Goal: Task Accomplishment & Management: Complete application form

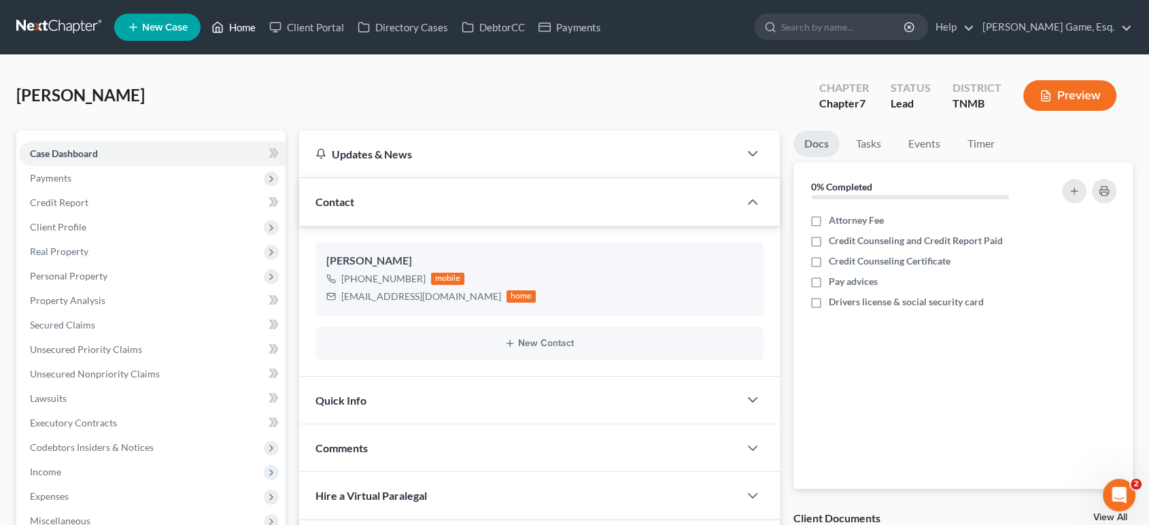
click at [262, 23] on link "Home" at bounding box center [234, 27] width 58 height 24
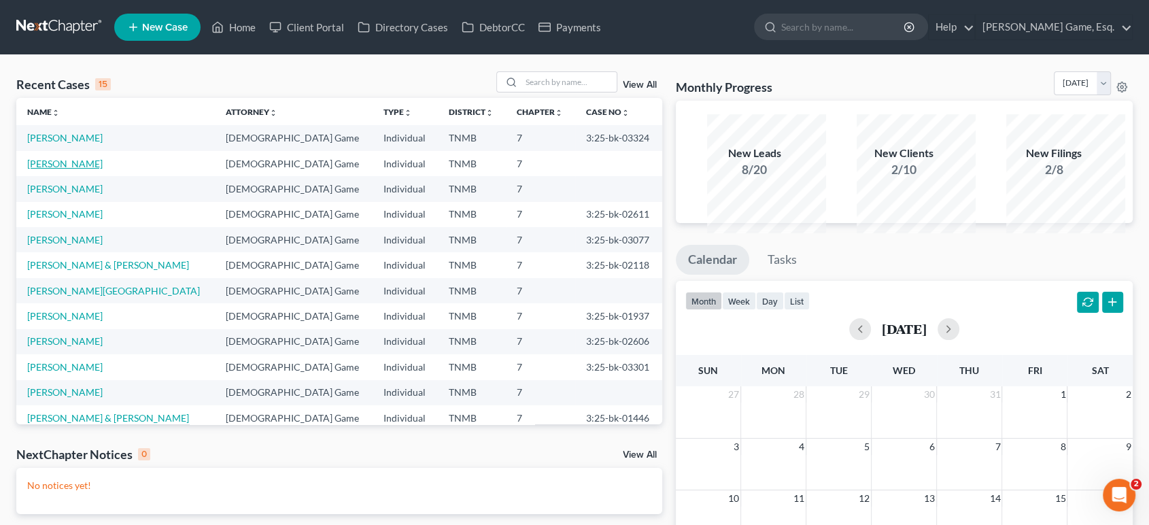
click at [99, 169] on link "[PERSON_NAME]" at bounding box center [64, 164] width 75 height 12
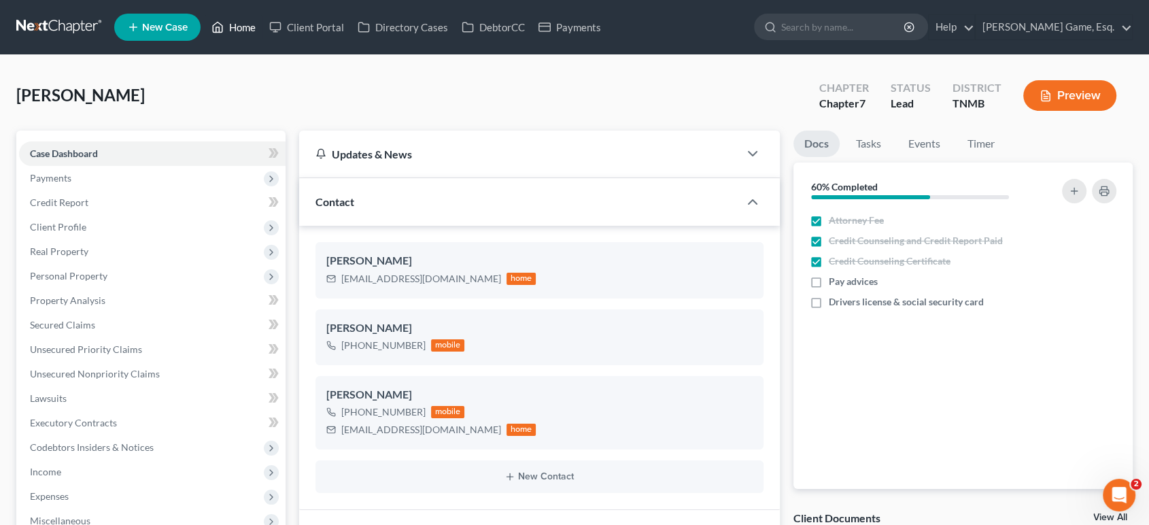
click at [262, 35] on link "Home" at bounding box center [234, 27] width 58 height 24
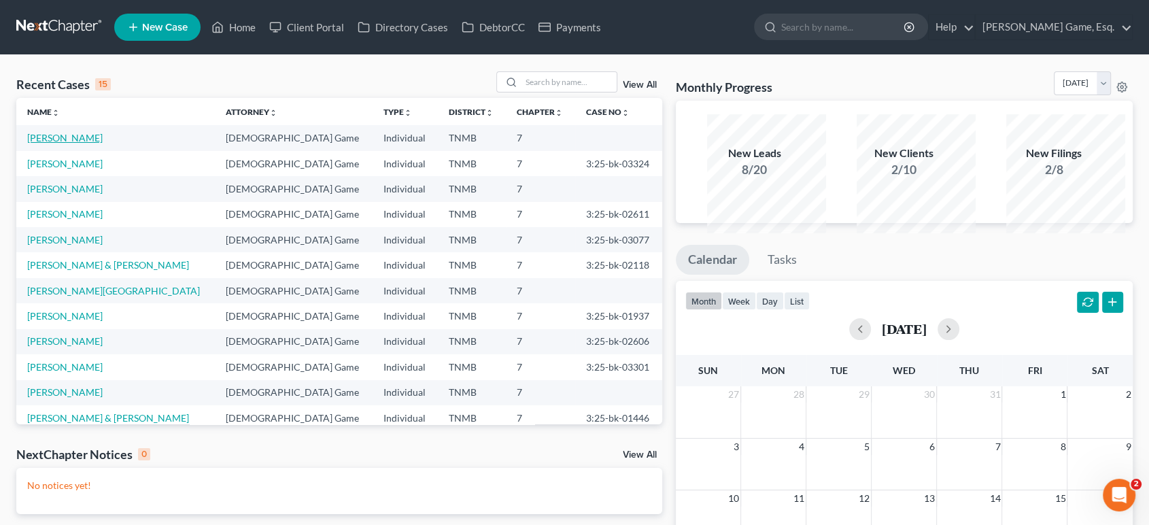
click at [90, 143] on link "[PERSON_NAME]" at bounding box center [64, 138] width 75 height 12
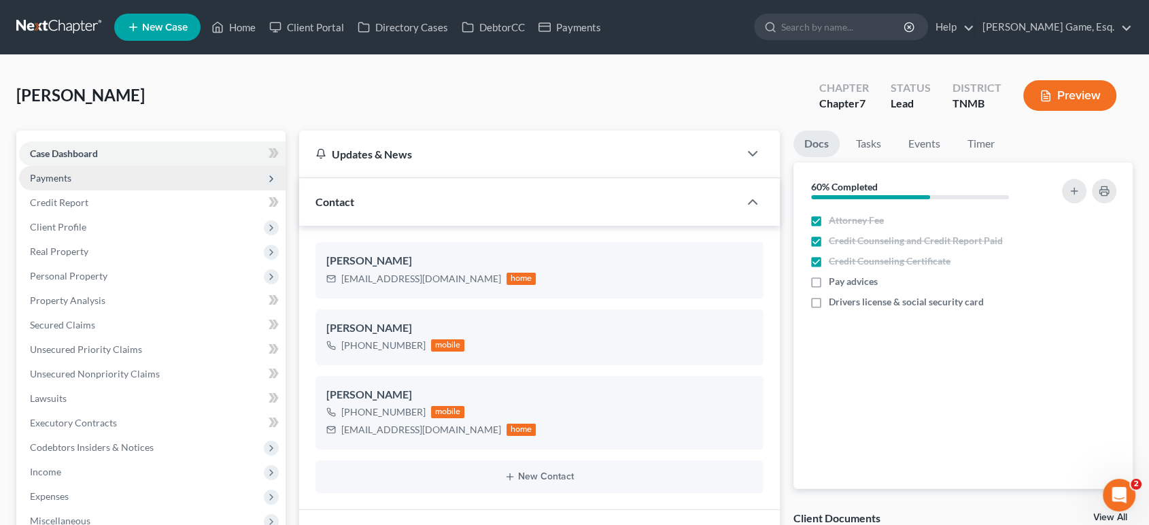
click at [109, 190] on span "Payments" at bounding box center [152, 178] width 267 height 24
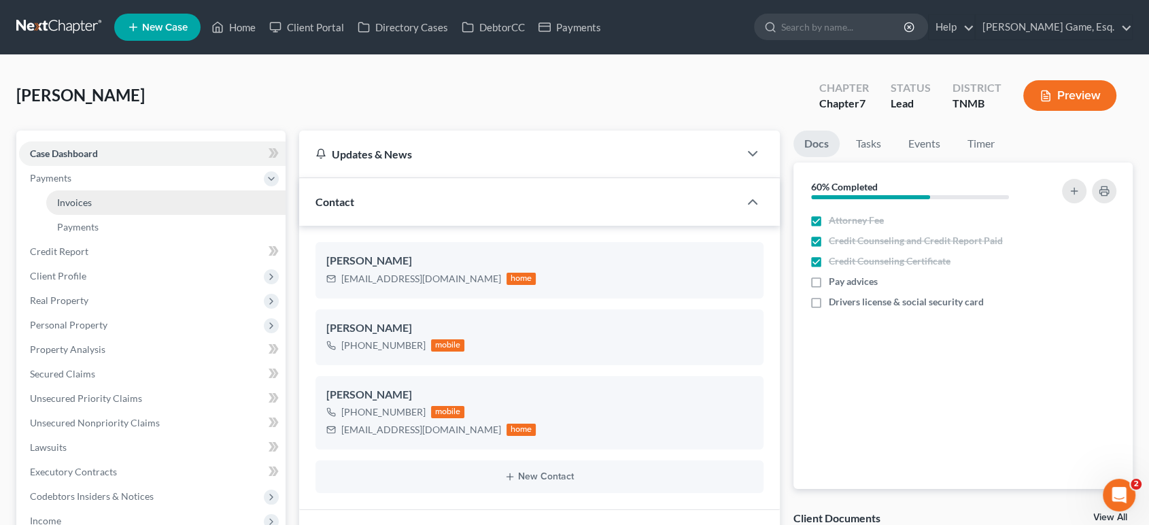
click at [97, 215] on link "Invoices" at bounding box center [165, 202] width 239 height 24
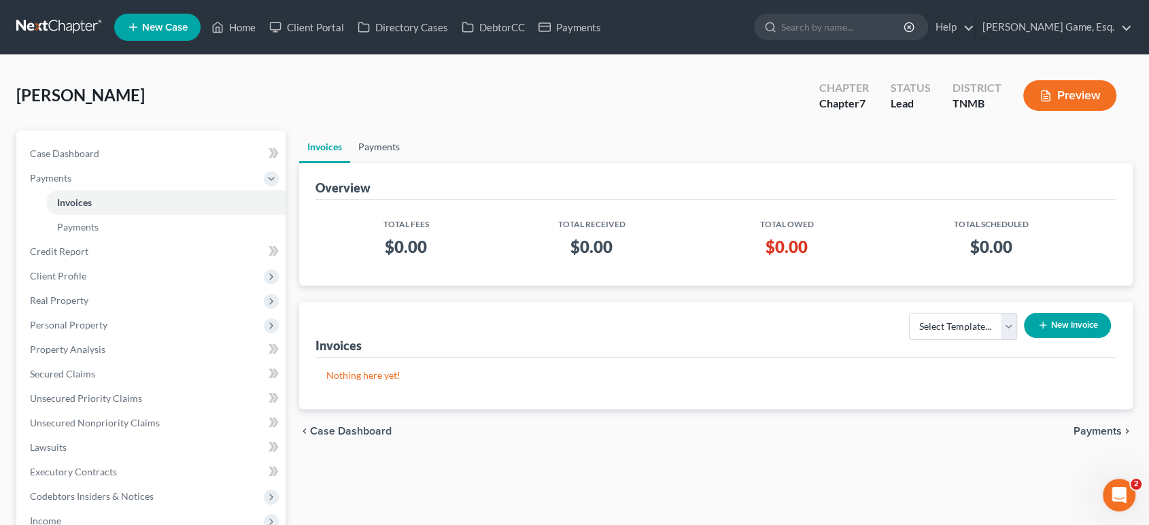
click at [383, 163] on link "Payments" at bounding box center [379, 147] width 58 height 33
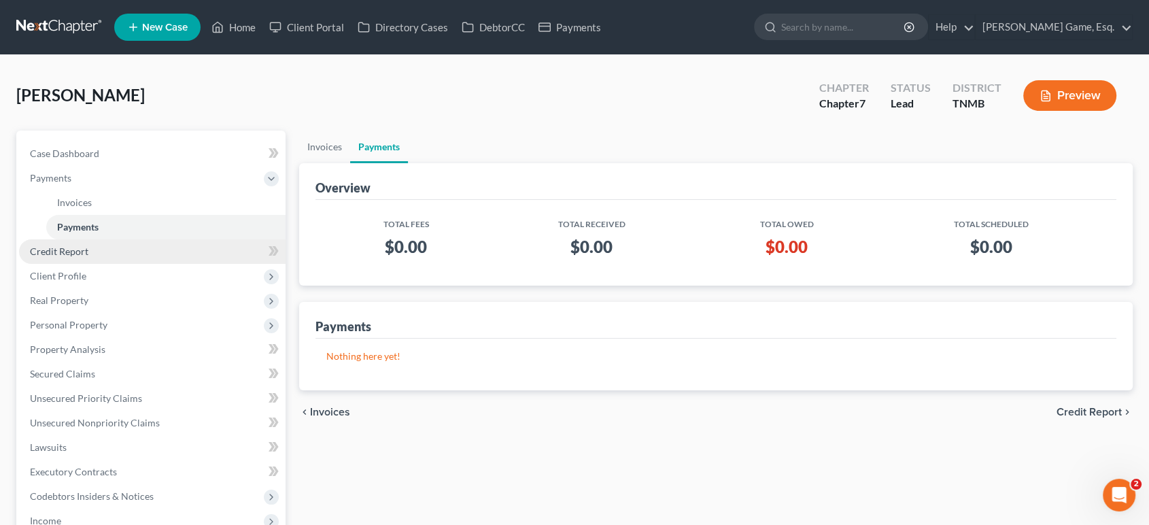
click at [88, 257] on span "Credit Report" at bounding box center [59, 251] width 58 height 12
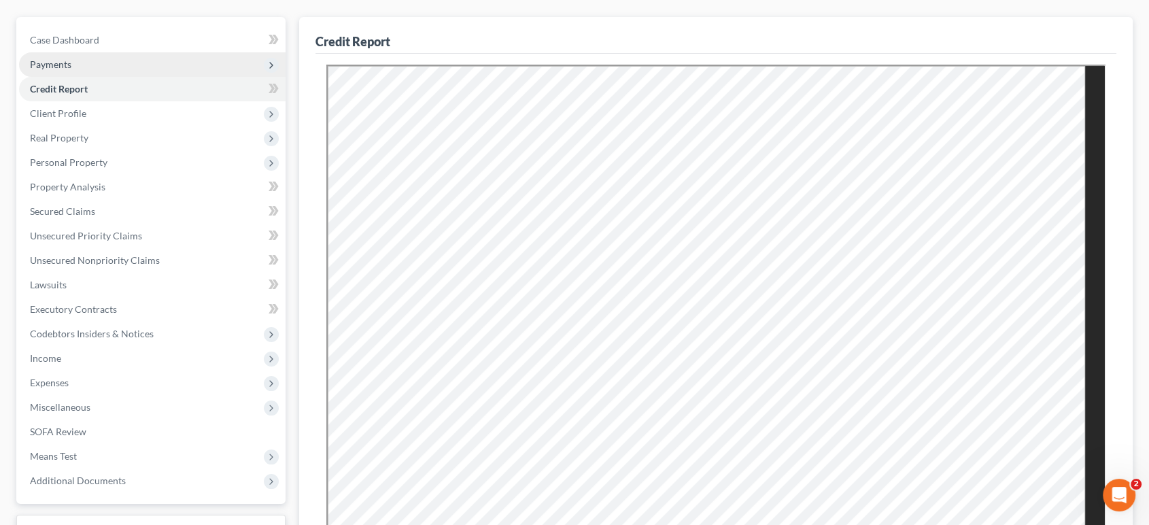
scroll to position [151, 0]
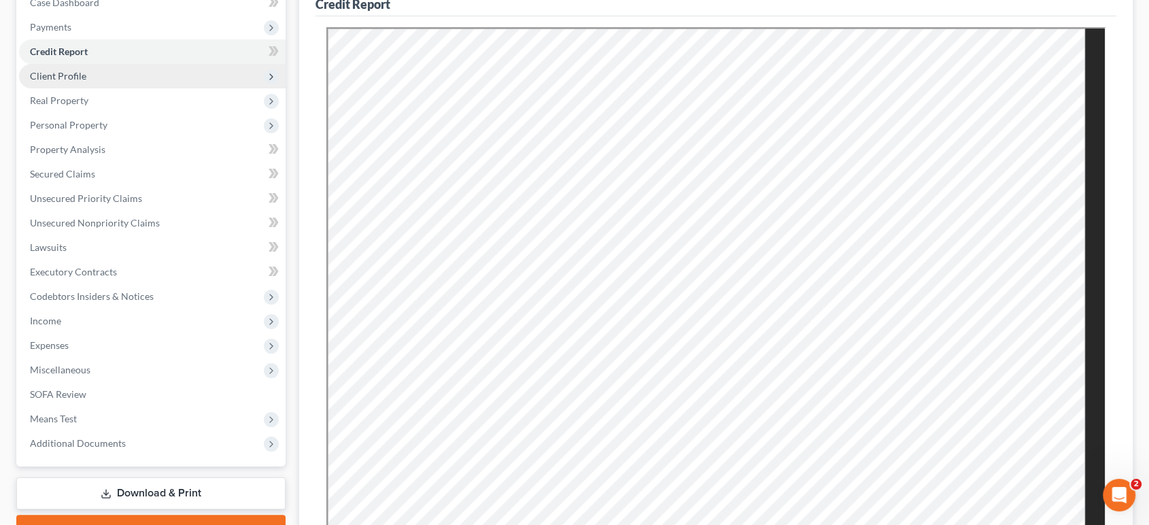
click at [83, 82] on span "Client Profile" at bounding box center [58, 76] width 56 height 12
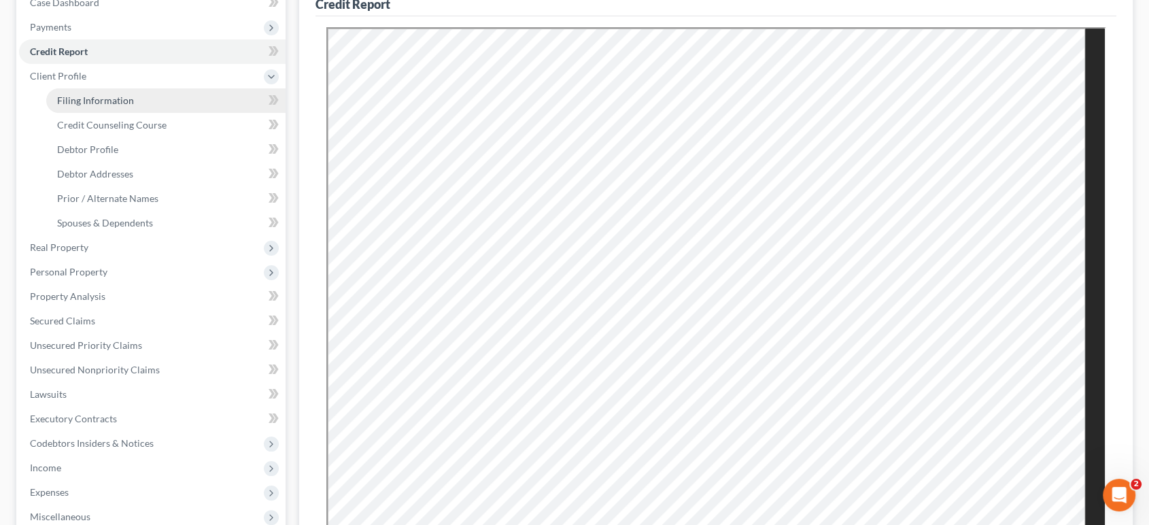
click at [119, 106] on span "Filing Information" at bounding box center [95, 101] width 77 height 12
select select "1"
select select "0"
select select "75"
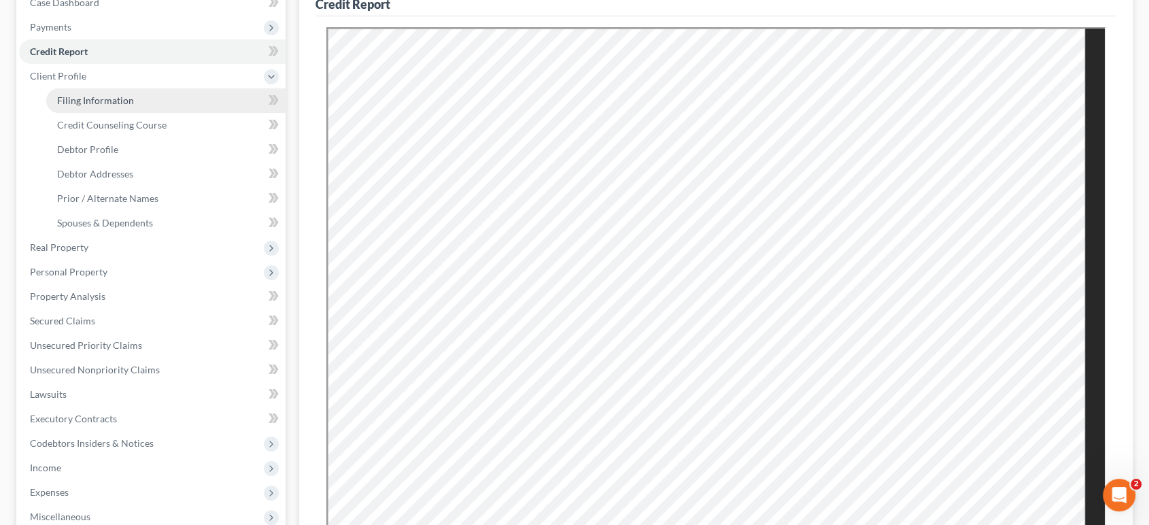
select select "44"
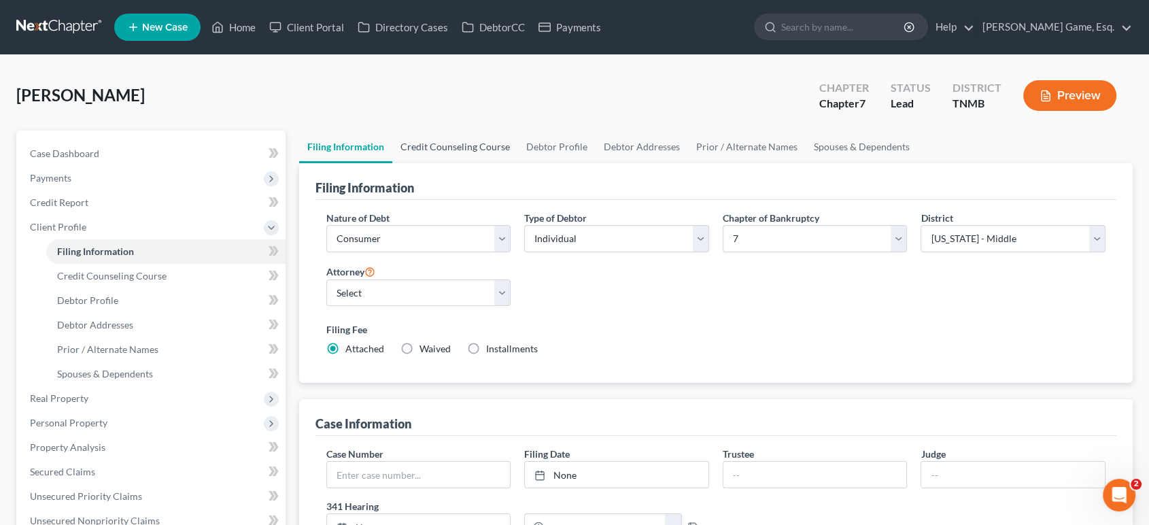
click at [473, 163] on link "Credit Counseling Course" at bounding box center [455, 147] width 126 height 33
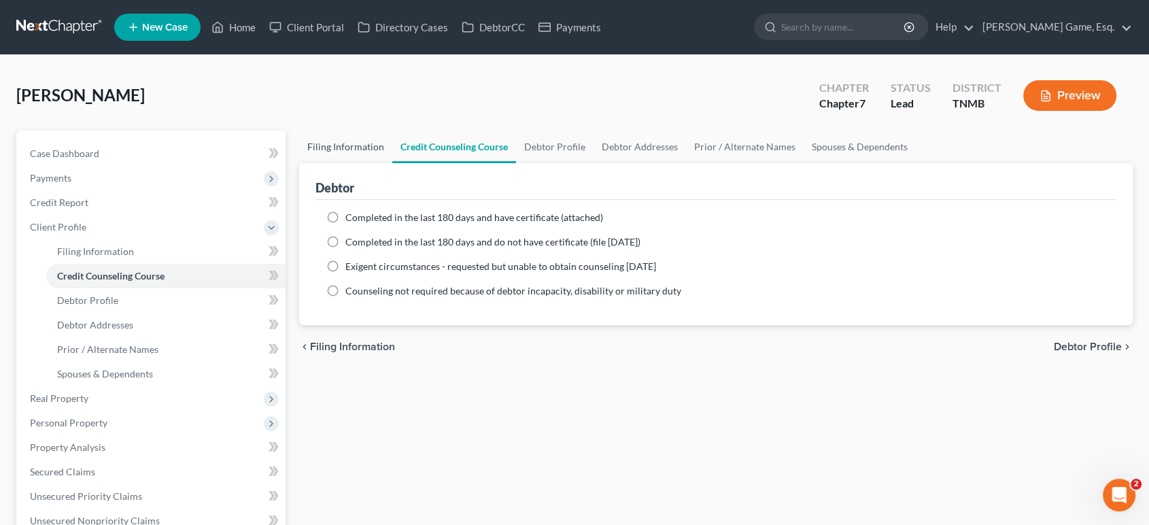
click at [366, 163] on link "Filing Information" at bounding box center [345, 147] width 93 height 33
select select "1"
select select "0"
select select "75"
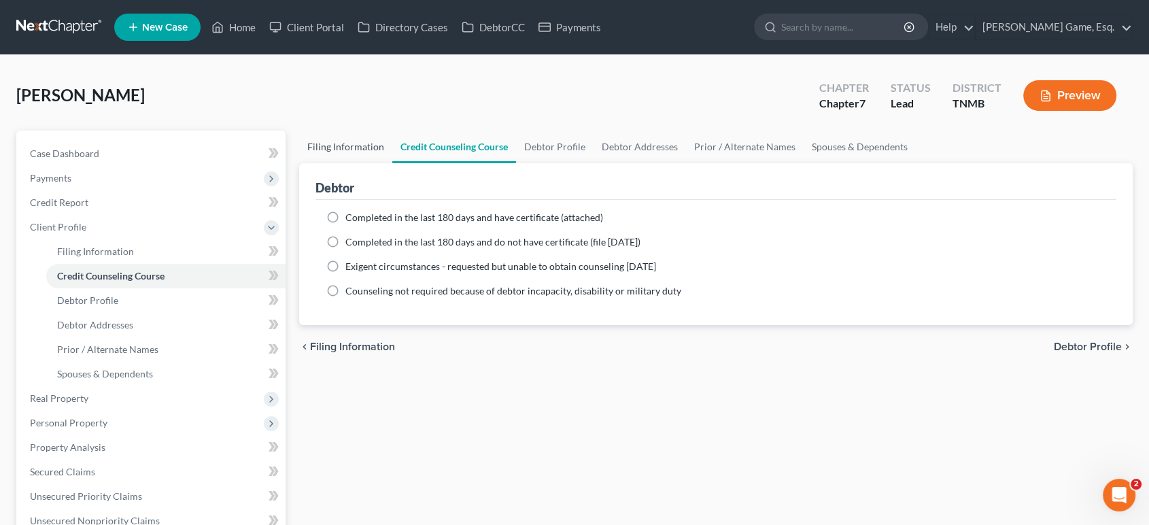
select select "0"
select select "44"
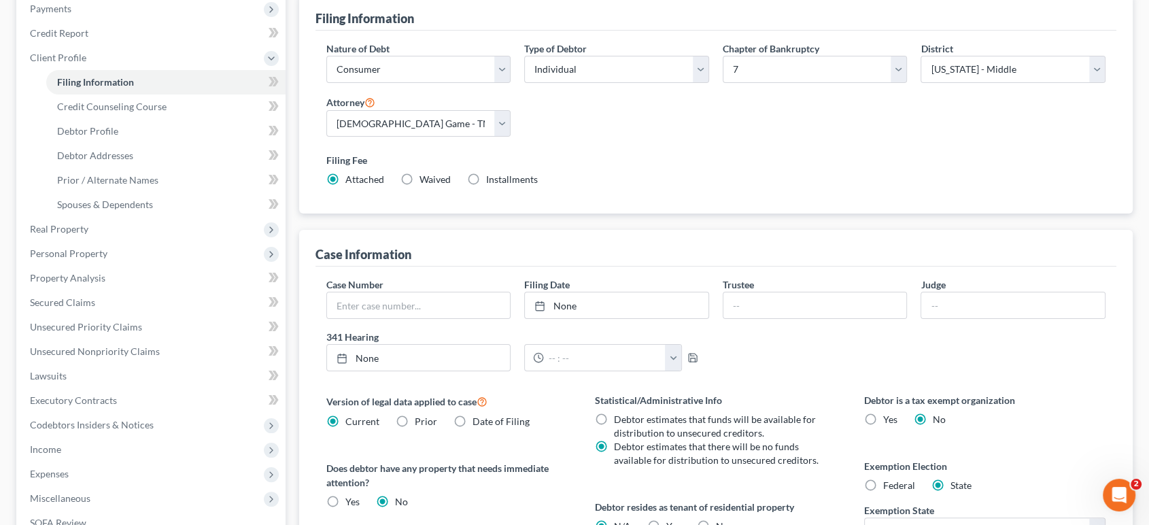
scroll to position [52, 0]
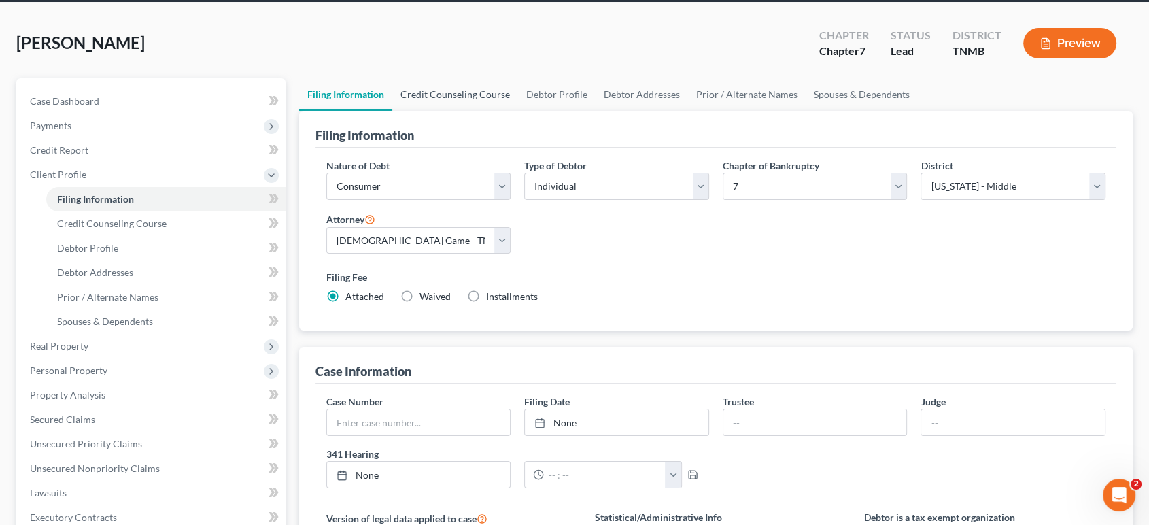
click at [470, 111] on link "Credit Counseling Course" at bounding box center [455, 94] width 126 height 33
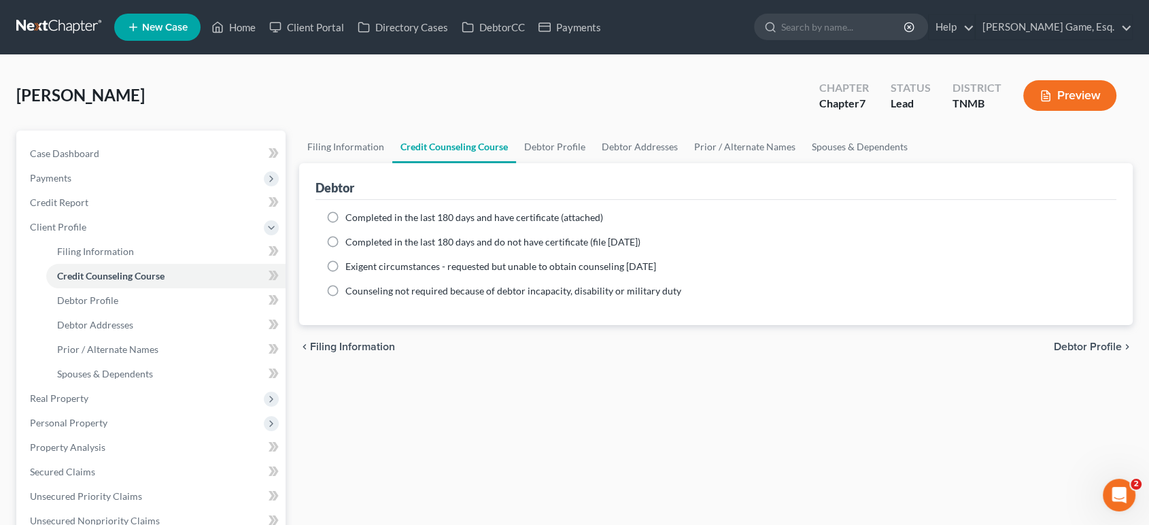
click at [345, 224] on label "Completed in the last 180 days and have certificate (attached)" at bounding box center [474, 218] width 258 height 14
click at [351, 220] on input "Completed in the last 180 days and have certificate (attached)" at bounding box center [355, 215] width 9 height 9
radio input "true"
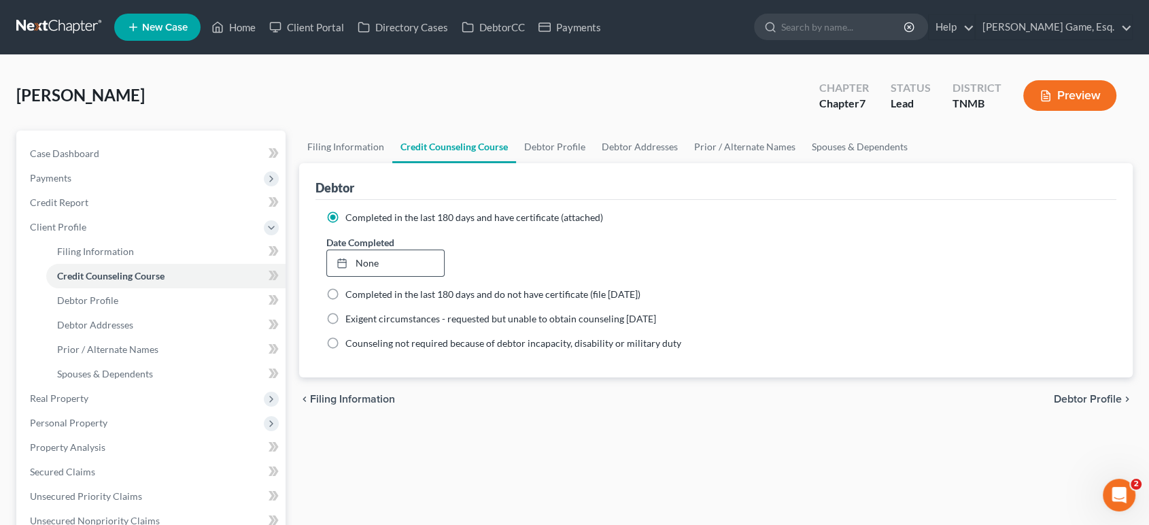
drag, startPoint x: 385, startPoint y: 320, endPoint x: 423, endPoint y: 345, distance: 44.7
click at [385, 276] on link "None" at bounding box center [385, 263] width 117 height 26
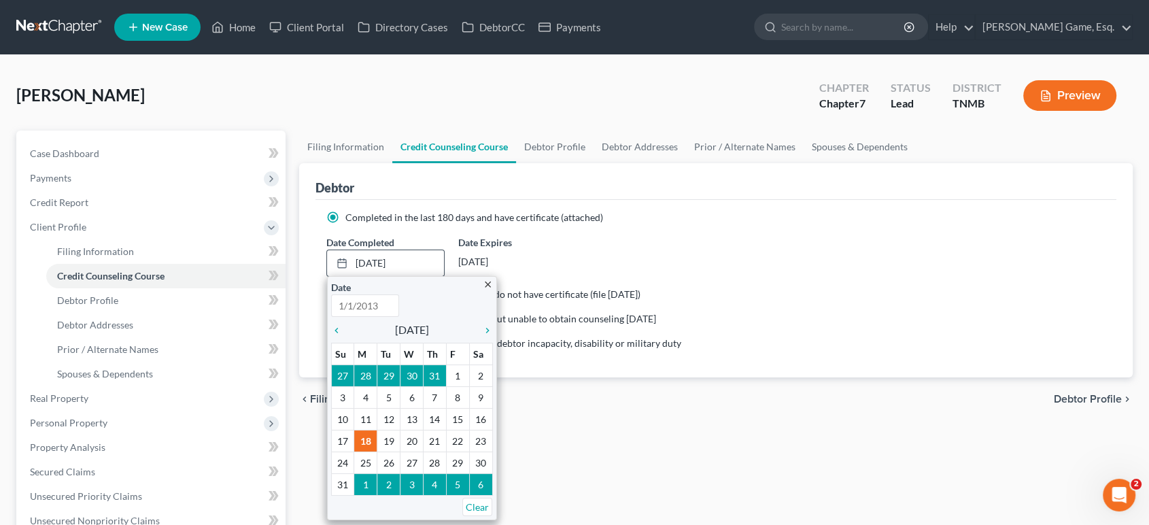
type input "[DATE]"
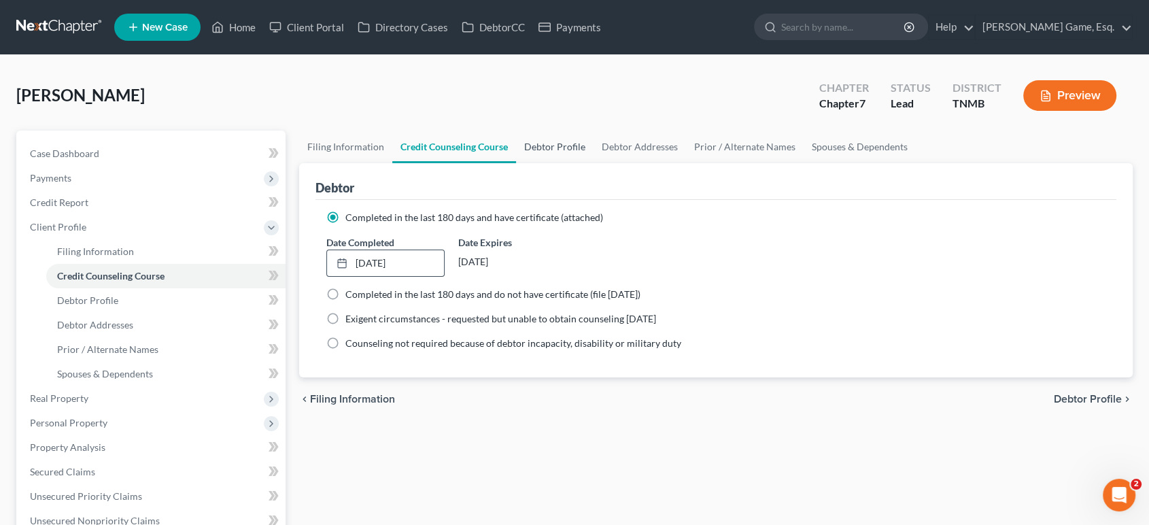
drag, startPoint x: 619, startPoint y: 177, endPoint x: 626, endPoint y: 187, distance: 12.6
click at [594, 163] on link "Debtor Profile" at bounding box center [555, 147] width 78 height 33
select select "0"
select select "1"
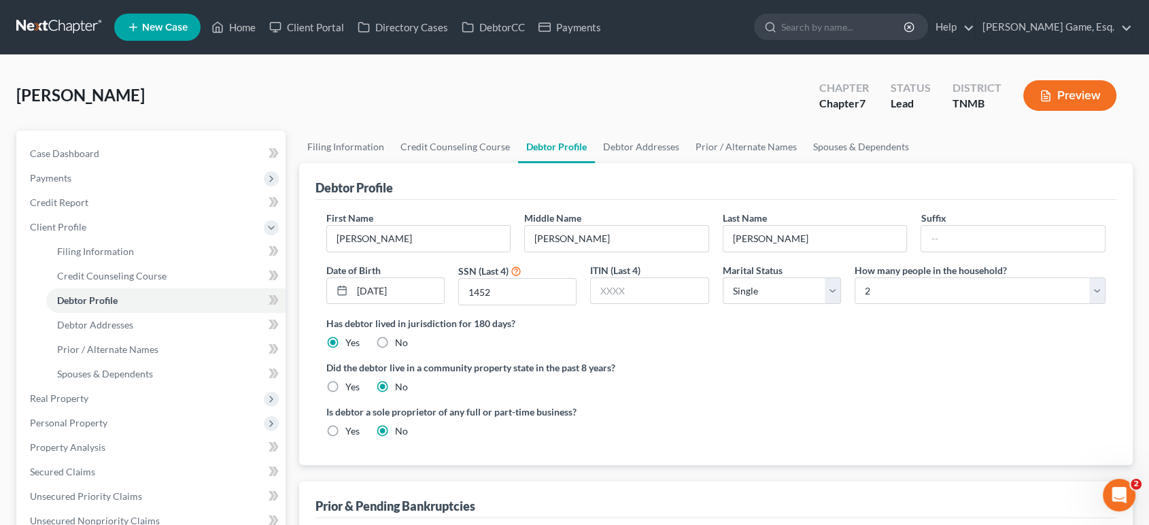
scroll to position [302, 0]
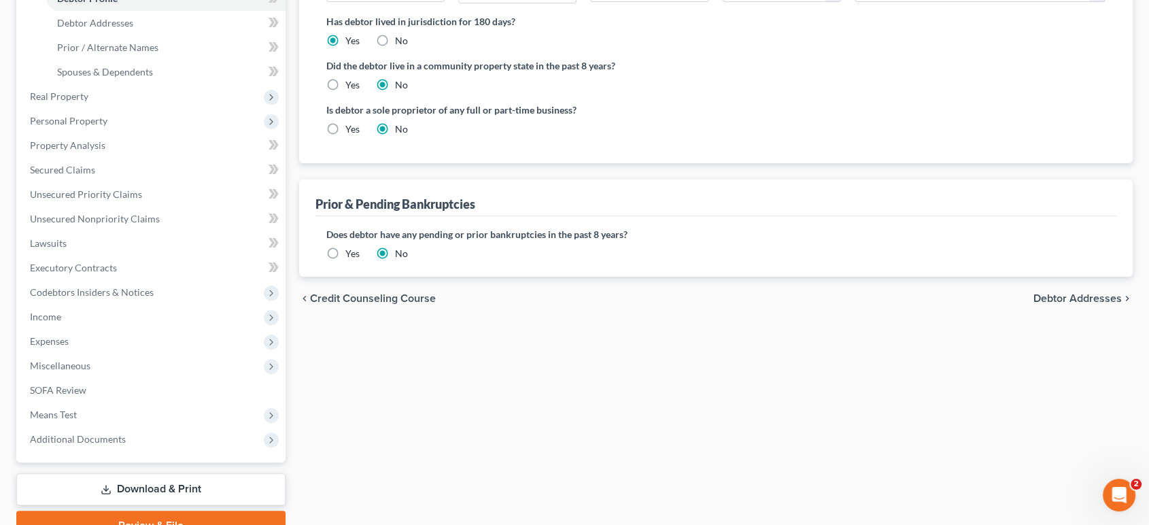
click at [345, 260] on label "Yes" at bounding box center [352, 254] width 14 height 14
click at [351, 256] on input "Yes" at bounding box center [355, 251] width 9 height 9
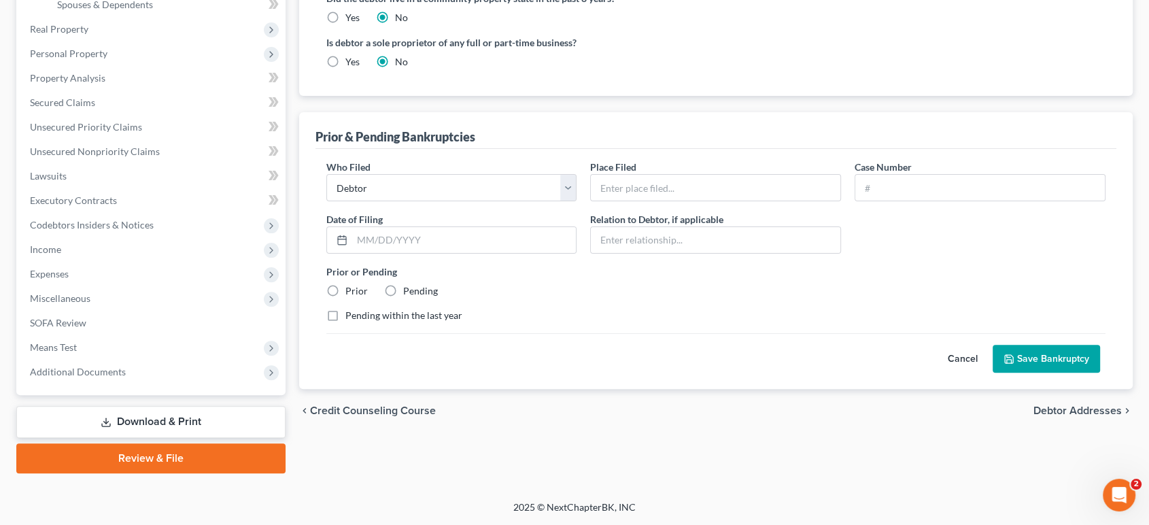
scroll to position [377, 0]
click at [474, 201] on select "Debtor Other" at bounding box center [451, 187] width 251 height 27
click at [481, 201] on select "Debtor Other" at bounding box center [451, 187] width 251 height 27
drag, startPoint x: 925, startPoint y: 313, endPoint x: 914, endPoint y: 313, distance: 10.9
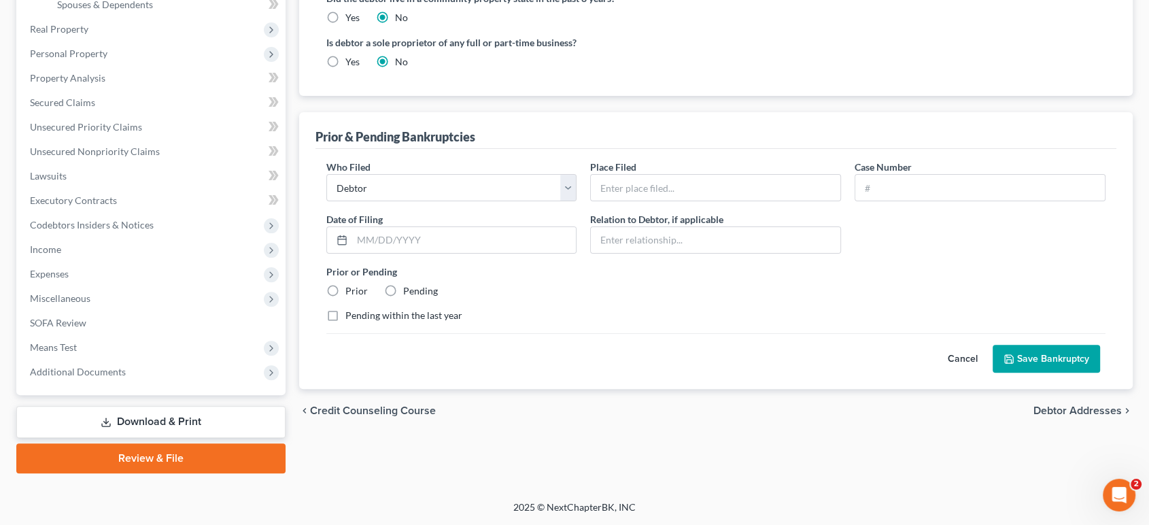
click at [933, 345] on button "Cancel" at bounding box center [963, 358] width 60 height 27
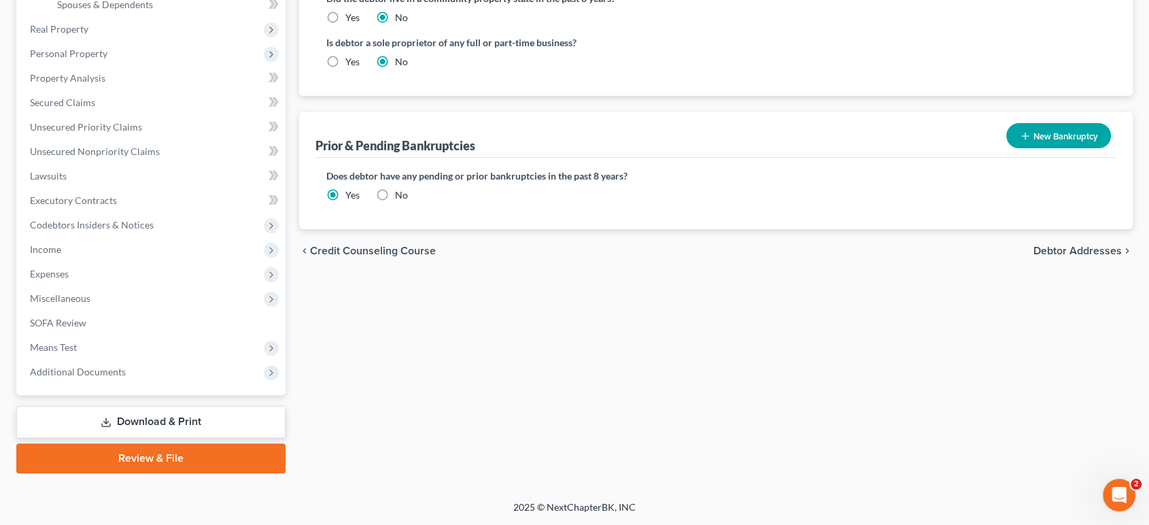
scroll to position [437, 0]
click at [405, 202] on label "No" at bounding box center [401, 195] width 13 height 14
click at [405, 197] on input "No" at bounding box center [404, 192] width 9 height 9
radio input "true"
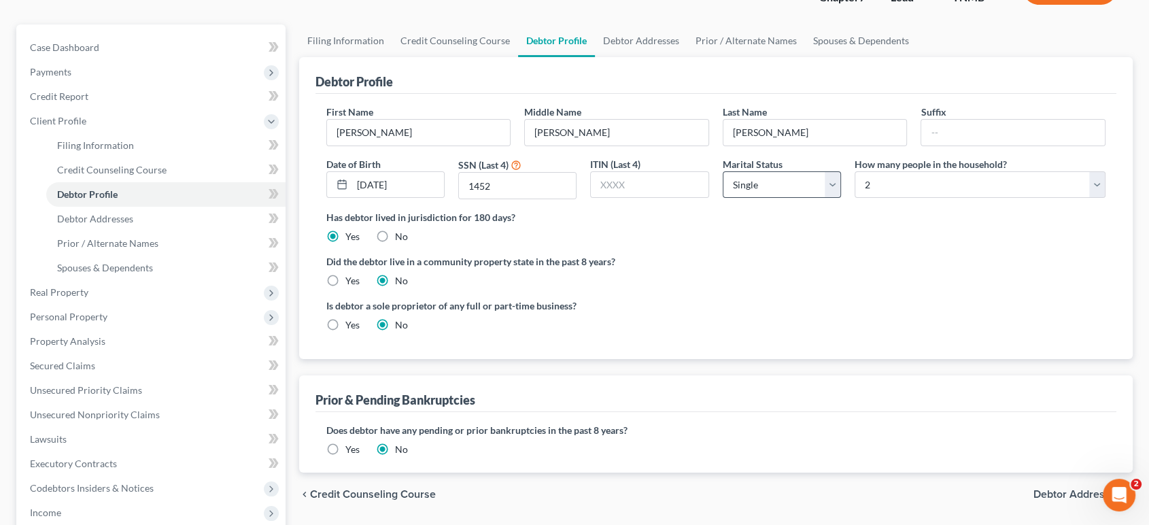
scroll to position [0, 0]
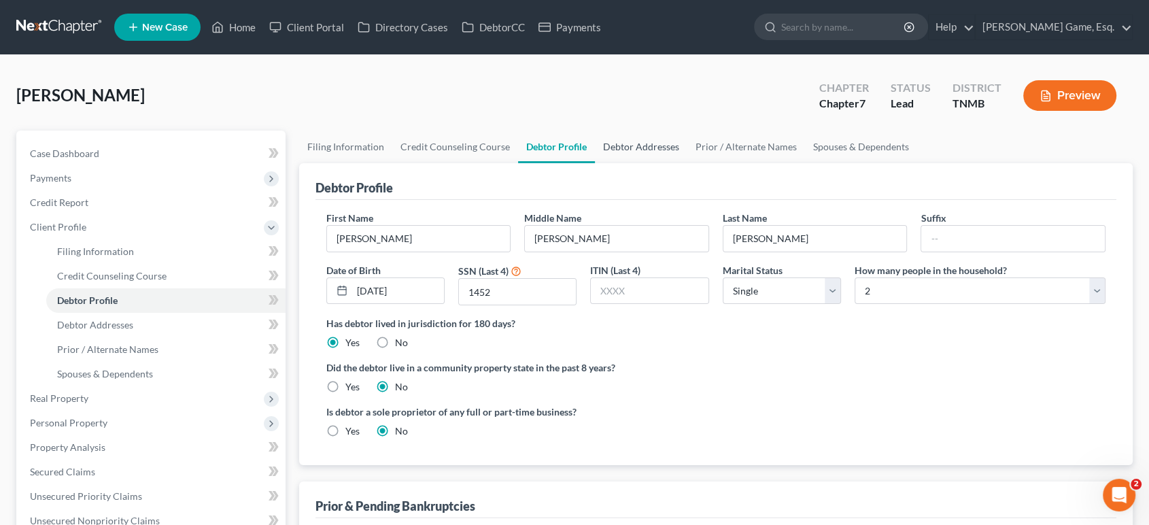
click at [687, 163] on link "Debtor Addresses" at bounding box center [641, 147] width 92 height 33
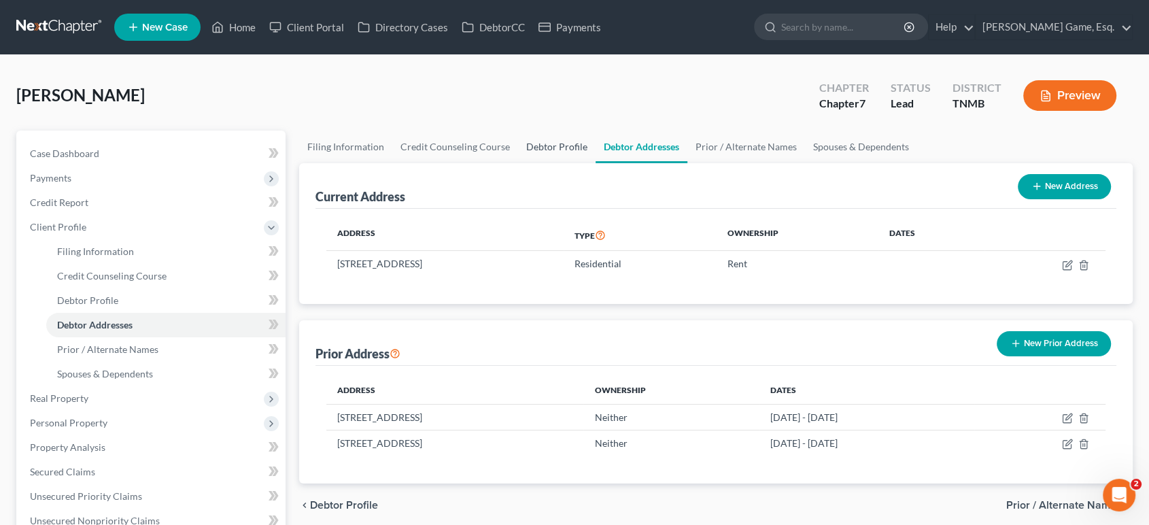
click at [596, 163] on link "Debtor Profile" at bounding box center [557, 147] width 78 height 33
select select "0"
select select "1"
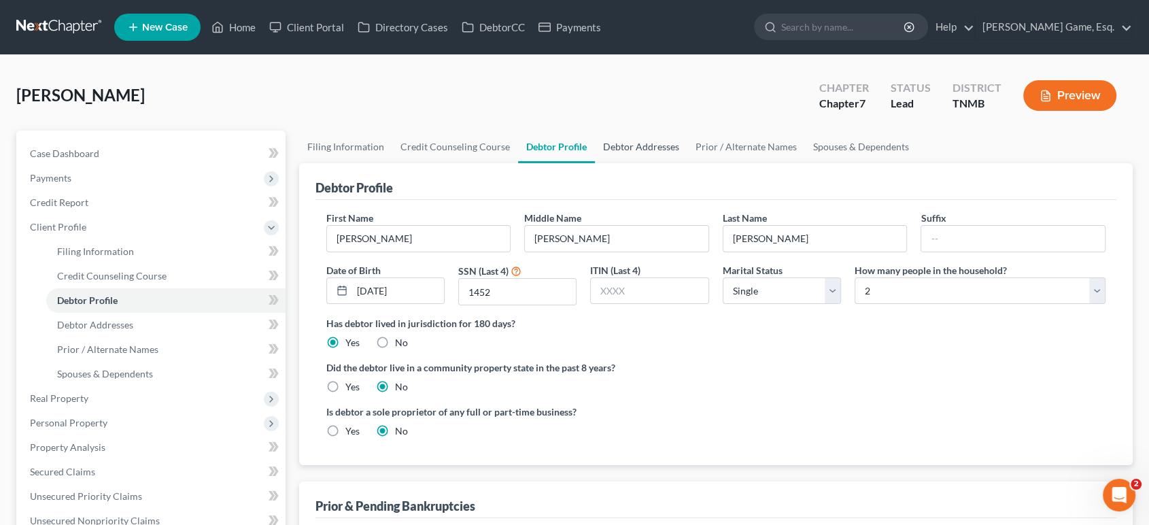
click at [687, 163] on link "Debtor Addresses" at bounding box center [641, 147] width 92 height 33
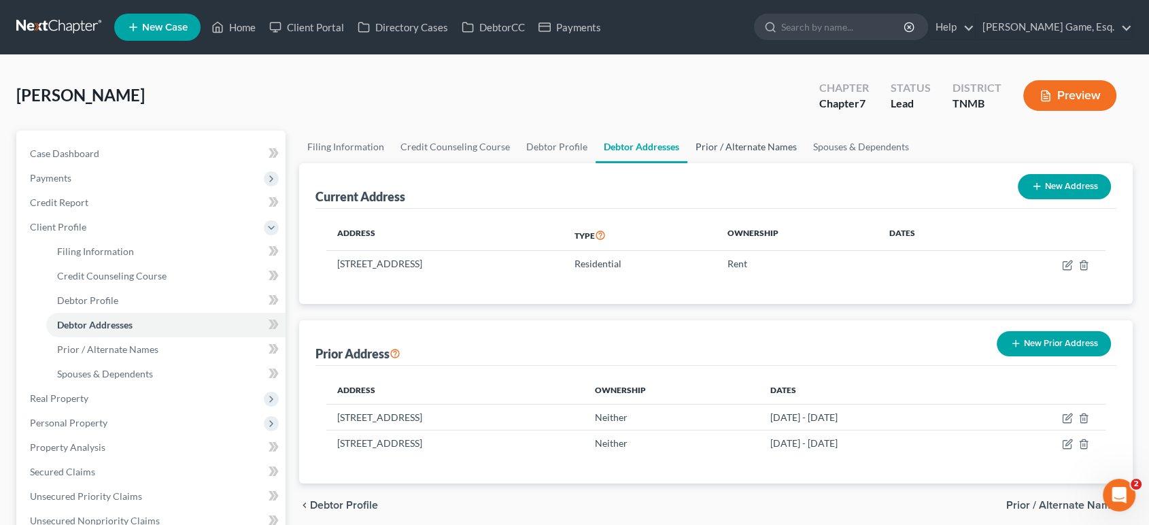
click at [805, 163] on link "Prior / Alternate Names" at bounding box center [746, 147] width 118 height 33
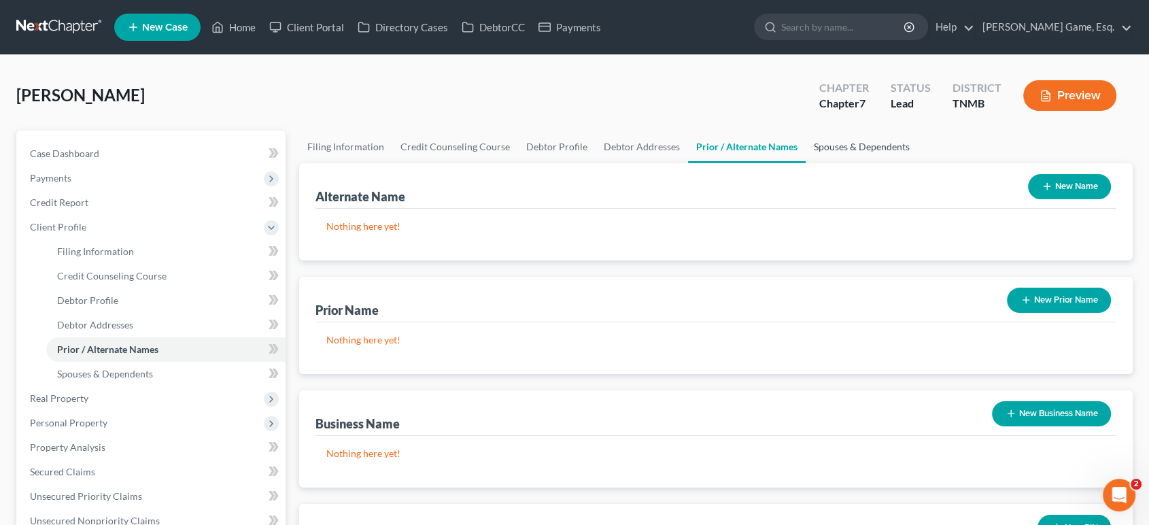
click at [918, 163] on link "Spouses & Dependents" at bounding box center [862, 147] width 112 height 33
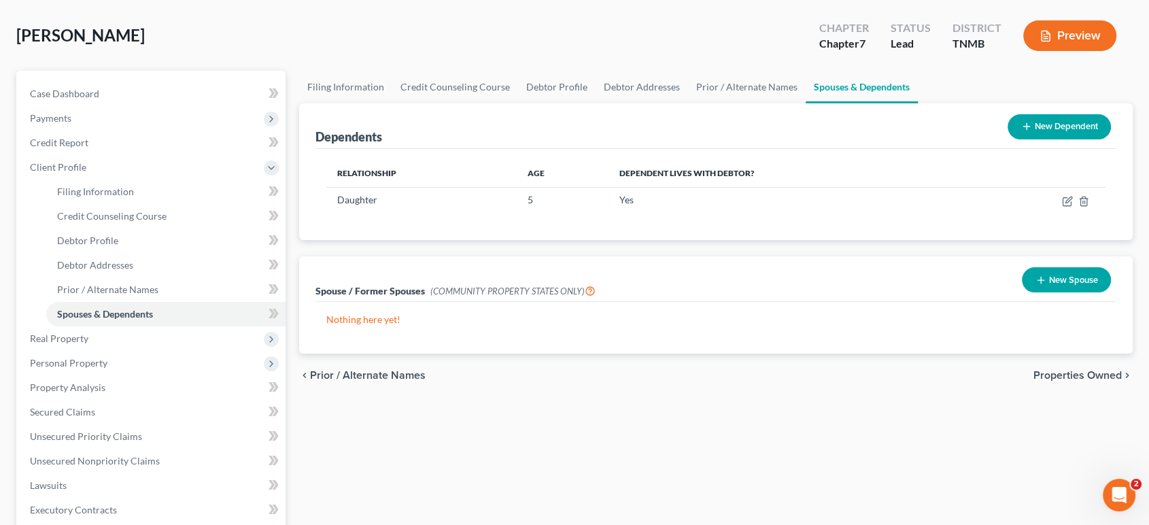
scroll to position [151, 0]
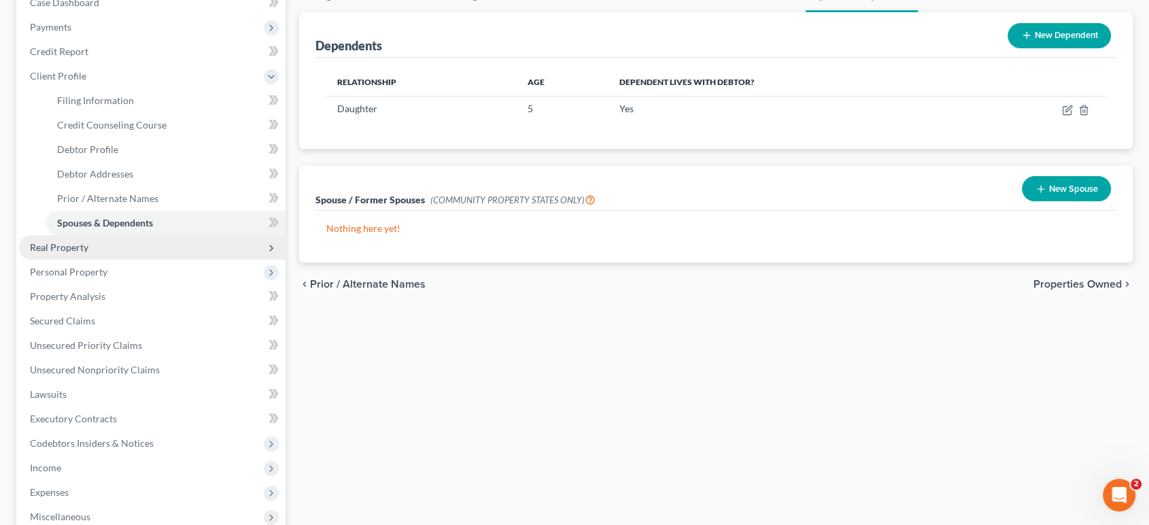
click at [151, 260] on span "Real Property" at bounding box center [152, 247] width 267 height 24
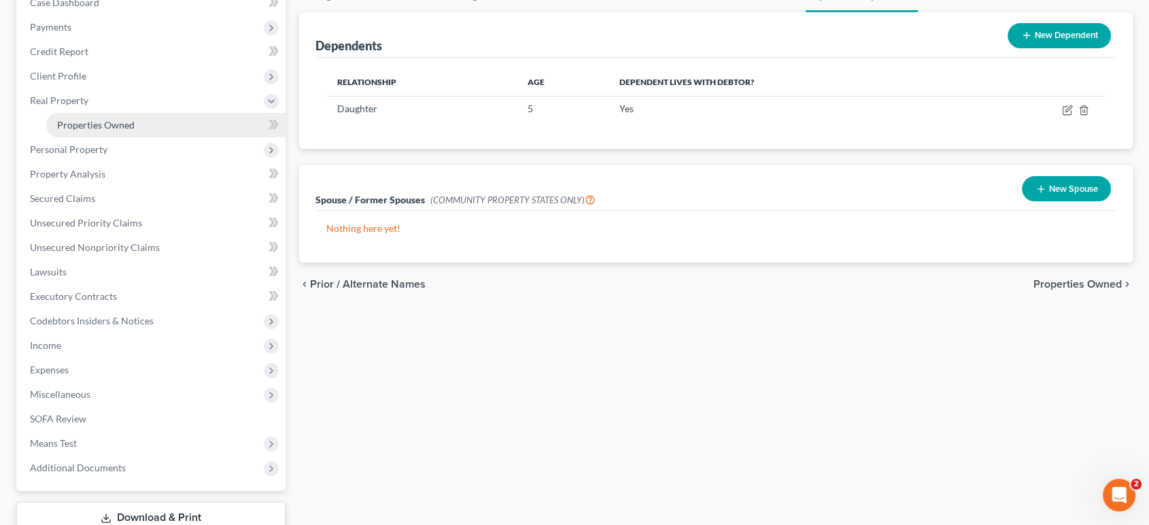
click at [177, 137] on link "Properties Owned" at bounding box center [165, 125] width 239 height 24
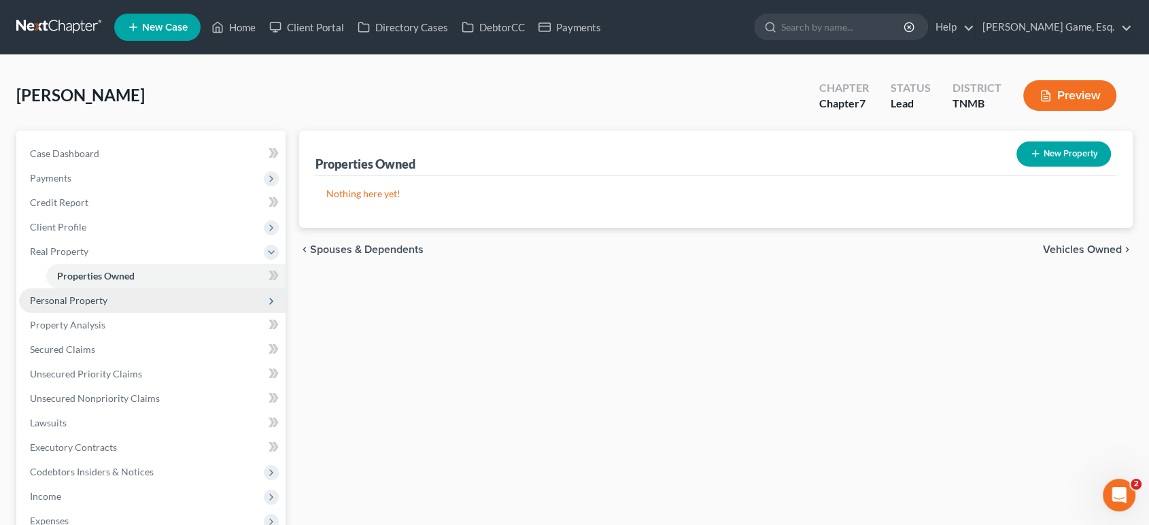
click at [133, 313] on span "Personal Property" at bounding box center [152, 300] width 267 height 24
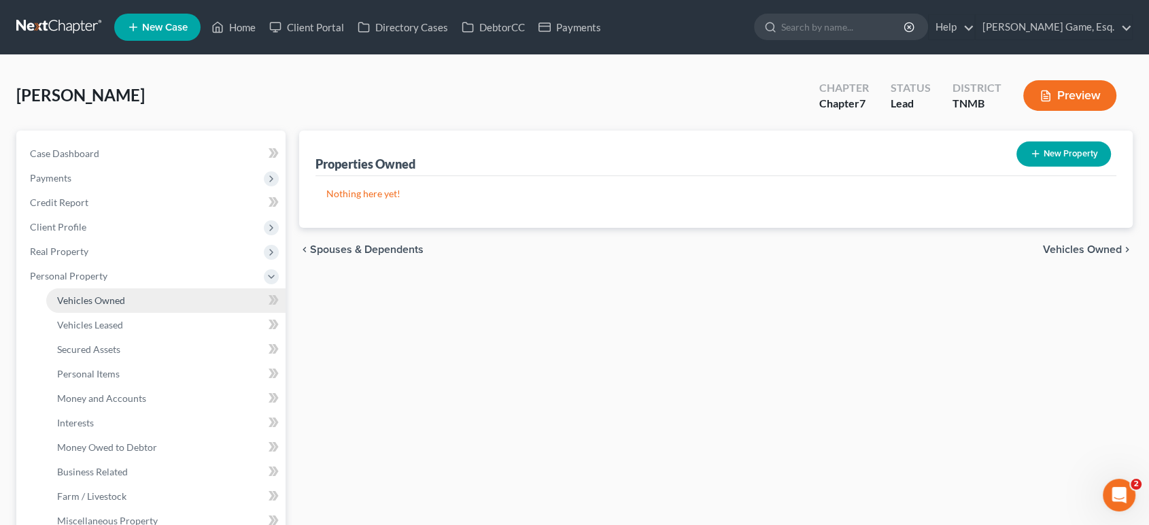
click at [150, 313] on link "Vehicles Owned" at bounding box center [165, 300] width 239 height 24
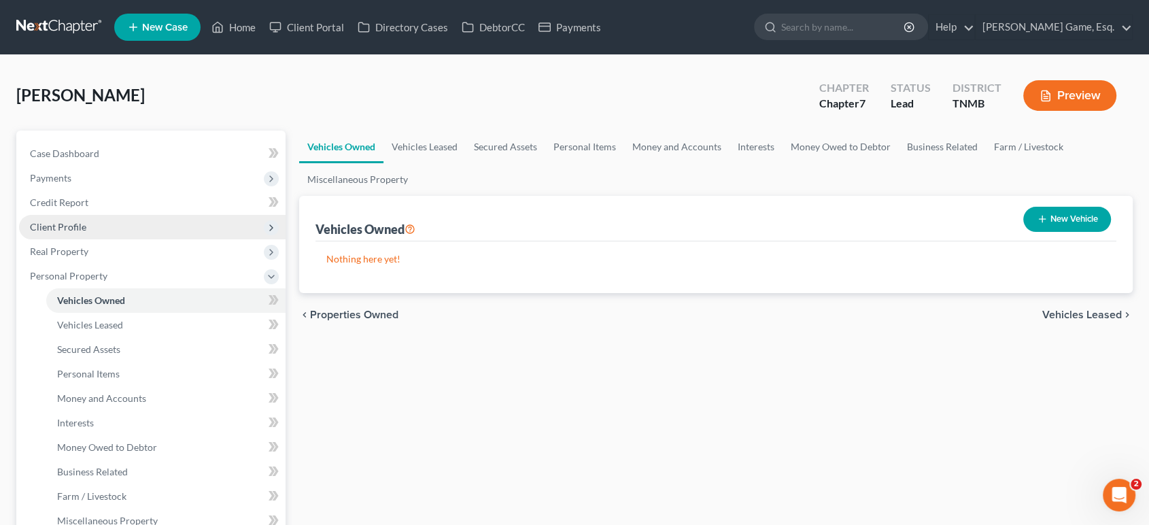
click at [131, 239] on span "Client Profile" at bounding box center [152, 227] width 267 height 24
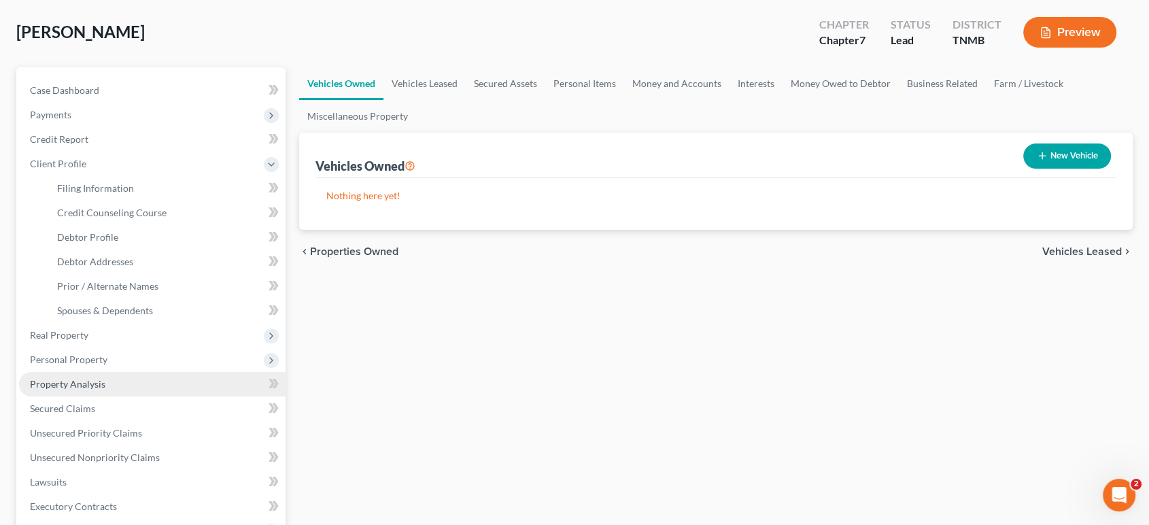
scroll to position [151, 0]
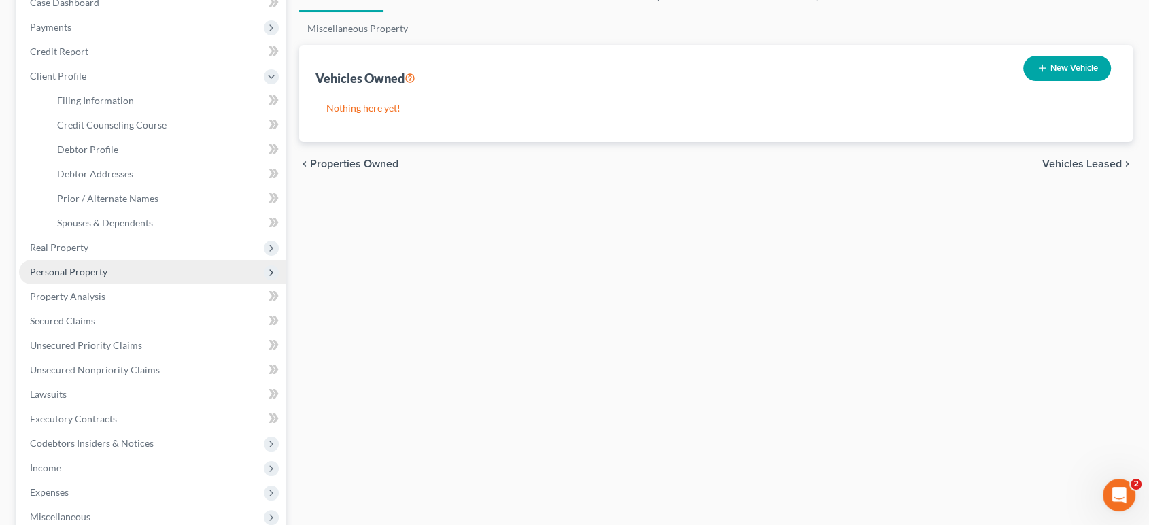
click at [159, 284] on span "Personal Property" at bounding box center [152, 272] width 267 height 24
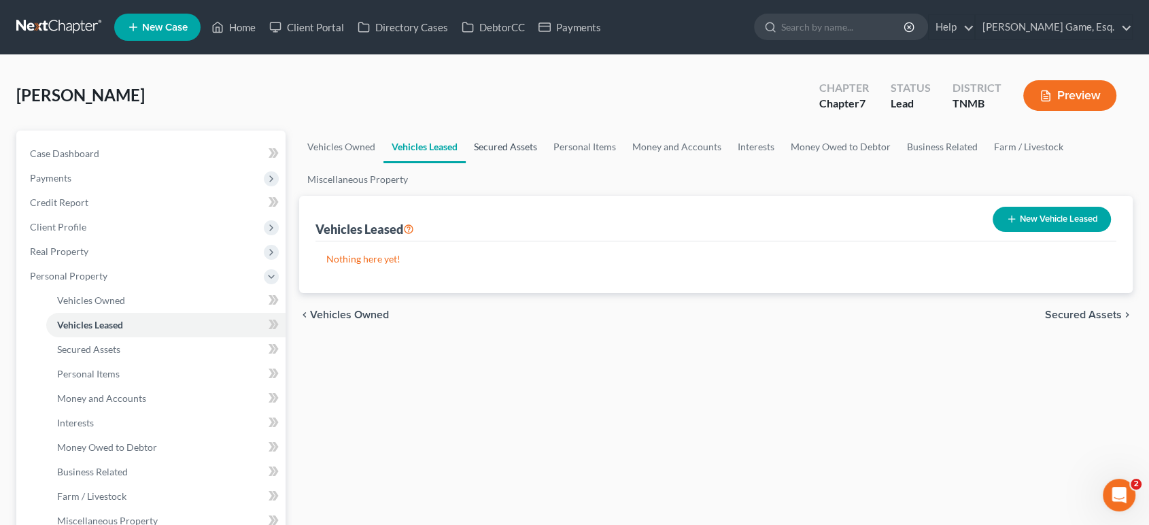
click at [545, 163] on link "Secured Assets" at bounding box center [506, 147] width 80 height 33
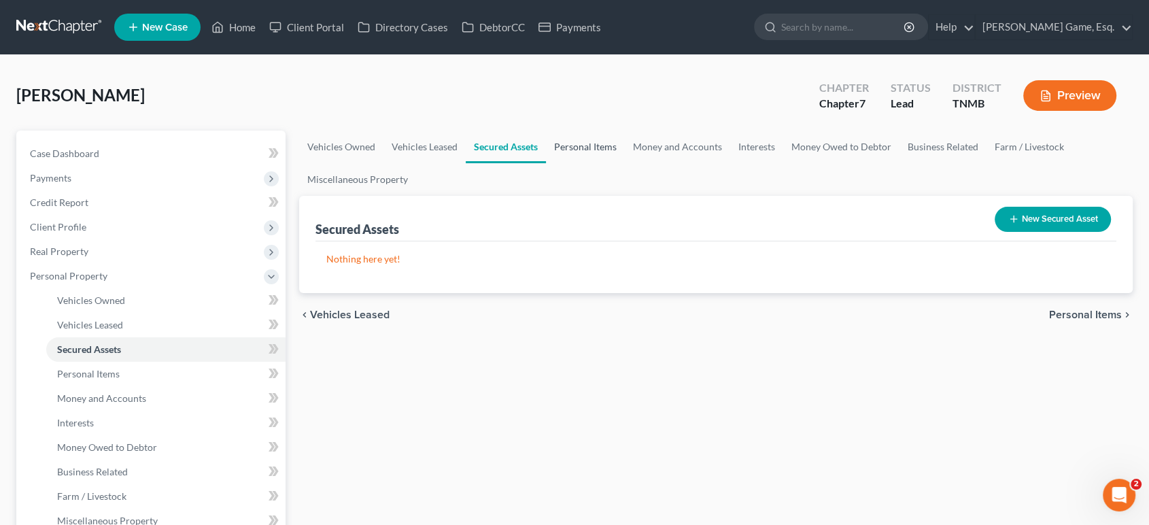
click at [625, 163] on link "Personal Items" at bounding box center [585, 147] width 79 height 33
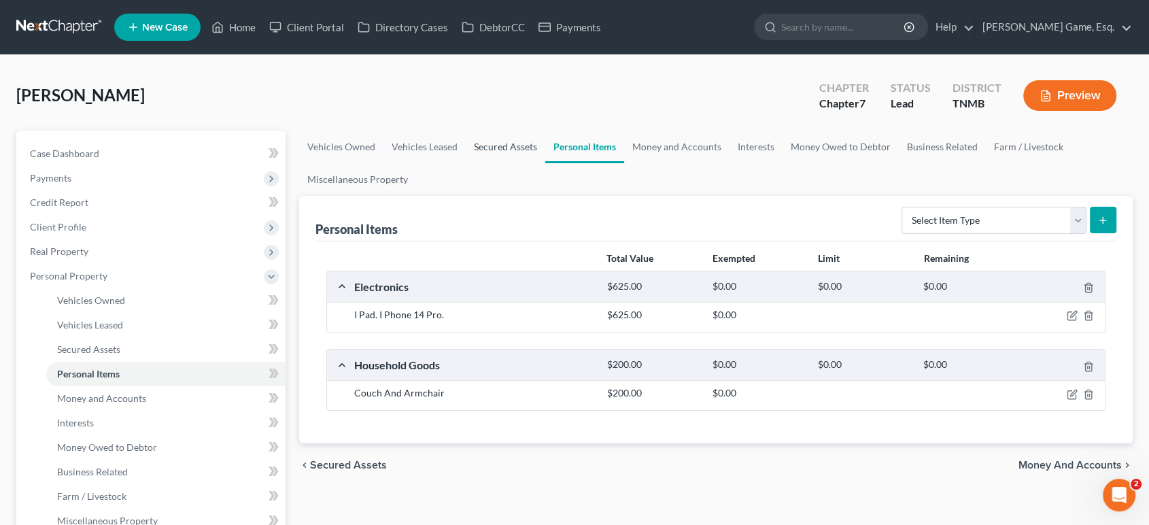
click at [545, 163] on link "Secured Assets" at bounding box center [506, 147] width 80 height 33
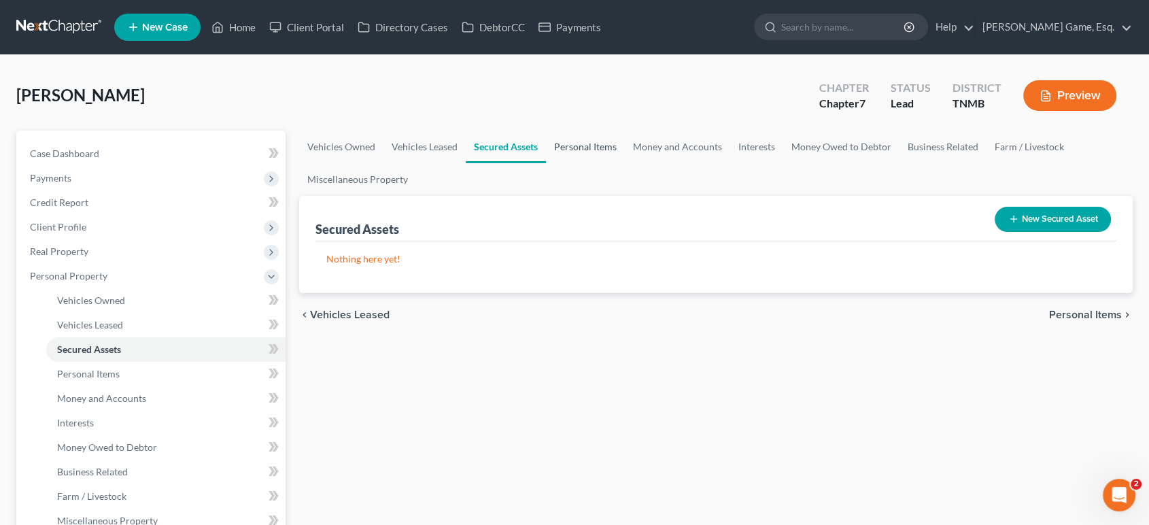
click at [625, 163] on link "Personal Items" at bounding box center [585, 147] width 79 height 33
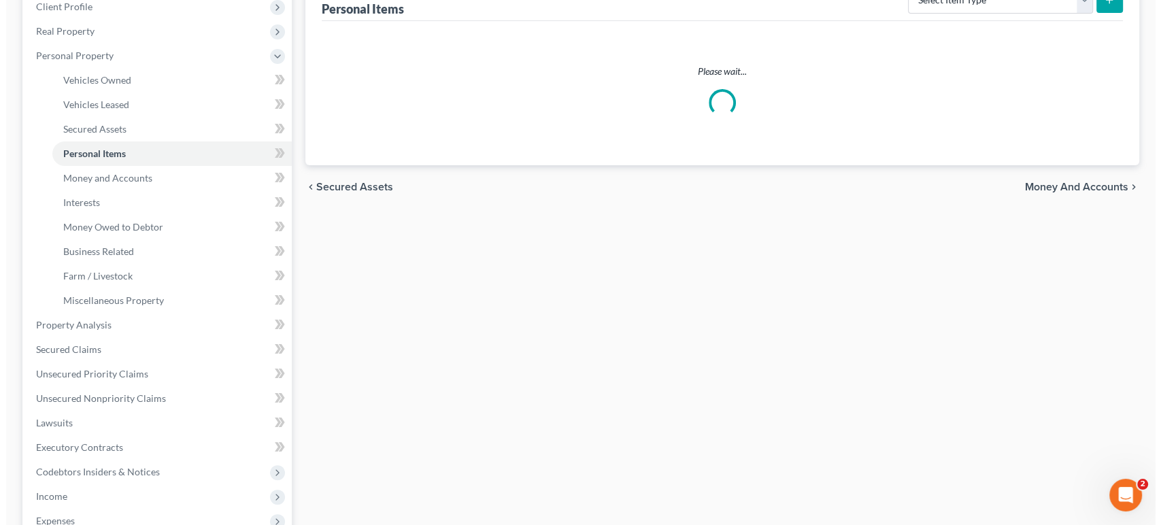
scroll to position [226, 0]
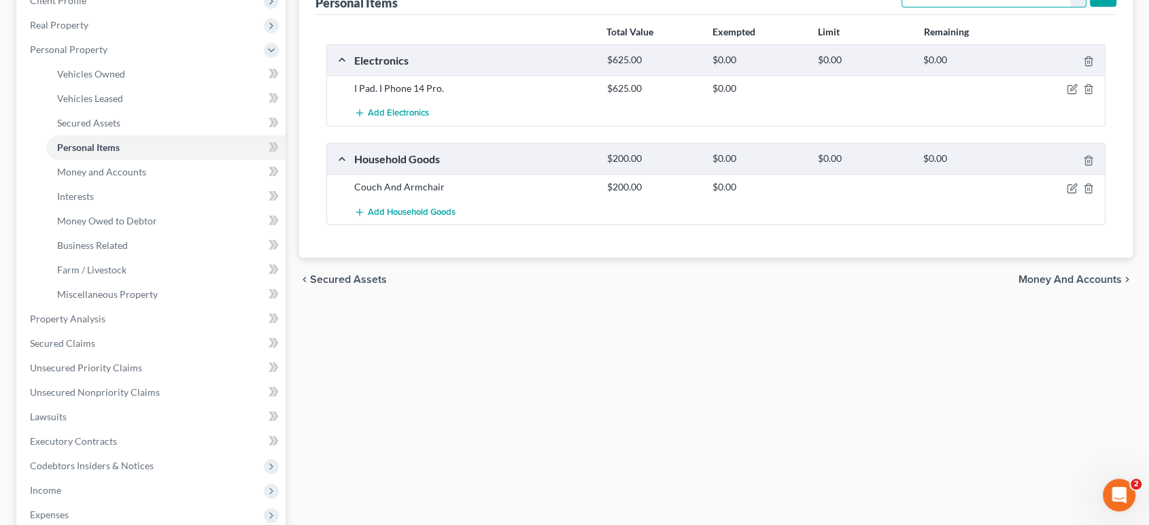
select select "clothing"
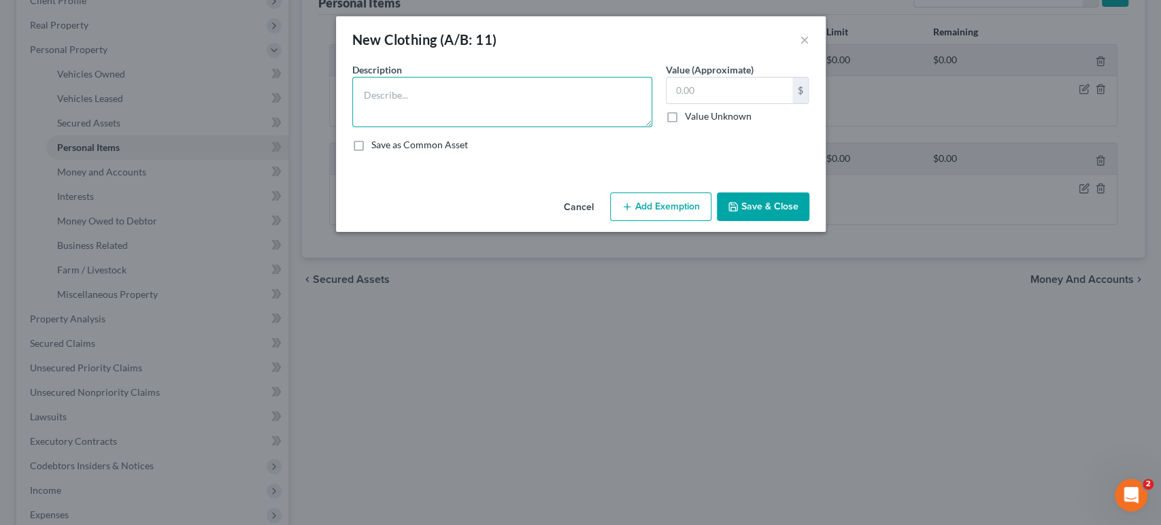
click at [415, 127] on textarea at bounding box center [502, 102] width 300 height 50
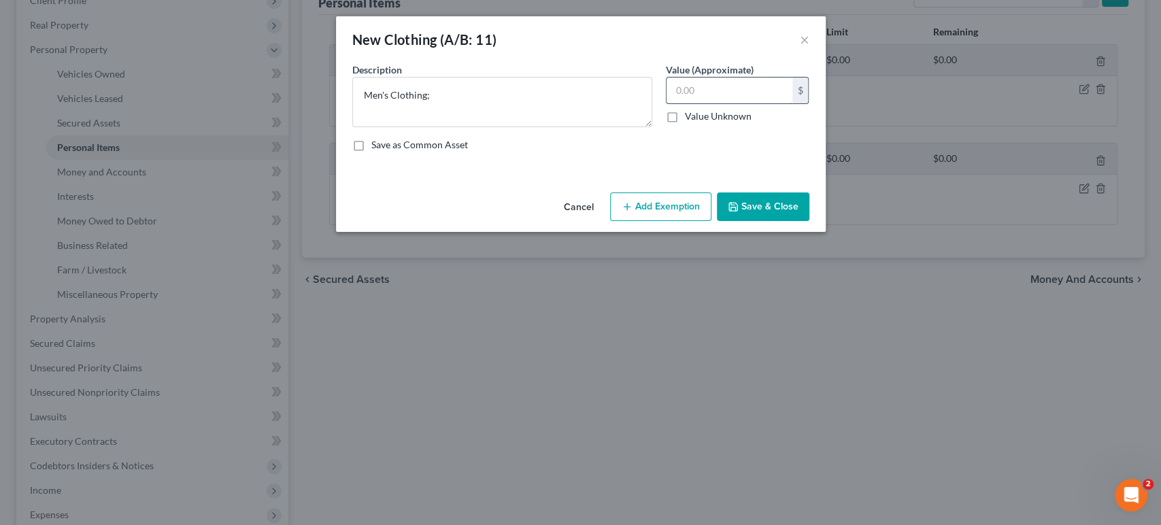
click at [712, 103] on input "text" at bounding box center [729, 91] width 126 height 26
click at [509, 117] on textarea "Men's Clothing;" at bounding box center [502, 102] width 300 height 50
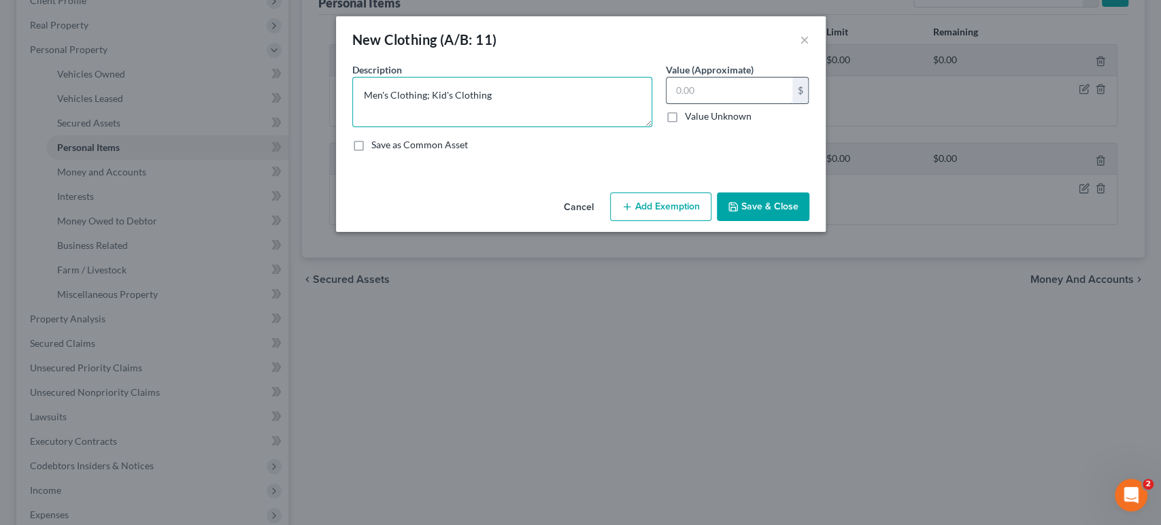
type textarea "Men's Clothing; Kid's Clothing"
click at [715, 103] on input "text" at bounding box center [729, 91] width 126 height 26
type input "2"
type input "200"
click at [694, 221] on button "Add Exemption" at bounding box center [660, 206] width 101 height 29
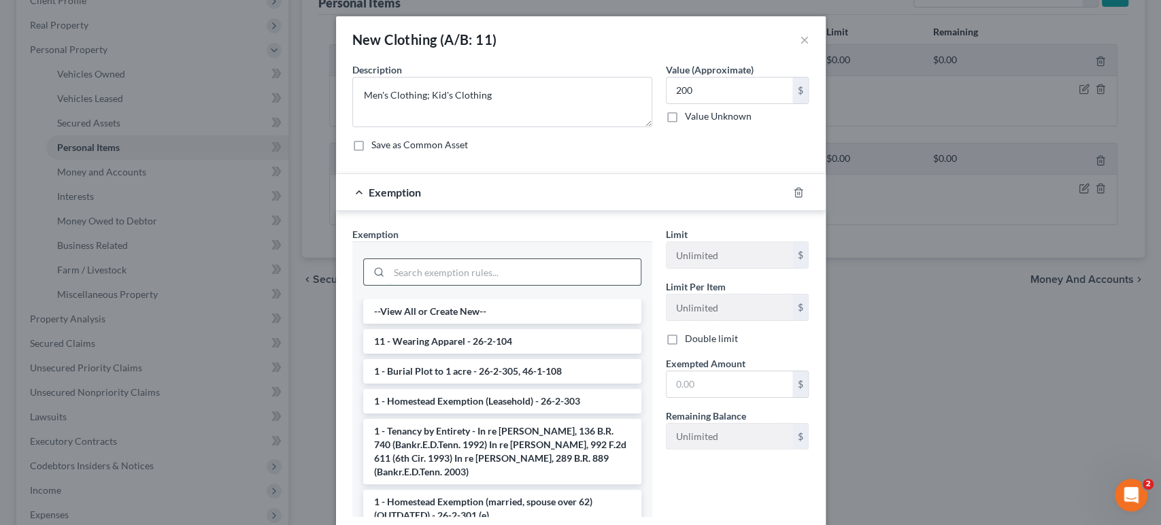
click at [514, 285] on input "search" at bounding box center [515, 272] width 252 height 26
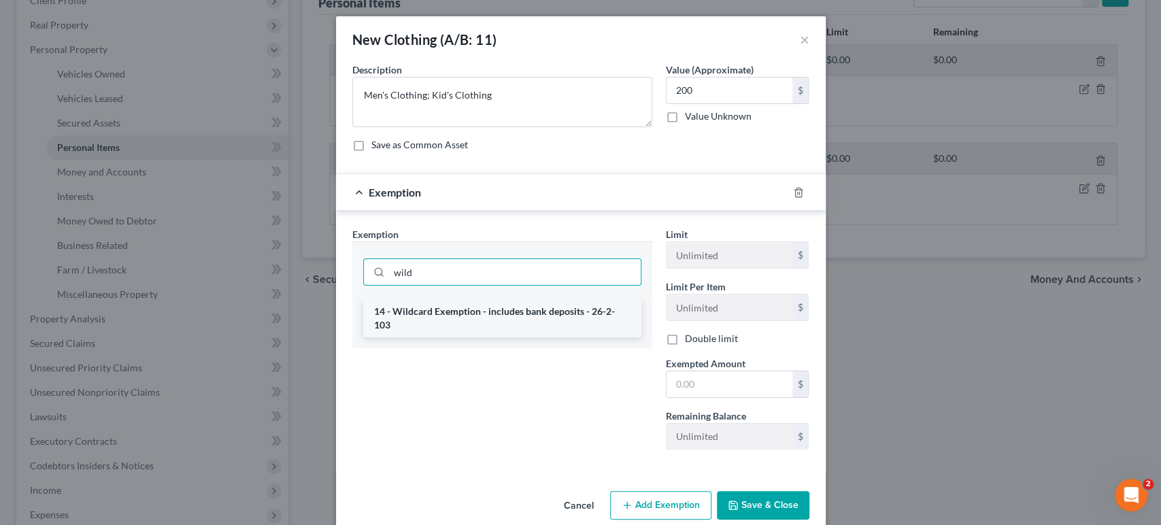
type input "wild"
click at [476, 337] on li "14 - Wildcard Exemption - includes bank deposits - 26-2-103" at bounding box center [502, 318] width 278 height 38
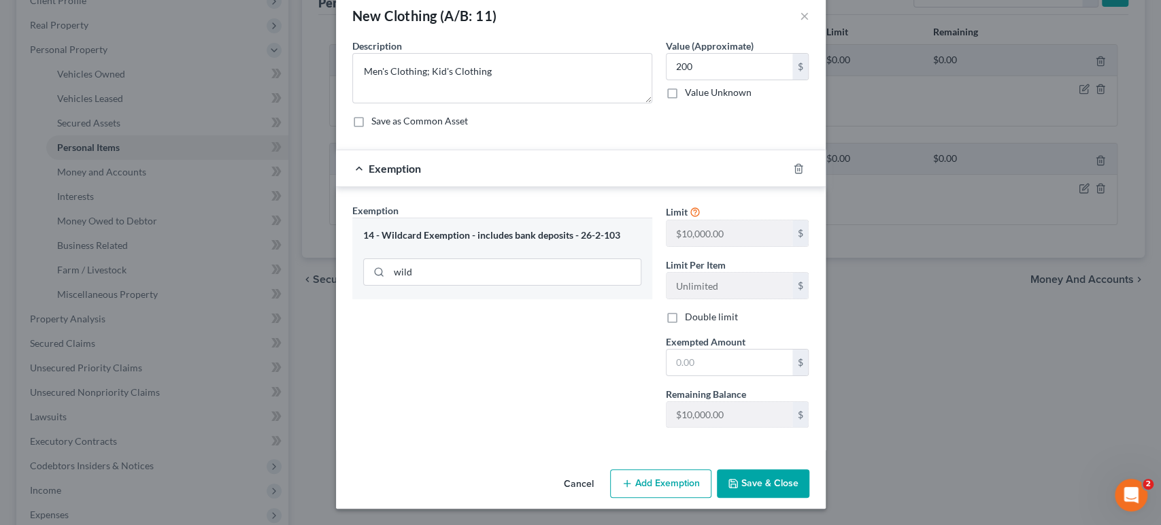
scroll to position [151, 0]
click at [733, 349] on input "text" at bounding box center [729, 362] width 126 height 26
type input "200"
click at [809, 479] on button "Save & Close" at bounding box center [763, 483] width 92 height 29
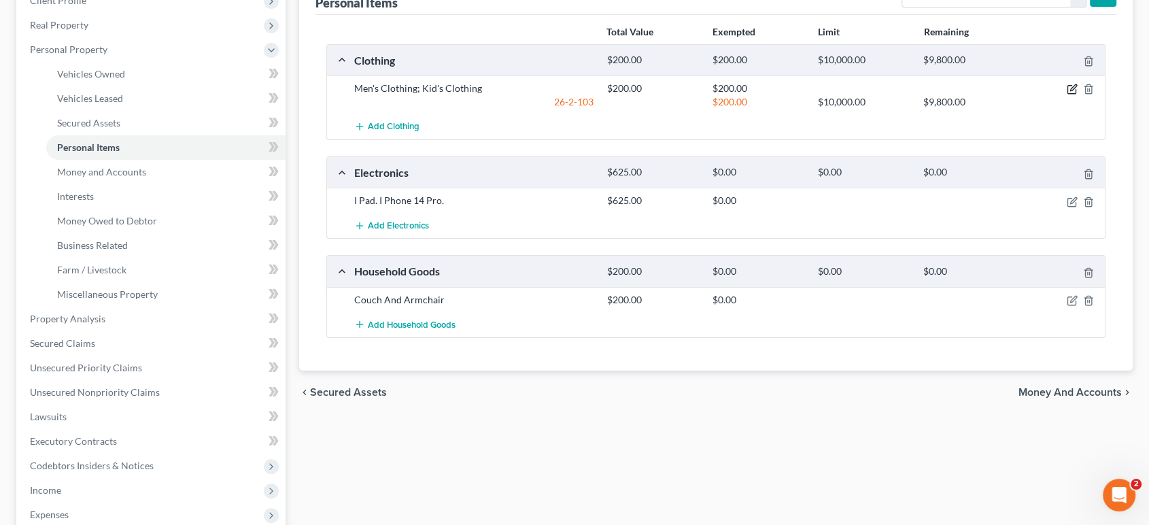
click at [1067, 95] on icon "button" at bounding box center [1072, 89] width 11 height 11
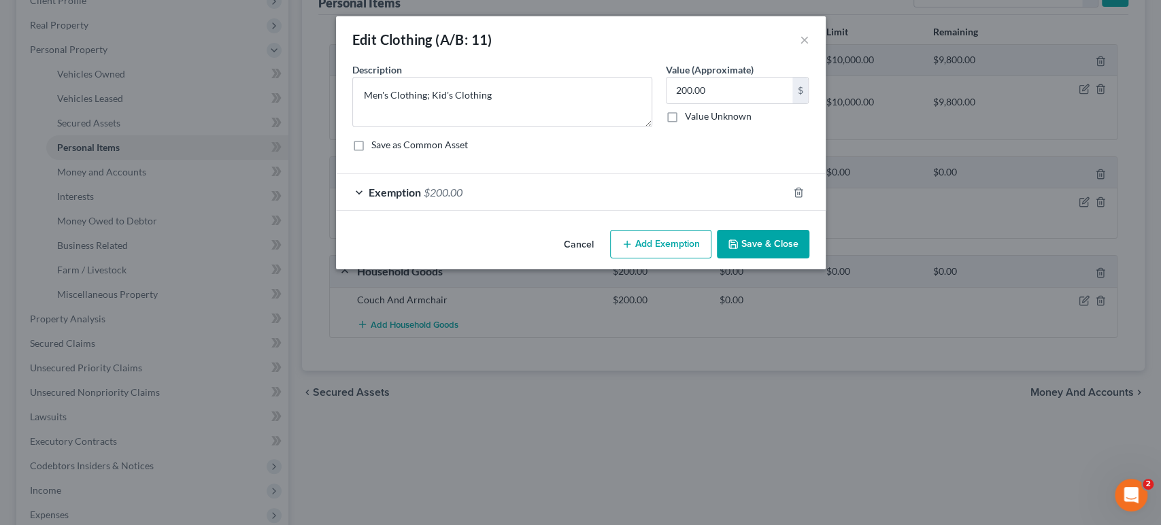
click at [368, 199] on span "Exemption" at bounding box center [394, 192] width 52 height 13
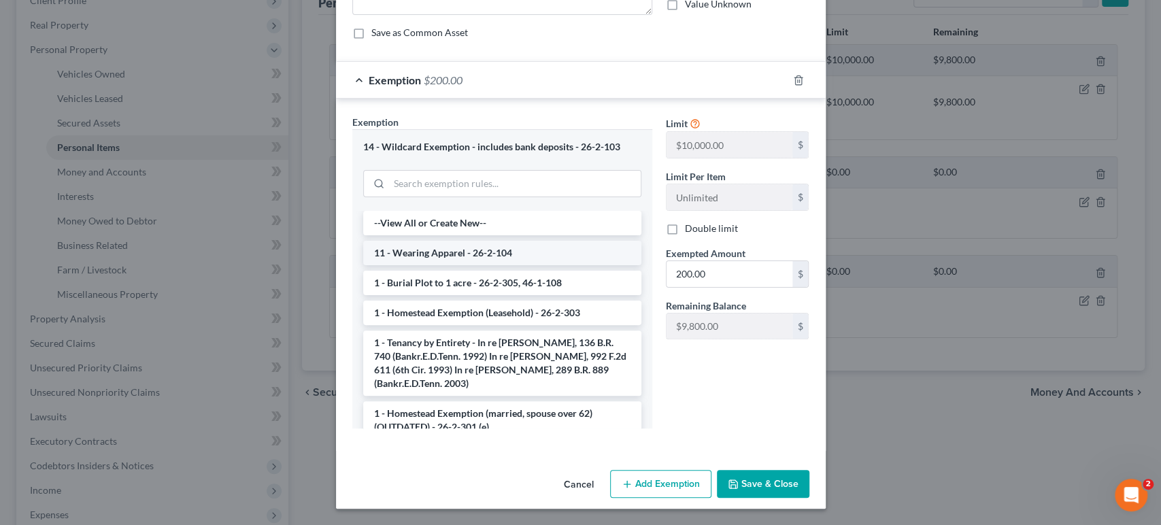
click at [407, 241] on li "11 - Wearing Apparel - 26-2-104" at bounding box center [502, 253] width 278 height 24
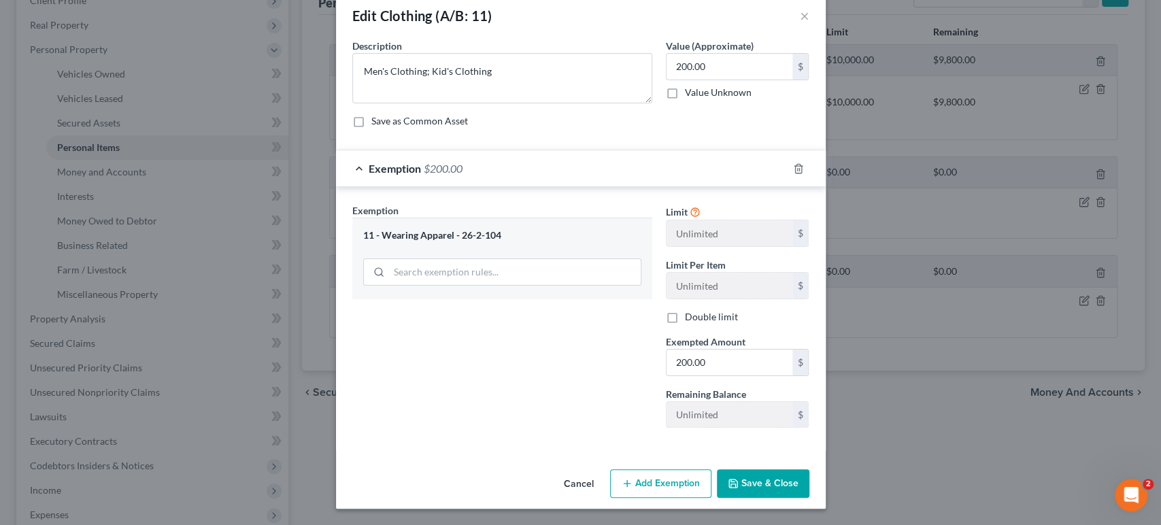
click at [795, 474] on button "Save & Close" at bounding box center [763, 483] width 92 height 29
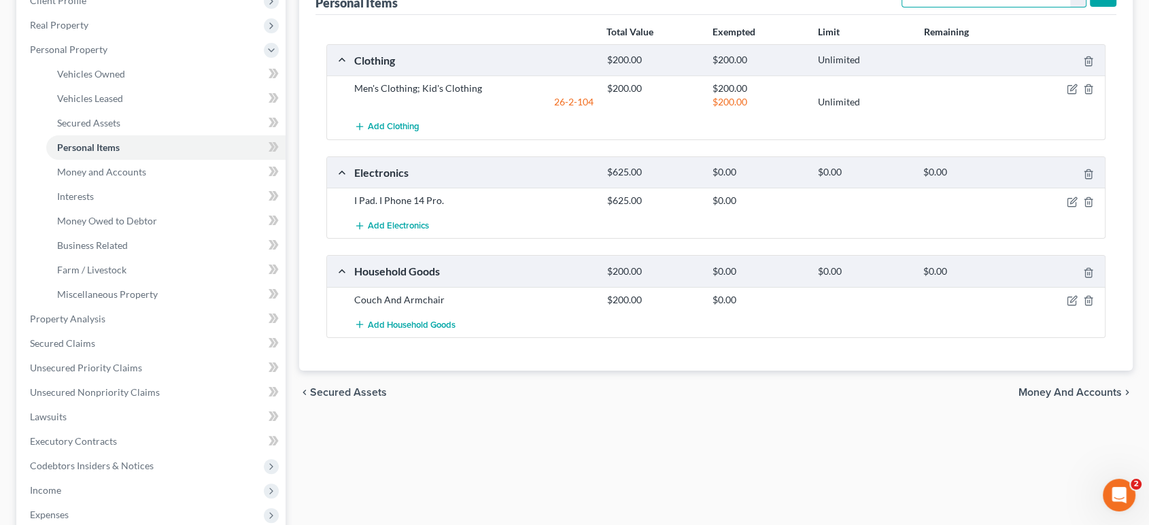
select select "collectibles_of_value"
click at [601, 44] on div "Total Value Exempted Limit Remaining" at bounding box center [716, 32] width 793 height 24
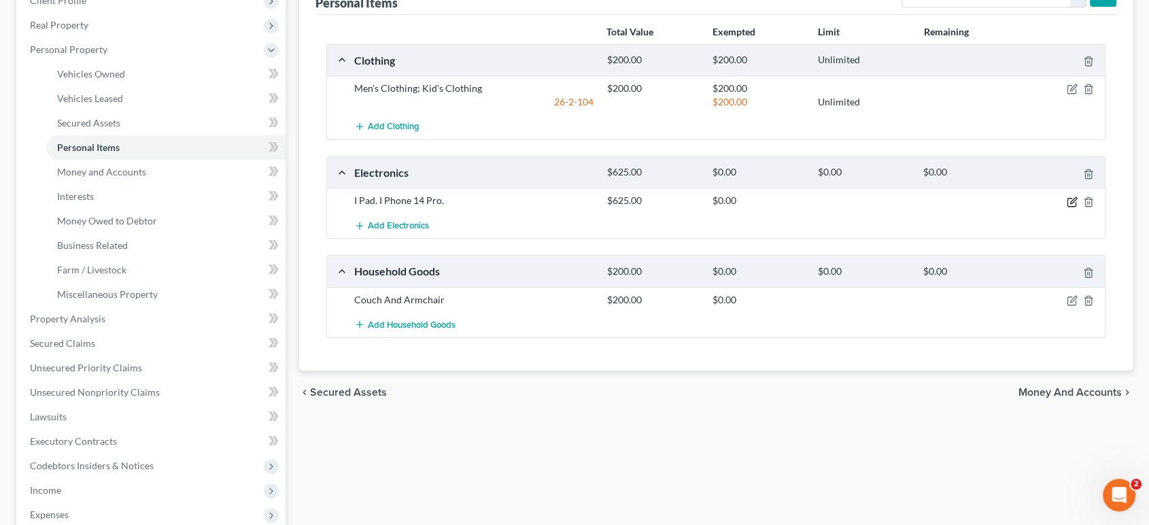
click at [1067, 207] on icon "button" at bounding box center [1072, 201] width 11 height 11
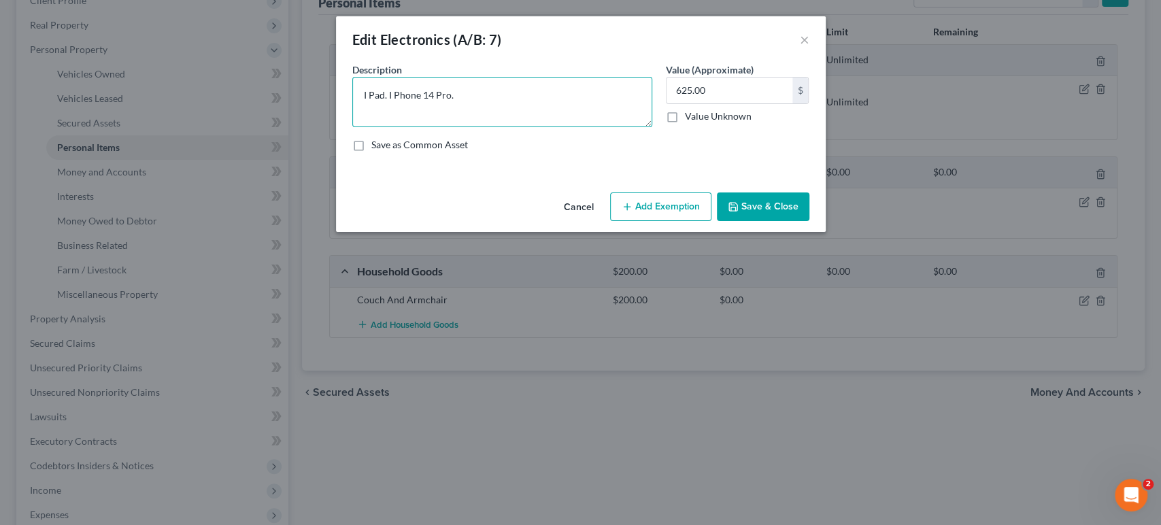
click at [352, 120] on textarea "I Pad. I Phone 14 Pro." at bounding box center [502, 102] width 300 height 50
click at [414, 118] on textarea "I Pad. I Phone 14 Pro." at bounding box center [502, 102] width 300 height 50
click at [352, 116] on textarea "I Pad. I Phone 14" at bounding box center [502, 102] width 300 height 50
click at [458, 104] on textarea "iPad; I Phone 14" at bounding box center [502, 102] width 300 height 50
click at [352, 120] on textarea "iPad; I Phone 14" at bounding box center [502, 102] width 300 height 50
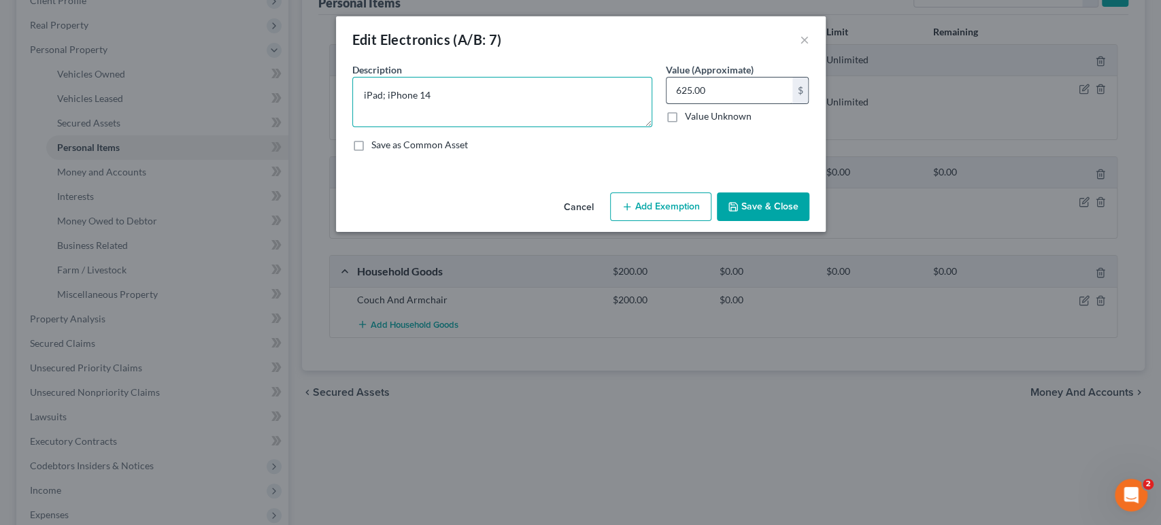
type textarea "iPad; iPhone 14"
click at [753, 103] on input "625.00" at bounding box center [729, 91] width 126 height 26
click at [762, 103] on input "625.00" at bounding box center [729, 91] width 126 height 26
click at [711, 221] on button "Add Exemption" at bounding box center [660, 206] width 101 height 29
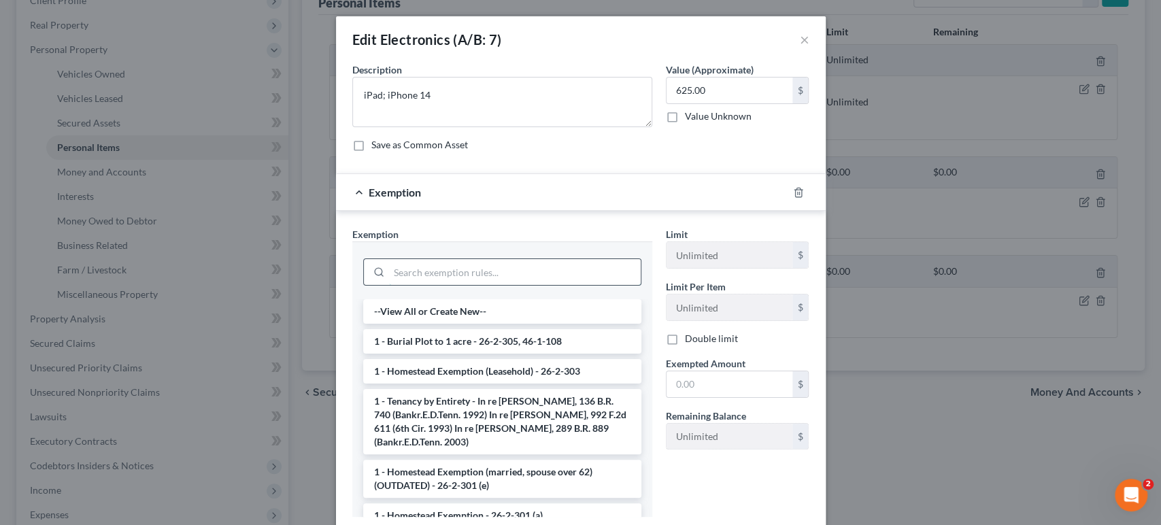
click at [392, 285] on input "search" at bounding box center [515, 272] width 252 height 26
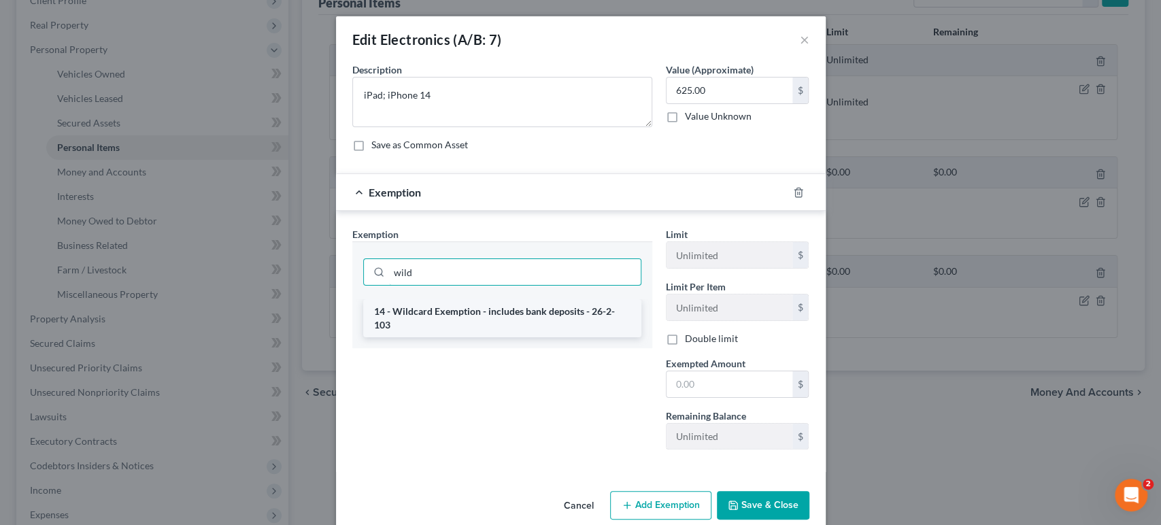
type input "wild"
click at [455, 337] on li "14 - Wildcard Exemption - includes bank deposits - 26-2-103" at bounding box center [502, 318] width 278 height 38
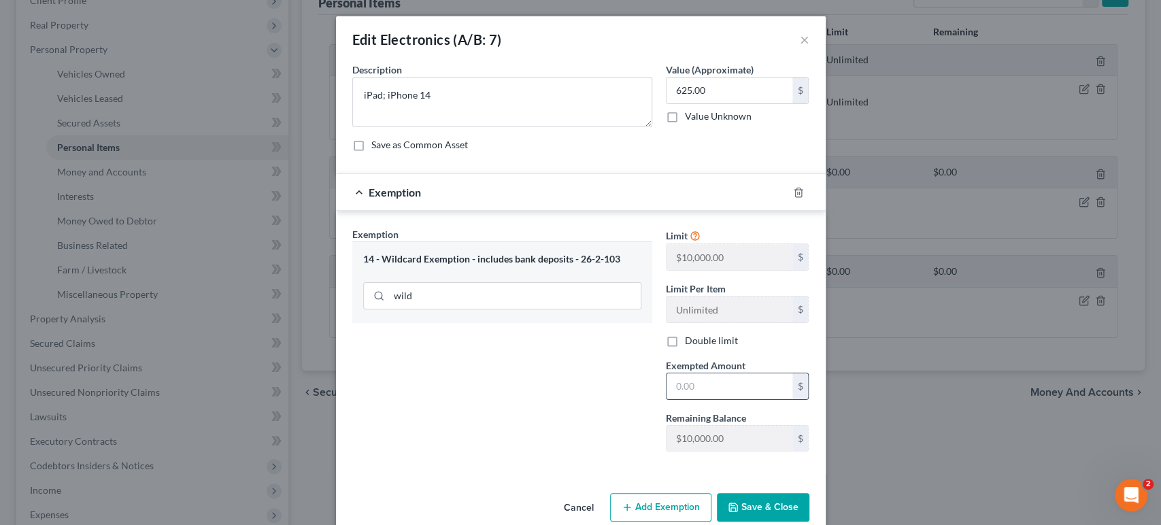
click at [786, 399] on input "text" at bounding box center [729, 386] width 126 height 26
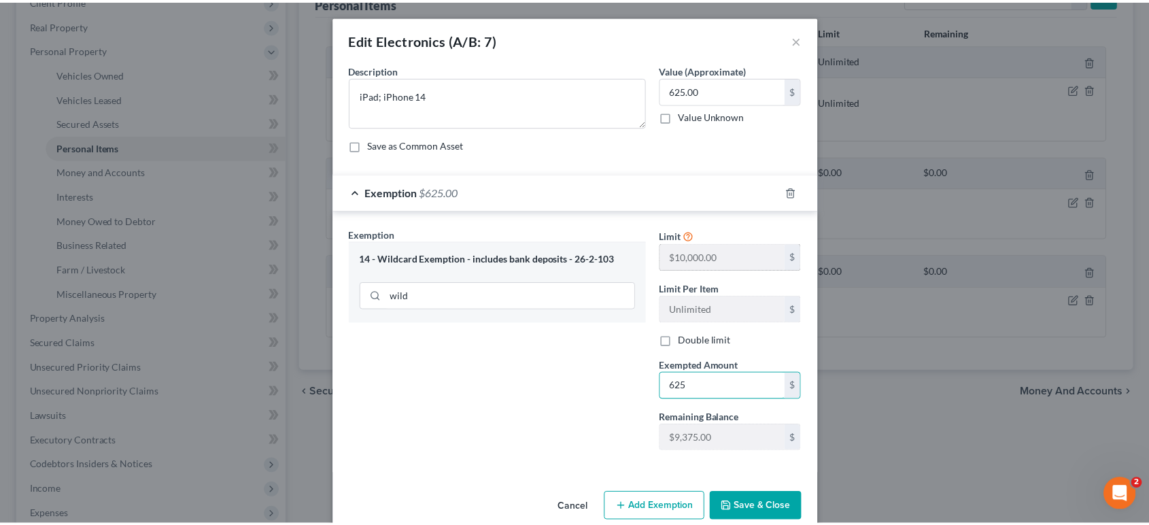
scroll to position [151, 0]
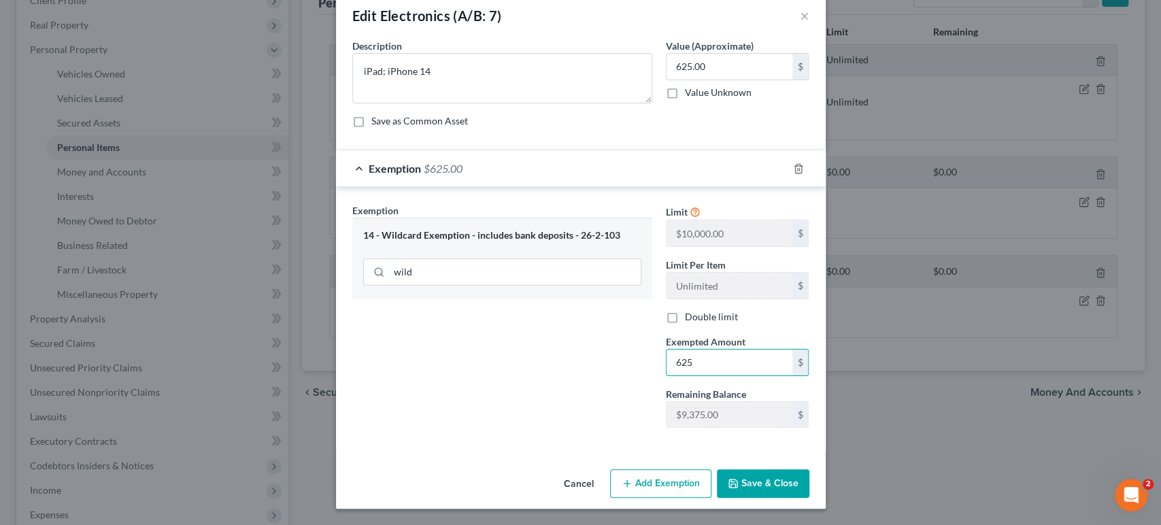
type input "625"
click at [790, 473] on button "Save & Close" at bounding box center [763, 483] width 92 height 29
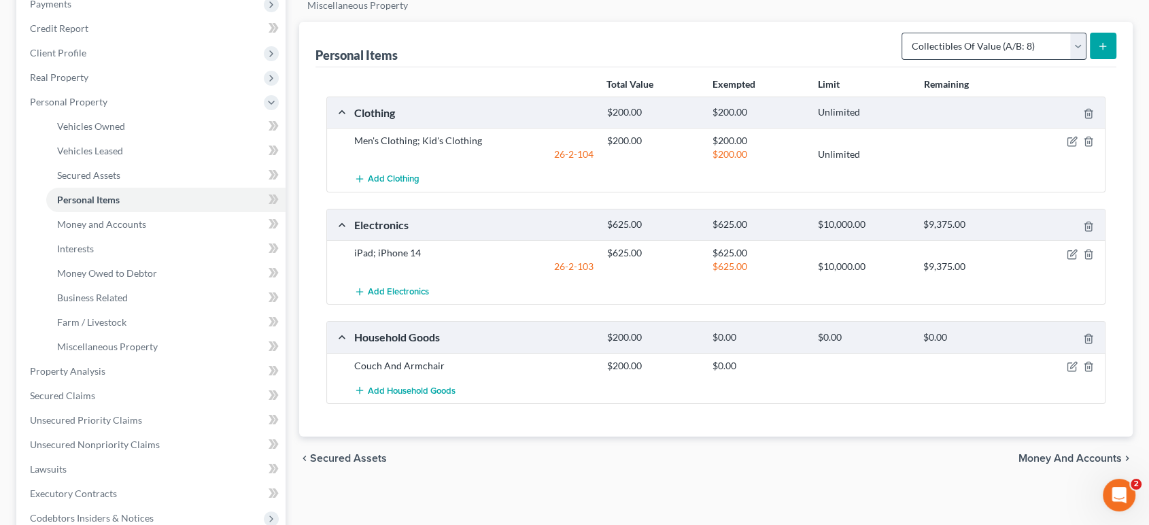
scroll to position [75, 0]
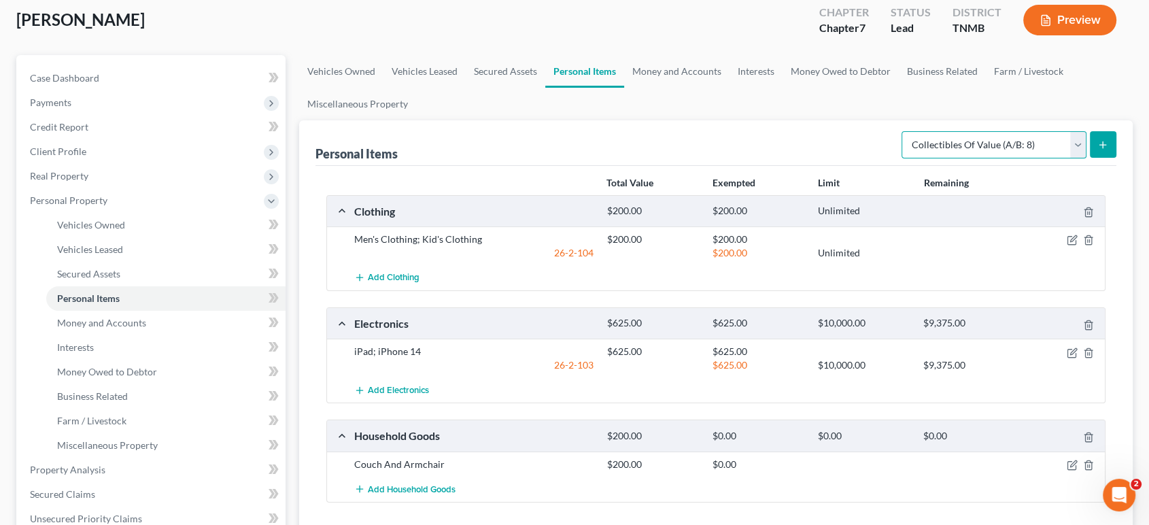
click at [949, 158] on select "Select Item Type Clothing (A/B: 11) Collectibles Of Value (A/B: 8) Electronics …" at bounding box center [993, 144] width 185 height 27
click at [901, 158] on select "Select Item Type Clothing (A/B: 11) Collectibles Of Value (A/B: 8) Electronics …" at bounding box center [993, 144] width 185 height 27
click at [1001, 158] on select "Select Item Type Clothing (A/B: 11) Collectibles Of Value (A/B: 8) Electronics …" at bounding box center [993, 144] width 185 height 27
select select "household_goods"
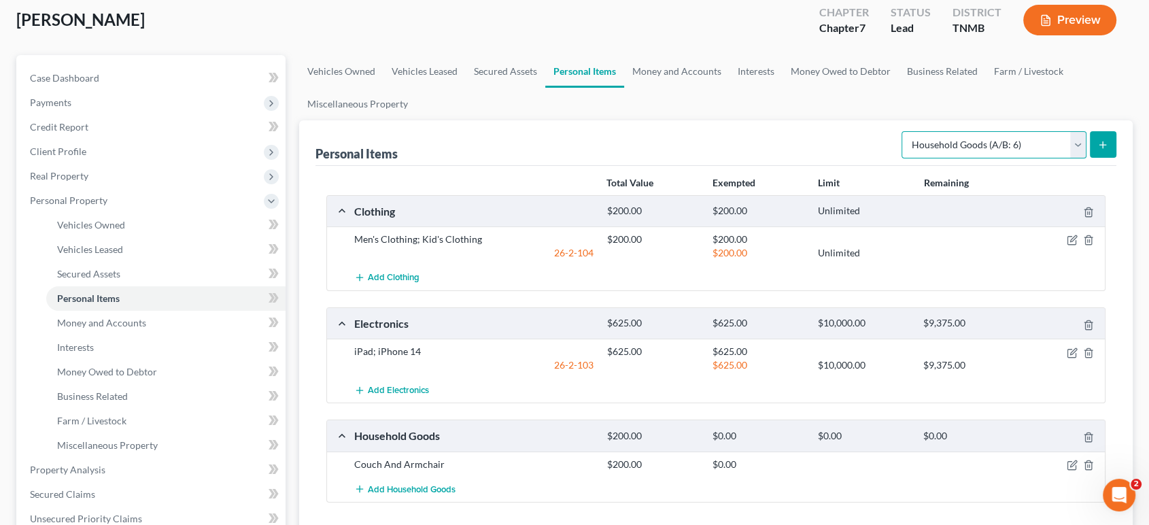
click at [901, 158] on select "Select Item Type Clothing (A/B: 11) Collectibles Of Value (A/B: 8) Electronics …" at bounding box center [993, 144] width 185 height 27
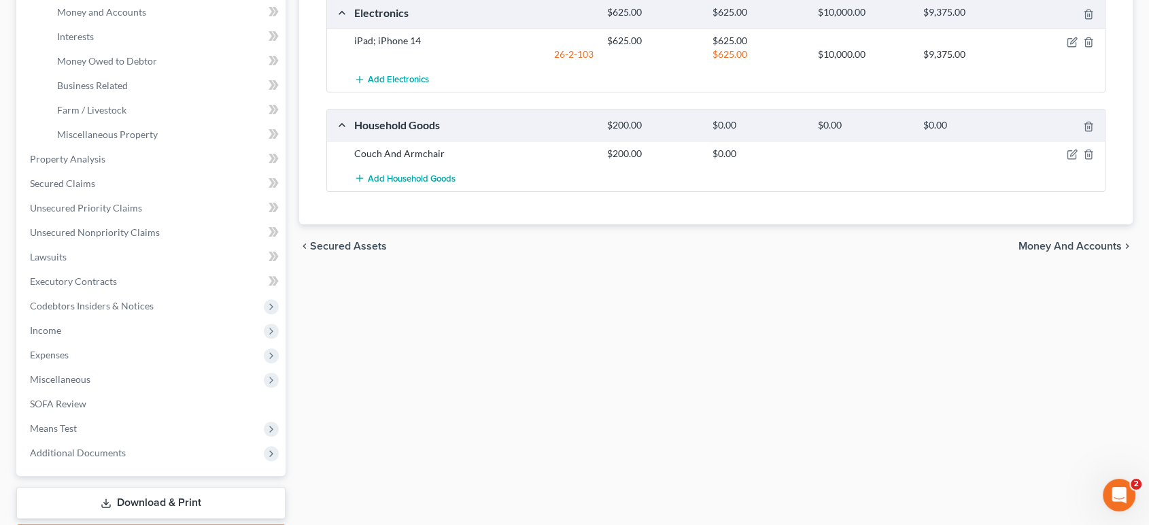
scroll to position [302, 0]
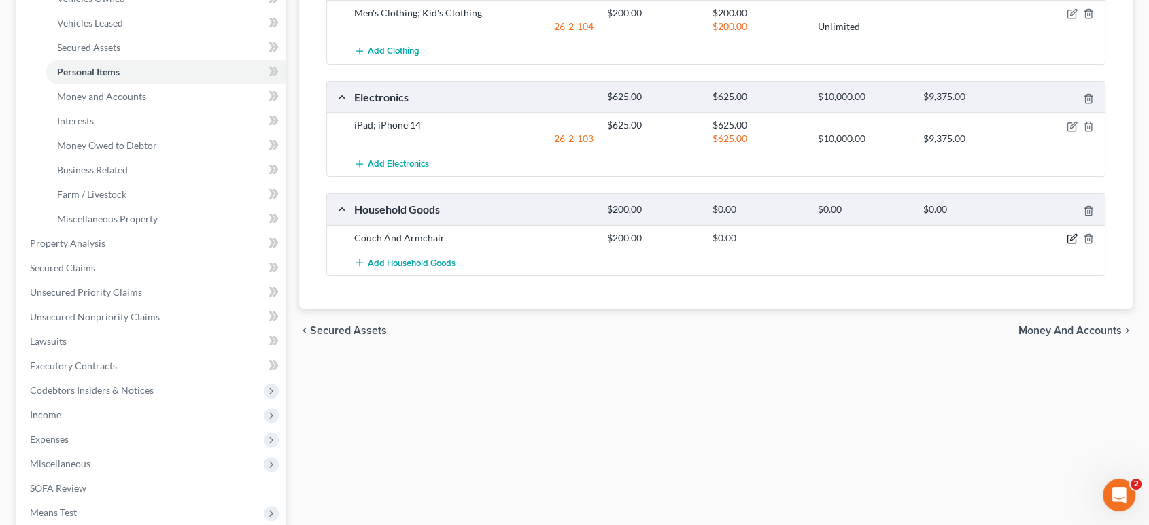
click at [1067, 244] on icon "button" at bounding box center [1072, 238] width 11 height 11
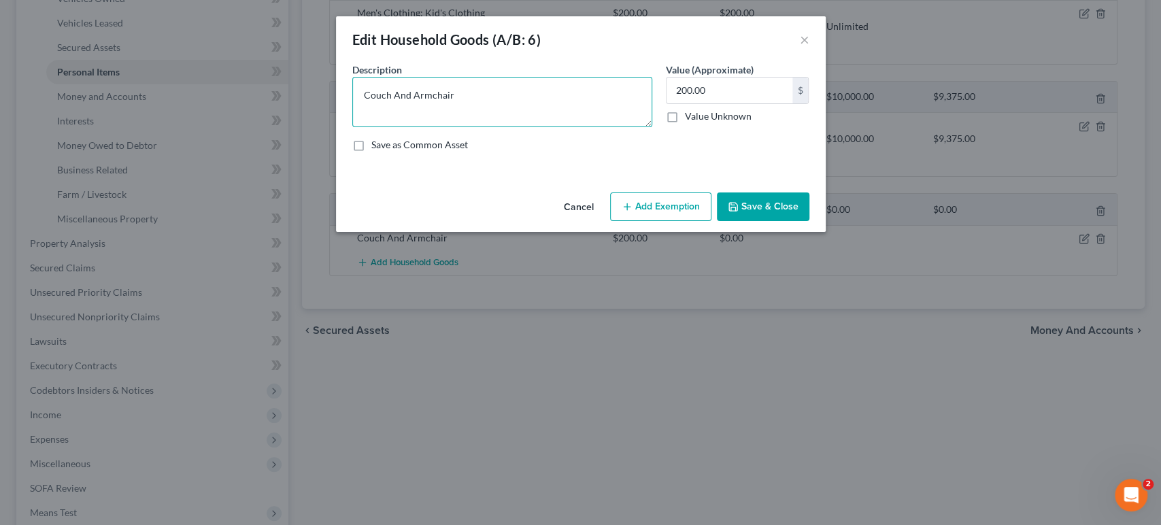
click at [354, 118] on textarea "Couch And Armchair" at bounding box center [502, 102] width 300 height 50
click at [423, 114] on textarea "Couch; Armchair" at bounding box center [502, 102] width 300 height 50
drag, startPoint x: 435, startPoint y: 111, endPoint x: 405, endPoint y: 111, distance: 29.9
click at [405, 111] on textarea "Couch; Armchair; Mattress" at bounding box center [502, 102] width 300 height 50
type textarea "Couch; Armchair; Full sized bed; twin sized bed and frame;"
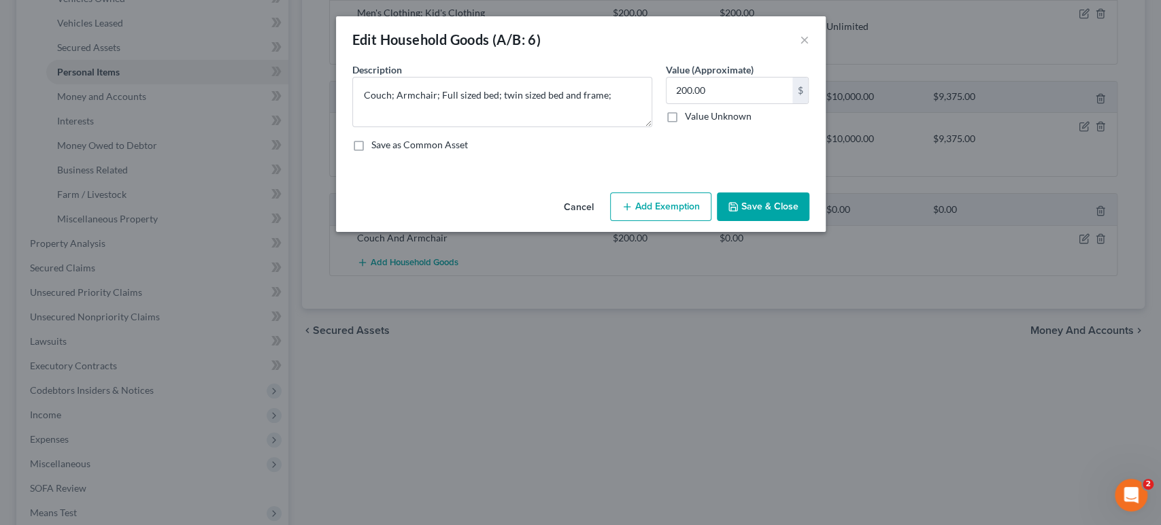
click at [800, 221] on button "Save & Close" at bounding box center [763, 206] width 92 height 29
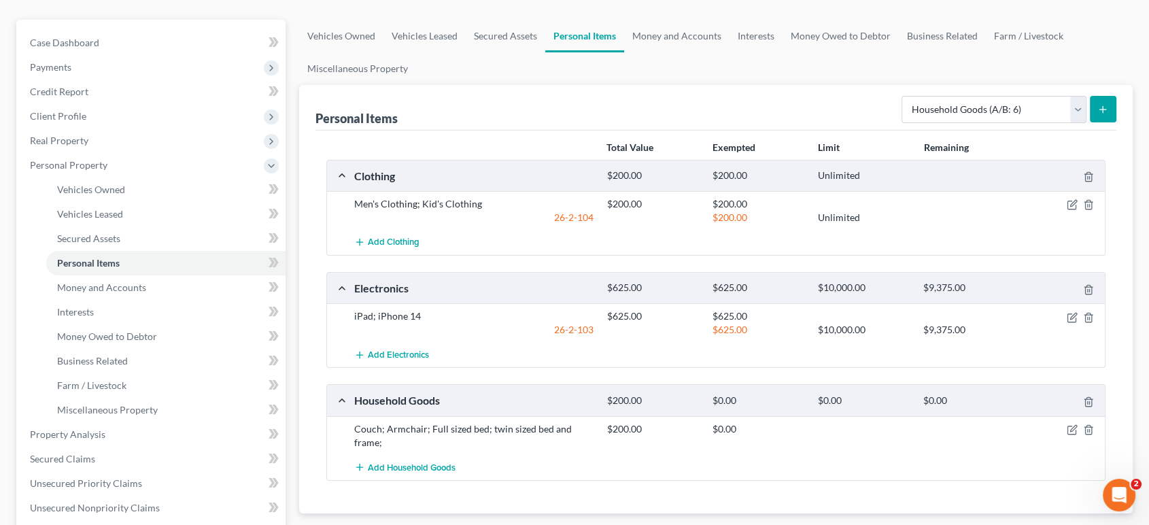
scroll to position [226, 0]
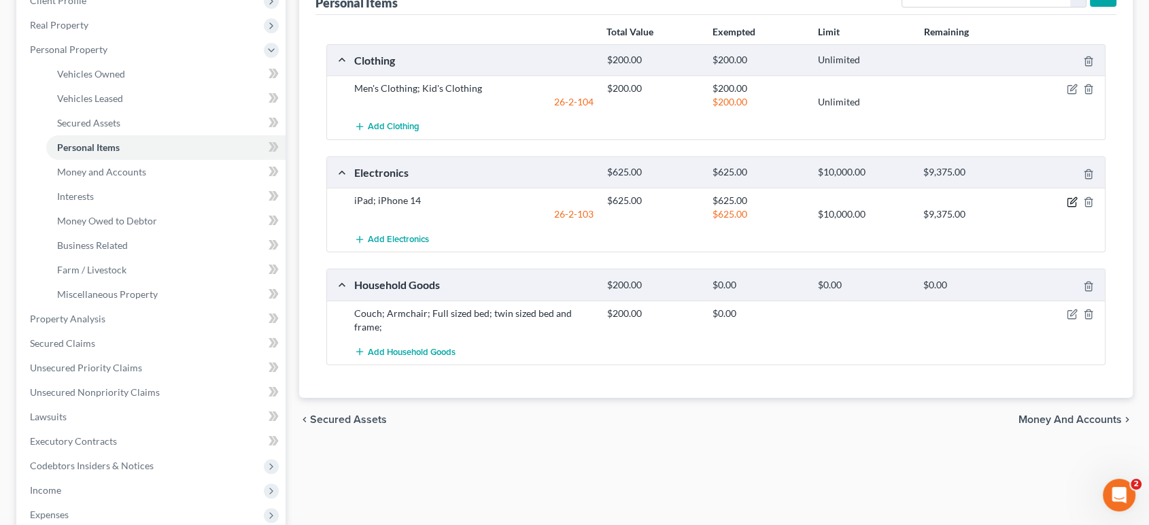
click at [1070, 203] on icon "button" at bounding box center [1073, 200] width 6 height 6
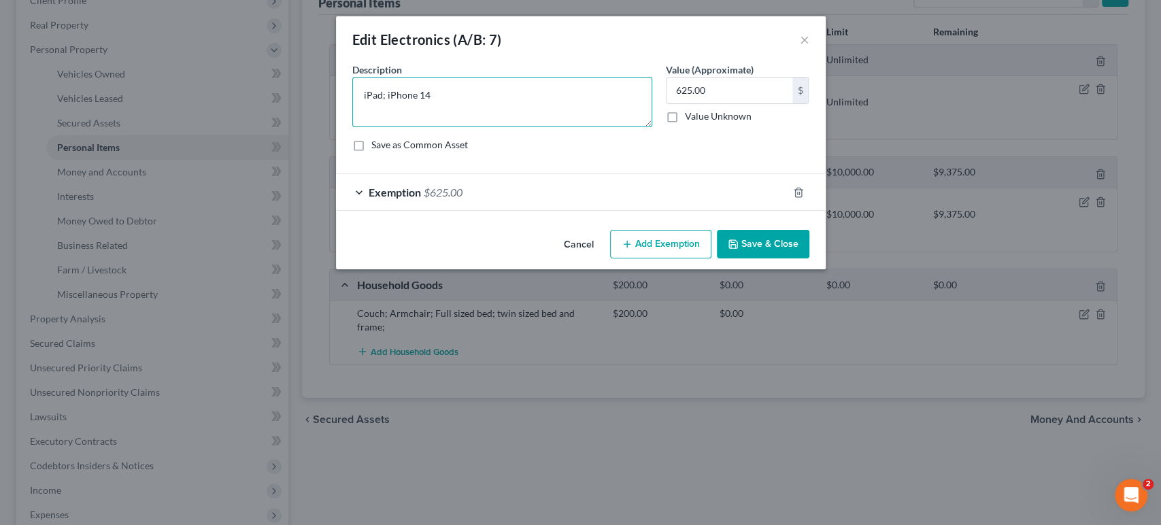
click at [429, 122] on textarea "iPad; iPhone 14" at bounding box center [502, 102] width 300 height 50
click at [509, 124] on textarea "iPad; iPhone 14; TV 30inch" at bounding box center [502, 102] width 300 height 50
type textarea "iPad; iPhone 14; TV 30inch"
click at [809, 258] on button "Save & Close" at bounding box center [763, 244] width 92 height 29
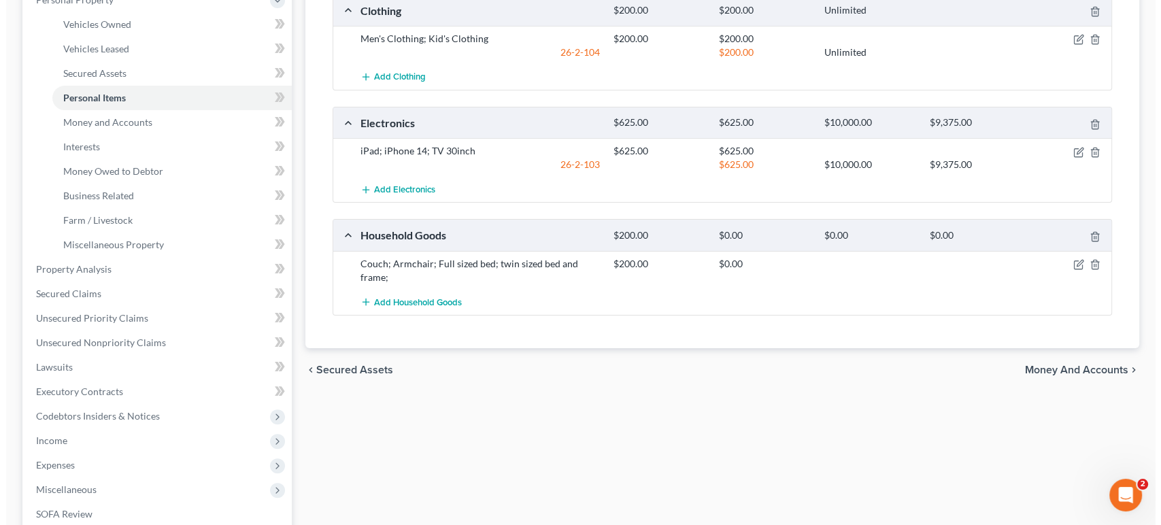
scroll to position [302, 0]
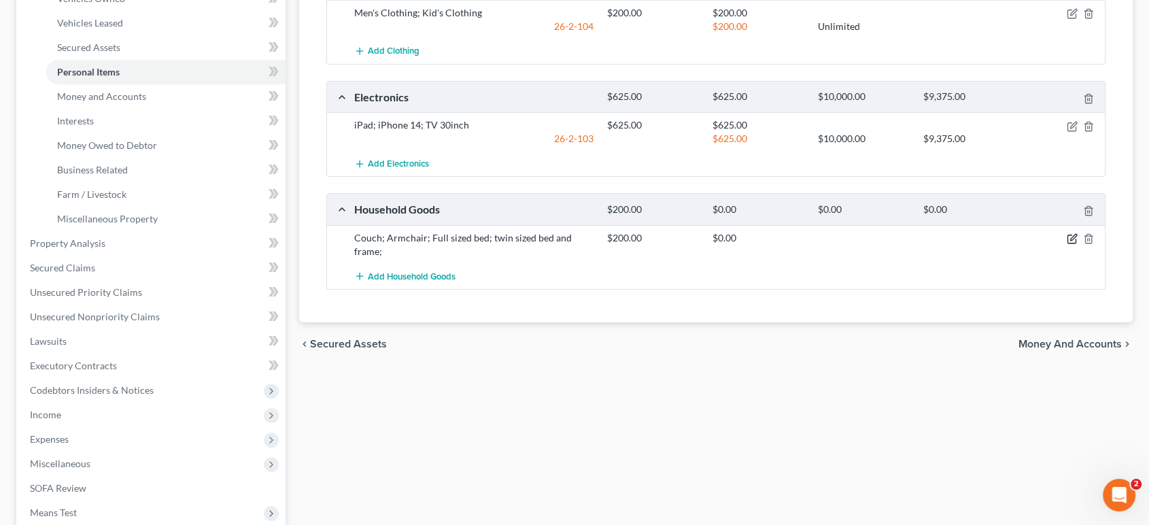
click at [1070, 240] on icon "button" at bounding box center [1073, 237] width 6 height 6
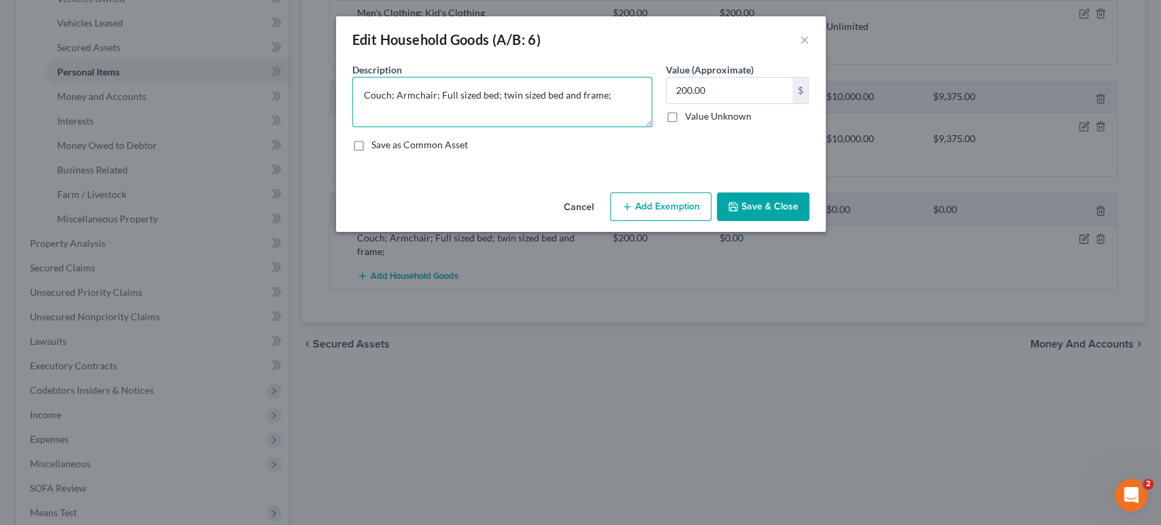
click at [632, 120] on textarea "Couch; Armchair; Full sized bed; twin sized bed and frame;" at bounding box center [502, 102] width 300 height 50
click at [652, 118] on textarea "Couch; Armchair; Full sized bed; twin sized bed and frame; dresser;" at bounding box center [502, 102] width 300 height 50
click at [407, 115] on textarea "Couch; Armchair; Full sized bed; twin sized bed and frame; dresser;" at bounding box center [502, 102] width 300 height 50
click at [355, 119] on textarea "Couch; Armchair; full sized bed; twin sized bed and frame; dresser;" at bounding box center [502, 102] width 300 height 50
click at [352, 115] on textarea "Couch; armchair; full sized bed; twin sized bed and frame; dresser;" at bounding box center [502, 102] width 300 height 50
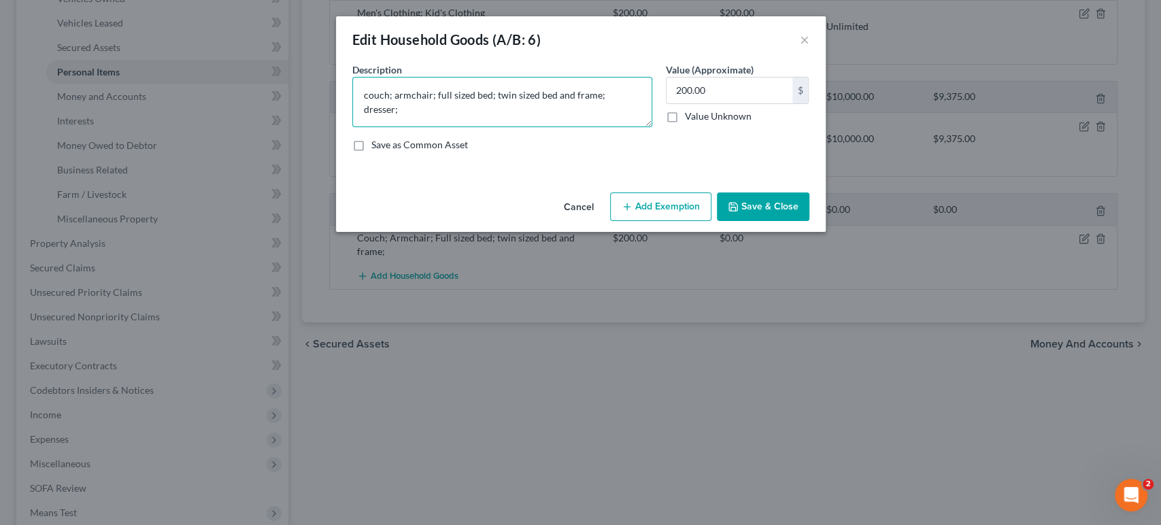
drag, startPoint x: 645, startPoint y: 119, endPoint x: 655, endPoint y: 122, distance: 10.7
click at [650, 118] on textarea "couch; armchair; full sized bed; twin sized bed and frame; dresser;" at bounding box center [502, 102] width 300 height 50
click at [652, 122] on textarea "couch; armchair; full sized bed; twin sized bed and frame; dresser;" at bounding box center [502, 102] width 300 height 50
type textarea "couch; armchair; full sized bed; twin sized bed and frame; dresser; blanket lad…"
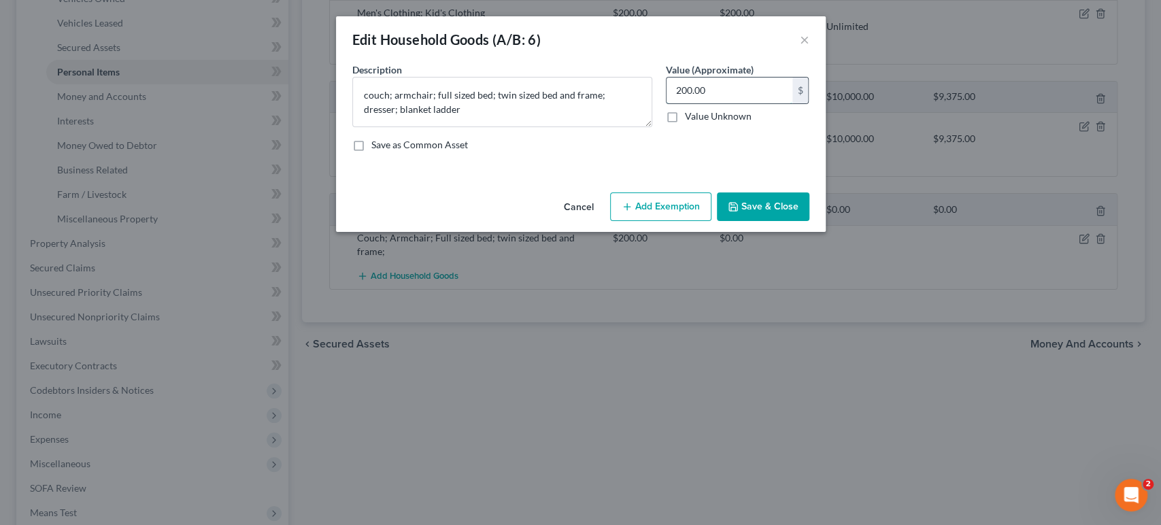
click at [783, 103] on input "200.00" at bounding box center [729, 91] width 126 height 26
click at [792, 103] on input "200.00" at bounding box center [729, 91] width 126 height 26
click at [547, 122] on div "Description * couch; armchair; full sized bed; twin sized bed and frame; dresse…" at bounding box center [580, 113] width 470 height 100
type input "300"
click at [709, 221] on button "Add Exemption" at bounding box center [660, 206] width 101 height 29
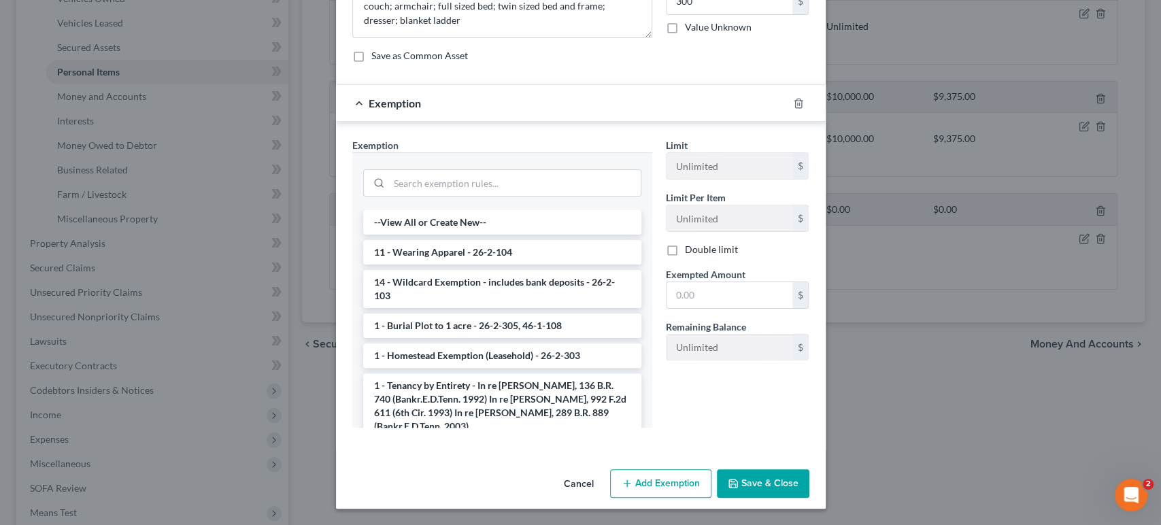
scroll to position [239, 0]
click at [456, 164] on div at bounding box center [502, 181] width 278 height 35
click at [456, 170] on input "search" at bounding box center [515, 183] width 252 height 26
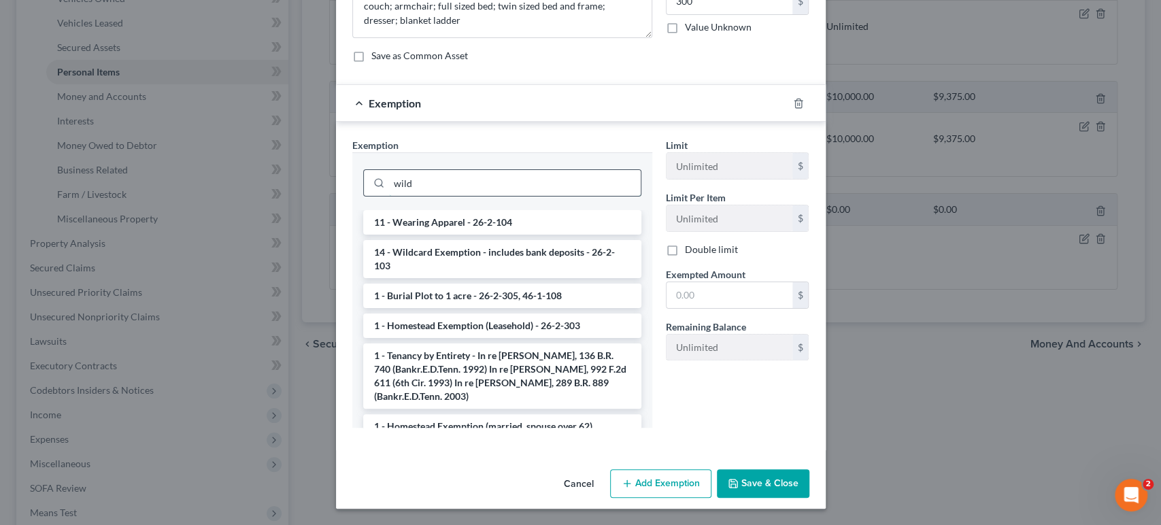
scroll to position [154, 0]
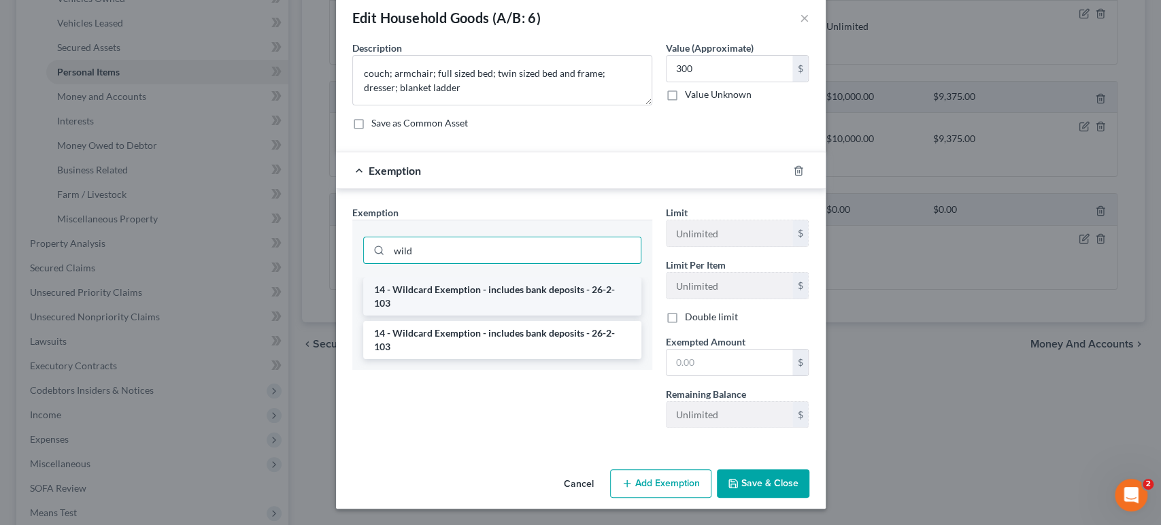
type input "wild"
click at [535, 277] on li "14 - Wildcard Exemption - includes bank deposits - 26-2-103" at bounding box center [502, 296] width 278 height 38
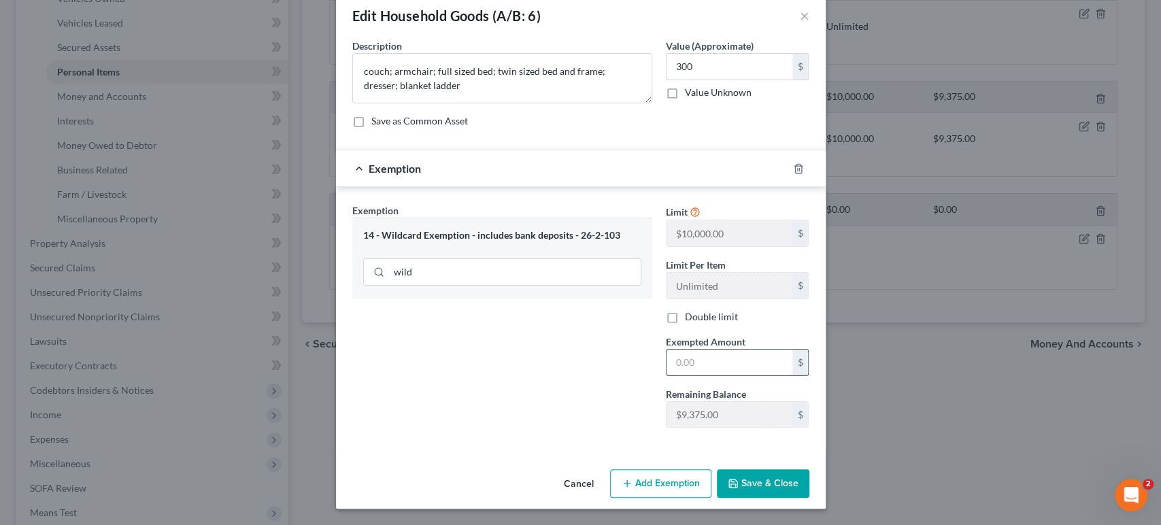
click at [734, 349] on input "text" at bounding box center [729, 362] width 126 height 26
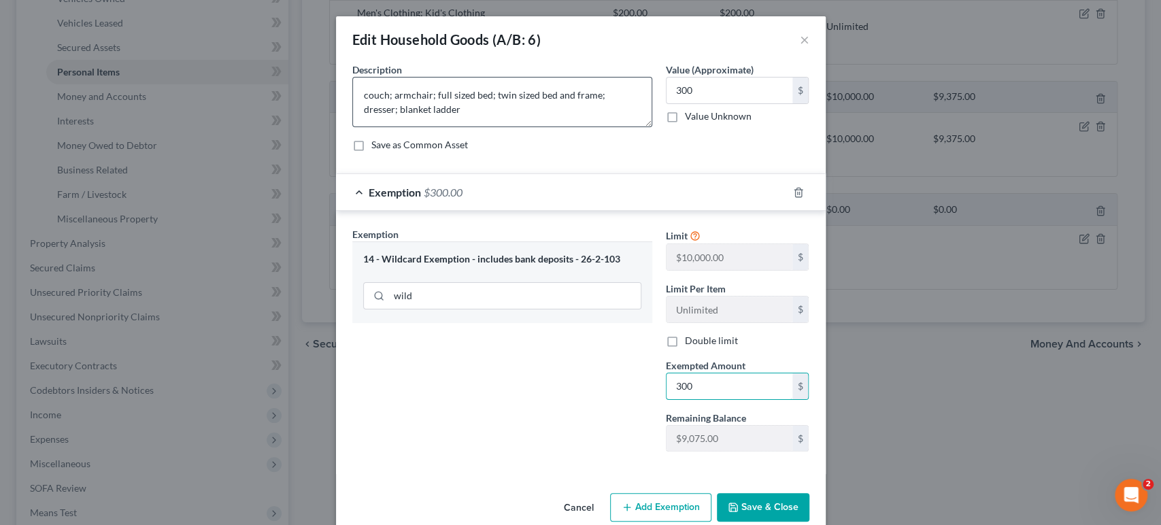
type input "300"
click at [481, 127] on textarea "couch; armchair; full sized bed; twin sized bed and frame; dresser; blanket lad…" at bounding box center [502, 102] width 300 height 50
click at [598, 152] on div "Save as Common Asset" at bounding box center [580, 145] width 457 height 14
click at [404, 127] on textarea "couch; armchair; full sized bed; twin sized bed and frame; dresser; blanket lad…" at bounding box center [502, 102] width 300 height 50
type textarea "couch; armchair; full sized bed; twin sized bed and frame; dresser; blanket lad…"
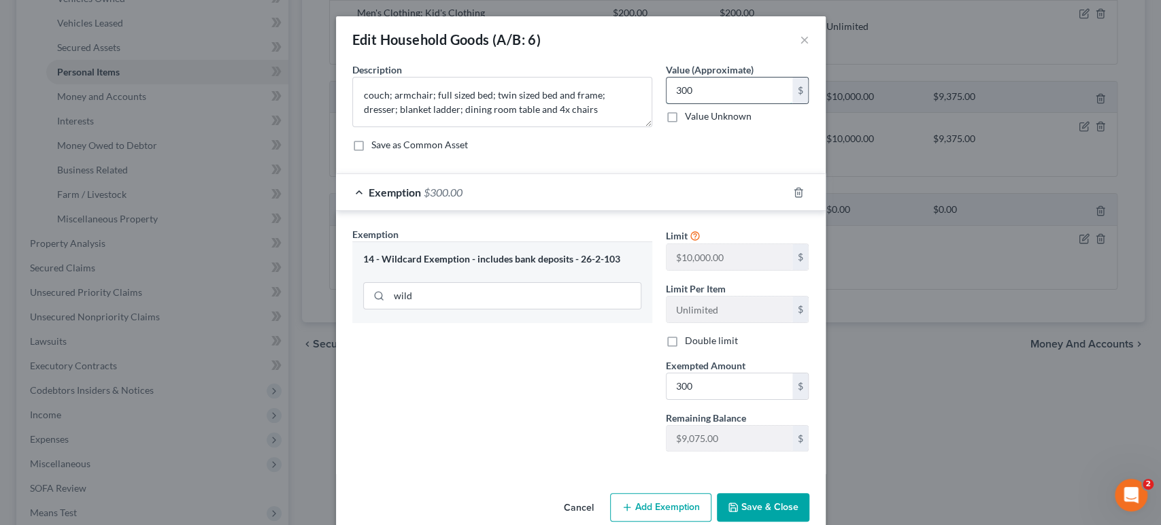
click at [745, 103] on input "300" at bounding box center [729, 91] width 126 height 26
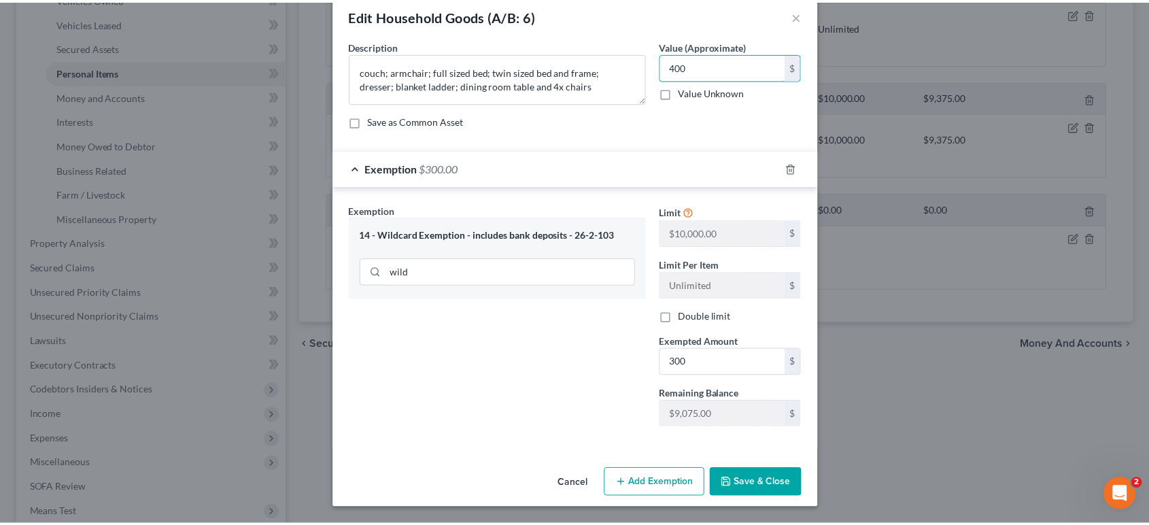
scroll to position [156, 0]
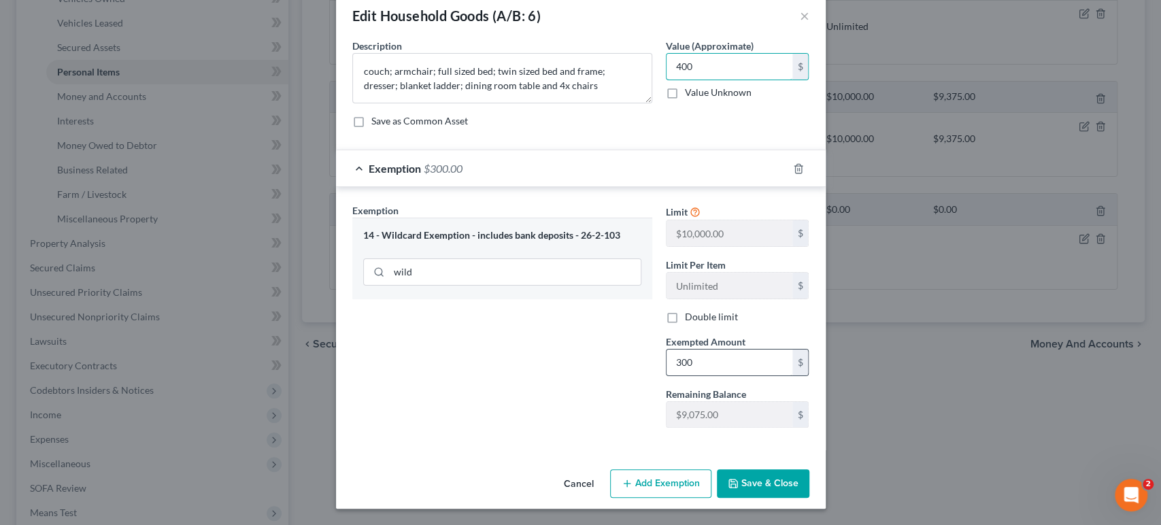
type input "400"
click at [751, 349] on input "300" at bounding box center [729, 362] width 126 height 26
type input "400"
click at [809, 470] on button "Save & Close" at bounding box center [763, 483] width 92 height 29
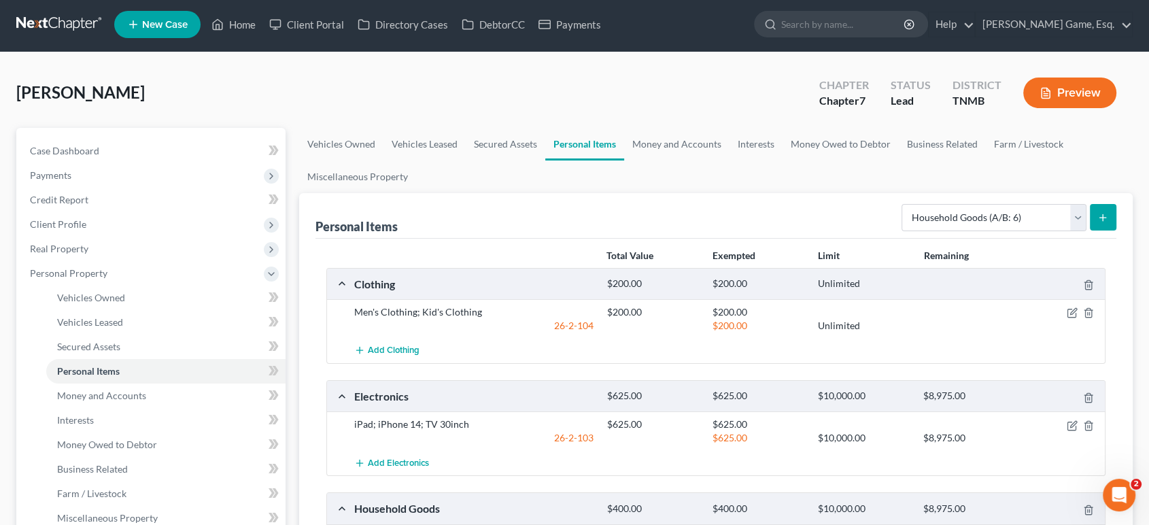
scroll to position [0, 0]
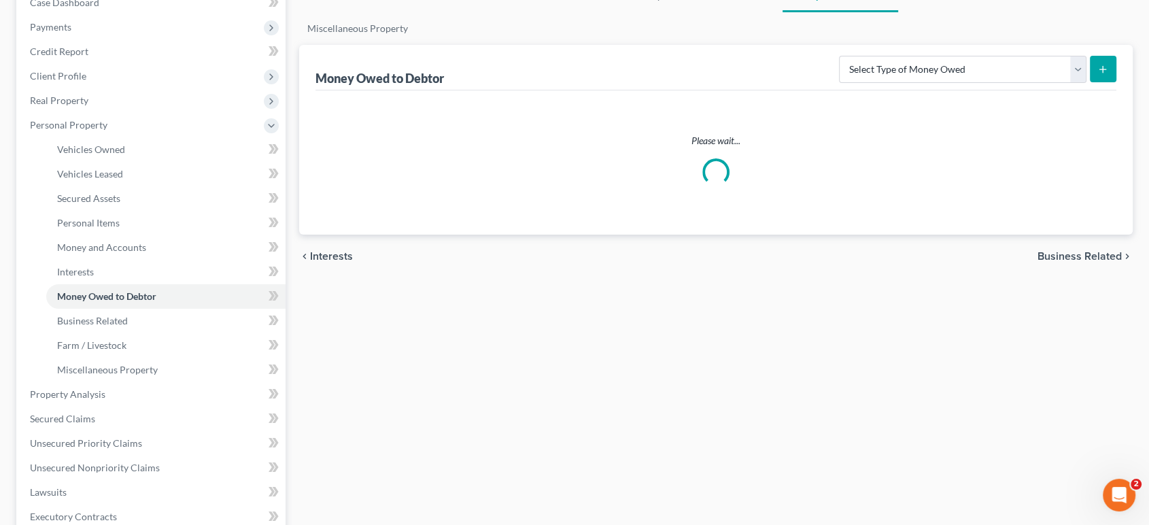
scroll to position [1, 0]
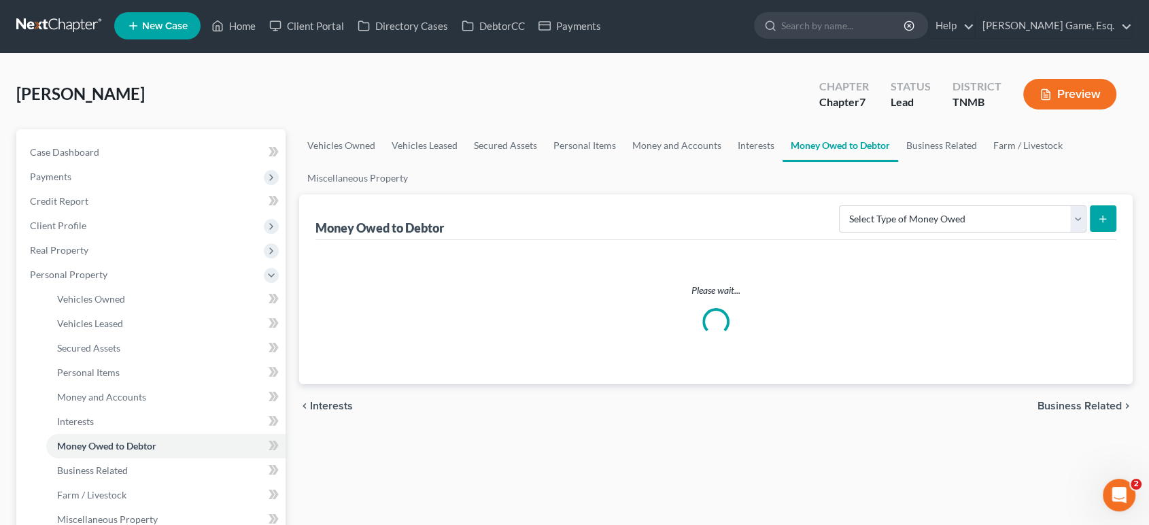
click at [942, 103] on div "District TNMB" at bounding box center [977, 95] width 71 height 40
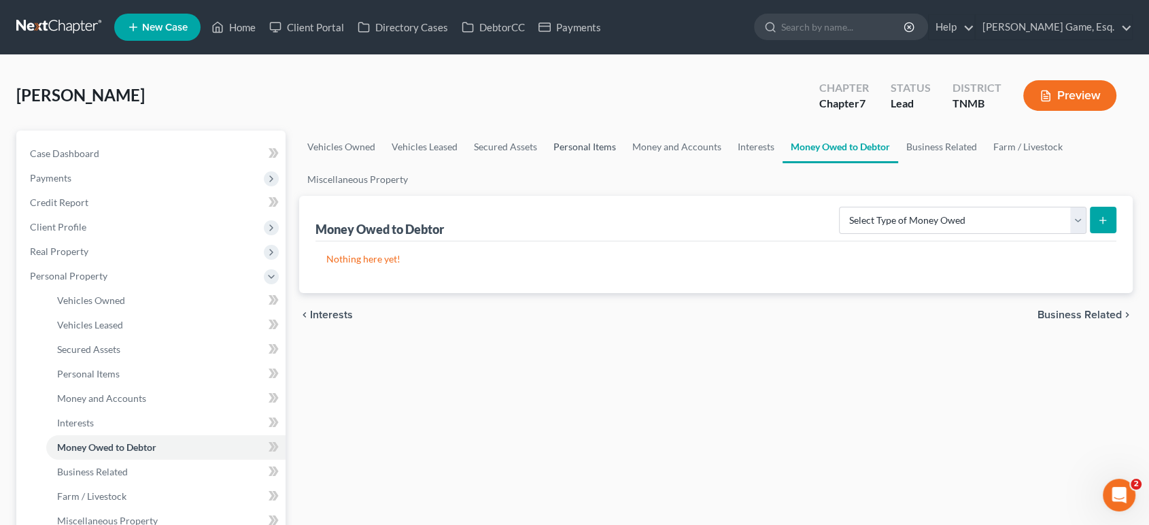
drag, startPoint x: 680, startPoint y: 185, endPoint x: 736, endPoint y: 232, distance: 73.4
click at [624, 163] on link "Personal Items" at bounding box center [584, 147] width 79 height 33
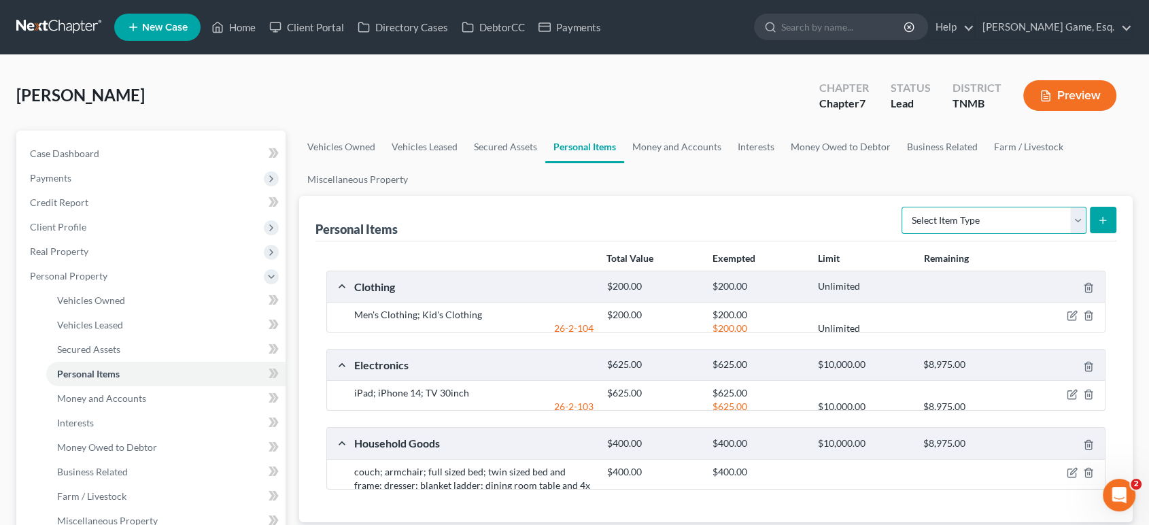
drag, startPoint x: 876, startPoint y: 273, endPoint x: 881, endPoint y: 287, distance: 15.0
click at [901, 234] on select "Select Item Type Clothing (A/B: 11) Collectibles Of Value (A/B: 8) Electronics …" at bounding box center [993, 220] width 185 height 27
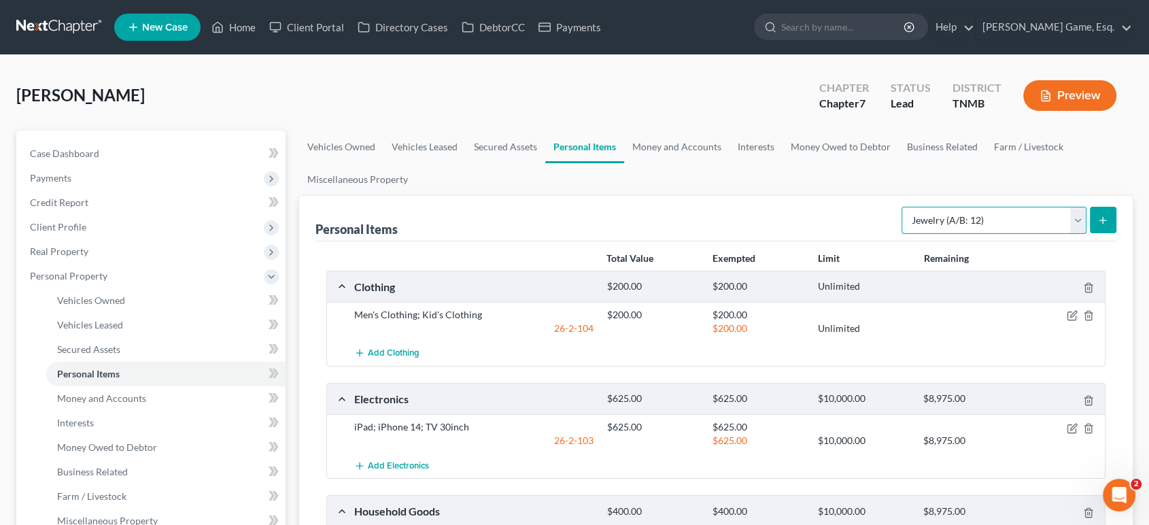
click at [901, 234] on select "Select Item Type Clothing (A/B: 11) Collectibles Of Value (A/B: 8) Electronics …" at bounding box center [993, 220] width 185 height 27
click at [1039, 234] on select "Select Item Type Clothing (A/B: 11) Collectibles Of Value (A/B: 8) Electronics …" at bounding box center [993, 220] width 185 height 27
click at [977, 234] on select "Select Item Type Clothing (A/B: 11) Collectibles Of Value (A/B: 8) Electronics …" at bounding box center [993, 220] width 185 height 27
select select "other"
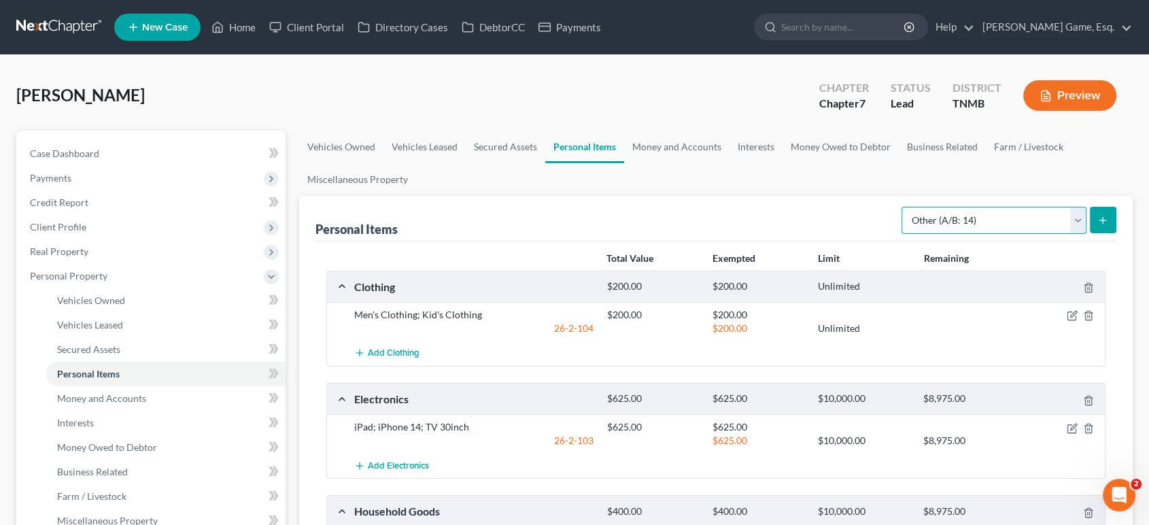
click at [901, 234] on select "Select Item Type Clothing (A/B: 11) Collectibles Of Value (A/B: 8) Electronics …" at bounding box center [993, 220] width 185 height 27
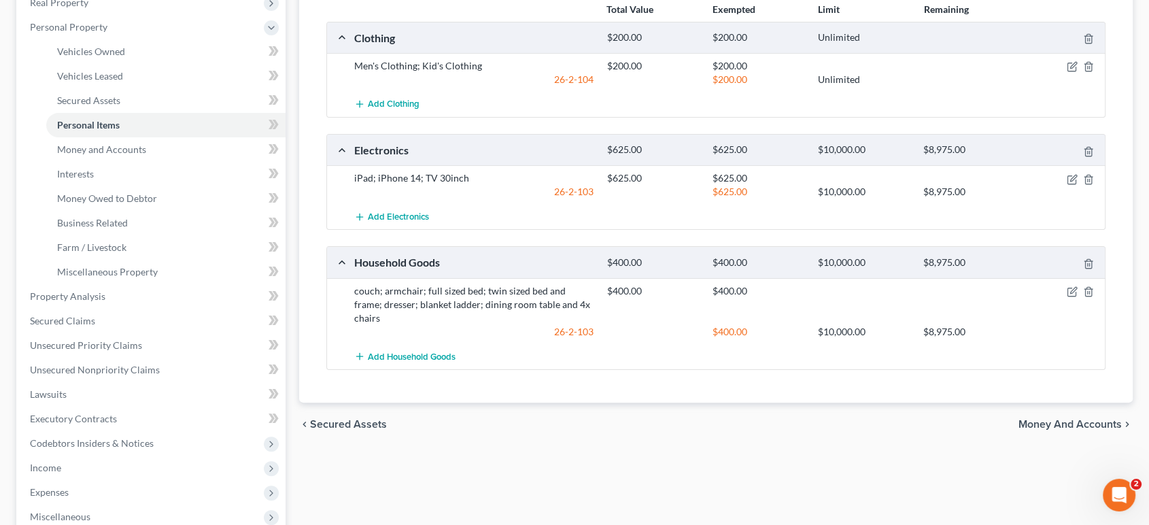
scroll to position [226, 0]
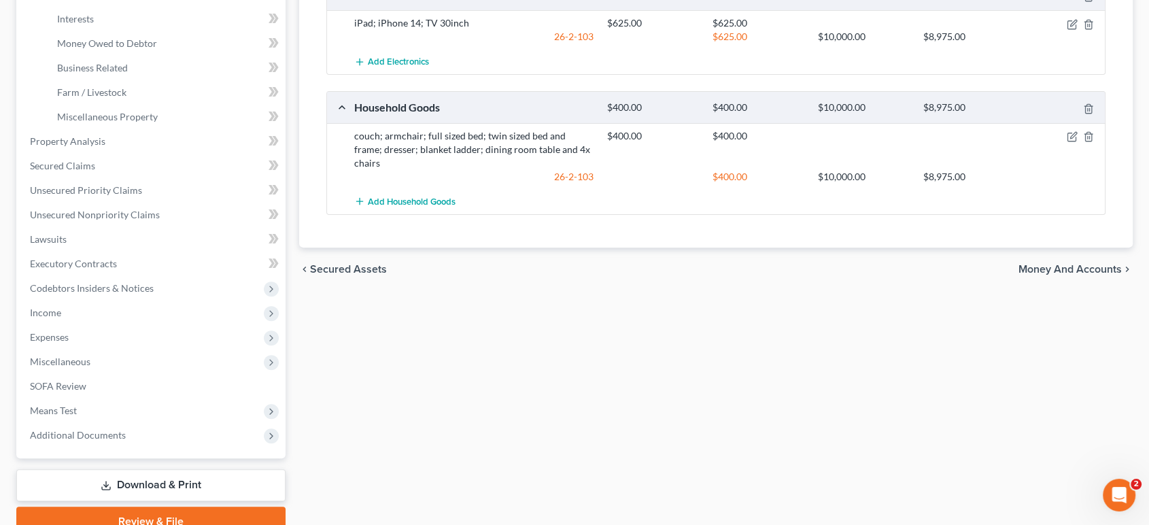
scroll to position [377, 0]
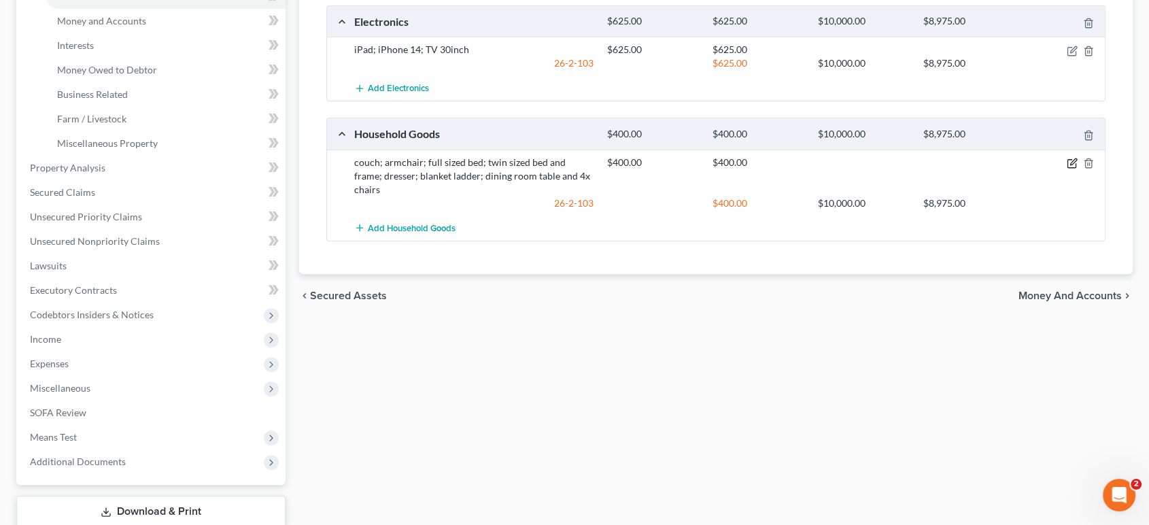
click at [1070, 165] on icon "button" at bounding box center [1073, 161] width 6 height 6
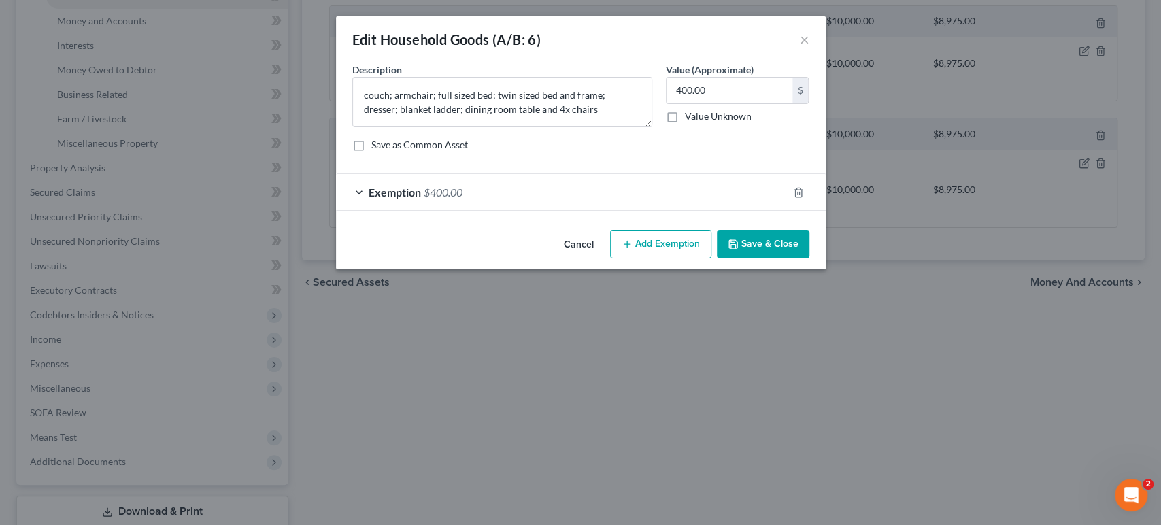
click at [825, 46] on div "Edit Household Goods (A/B: 6) ×" at bounding box center [581, 39] width 490 height 46
click at [809, 48] on button "×" at bounding box center [805, 39] width 10 height 16
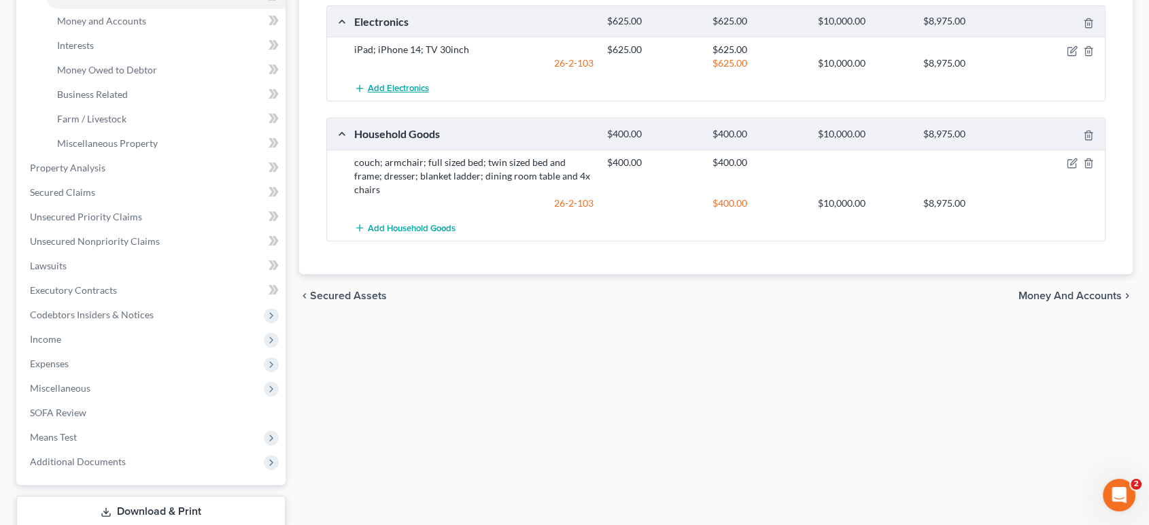
click at [413, 94] on span "Add Electronics" at bounding box center [398, 88] width 61 height 11
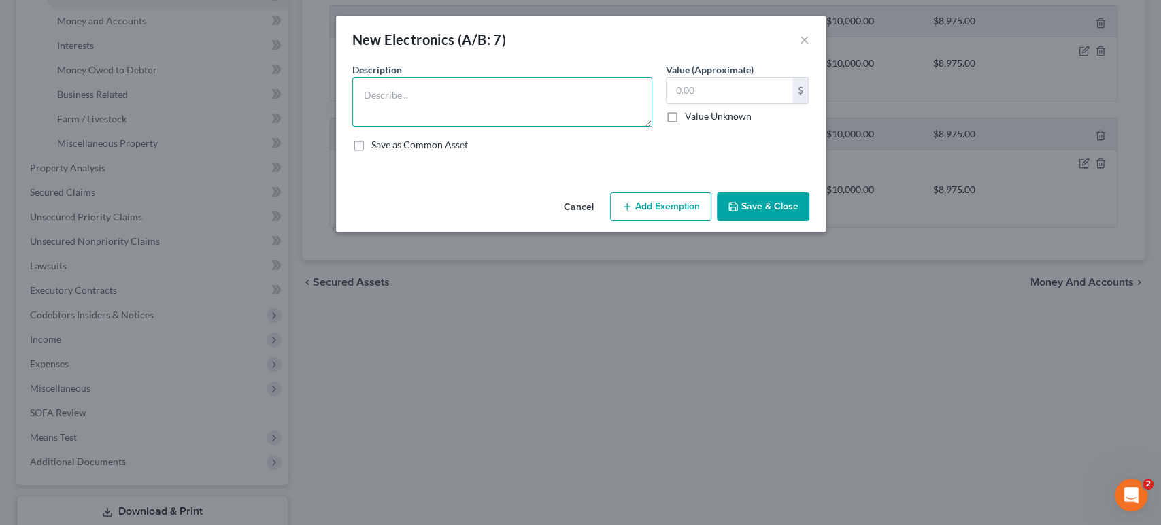
click at [397, 113] on textarea at bounding box center [502, 102] width 300 height 50
type textarea "Microave"
click at [792, 103] on input "text" at bounding box center [729, 91] width 126 height 26
type input "50"
drag, startPoint x: 509, startPoint y: 140, endPoint x: 318, endPoint y: 128, distance: 191.4
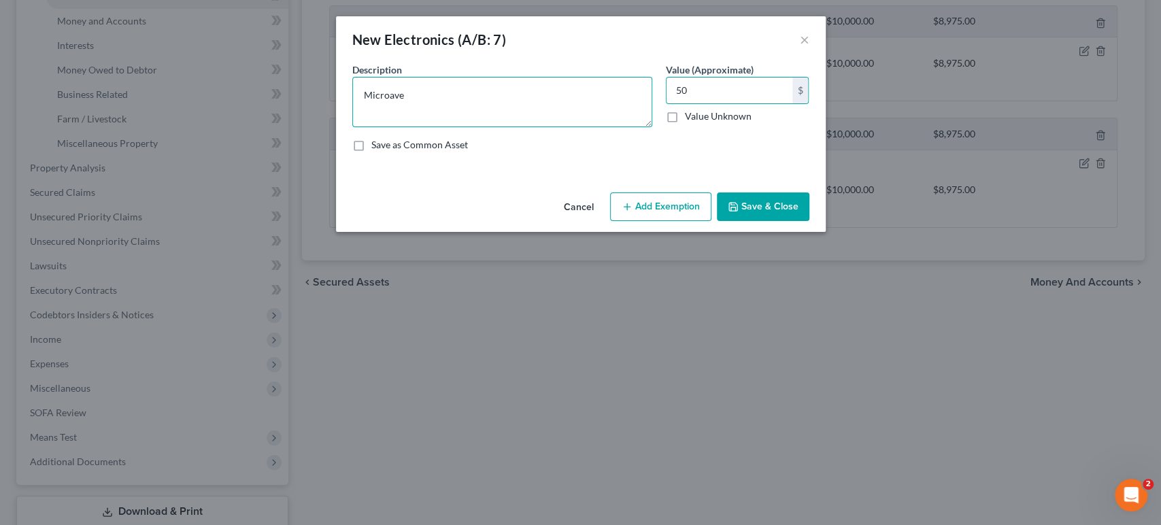
click at [507, 127] on textarea "Microave" at bounding box center [502, 102] width 300 height 50
drag, startPoint x: 341, startPoint y: 120, endPoint x: 381, endPoint y: 137, distance: 43.3
click at [352, 120] on textarea "Microave" at bounding box center [502, 102] width 300 height 50
type textarea "Microwave"
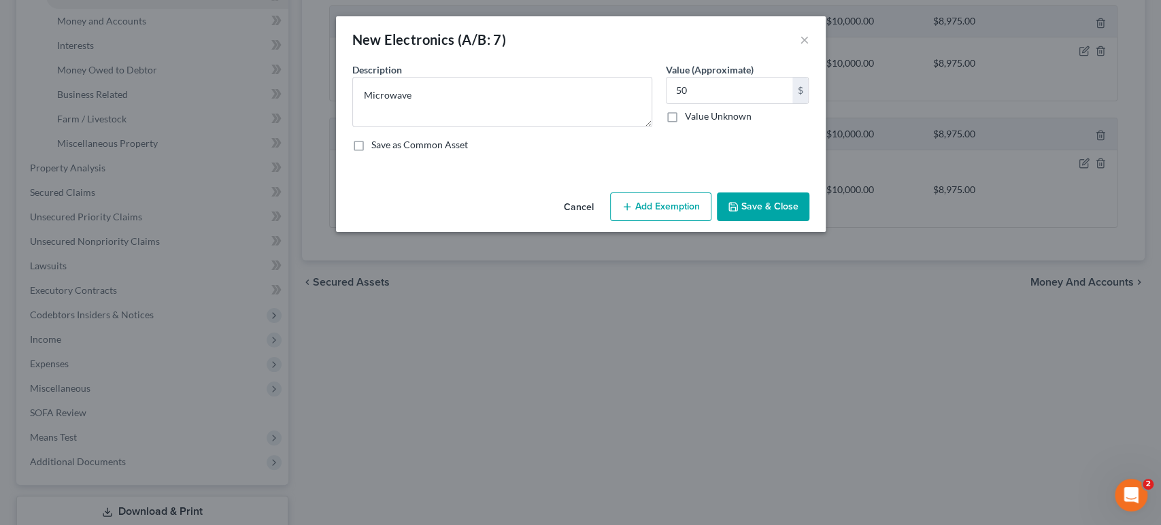
click at [664, 221] on button "Add Exemption" at bounding box center [660, 206] width 101 height 29
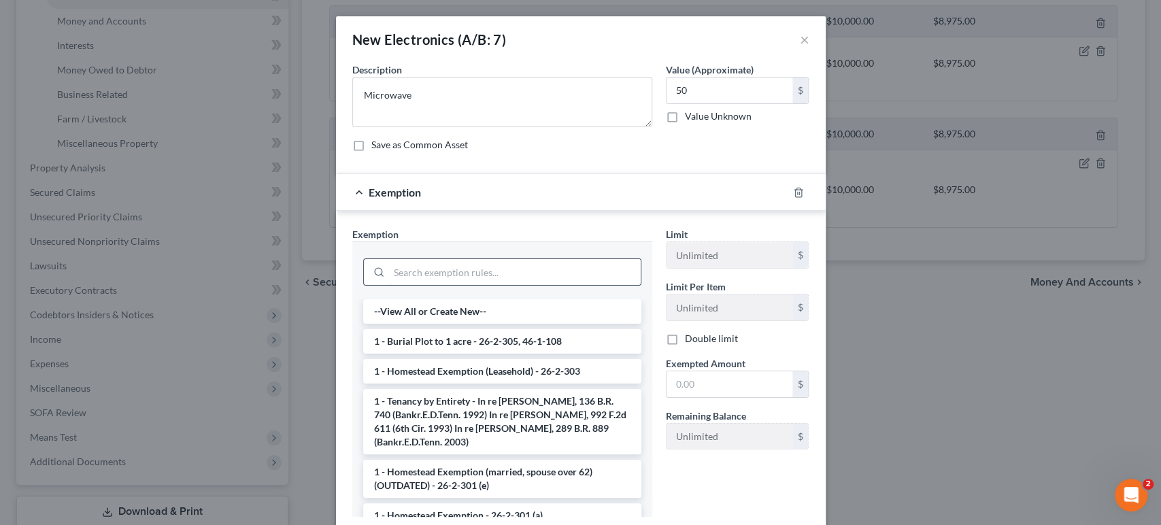
click at [443, 285] on input "search" at bounding box center [515, 272] width 252 height 26
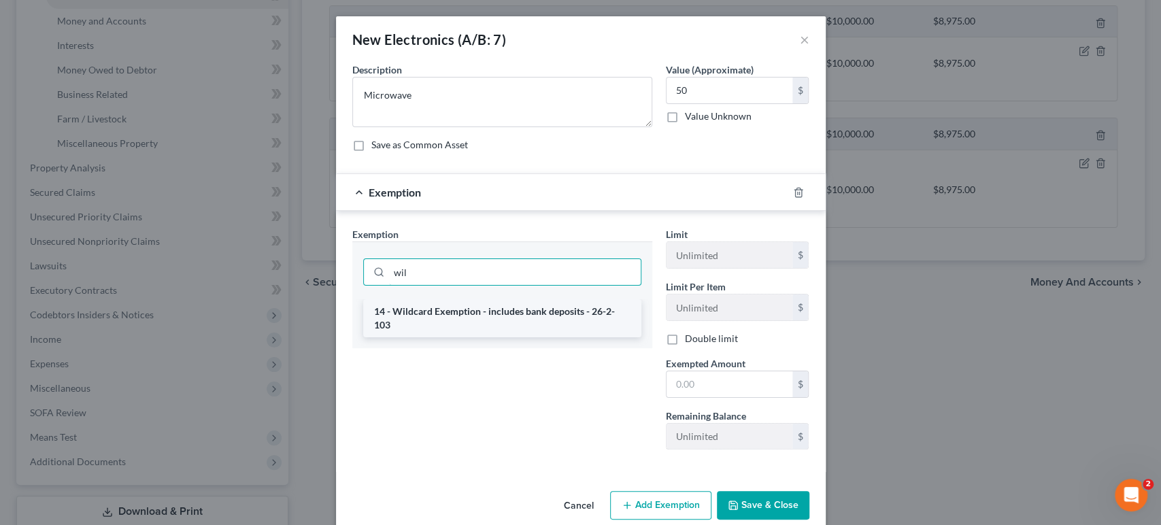
type input "wil"
click at [471, 337] on li "14 - Wildcard Exemption - includes bank deposits - 26-2-103" at bounding box center [502, 318] width 278 height 38
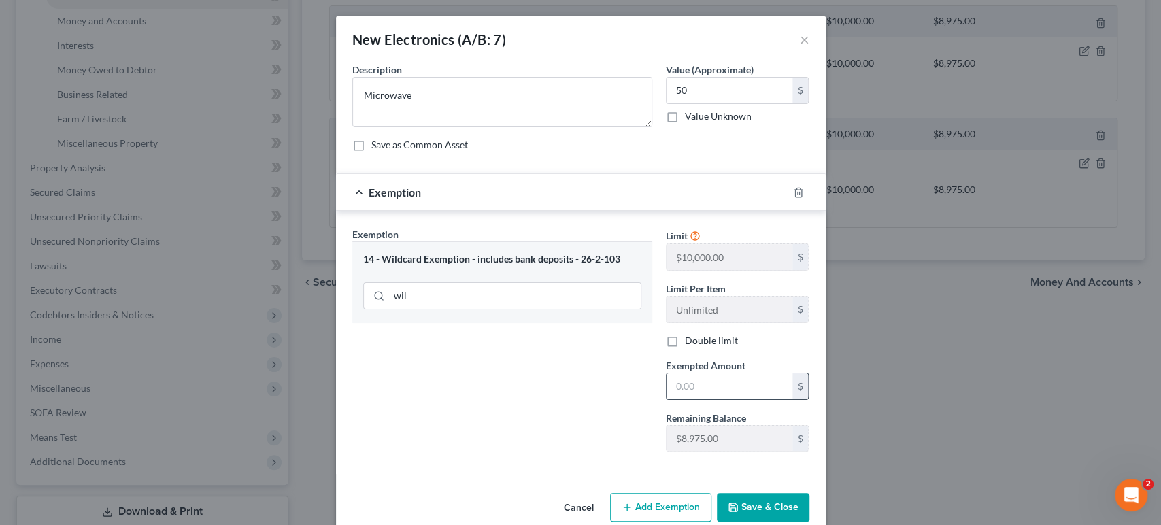
click at [792, 399] on input "text" at bounding box center [729, 386] width 126 height 26
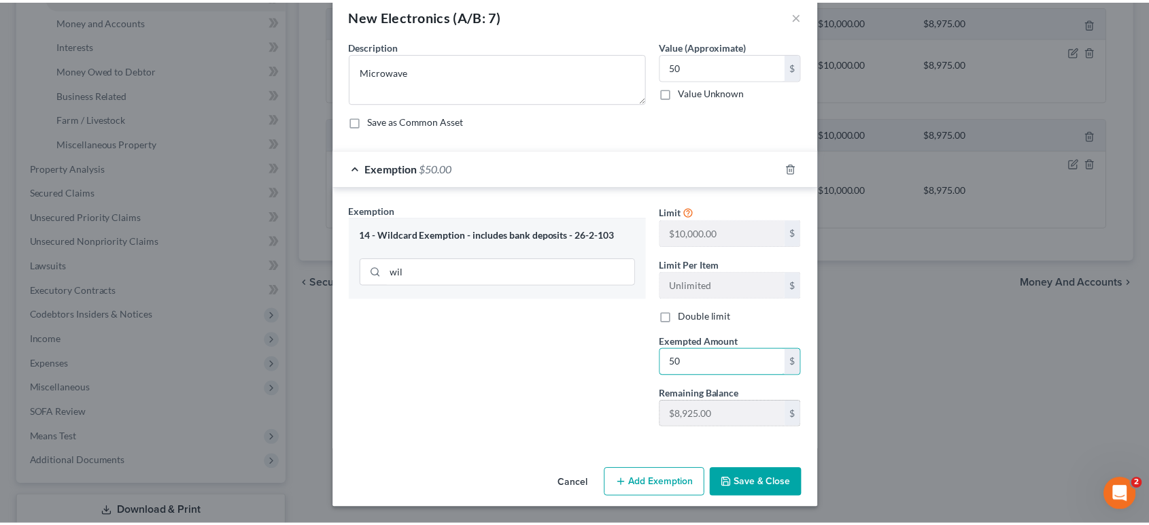
scroll to position [156, 0]
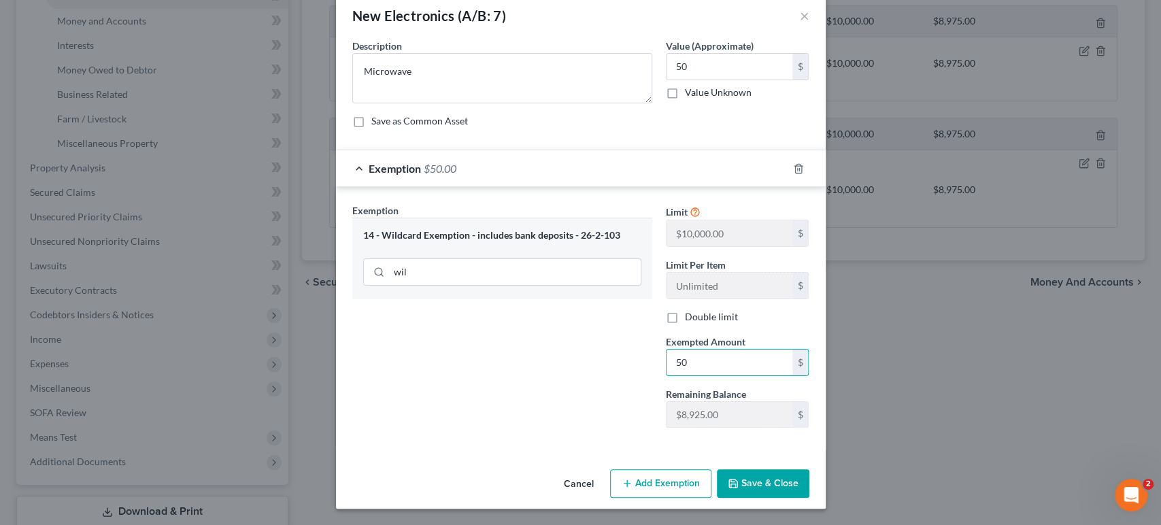
type input "50"
click at [808, 469] on button "Save & Close" at bounding box center [763, 483] width 92 height 29
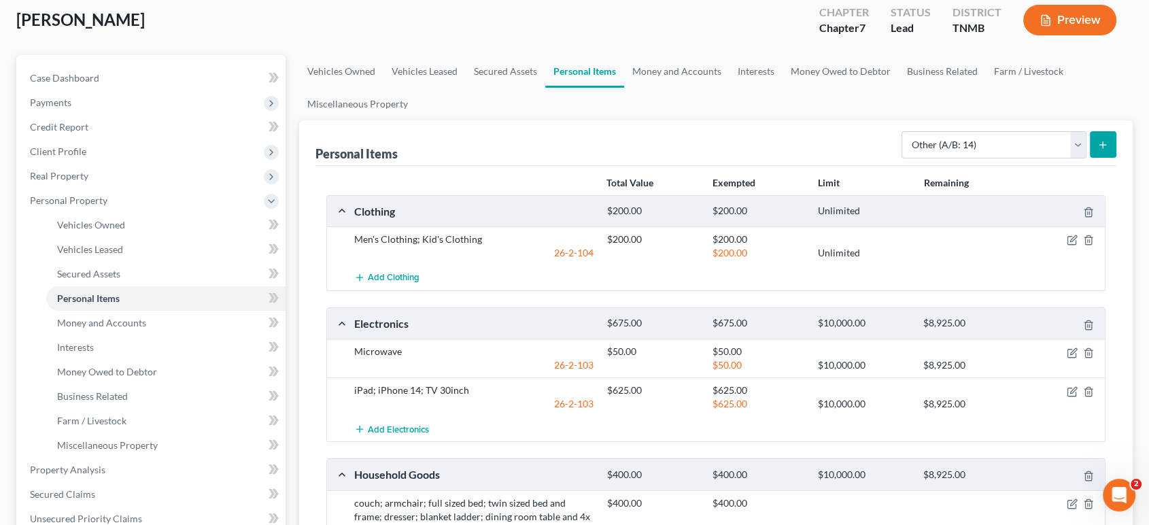
scroll to position [0, 0]
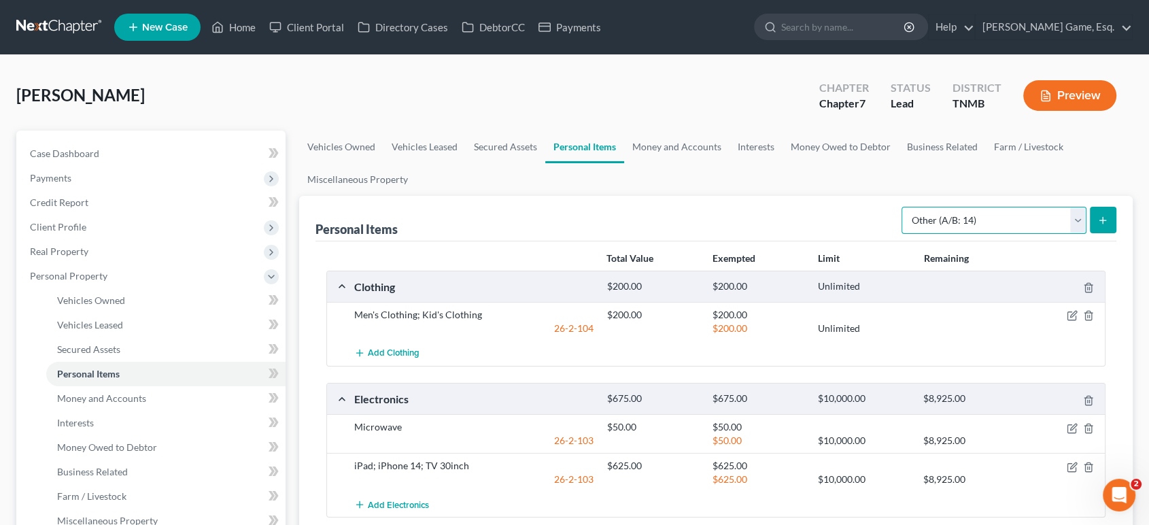
click at [914, 234] on select "Select Item Type Clothing (A/B: 11) Collectibles Of Value (A/B: 8) Electronics …" at bounding box center [993, 220] width 185 height 27
select select "pets"
click at [901, 234] on select "Select Item Type Clothing (A/B: 11) Collectibles Of Value (A/B: 8) Electronics …" at bounding box center [993, 220] width 185 height 27
click at [924, 234] on select "Select Item Type Clothing (A/B: 11) Collectibles Of Value (A/B: 8) Electronics …" at bounding box center [993, 220] width 185 height 27
click at [932, 234] on select "Select Item Type Clothing (A/B: 11) Collectibles Of Value (A/B: 8) Electronics …" at bounding box center [993, 220] width 185 height 27
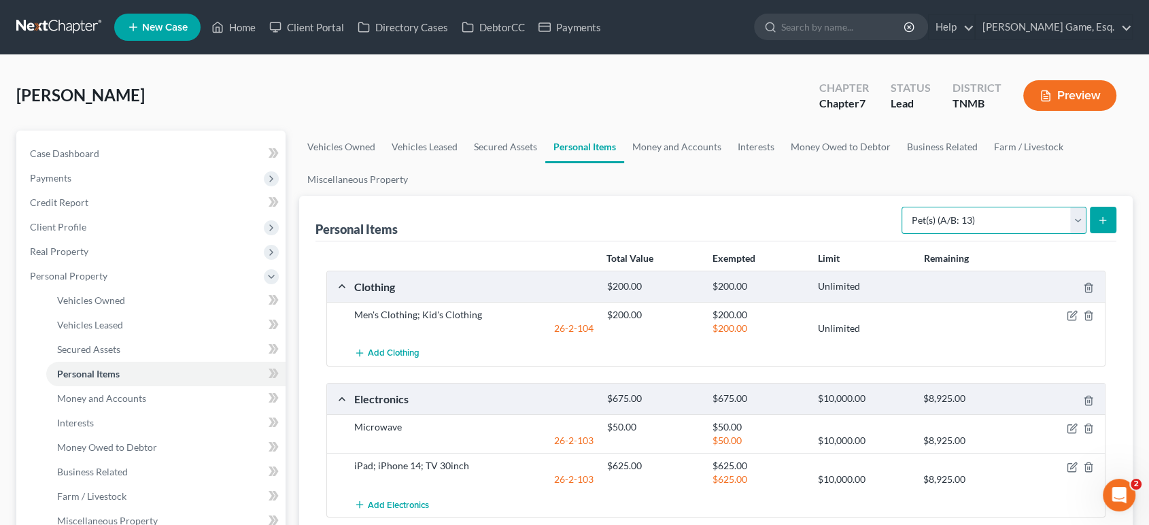
click at [940, 234] on select "Select Item Type Clothing (A/B: 11) Collectibles Of Value (A/B: 8) Electronics …" at bounding box center [993, 220] width 185 height 27
drag, startPoint x: 940, startPoint y: 267, endPoint x: 895, endPoint y: 253, distance: 46.9
click at [940, 234] on select "Select Item Type Clothing (A/B: 11) Collectibles Of Value (A/B: 8) Electronics …" at bounding box center [993, 220] width 185 height 27
click at [729, 163] on link "Money and Accounts" at bounding box center [676, 147] width 105 height 33
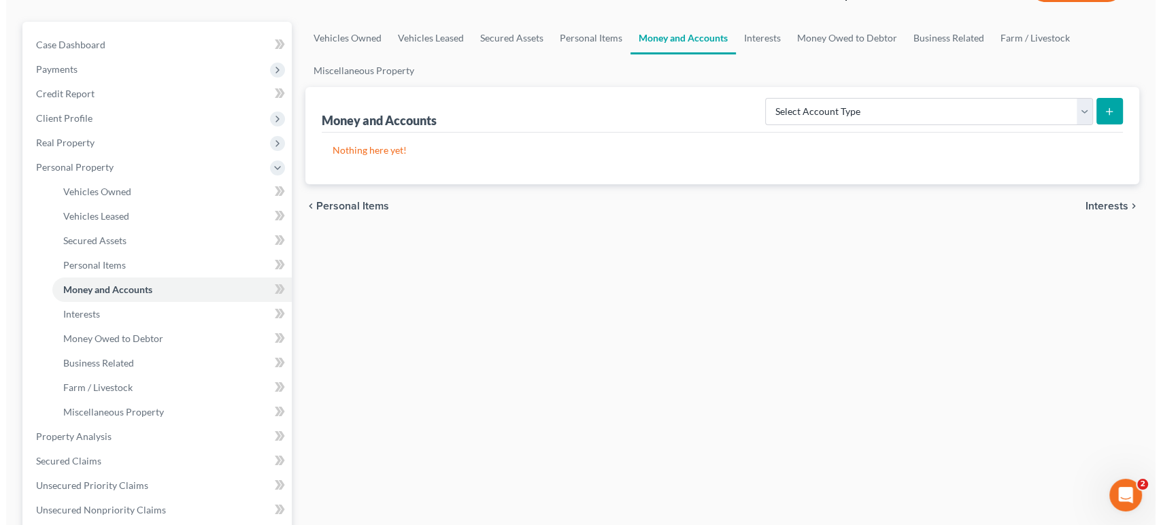
scroll to position [151, 0]
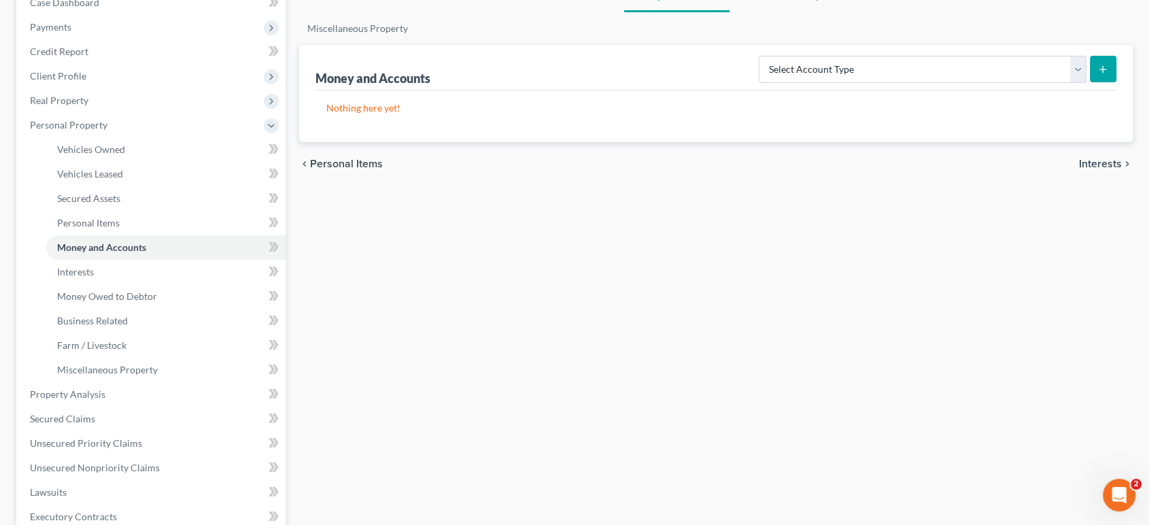
click at [825, 142] on div "Money and Accounts Select Account Type Brokerage (A/B: 18, SOFA: 20) Cash on Ha…" at bounding box center [716, 93] width 834 height 97
click at [829, 83] on select "Select Account Type Brokerage (A/B: 18, SOFA: 20) Cash on Hand (A/B: 16) Certif…" at bounding box center [923, 69] width 328 height 27
select select "checking"
click at [759, 83] on select "Select Account Type Brokerage (A/B: 18, SOFA: 20) Cash on Hand (A/B: 16) Certif…" at bounding box center [923, 69] width 328 height 27
click at [1100, 69] on line "submit" at bounding box center [1103, 69] width 6 height 0
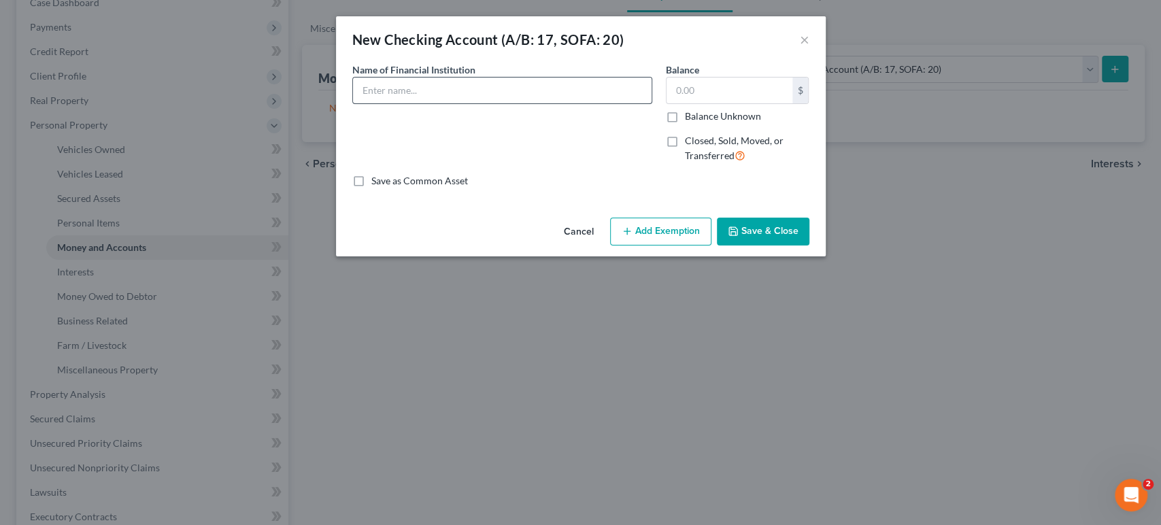
click at [449, 92] on div "Name of Financial Institution *" at bounding box center [502, 83] width 300 height 41
click at [450, 103] on input "text" at bounding box center [502, 91] width 298 height 26
type input "Chime (online)"
click at [792, 103] on input "text" at bounding box center [729, 91] width 126 height 26
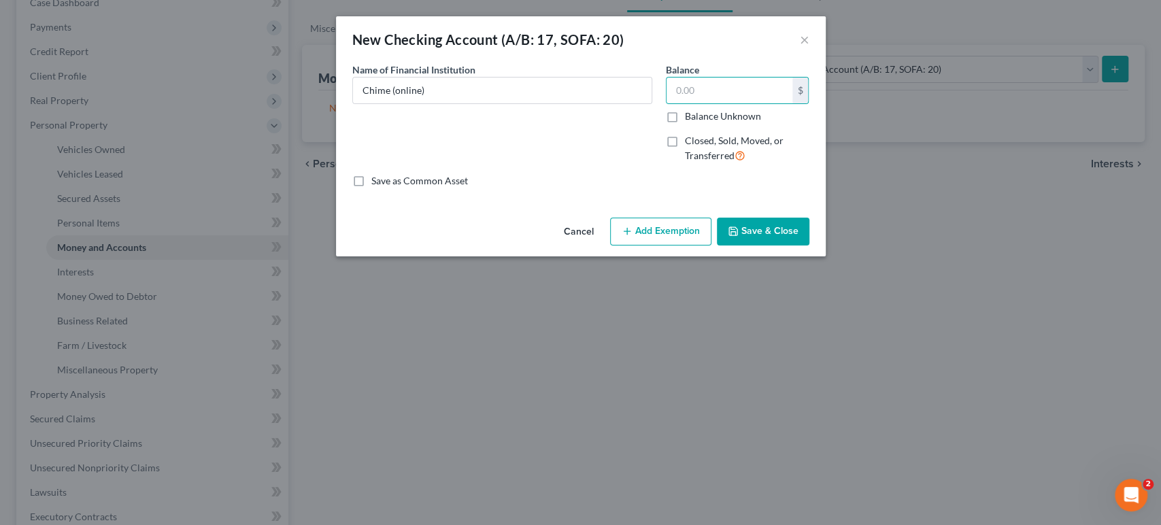
click at [689, 246] on button "Add Exemption" at bounding box center [660, 232] width 101 height 29
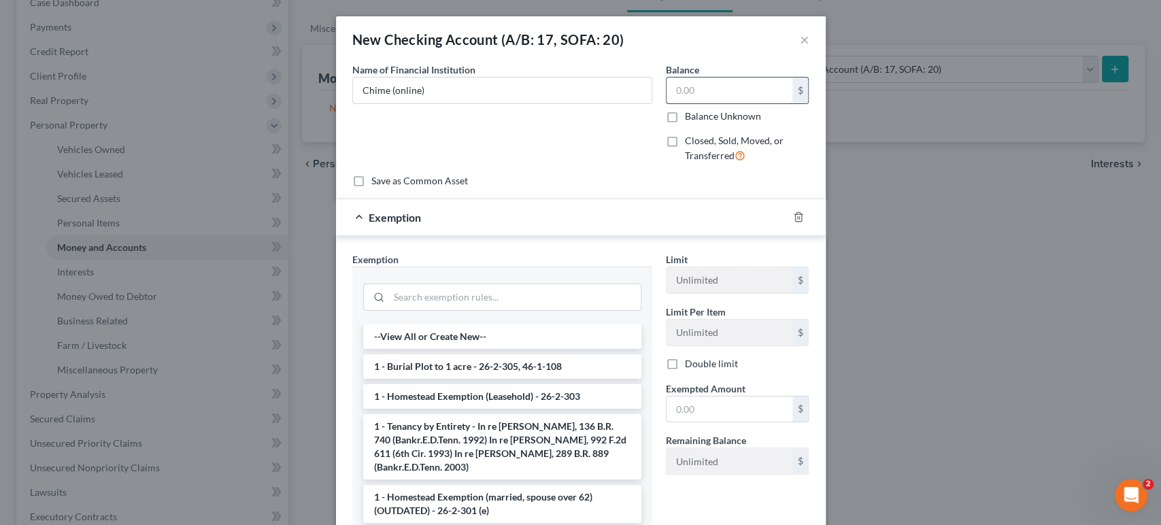
scroll to position [269, 0]
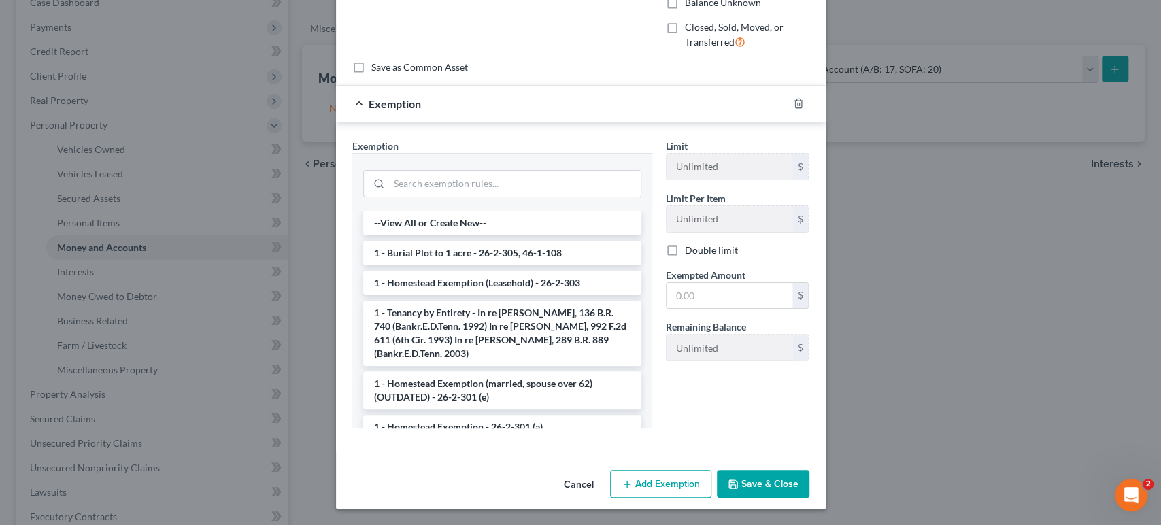
click at [804, 475] on button "Save & Close" at bounding box center [763, 484] width 92 height 29
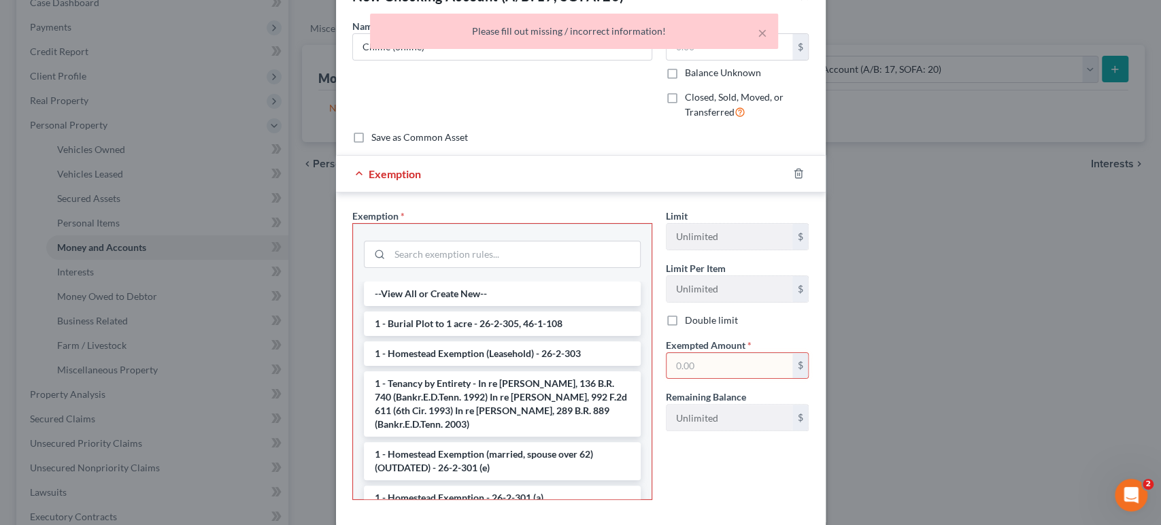
scroll to position [0, 0]
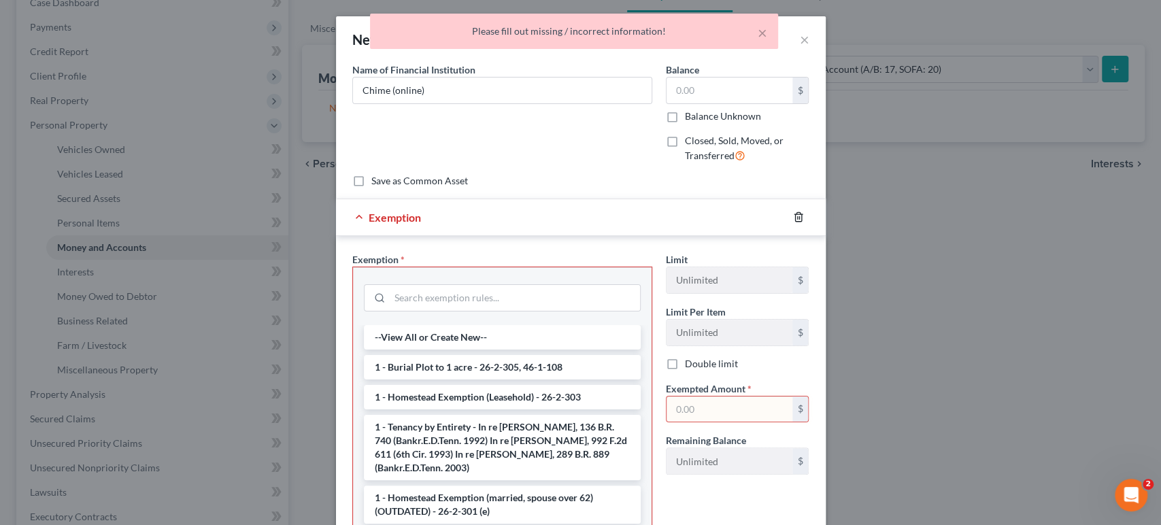
click at [799, 220] on line "button" at bounding box center [799, 218] width 0 height 3
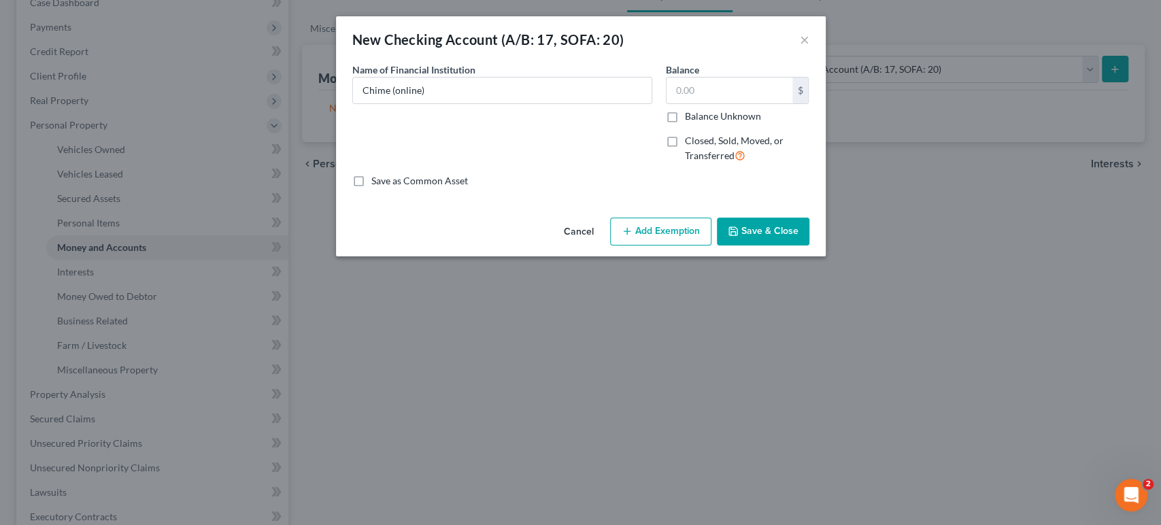
click at [809, 246] on button "Save & Close" at bounding box center [763, 232] width 92 height 29
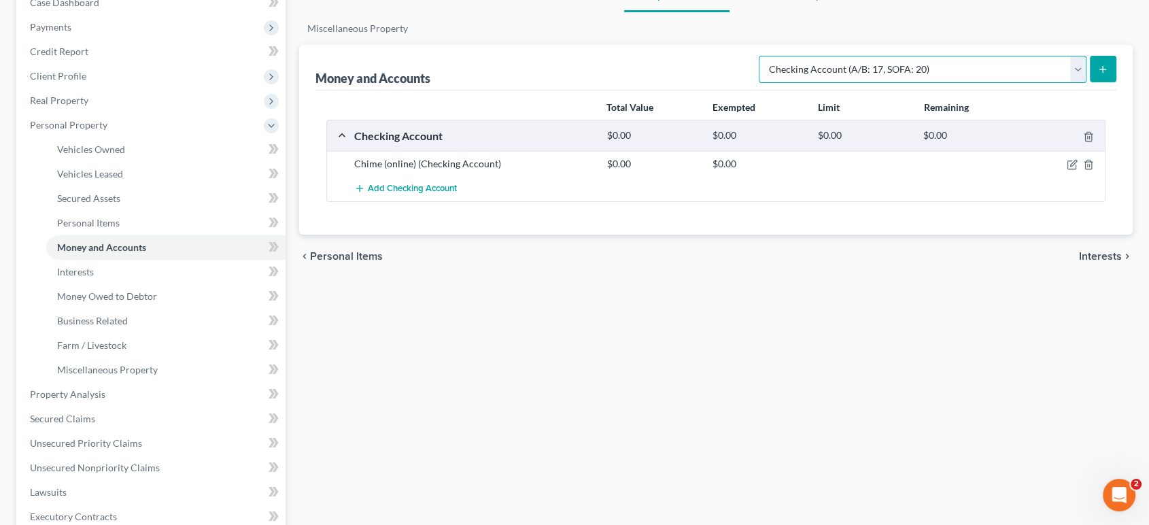
click at [939, 83] on select "Select Account Type Brokerage (A/B: 18, SOFA: 20) Cash on Hand (A/B: 16) Certif…" at bounding box center [923, 69] width 328 height 27
select select "savings"
click at [759, 83] on select "Select Account Type Brokerage (A/B: 18, SOFA: 20) Cash on Hand (A/B: 16) Certif…" at bounding box center [923, 69] width 328 height 27
click at [1097, 75] on icon "submit" at bounding box center [1102, 69] width 11 height 11
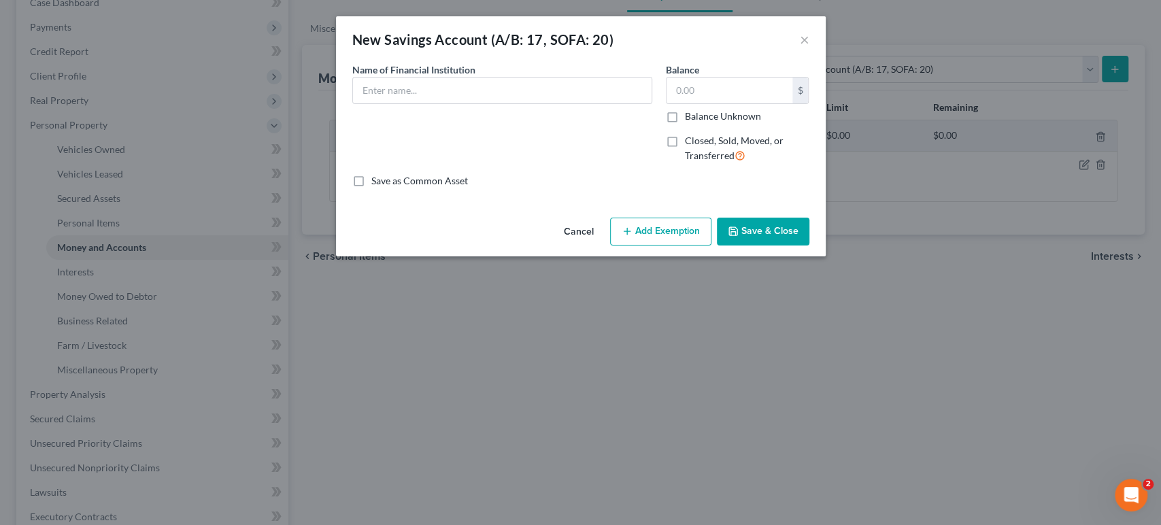
click at [381, 75] on span "Name of Financial Institution" at bounding box center [413, 70] width 123 height 12
click at [393, 103] on input "text" at bounding box center [502, 91] width 298 height 26
type input "C"
type input "Chime (online)"
click at [729, 103] on input "text" at bounding box center [729, 91] width 126 height 26
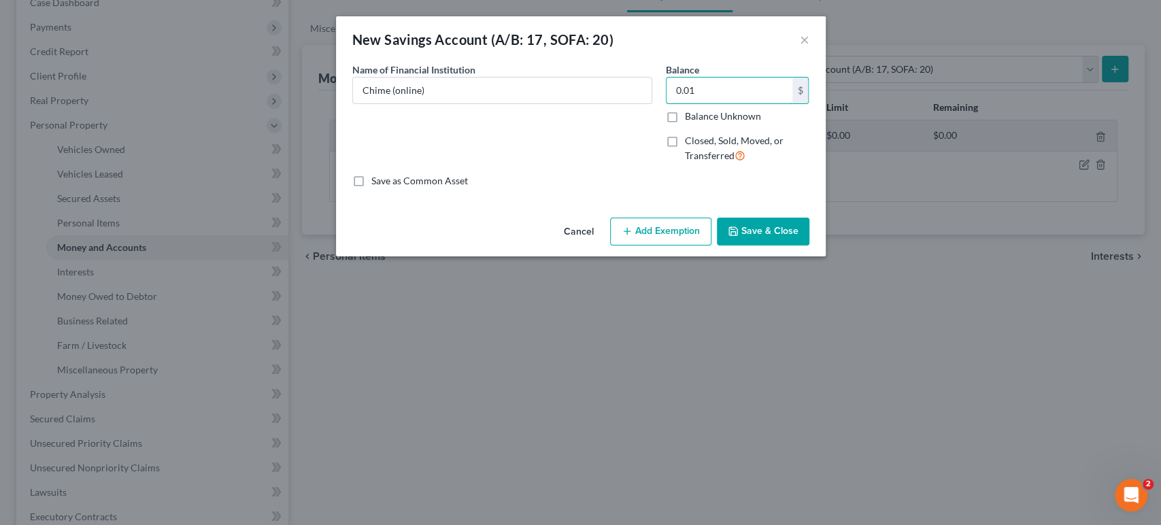
type input "0.01"
click at [809, 246] on button "Save & Close" at bounding box center [763, 232] width 92 height 29
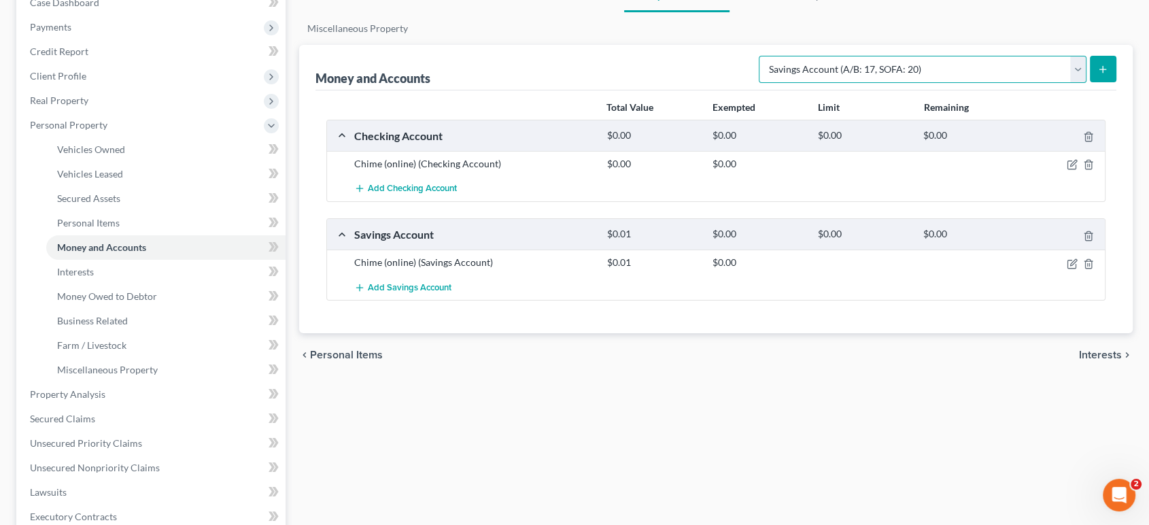
click at [808, 83] on select "Select Account Type Brokerage (A/B: 18, SOFA: 20) Cash on Hand (A/B: 16) Certif…" at bounding box center [923, 69] width 328 height 27
click at [827, 269] on div at bounding box center [863, 263] width 105 height 14
click at [1043, 83] on select "Select Account Type Brokerage (A/B: 18, SOFA: 20) Cash on Hand (A/B: 16) Certif…" at bounding box center [923, 69] width 328 height 27
select select "security_deposits"
click at [759, 83] on select "Select Account Type Brokerage (A/B: 18, SOFA: 20) Cash on Hand (A/B: 16) Certif…" at bounding box center [923, 69] width 328 height 27
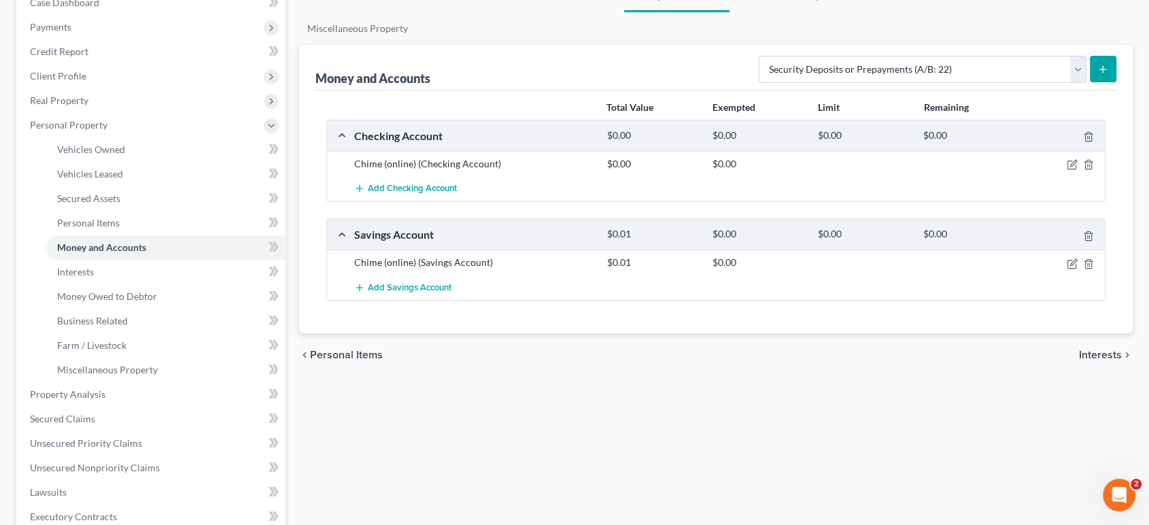
click at [1097, 75] on icon "submit" at bounding box center [1102, 69] width 11 height 11
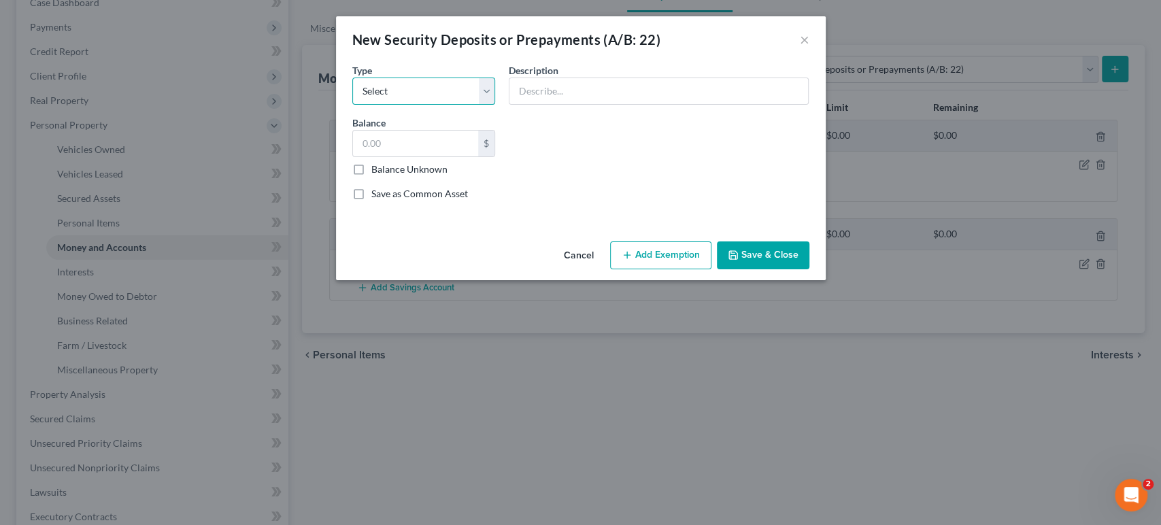
click at [390, 105] on select "Select Electric Gas Heating Oil Security Deposit On Rental Unit Prepaid Rent Te…" at bounding box center [423, 91] width 143 height 27
select select "3"
click at [352, 97] on select "Select Electric Gas Heating Oil Security Deposit On Rental Unit Prepaid Rent Te…" at bounding box center [423, 91] width 143 height 27
click at [370, 156] on input "text" at bounding box center [416, 144] width 126 height 26
type input "1,200"
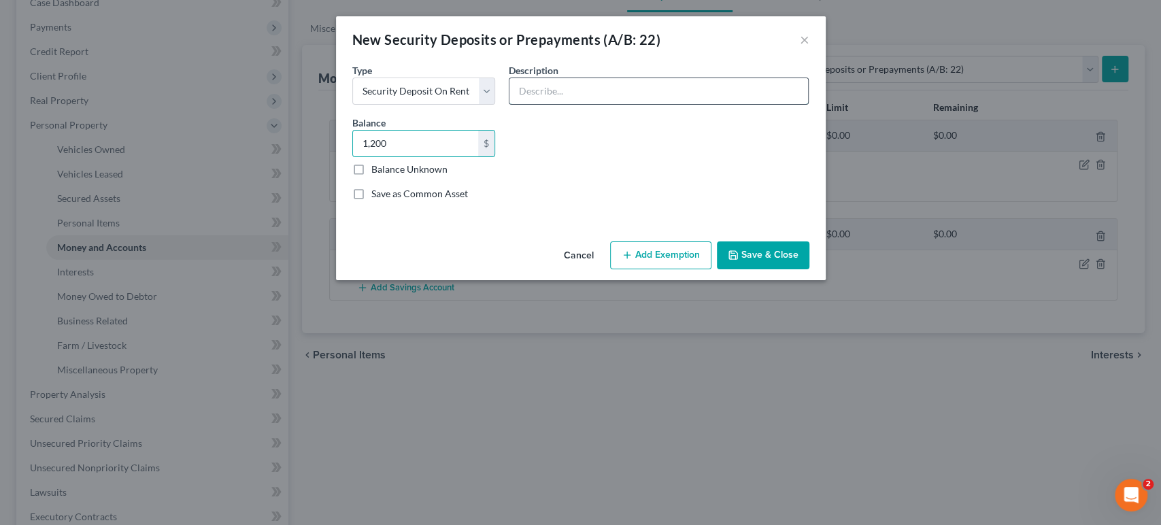
click at [536, 104] on input "text" at bounding box center [658, 91] width 298 height 26
type input "Part of move in cost"
click at [374, 156] on input "1,200" at bounding box center [416, 144] width 126 height 26
click at [566, 173] on div "Common Asset Select Type Select Electric Gas Heating Oil Security Deposit On Re…" at bounding box center [580, 137] width 470 height 149
click at [371, 156] on input "1,237" at bounding box center [416, 144] width 126 height 26
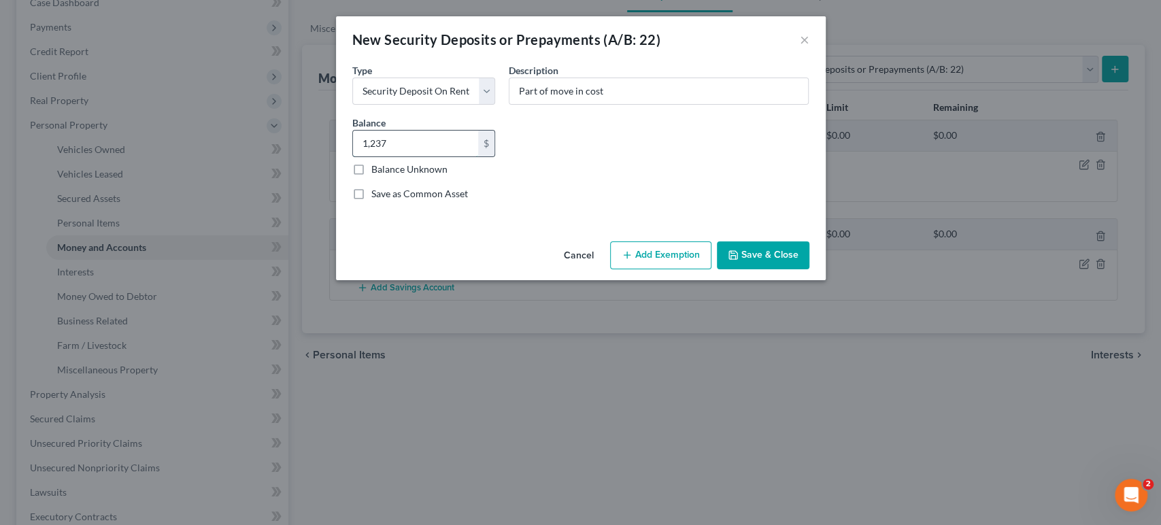
click at [371, 156] on input "1,237" at bounding box center [416, 144] width 126 height 26
click at [353, 156] on input "1,237" at bounding box center [416, 144] width 126 height 26
type input "1,200"
click at [600, 172] on div "Common Asset Select Type Select Electric Gas Heating Oil Security Deposit On Re…" at bounding box center [580, 137] width 470 height 149
click at [641, 104] on input "Part of move in cost" at bounding box center [658, 91] width 298 height 26
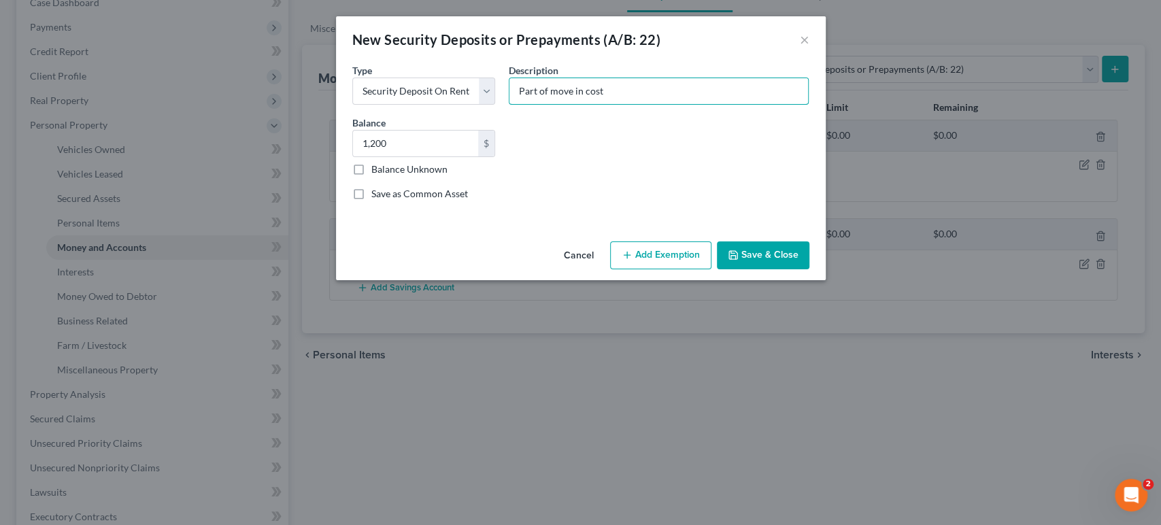
type input "Part of move in cost"
click at [704, 270] on button "Add Exemption" at bounding box center [660, 255] width 101 height 29
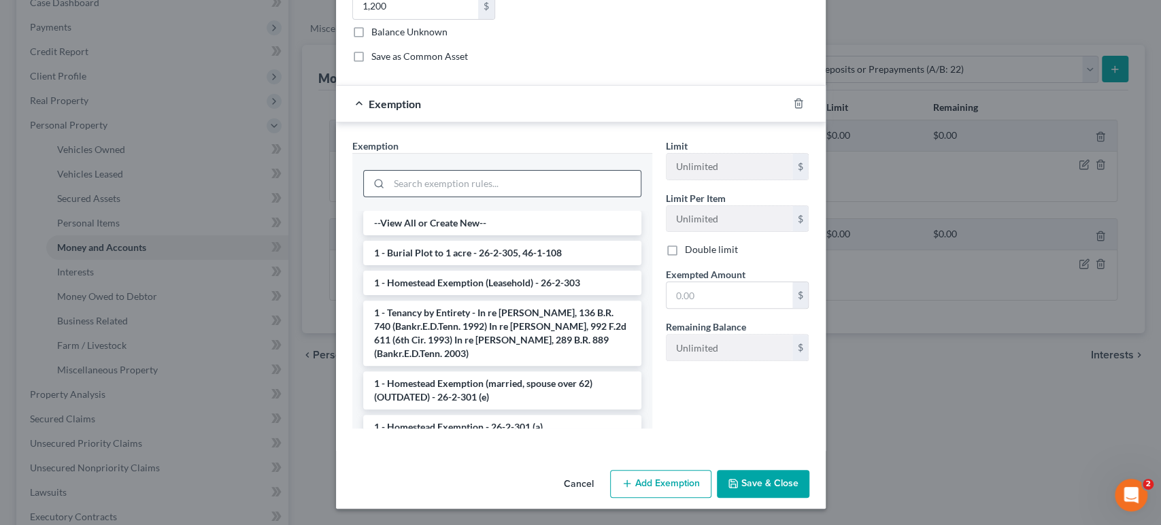
scroll to position [71, 0]
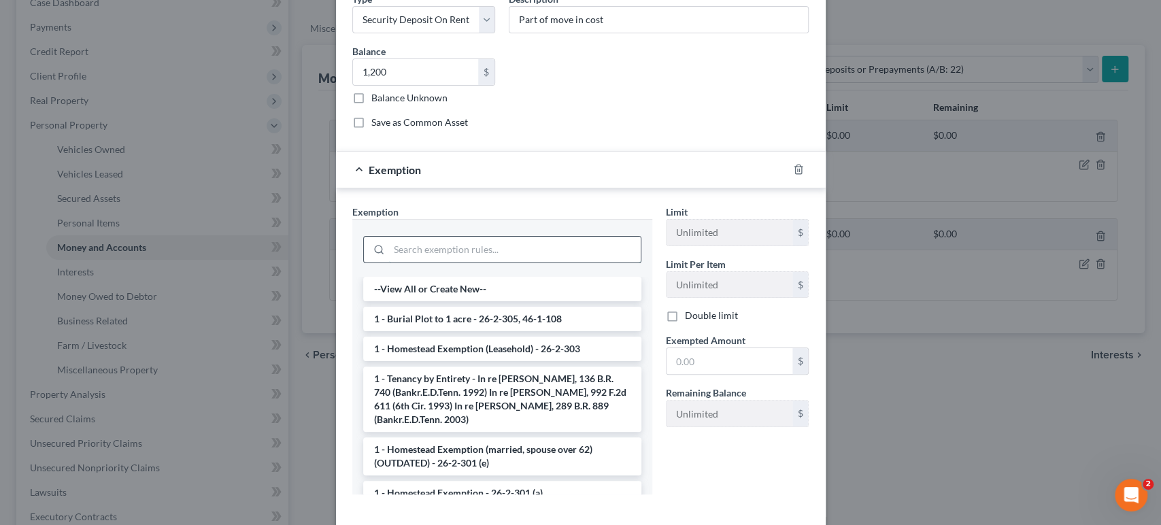
click at [495, 262] on input "search" at bounding box center [515, 250] width 252 height 26
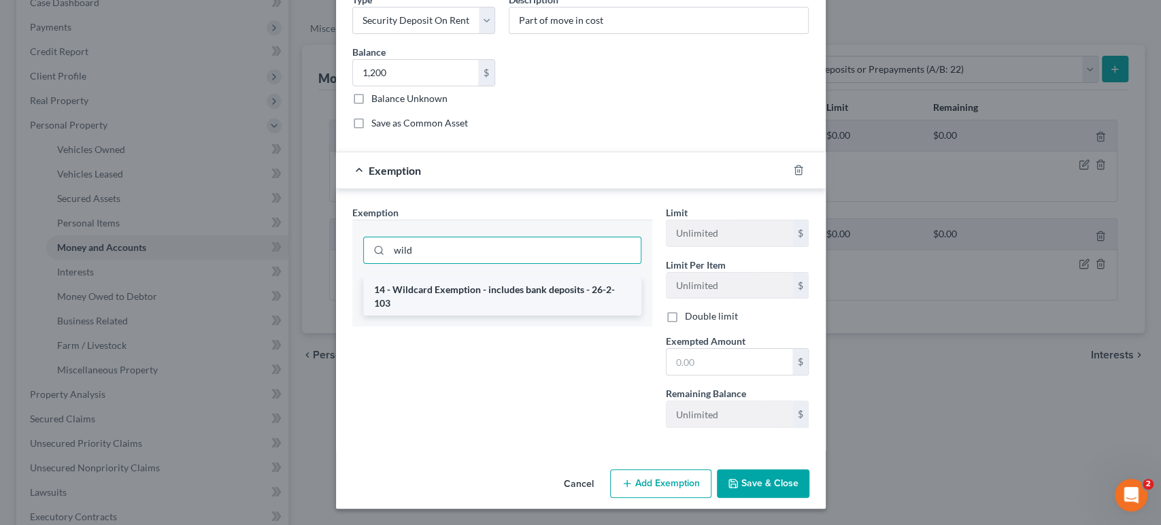
type input "wild"
click at [471, 315] on li "14 - Wildcard Exemption - includes bank deposits - 26-2-103" at bounding box center [502, 296] width 278 height 38
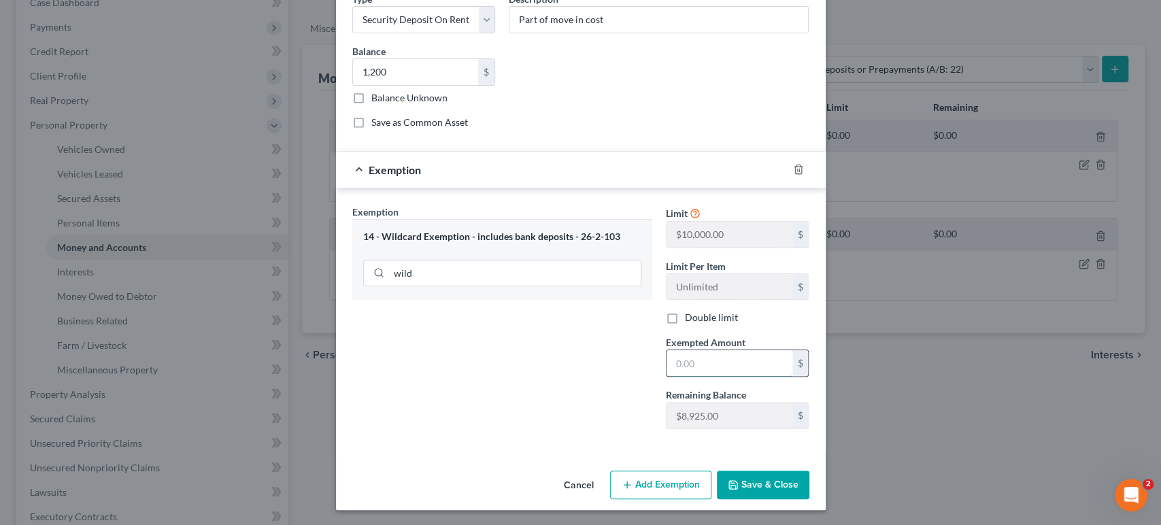
click at [787, 376] on input "text" at bounding box center [729, 363] width 126 height 26
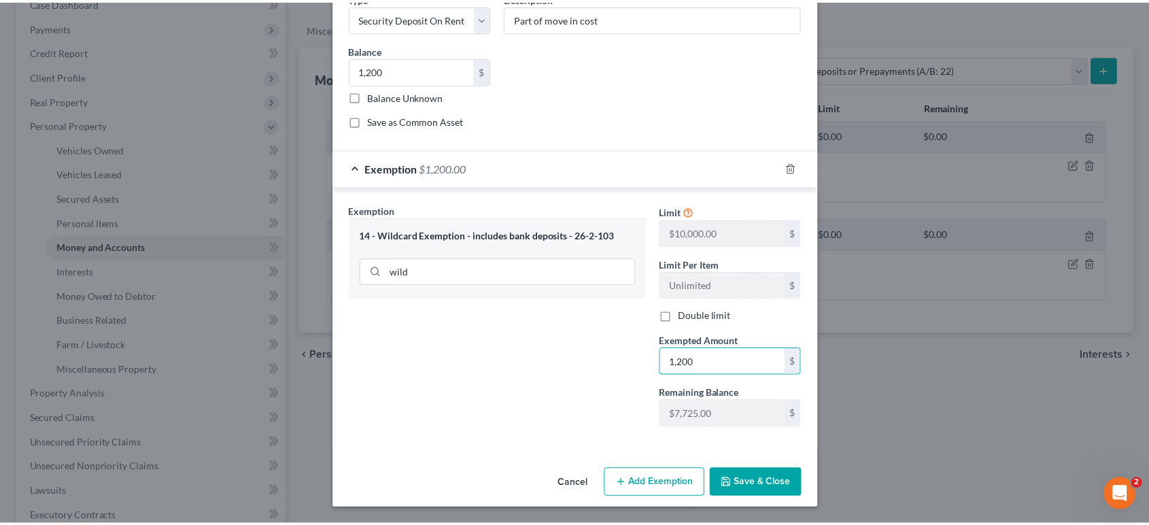
scroll to position [216, 0]
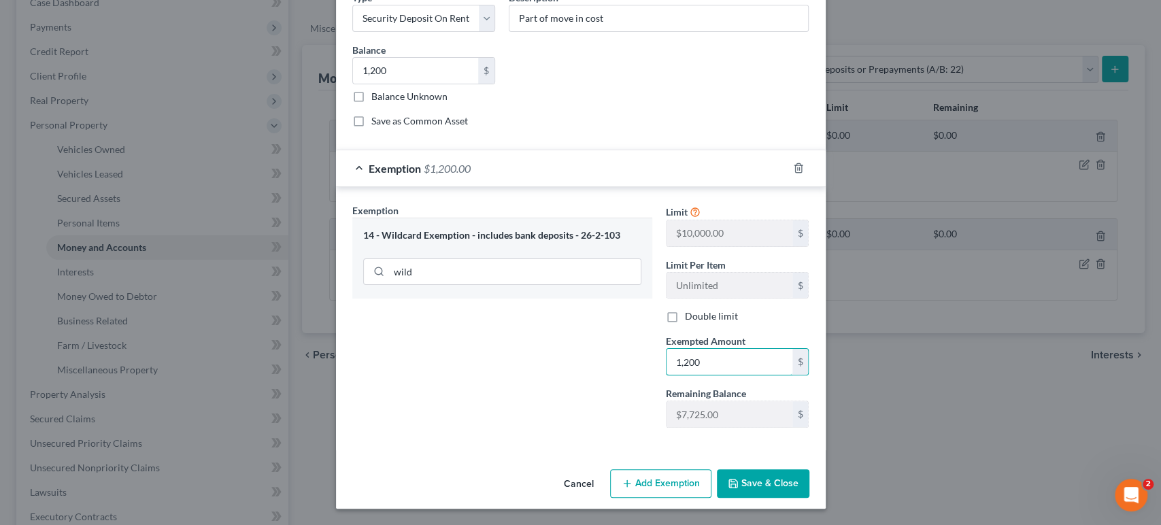
type input "1,200"
click at [809, 471] on button "Save & Close" at bounding box center [763, 483] width 92 height 29
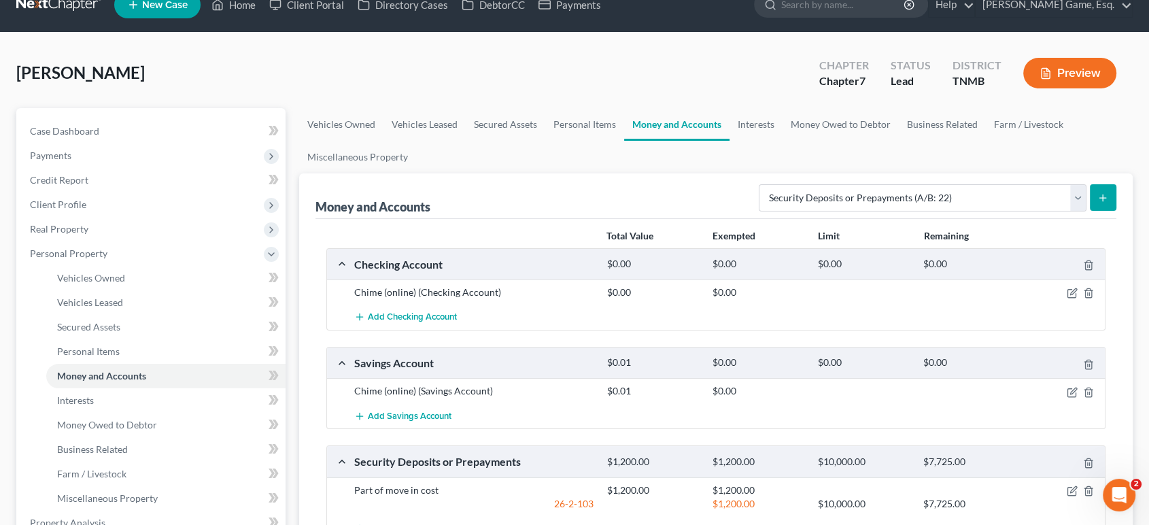
scroll to position [0, 0]
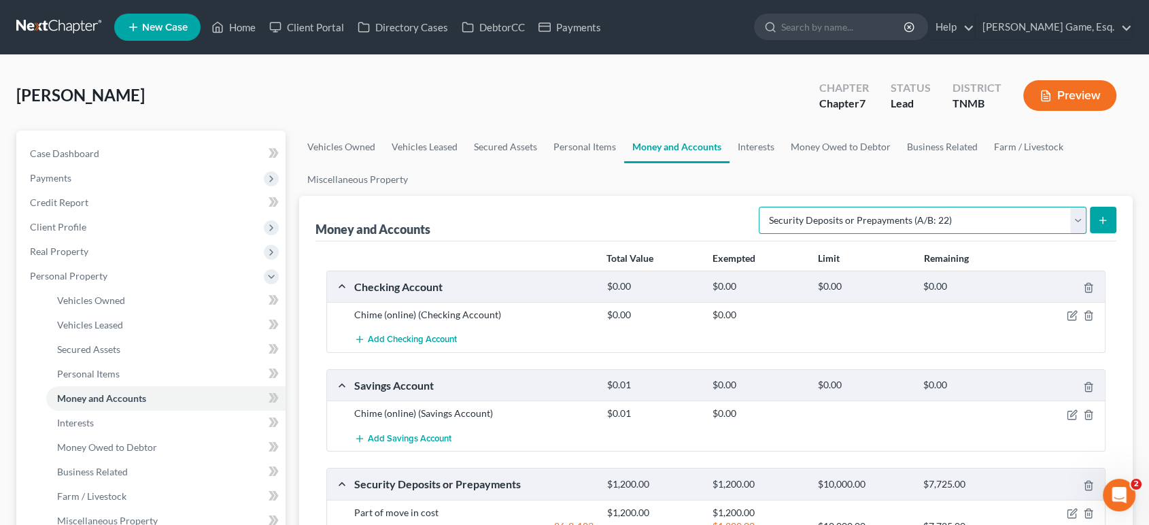
click at [903, 234] on select "Select Account Type Brokerage (A/B: 18, SOFA: 20) Cash on Hand (A/B: 16) Certif…" at bounding box center [923, 220] width 328 height 27
click at [783, 163] on link "Interests" at bounding box center [755, 147] width 53 height 33
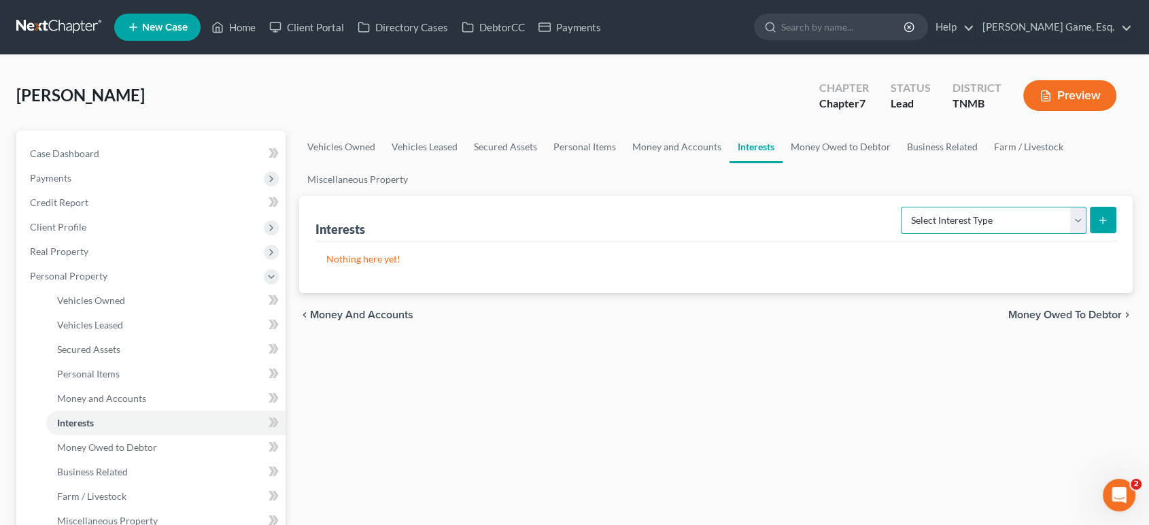
click at [961, 234] on select "Select Interest Type 401K (A/B: 21) Annuity (A/B: 23) Bond (A/B: 18) Education …" at bounding box center [994, 220] width 186 height 27
select select "401k"
click at [901, 234] on select "Select Interest Type 401K (A/B: 21) Annuity (A/B: 23) Bond (A/B: 18) Education …" at bounding box center [994, 220] width 186 height 27
click at [1008, 234] on select "Select Interest Type 401K (A/B: 21) Annuity (A/B: 23) Bond (A/B: 18) Education …" at bounding box center [994, 220] width 186 height 27
click at [1100, 220] on line "submit" at bounding box center [1103, 220] width 6 height 0
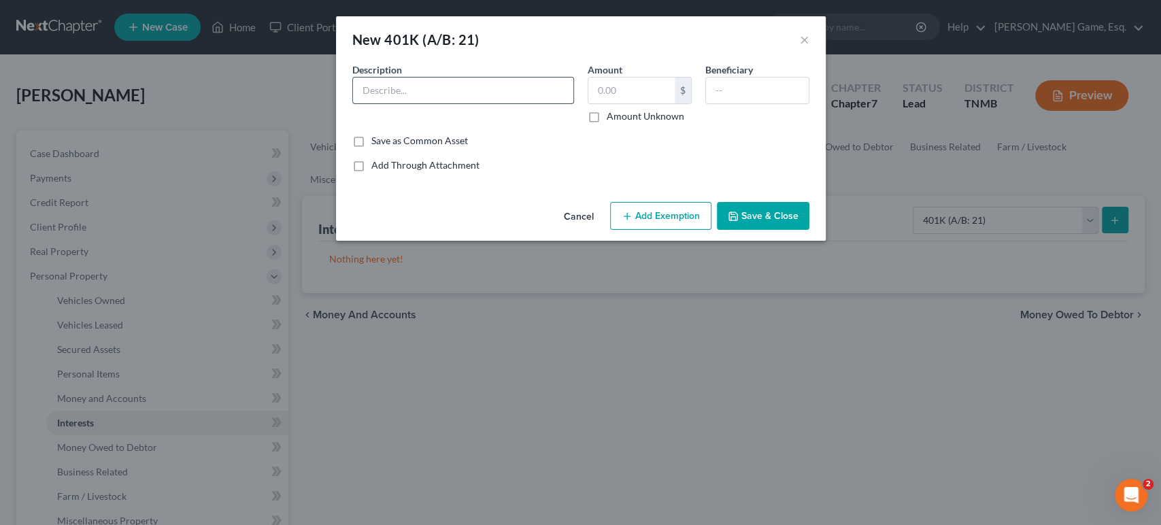
click at [366, 103] on input "text" at bounding box center [463, 91] width 220 height 26
click at [458, 103] on input "[US_STATE] Consil" at bounding box center [463, 91] width 220 height 26
type input "[US_STATE] Consolidated Retirement System"
click at [780, 99] on input "text" at bounding box center [757, 91] width 103 height 26
type input "Daughter"
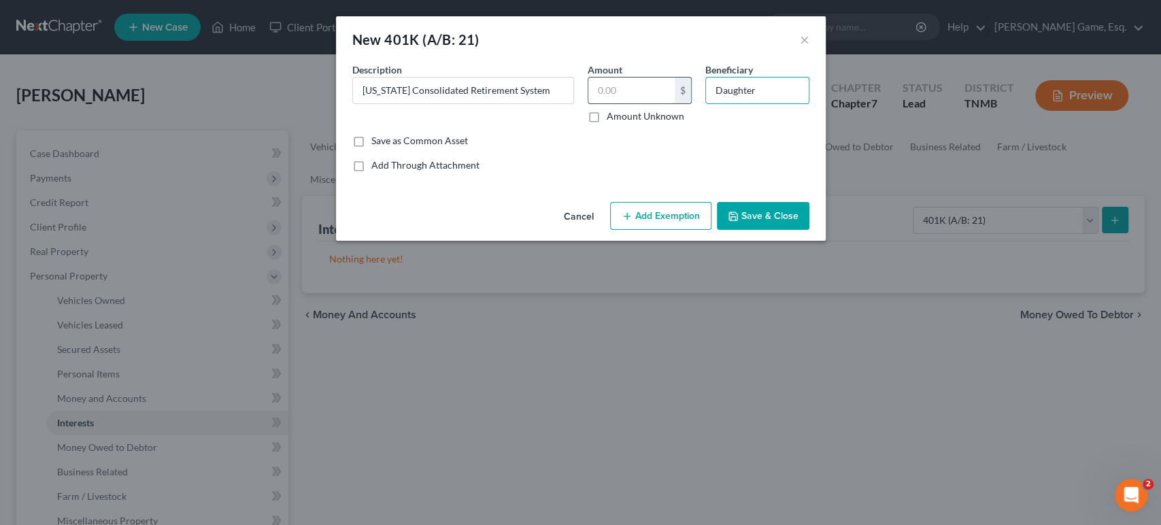
click at [597, 103] on input "text" at bounding box center [631, 91] width 86 height 26
click at [808, 103] on input "Daughter" at bounding box center [757, 91] width 103 height 26
click at [803, 103] on input "Daughter" at bounding box center [757, 91] width 103 height 26
drag, startPoint x: 816, startPoint y: 114, endPoint x: 642, endPoint y: 142, distance: 176.4
click at [602, 131] on div "Description * [US_STATE] Consolidated Retirement System Amount $ Amount Unknown…" at bounding box center [580, 98] width 470 height 71
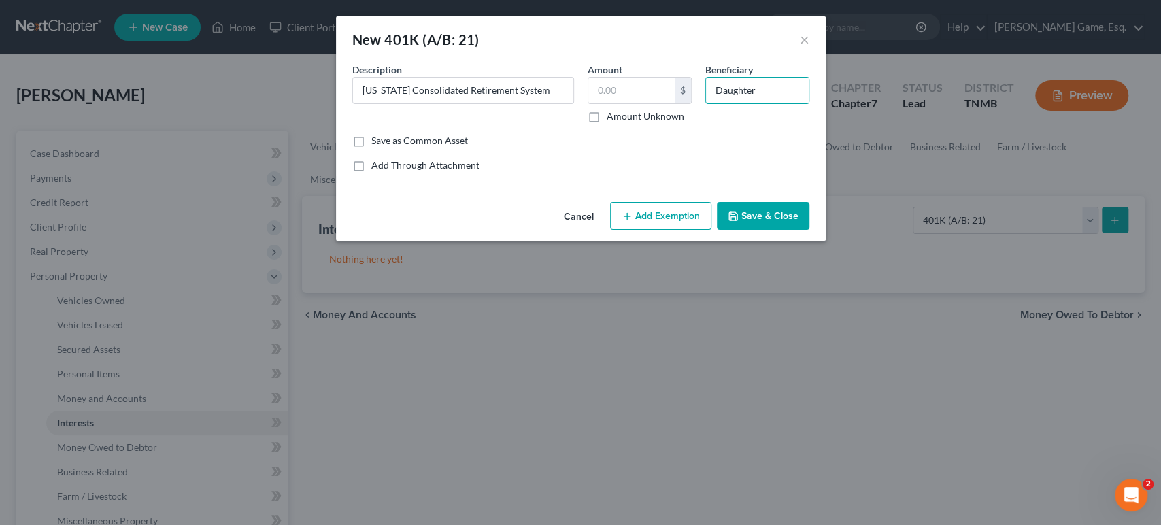
click at [703, 63] on div "New 401K (A/B: 21) ×" at bounding box center [581, 39] width 490 height 46
click at [808, 103] on input "Daughter" at bounding box center [757, 91] width 103 height 26
drag, startPoint x: 751, startPoint y: 107, endPoint x: 712, endPoint y: 102, distance: 38.5
click at [702, 107] on div "Description * [US_STATE] Consolidated Retirement System Amount $ Amount Unknown…" at bounding box center [580, 98] width 470 height 71
type input "D"
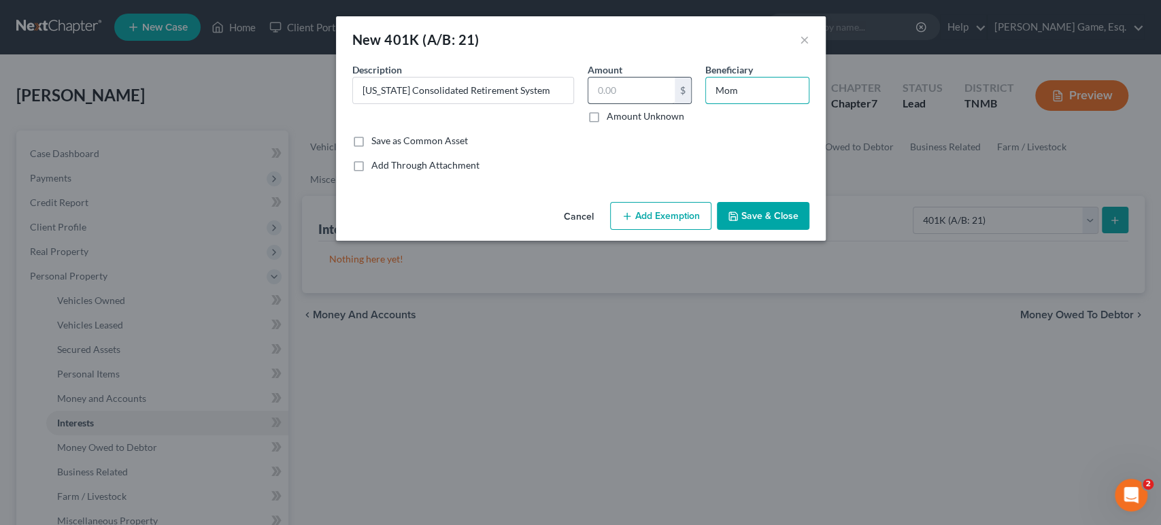
type input "Mom"
click at [673, 103] on input "text" at bounding box center [631, 91] width 86 height 26
drag, startPoint x: 750, startPoint y: 110, endPoint x: 802, endPoint y: 112, distance: 52.4
click at [802, 103] on input "Mom" at bounding box center [757, 91] width 103 height 26
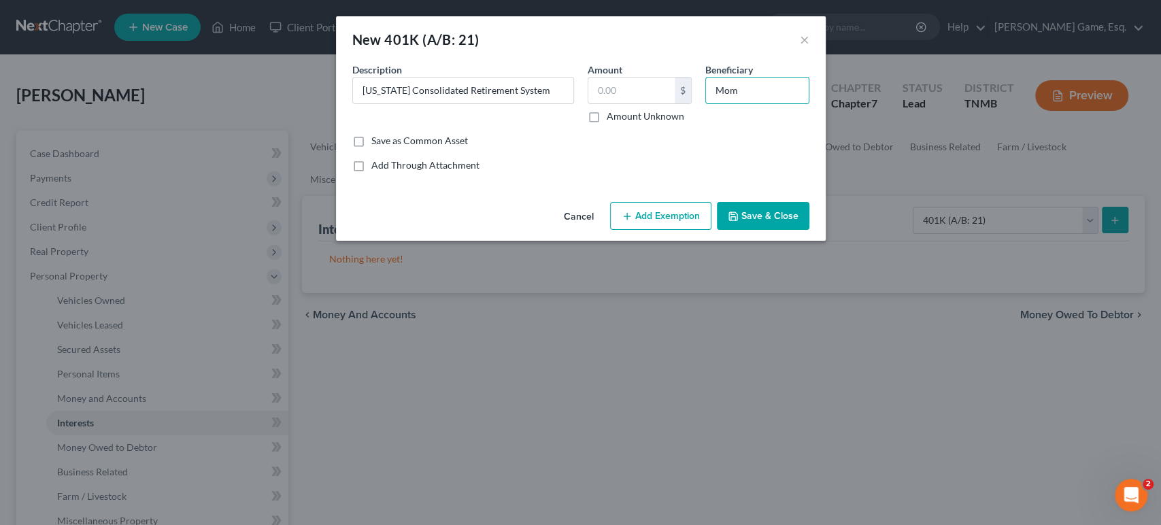
click at [698, 230] on button "Add Exemption" at bounding box center [660, 216] width 101 height 29
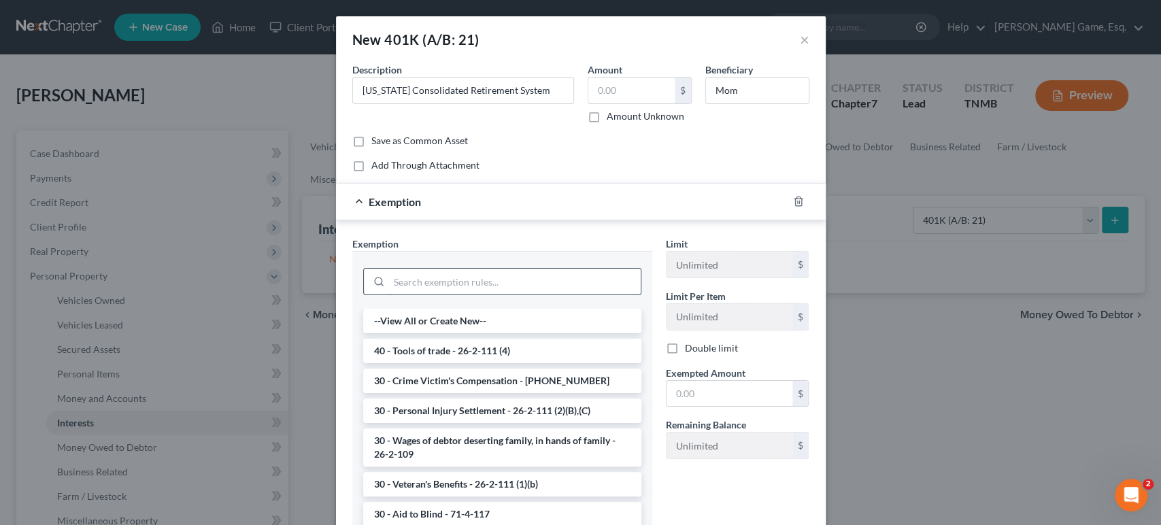
click at [389, 294] on input "search" at bounding box center [515, 282] width 252 height 26
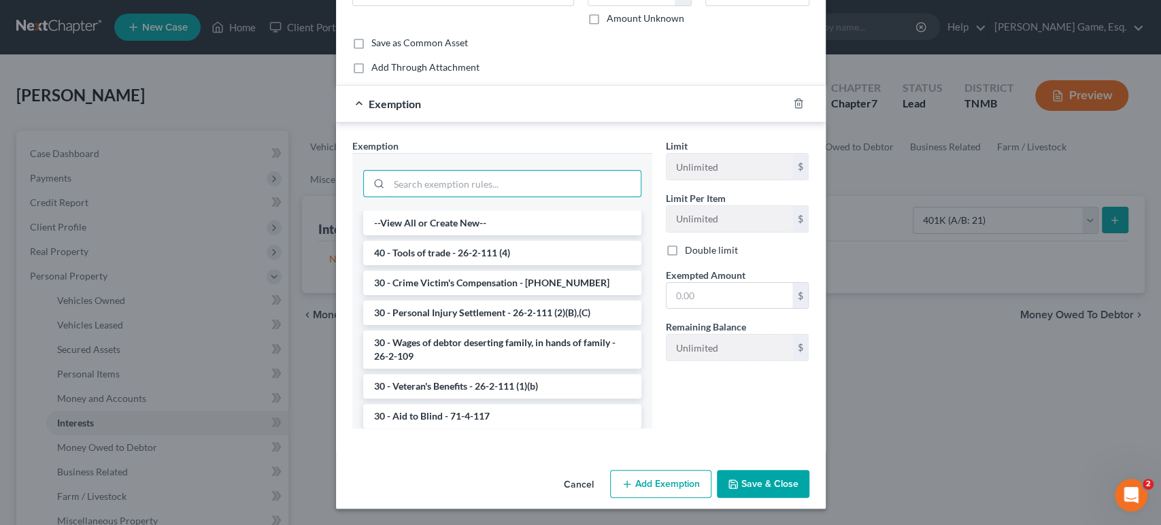
scroll to position [226, 0]
click at [441, 165] on div at bounding box center [502, 182] width 278 height 35
click at [443, 171] on input "search" at bounding box center [515, 184] width 252 height 26
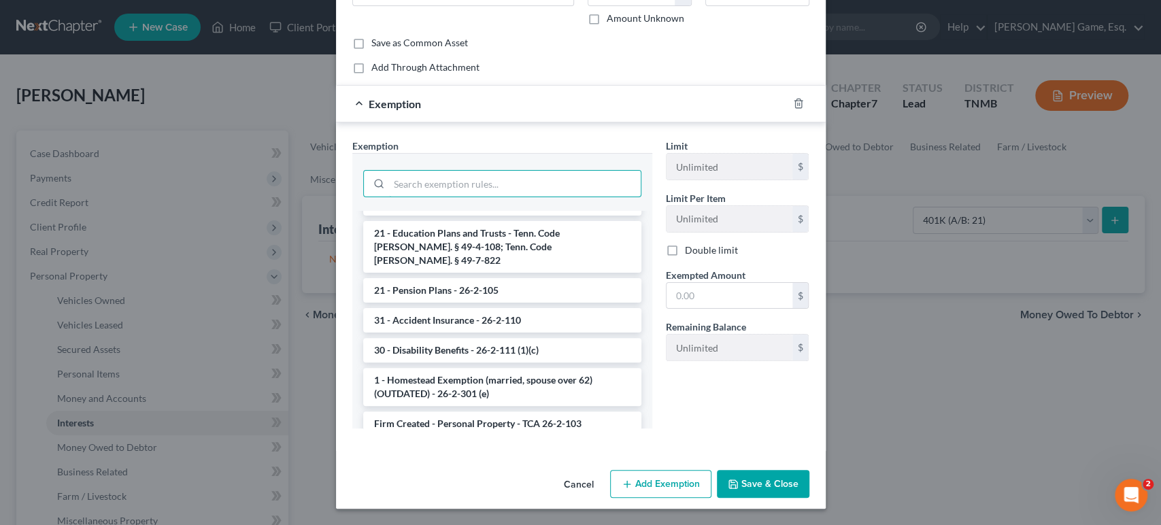
scroll to position [1152, 0]
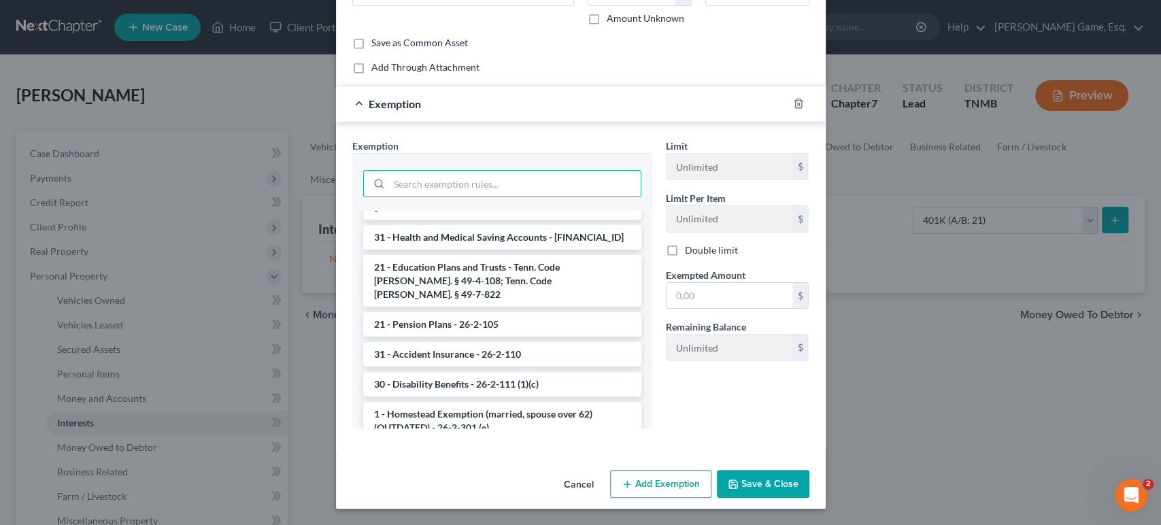
click at [447, 146] on li "21 - ERISA-qualified benefits, IRAs, & [PERSON_NAME] IRAs - 26-2-111 (1)(D)" at bounding box center [502, 127] width 278 height 38
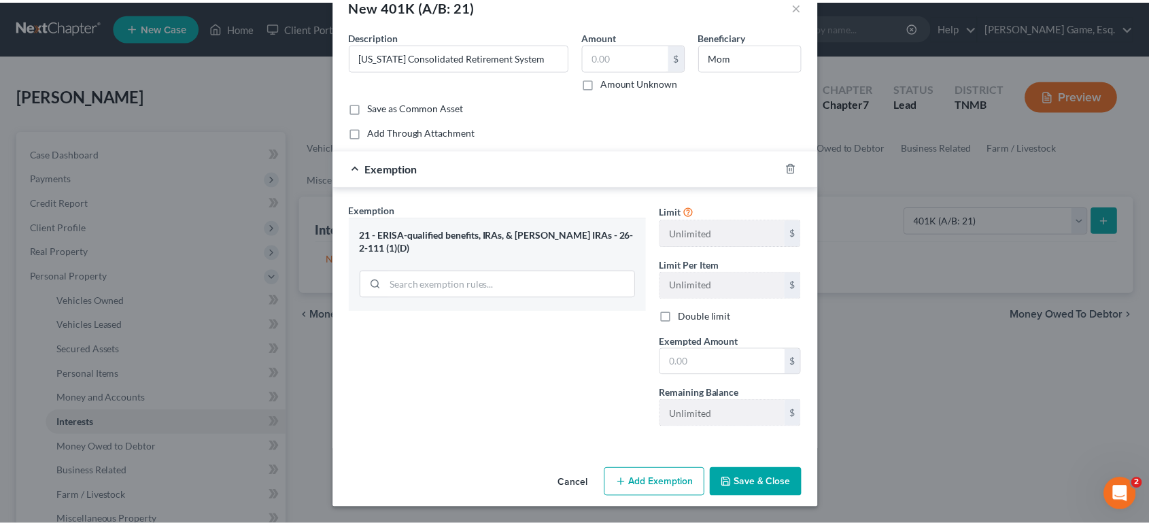
scroll to position [168, 0]
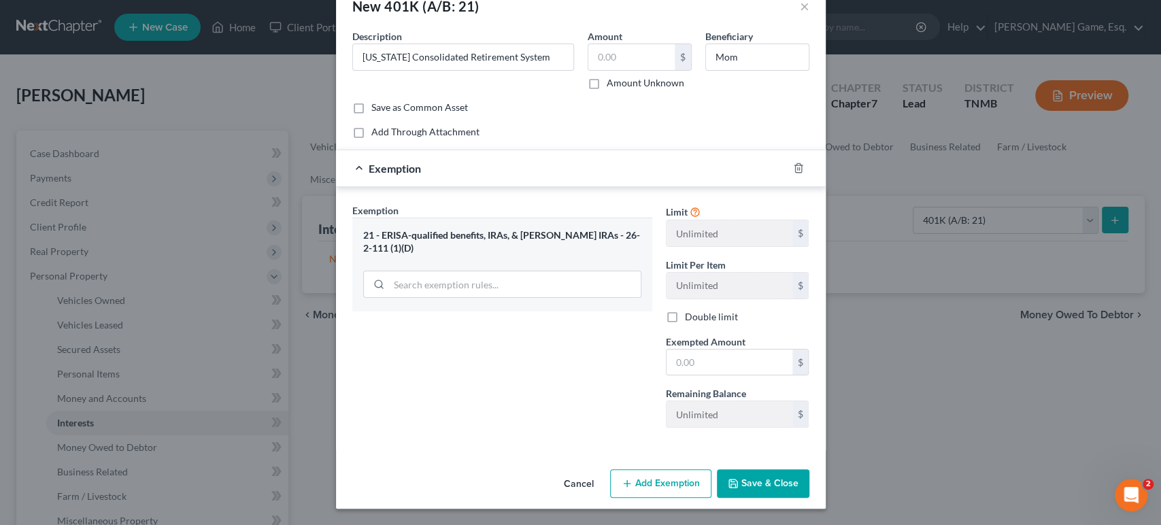
click at [794, 477] on button "Save & Close" at bounding box center [763, 483] width 92 height 29
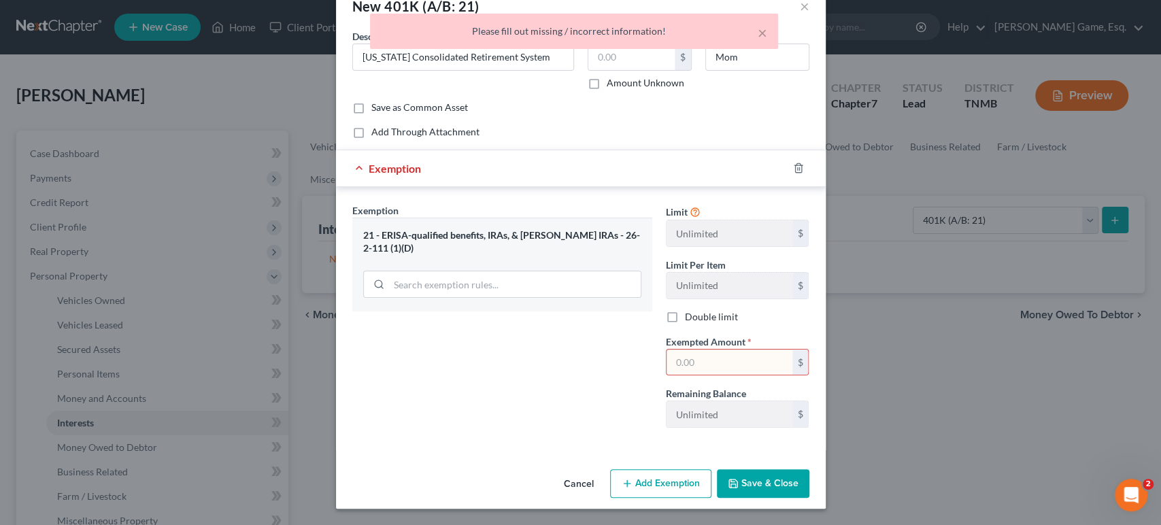
click at [718, 281] on div "Limit Unlimited $ Limit Per Item Unlimited $ Double limit Exempted Amount * $ R…" at bounding box center [737, 320] width 157 height 235
click at [732, 349] on input "text" at bounding box center [729, 362] width 126 height 26
type input "1"
click at [809, 489] on button "Save & Close" at bounding box center [763, 483] width 92 height 29
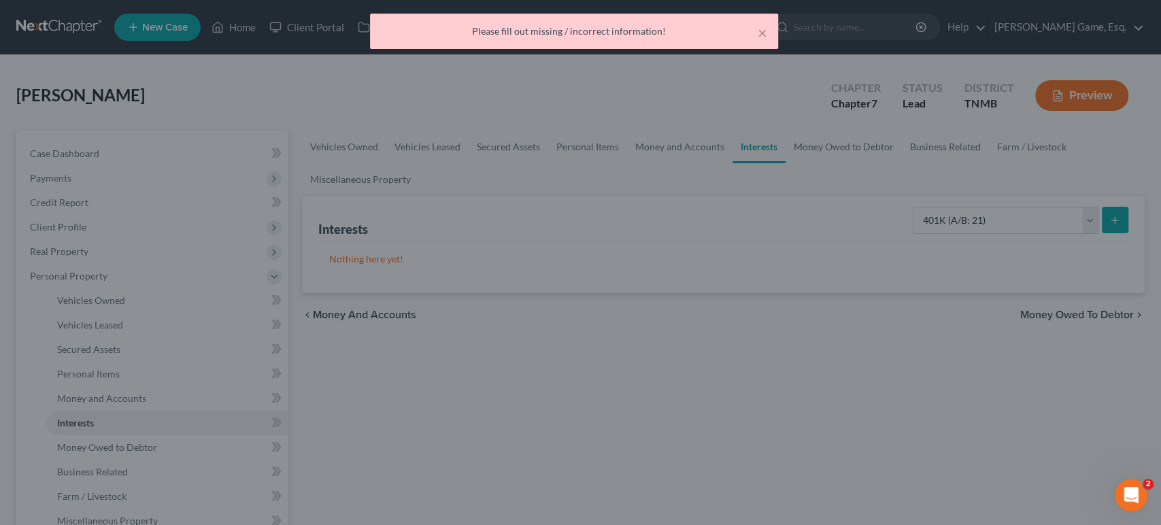
click at [813, 475] on div "New 401K (A/B: 21) × An exemption set must first be selected from the Filing In…" at bounding box center [580, 262] width 1161 height 525
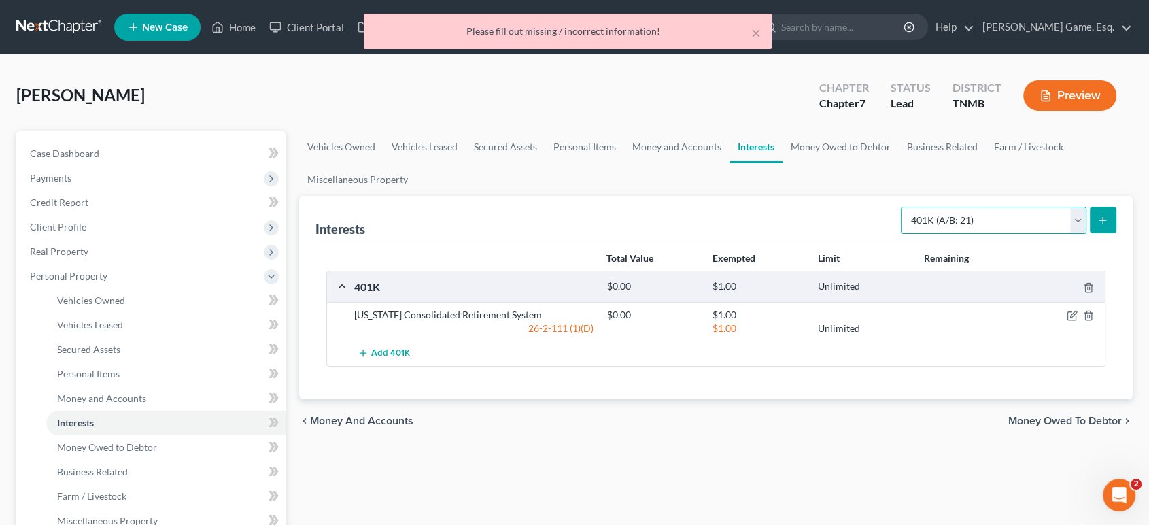
click at [959, 234] on select "Select Interest Type 401K (A/B: 21) Annuity (A/B: 23) Bond (A/B: 18) Education …" at bounding box center [994, 220] width 186 height 27
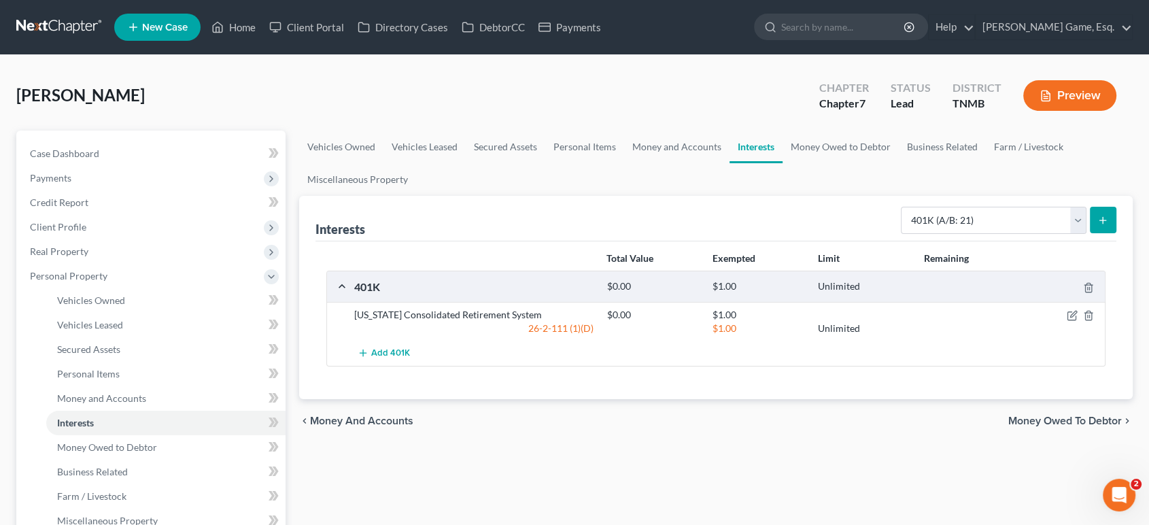
drag, startPoint x: 767, startPoint y: 288, endPoint x: 780, endPoint y: 272, distance: 20.3
click at [767, 241] on div "Interests Select Interest Type 401K (A/B: 21) Annuity (A/B: 23) Bond (A/B: 18) …" at bounding box center [716, 219] width 802 height 46
click at [899, 163] on link "Money Owed to Debtor" at bounding box center [841, 147] width 116 height 33
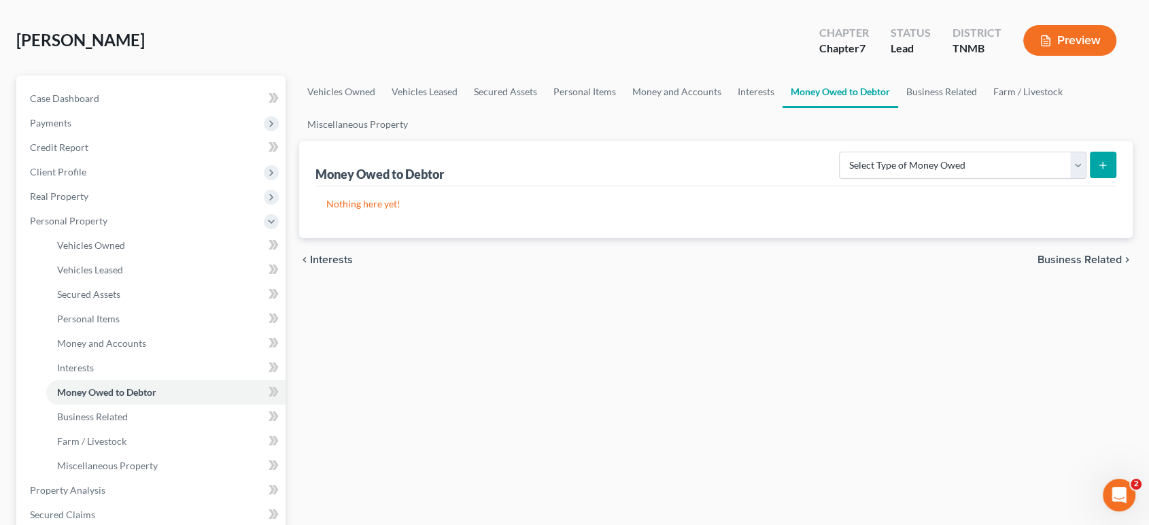
scroll to position [151, 0]
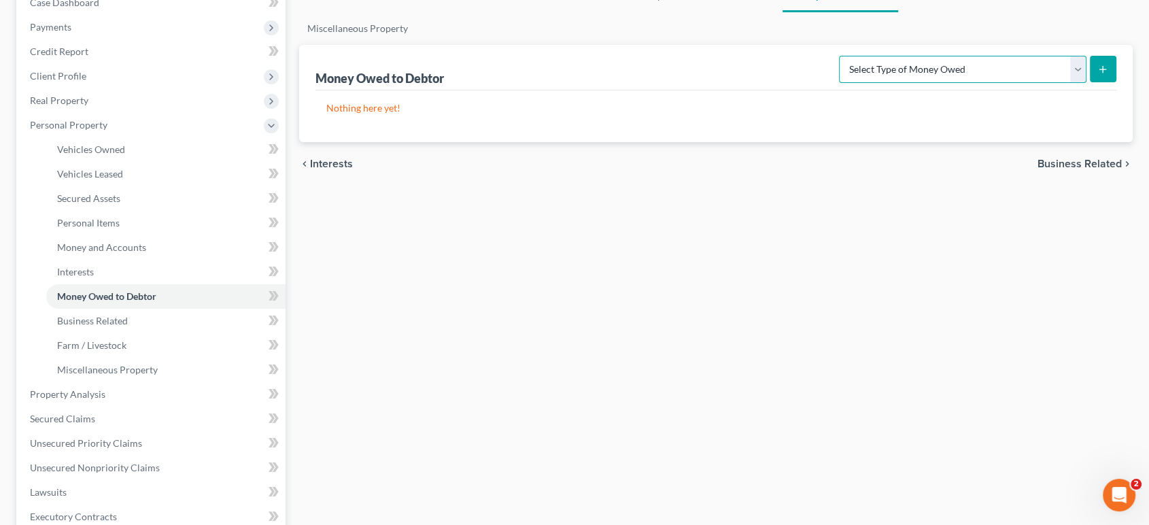
click at [899, 83] on select "Select Type of Money Owed Accounts Receivable (A/B: 38) Alimony (A/B: 29) Child…" at bounding box center [962, 69] width 247 height 27
click at [897, 83] on select "Select Type of Money Owed Accounts Receivable (A/B: 38) Alimony (A/B: 29) Child…" at bounding box center [962, 69] width 247 height 27
select select "life_estate_of_descendants"
click at [839, 83] on select "Select Type of Money Owed Accounts Receivable (A/B: 38) Alimony (A/B: 29) Child…" at bounding box center [962, 69] width 247 height 27
click at [1090, 82] on button "submit" at bounding box center [1103, 69] width 27 height 27
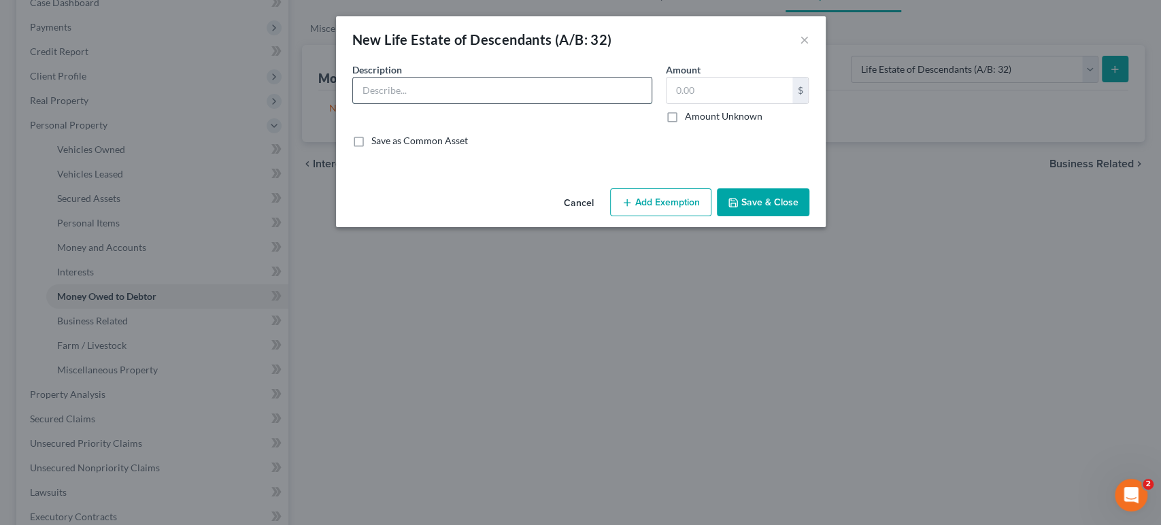
click at [366, 103] on input "text" at bounding box center [502, 91] width 298 height 26
type input "Great Grandmother's Estate"
click at [692, 123] on label "Amount Unknown" at bounding box center [724, 116] width 78 height 14
click at [692, 118] on input "Amount Unknown" at bounding box center [694, 113] width 9 height 9
checkbox input "true"
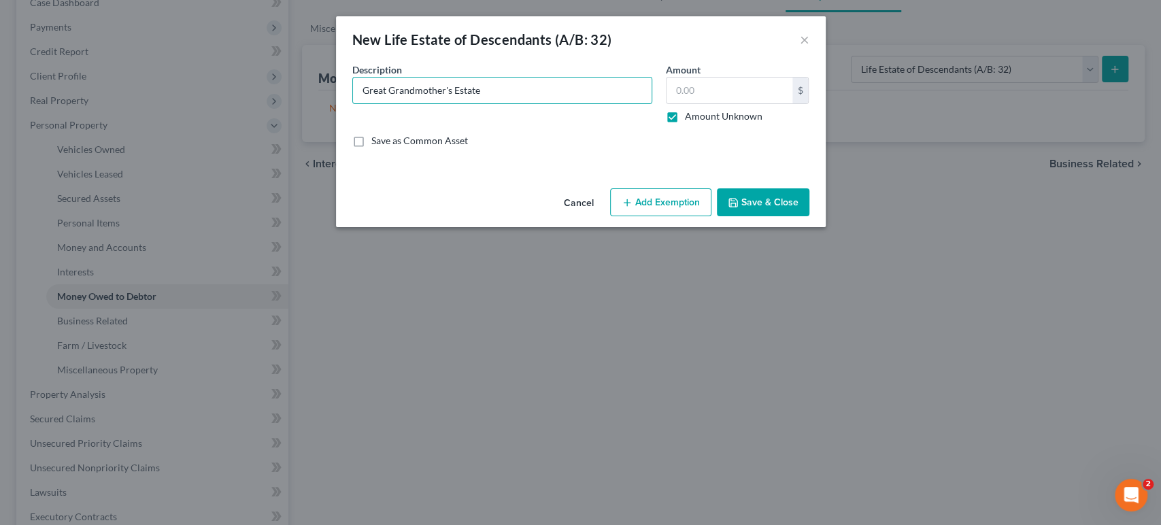
type input "0.00"
click at [809, 217] on button "Save & Close" at bounding box center [763, 202] width 92 height 29
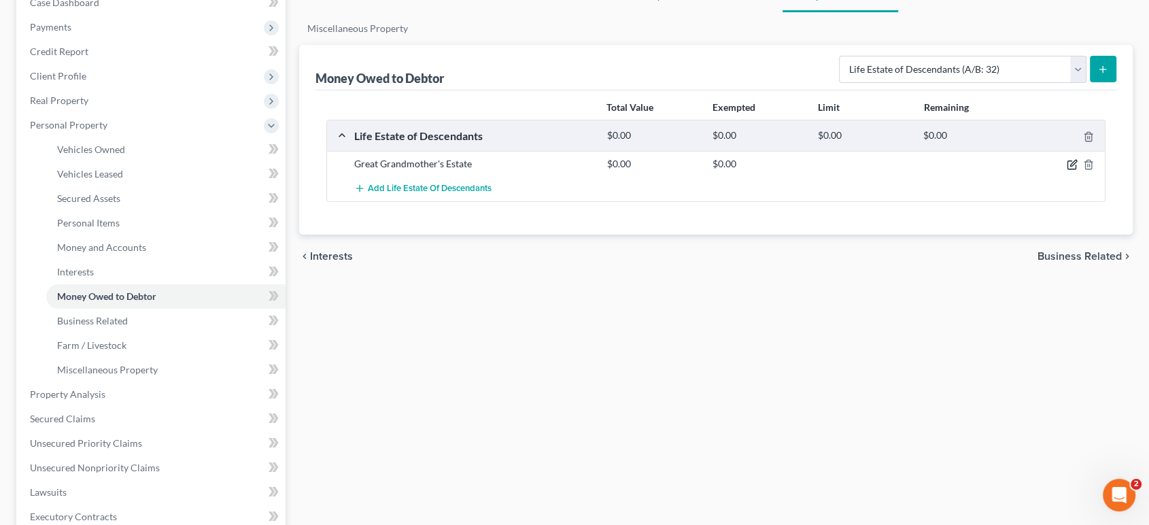
click at [1070, 167] on icon "button" at bounding box center [1073, 163] width 6 height 6
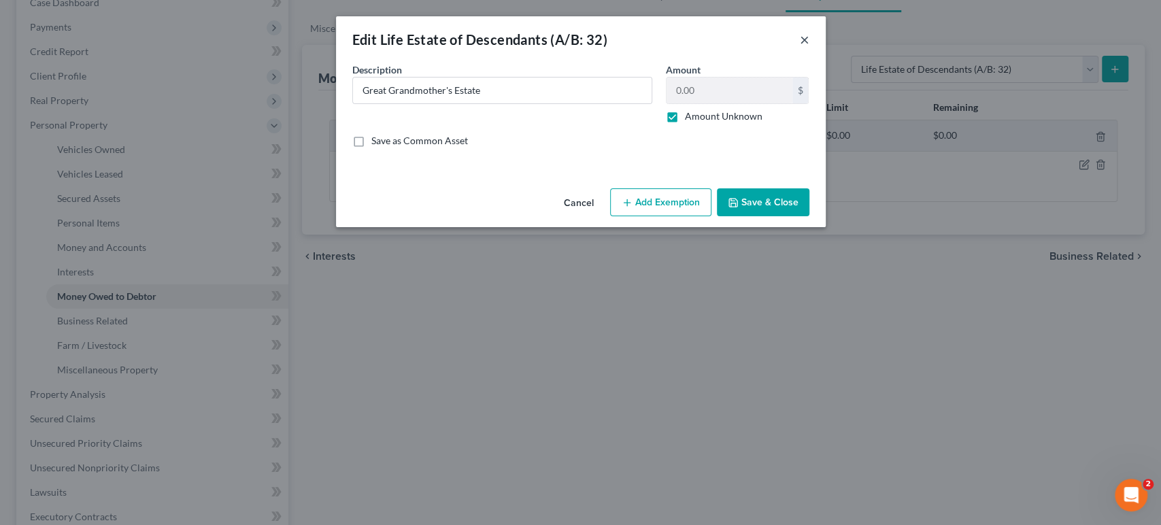
click at [809, 46] on button "×" at bounding box center [805, 39] width 10 height 16
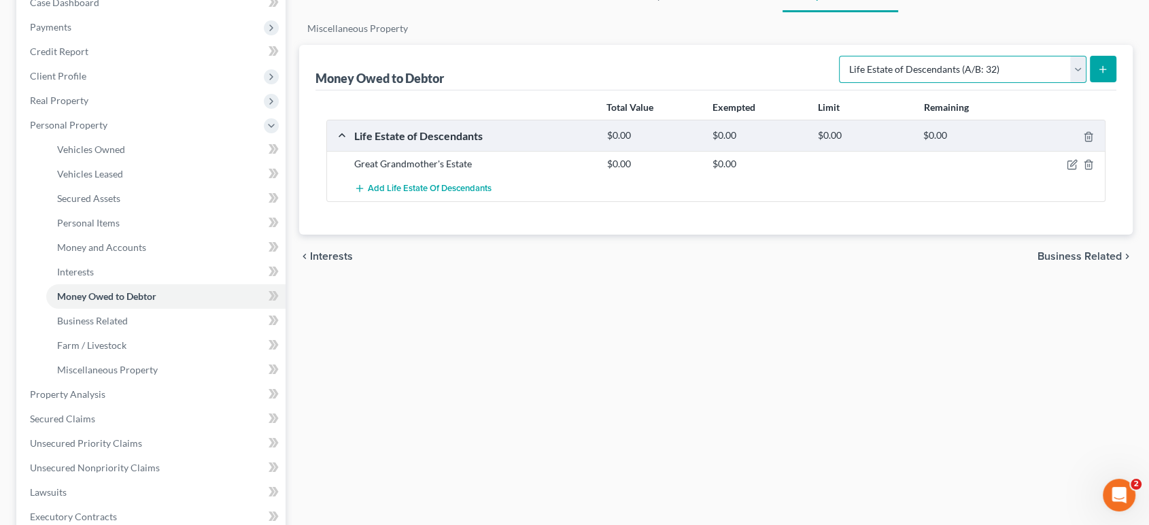
click at [842, 83] on select "Select Type of Money Owed Accounts Receivable (A/B: 38) Alimony (A/B: 29) Child…" at bounding box center [962, 69] width 247 height 27
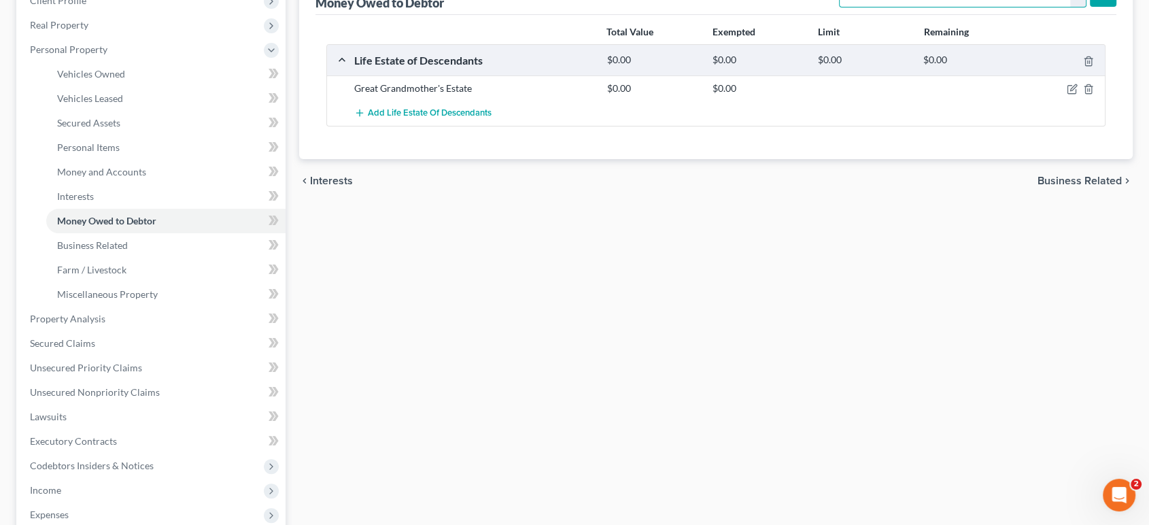
drag, startPoint x: 907, startPoint y: 42, endPoint x: 905, endPoint y: 57, distance: 15.1
drag, startPoint x: 869, startPoint y: 54, endPoint x: 894, endPoint y: 54, distance: 25.2
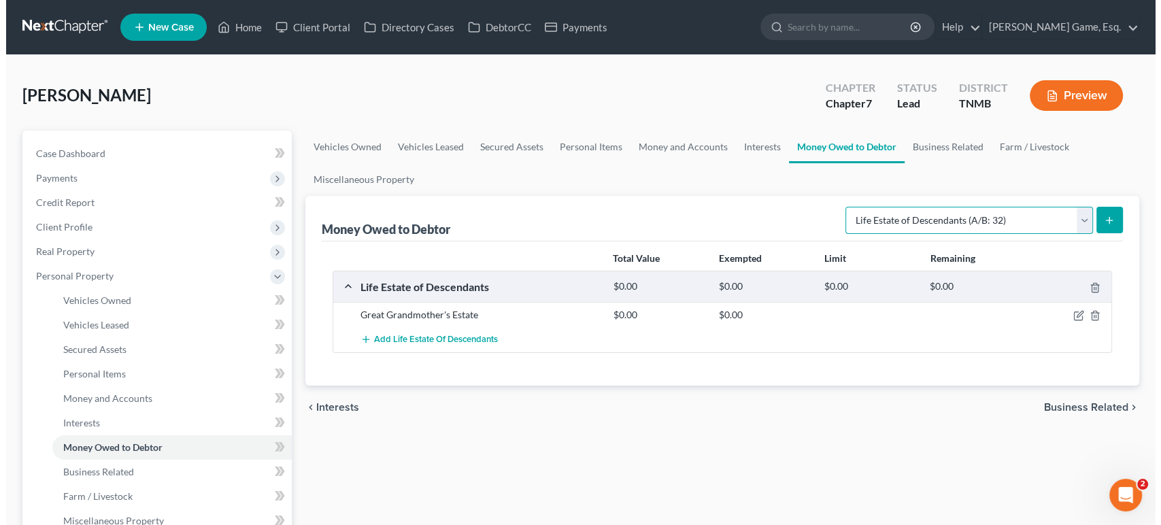
scroll to position [0, 0]
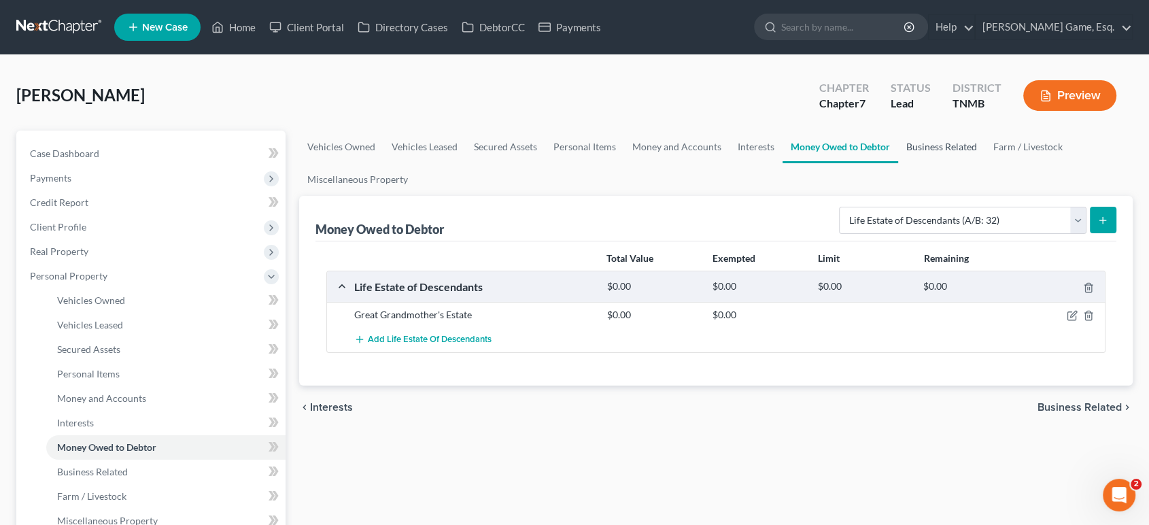
click at [898, 163] on link "Business Related" at bounding box center [941, 147] width 87 height 33
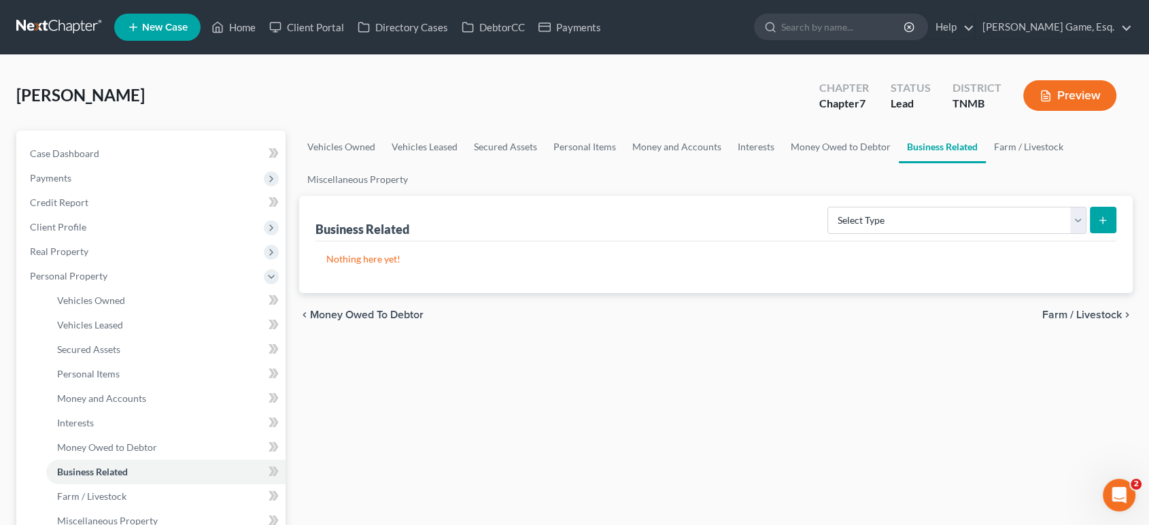
click at [853, 237] on div "Select Type Customer Lists (A/B: 43) Franchises (A/B: 27) Inventory (A/B: 41) L…" at bounding box center [969, 219] width 294 height 36
click at [856, 234] on select "Select Type Customer Lists (A/B: 43) Franchises (A/B: 27) Inventory (A/B: 41) L…" at bounding box center [956, 220] width 259 height 27
click at [986, 163] on link "Farm / Livestock" at bounding box center [1029, 147] width 86 height 33
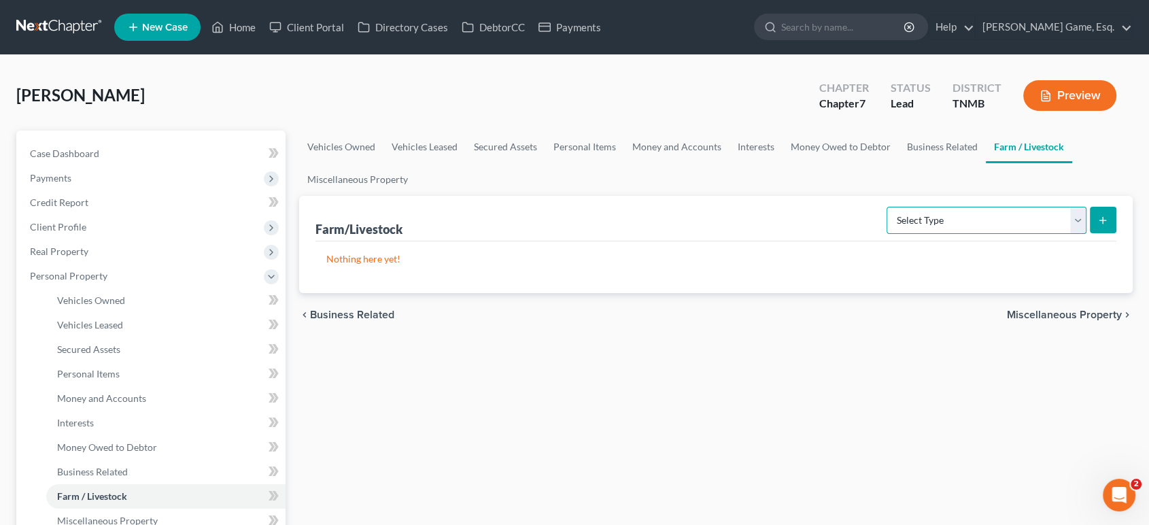
click at [887, 234] on select "Select Type Animals & Livestock (A/B: 47) Crops: Growing or Harvested (A/B: 48)…" at bounding box center [987, 220] width 200 height 27
drag, startPoint x: 865, startPoint y: 271, endPoint x: 772, endPoint y: 265, distance: 92.6
click at [887, 234] on select "Select Type Animals & Livestock (A/B: 47) Crops: Growing or Harvested (A/B: 48)…" at bounding box center [987, 220] width 200 height 27
click at [416, 196] on link "Miscellaneous Property" at bounding box center [357, 179] width 117 height 33
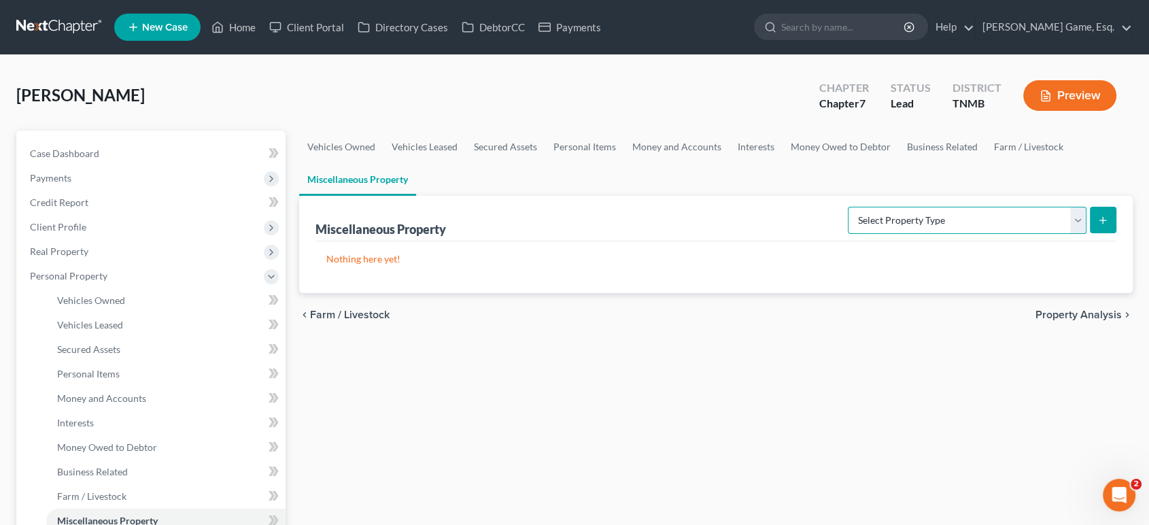
click at [863, 234] on select "Select Property Type Assigned for Creditor Benefit [DATE] (SOFA: 12) Holding fo…" at bounding box center [967, 220] width 239 height 27
select select "transferred"
click at [848, 234] on select "Select Property Type Assigned for Creditor Benefit [DATE] (SOFA: 12) Holding fo…" at bounding box center [967, 220] width 239 height 27
click at [1097, 226] on icon "submit" at bounding box center [1102, 220] width 11 height 11
select select "Ordinary ([DATE])"
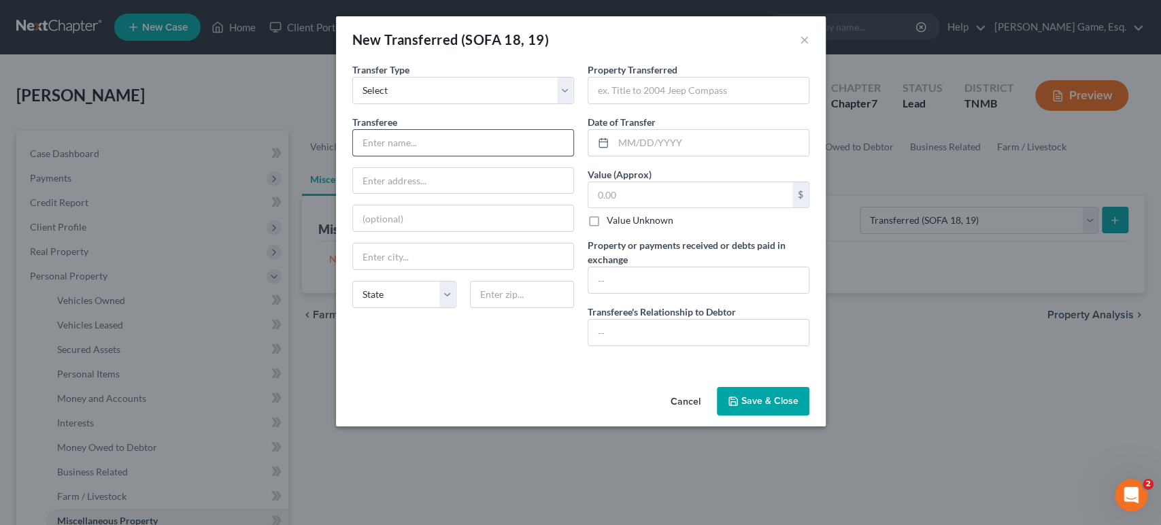
click at [419, 156] on input "text" at bounding box center [463, 143] width 220 height 26
type input "[PERSON_NAME]"
click at [383, 194] on input "text" at bounding box center [463, 181] width 220 height 26
type input "[STREET_ADDRESS]"
click at [392, 269] on input "text" at bounding box center [463, 256] width 220 height 26
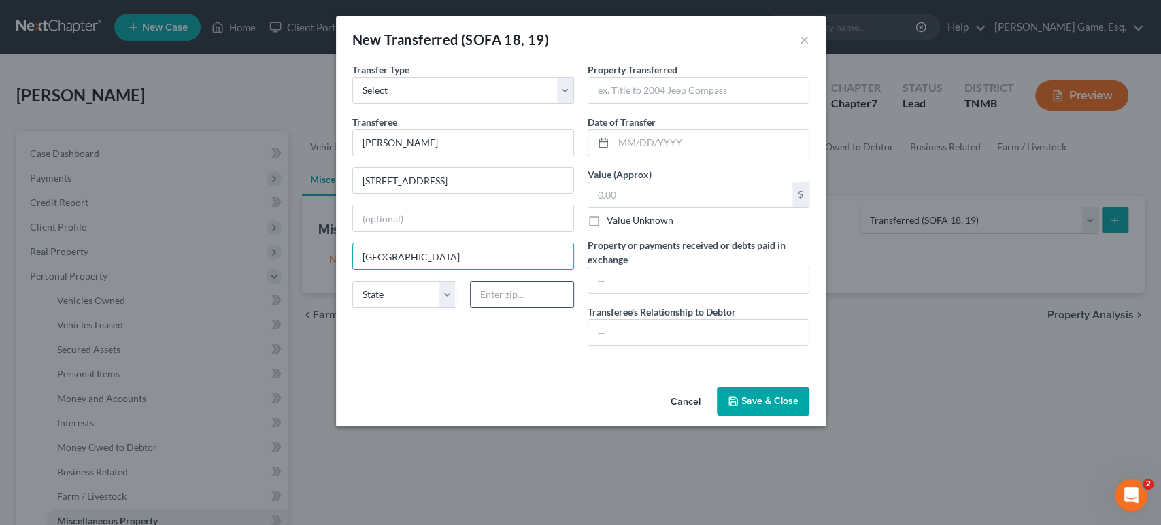
type input "[GEOGRAPHIC_DATA]"
click at [492, 308] on input "text" at bounding box center [522, 294] width 104 height 27
type input "37042"
click at [662, 345] on input "text" at bounding box center [698, 333] width 220 height 26
type input "Brother"
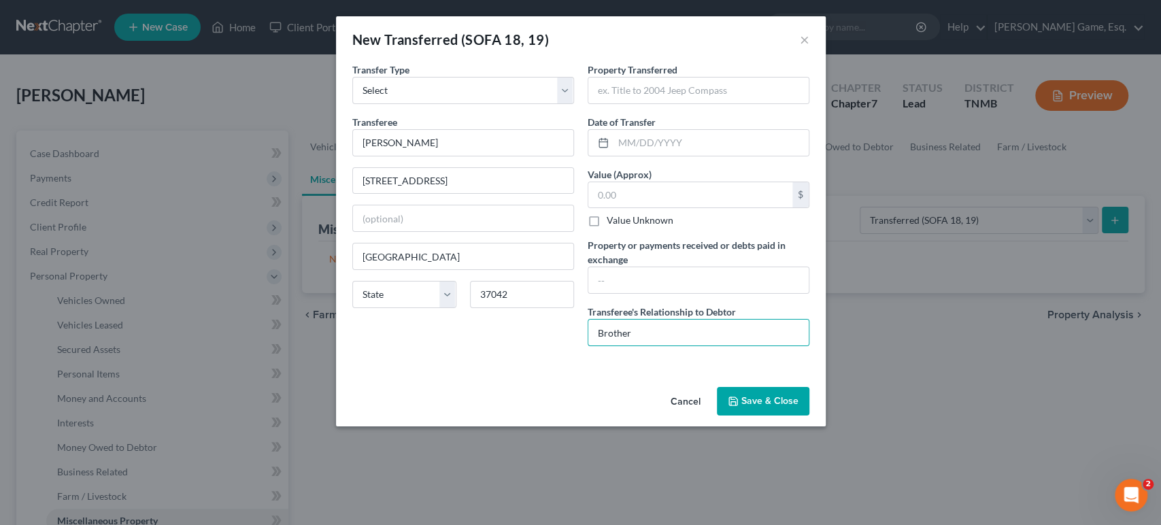
click at [355, 319] on div "Transferee * [PERSON_NAME] [GEOGRAPHIC_DATA] [GEOGRAPHIC_DATA] [US_STATE][GEOGR…" at bounding box center [463, 217] width 222 height 204
click at [354, 308] on select "State [US_STATE] AK AR AZ CA CO CT DE DC [GEOGRAPHIC_DATA] [GEOGRAPHIC_DATA] GU…" at bounding box center [404, 294] width 104 height 27
select select "44"
click at [352, 308] on select "State [US_STATE] AK AR AZ CA CO CT DE DC [GEOGRAPHIC_DATA] [GEOGRAPHIC_DATA] GU…" at bounding box center [404, 294] width 104 height 27
click at [702, 357] on div "Property Transferred * Date of Transfer * Value (Approx) $ Value Unknown Balanc…" at bounding box center [698, 210] width 235 height 294
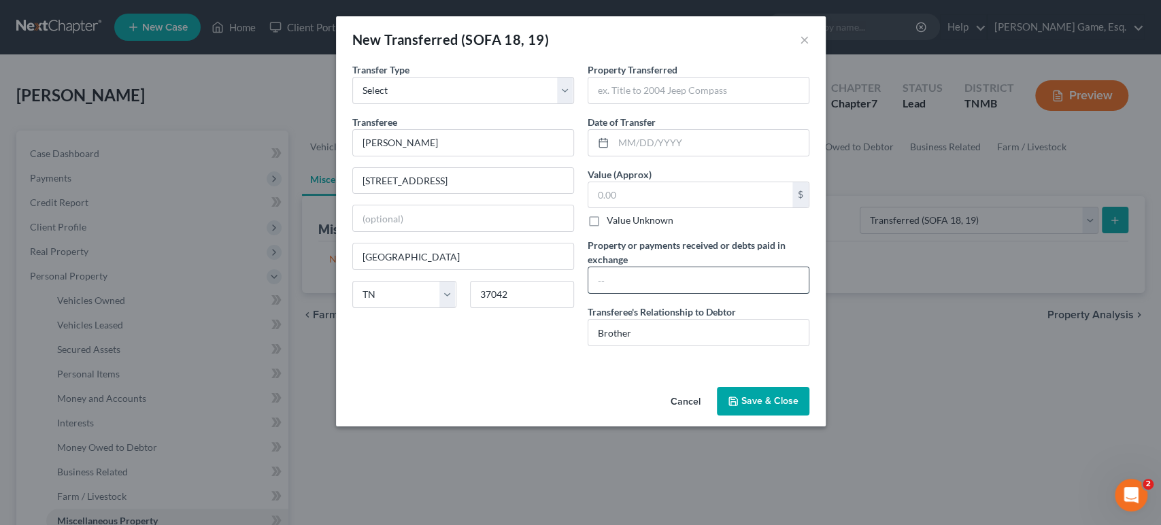
click at [695, 293] on input "text" at bounding box center [698, 280] width 220 height 26
drag, startPoint x: 829, startPoint y: 348, endPoint x: 896, endPoint y: 347, distance: 67.3
click at [896, 347] on div "New Transferred (SOFA 18, 19) × An exemption set must first be selected from th…" at bounding box center [580, 262] width 1161 height 525
click at [808, 293] on input "Debt paid in exchange as debtor would have had to surrrender due to lack of abi…" at bounding box center [698, 280] width 220 height 26
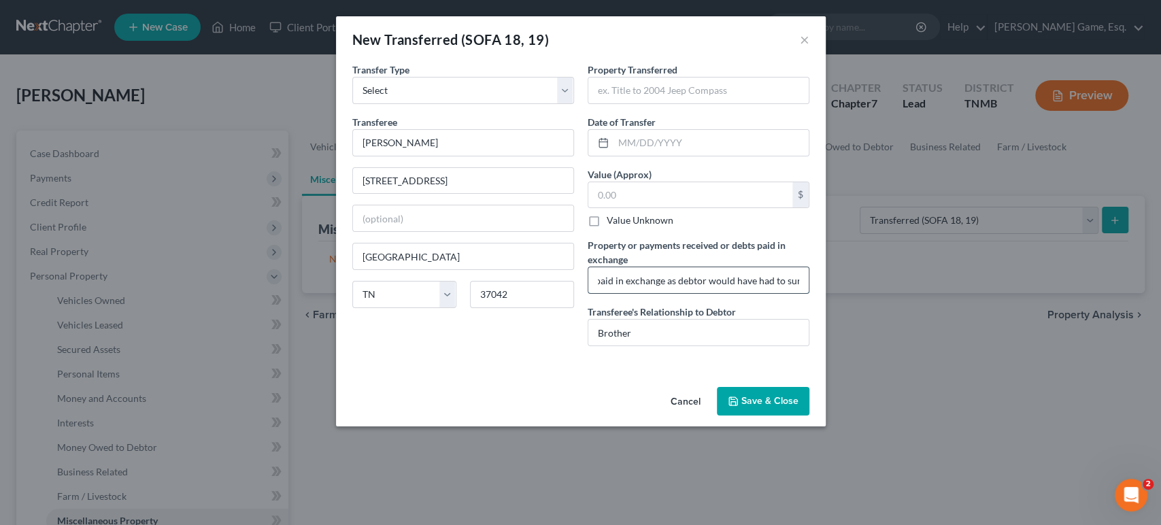
scroll to position [0, 0]
drag, startPoint x: 785, startPoint y: 349, endPoint x: 827, endPoint y: 348, distance: 41.5
click at [808, 293] on input "Debt paid in exchange. Debtor would have had to surrrender due to lack of abili…" at bounding box center [698, 280] width 220 height 26
type input "Debt paid in exchange. Debtor would have had to surrender the vehicle due to la…"
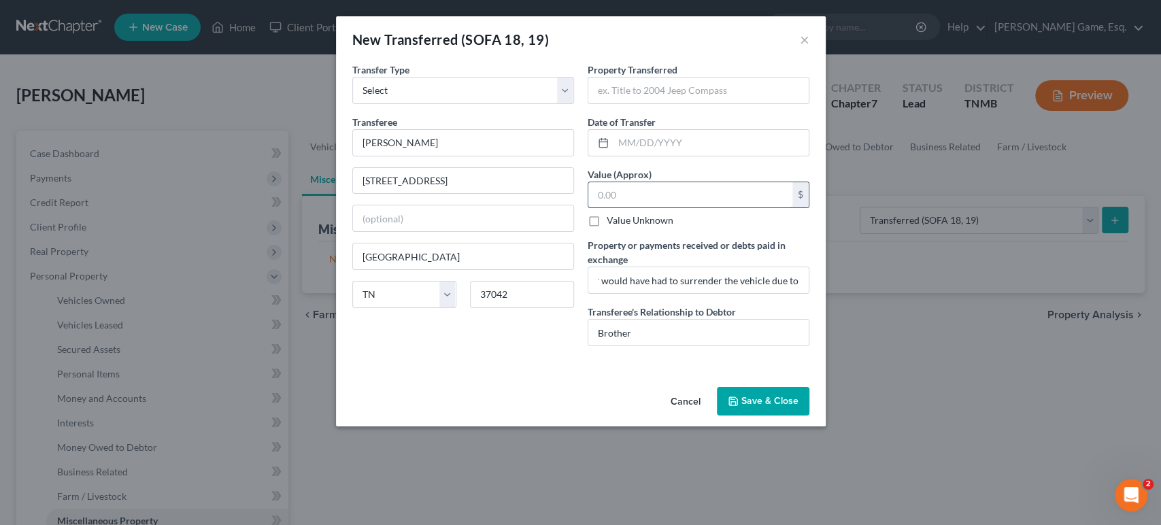
scroll to position [0, 0]
click at [693, 208] on input "text" at bounding box center [690, 195] width 204 height 26
type input "4,300"
click at [674, 156] on input "text" at bounding box center [710, 143] width 195 height 26
click at [696, 103] on input "text" at bounding box center [698, 91] width 220 height 26
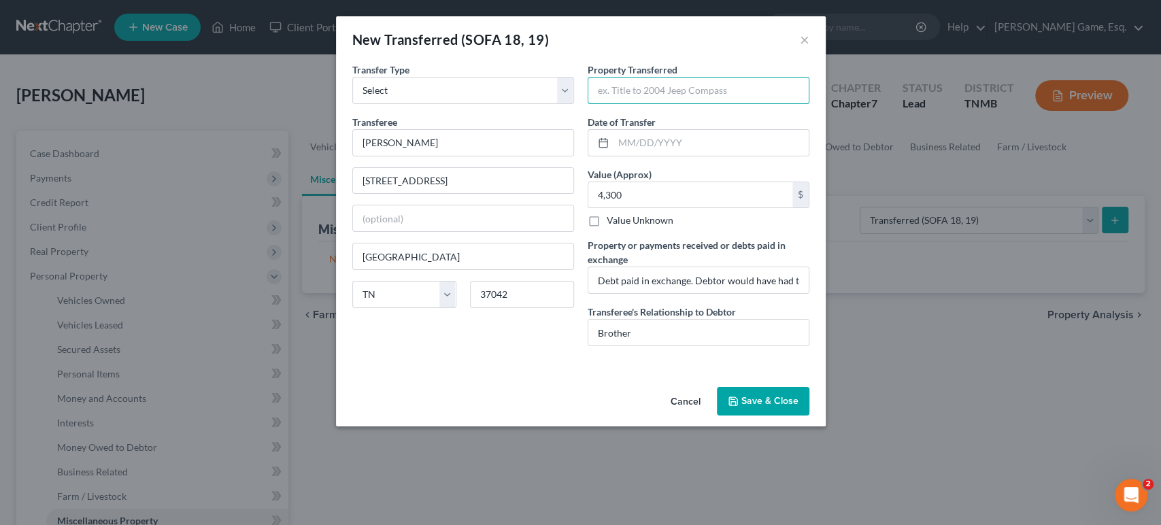
type input "T"
type input "Chevy Impala"
click at [710, 156] on input "text" at bounding box center [710, 143] width 195 height 26
type input "O"
type input "N"
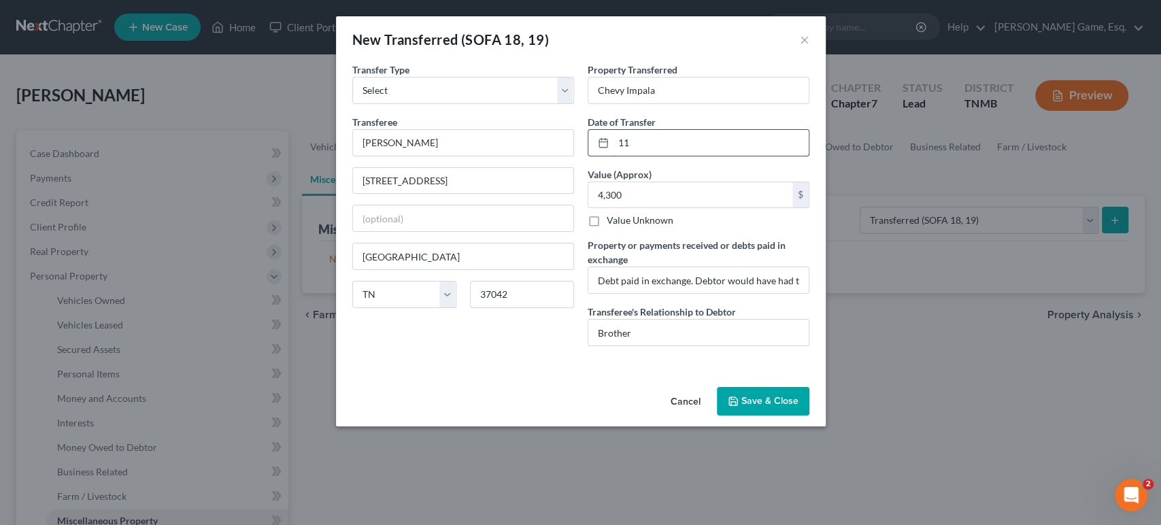
type input "1"
type input "[DATE]"
click at [699, 103] on input "Chevy Impala" at bounding box center [698, 91] width 220 height 26
click at [720, 103] on input "Chevy Impala 2016" at bounding box center [698, 91] width 220 height 26
click at [665, 103] on input "Chevy Impala 2016" at bounding box center [698, 91] width 220 height 26
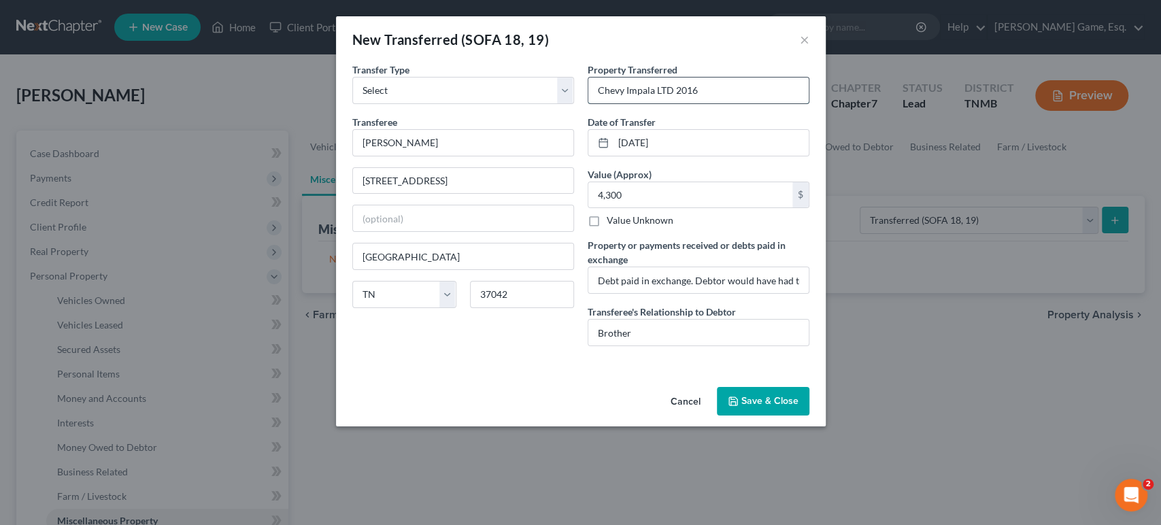
drag, startPoint x: 736, startPoint y: 115, endPoint x: 687, endPoint y: 111, distance: 49.1
click at [687, 103] on input "Chevy Impala LTD 2016" at bounding box center [698, 91] width 220 height 26
click at [588, 103] on input "Chevy Impala LTD" at bounding box center [698, 91] width 220 height 26
paste input "2016"
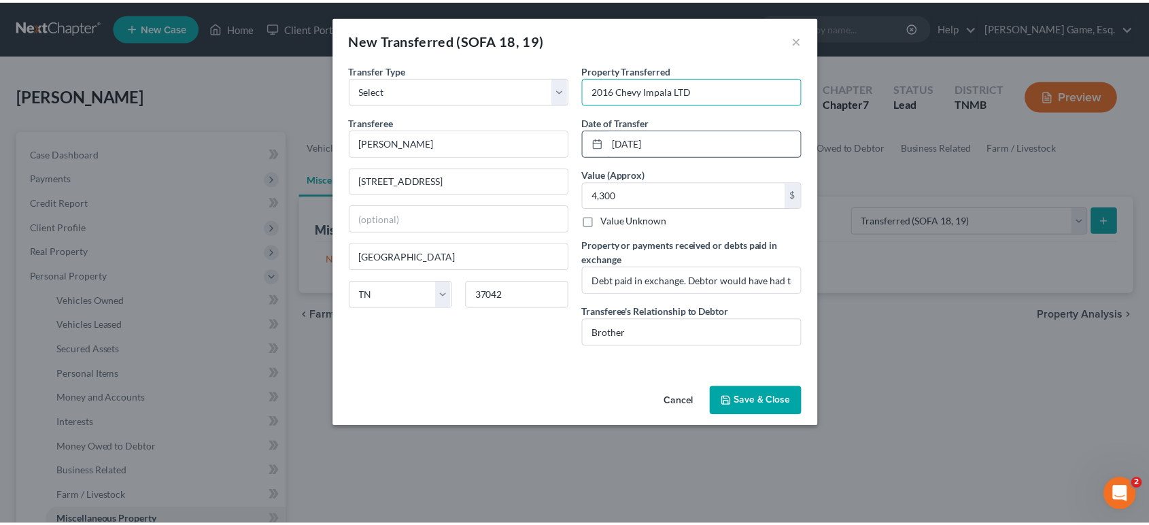
scroll to position [23, 0]
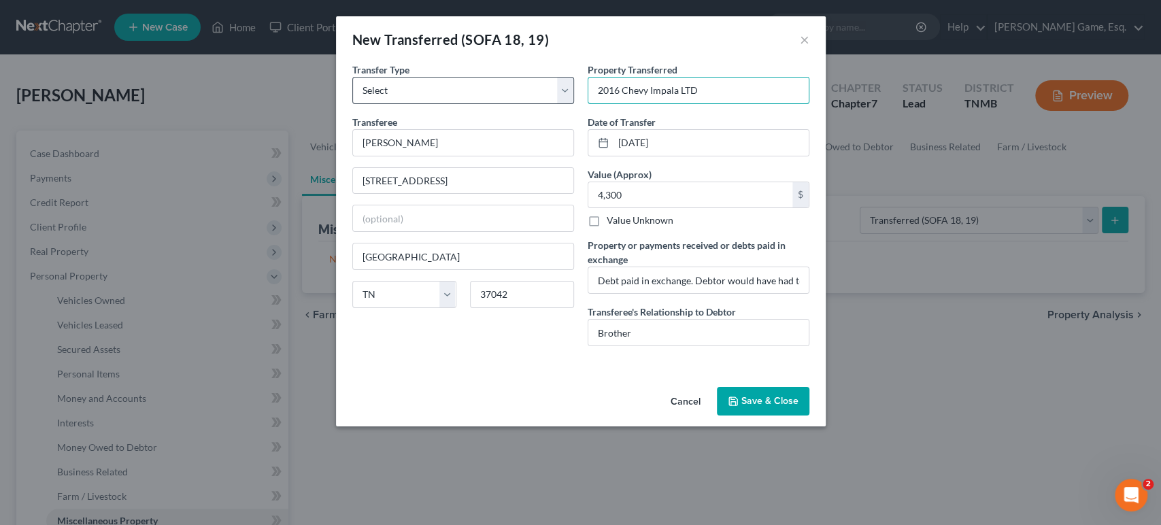
type input "2016 Chevy Impala LTD"
click at [464, 79] on select "Select Ordinary ([DATE]) [DATE]" at bounding box center [463, 90] width 222 height 27
click at [809, 415] on button "Save & Close" at bounding box center [763, 401] width 92 height 29
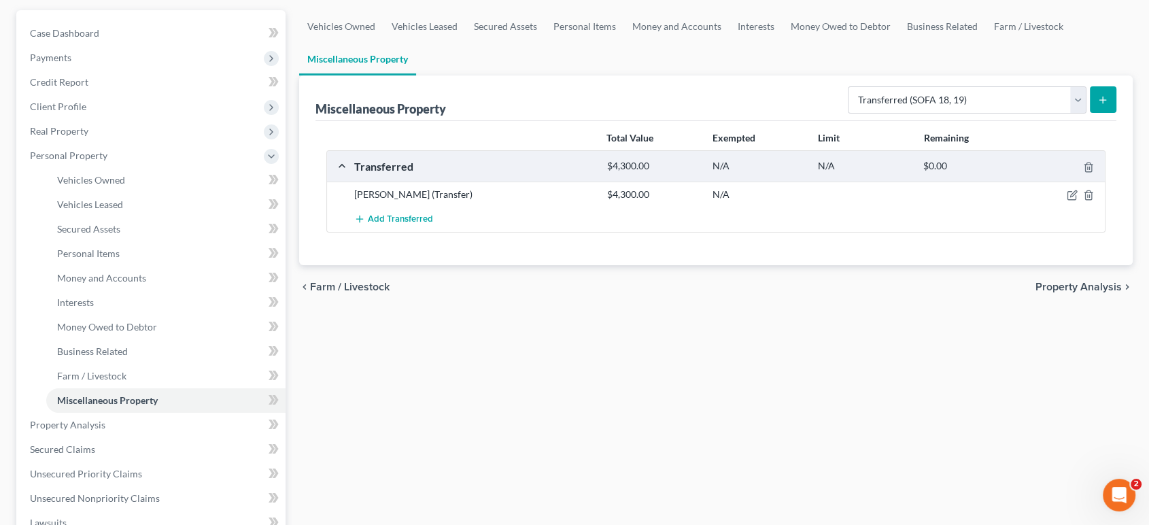
scroll to position [302, 0]
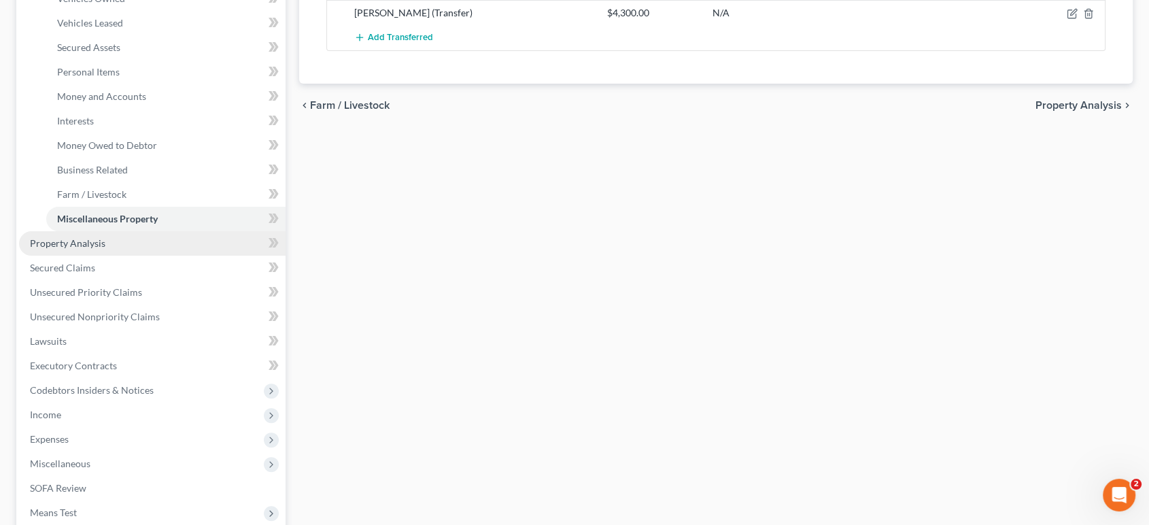
click at [105, 249] on span "Property Analysis" at bounding box center [67, 243] width 75 height 12
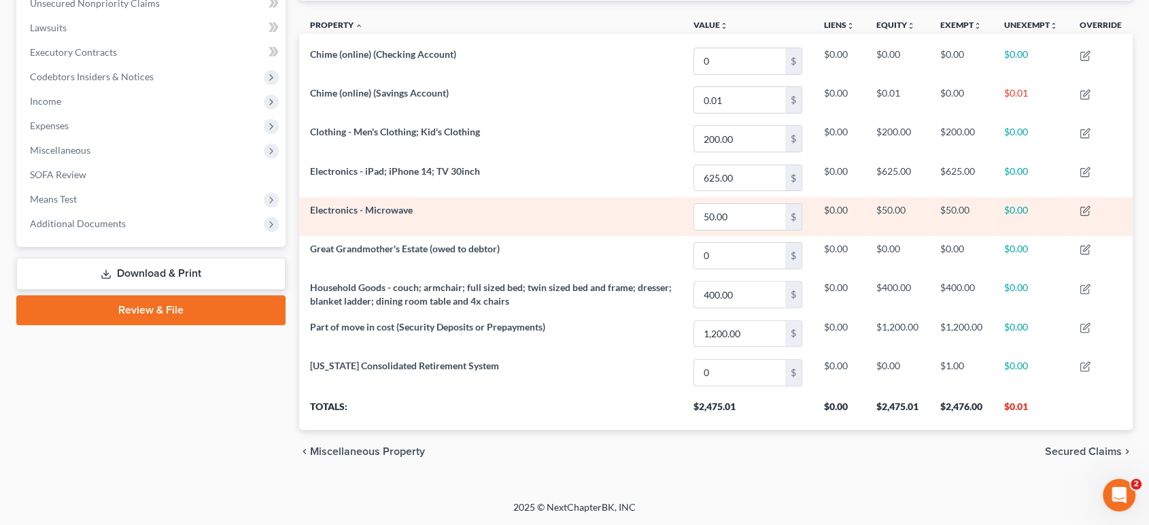
scroll to position [226, 0]
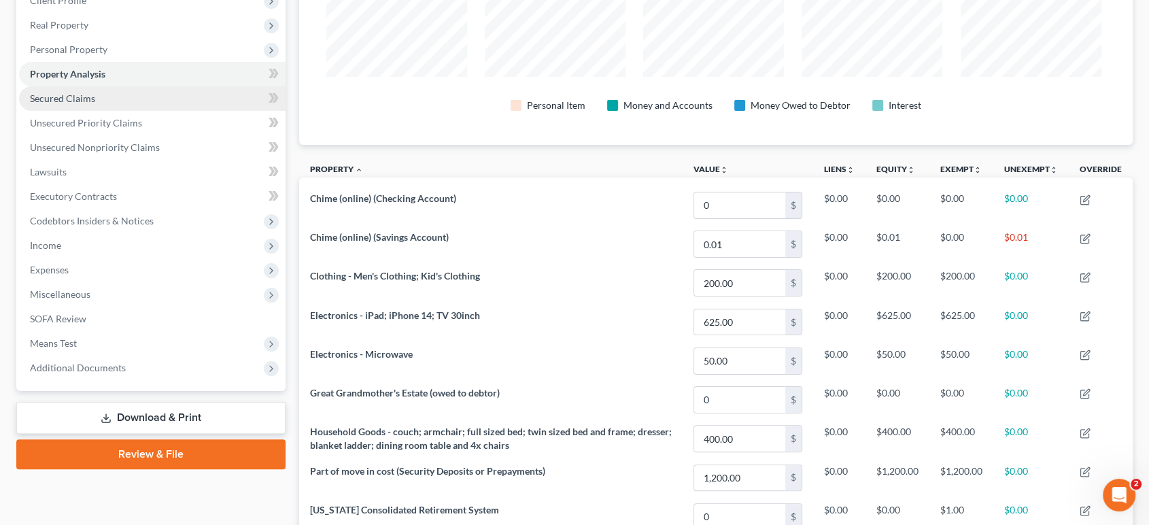
click at [120, 111] on link "Secured Claims" at bounding box center [152, 98] width 267 height 24
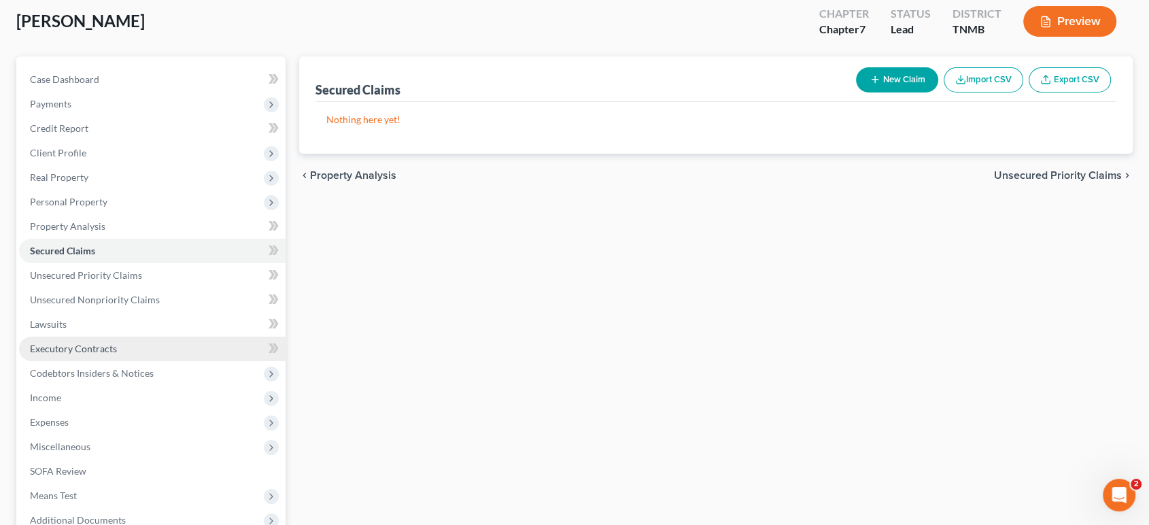
scroll to position [151, 0]
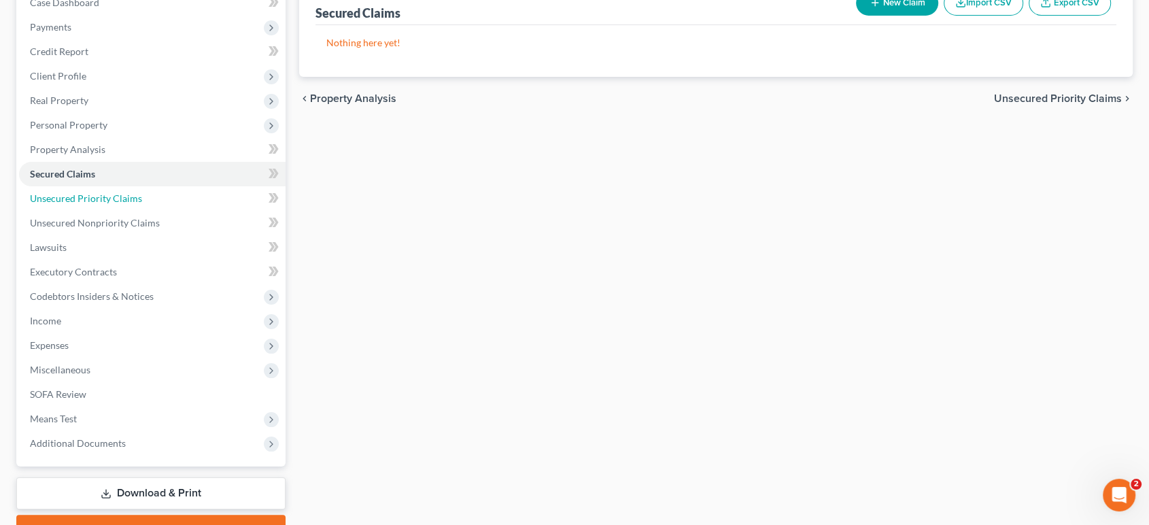
drag, startPoint x: 109, startPoint y: 281, endPoint x: 595, endPoint y: 321, distance: 487.7
drag, startPoint x: 595, startPoint y: 321, endPoint x: 487, endPoint y: 250, distance: 129.5
click at [487, 250] on div "Secured Claims New Claim Import CSV Export CSV Nothing here yet! Previous 1 Nex…" at bounding box center [716, 262] width 848 height 565
click at [142, 204] on span "Unsecured Priority Claims" at bounding box center [86, 198] width 112 height 12
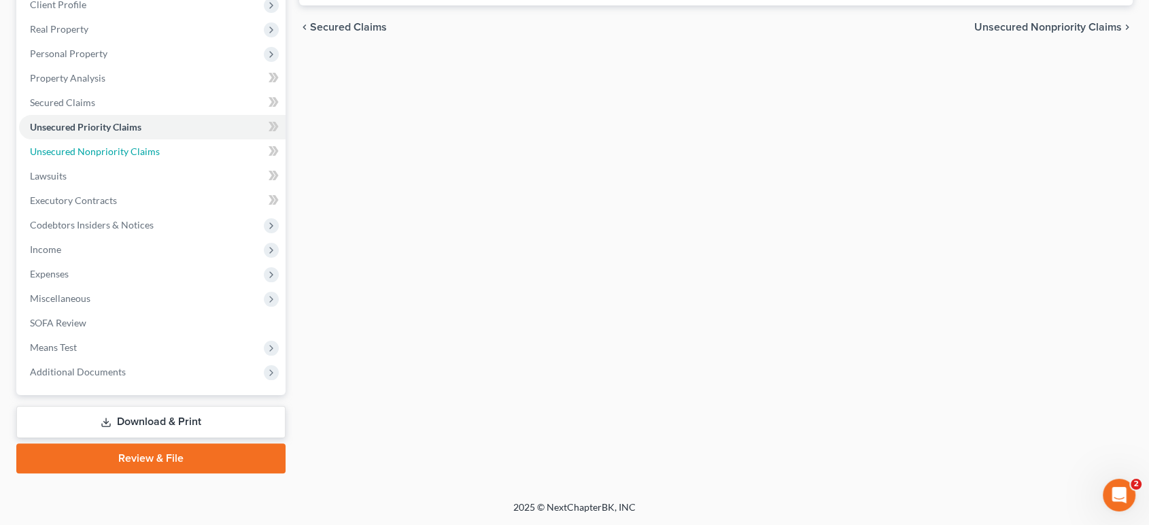
click at [179, 164] on link "Unsecured Nonpriority Claims" at bounding box center [152, 151] width 267 height 24
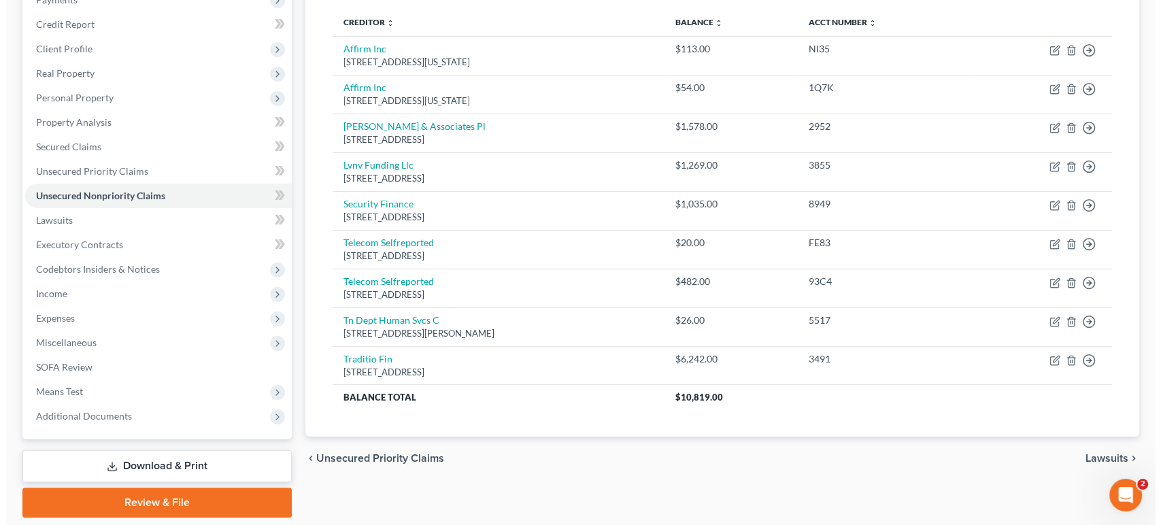
scroll to position [329, 0]
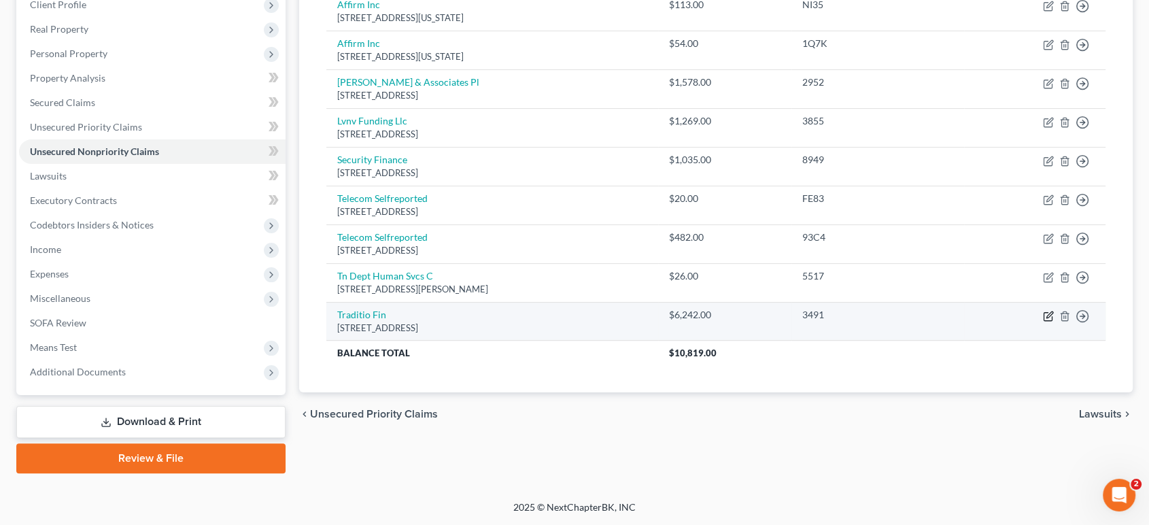
click at [1046, 317] on icon "button" at bounding box center [1049, 314] width 6 height 6
select select "18"
select select "0"
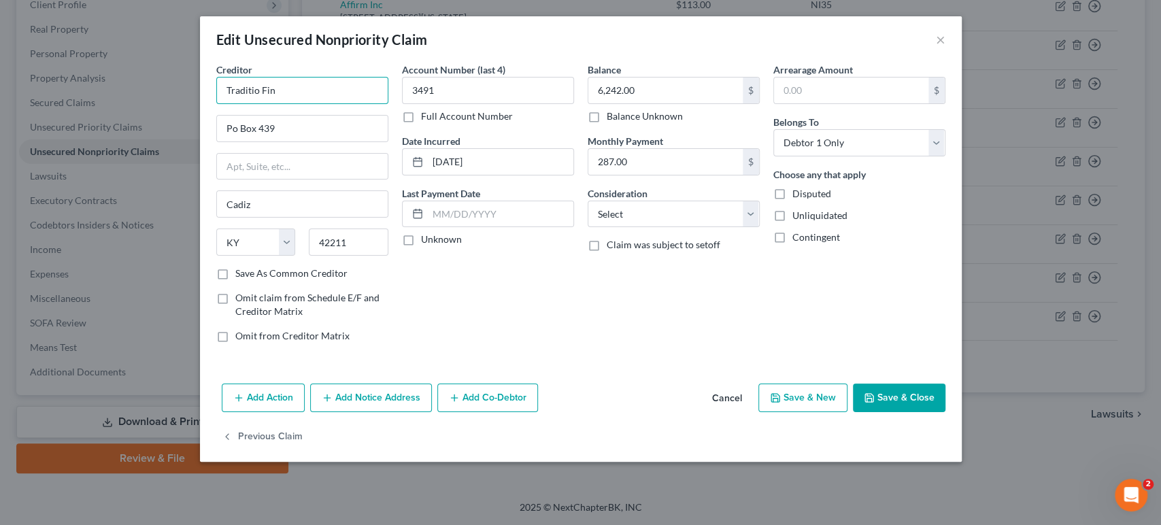
click at [216, 104] on input "Traditio Fin" at bounding box center [302, 90] width 172 height 27
type input "Tradition Fin"
drag, startPoint x: 657, startPoint y: 187, endPoint x: 664, endPoint y: 211, distance: 25.2
click at [657, 201] on select "Select Cable / Satellite Services Collection Agency Credit Card Debt Debt Couns…" at bounding box center [673, 214] width 172 height 27
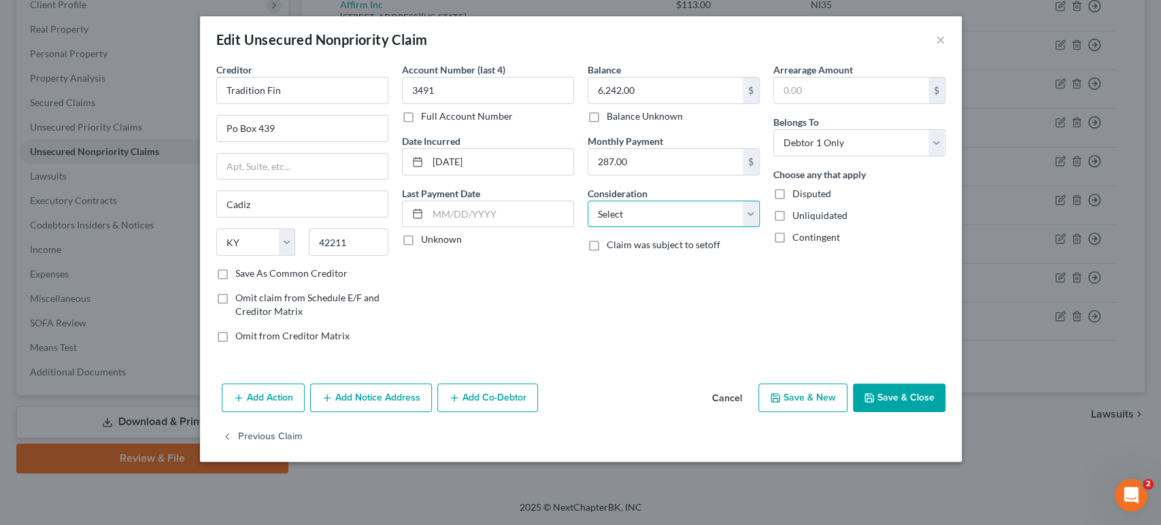
select select "14"
click at [587, 201] on select "Select Cable / Satellite Services Collection Agency Credit Card Debt Debt Couns…" at bounding box center [673, 214] width 172 height 27
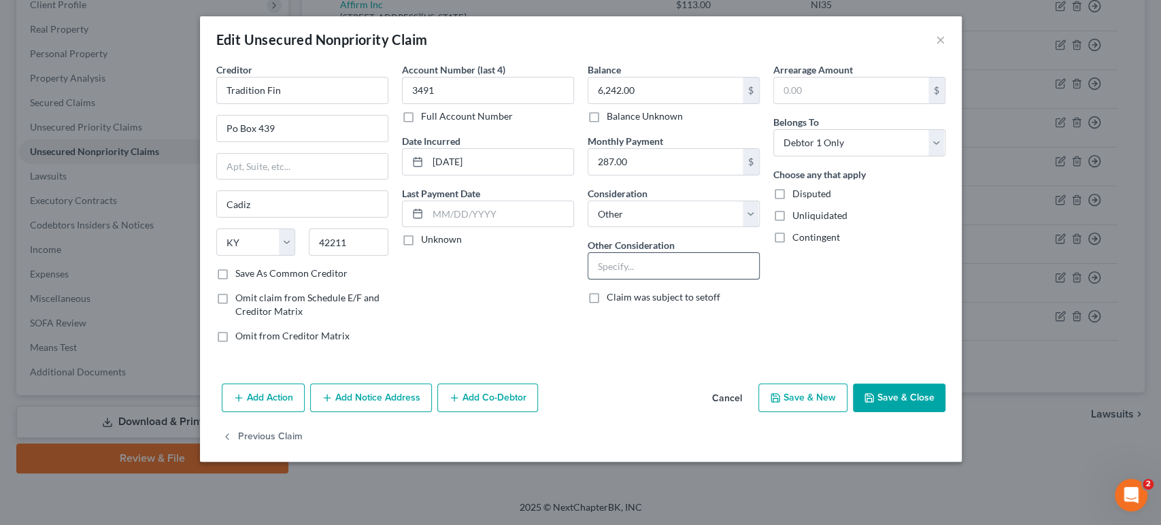
click at [651, 269] on input "text" at bounding box center [673, 266] width 171 height 26
type input "Vehicle debtor is cosigner on"
click at [233, 99] on input "Tradition Fin" at bounding box center [302, 90] width 172 height 27
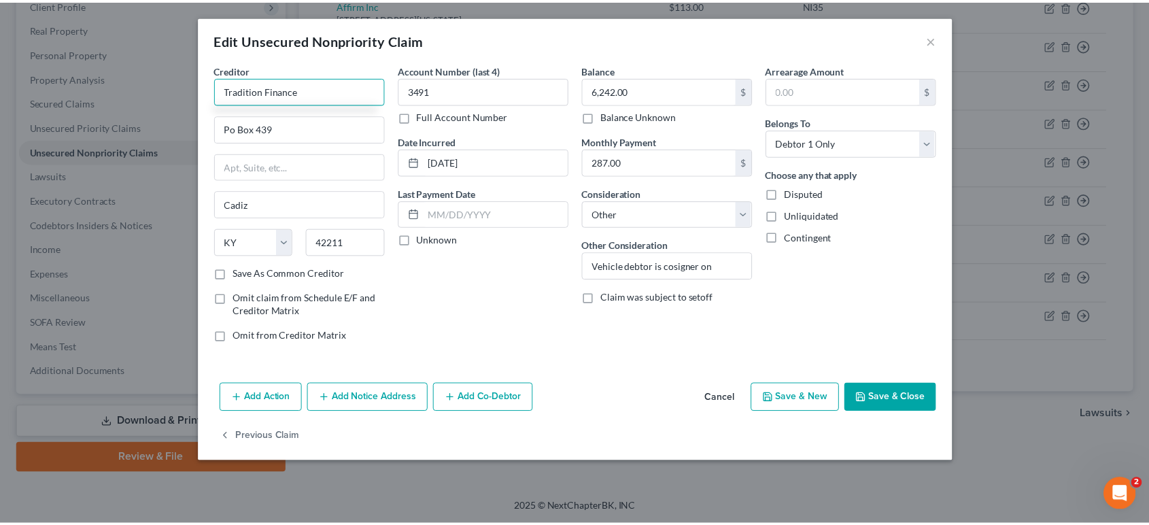
scroll to position [67, 0]
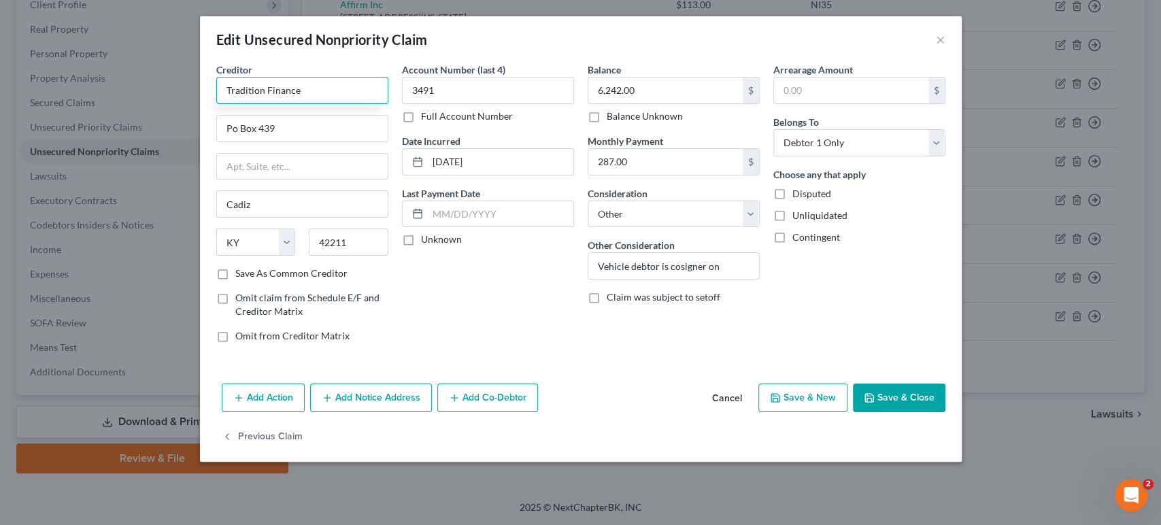
type input "Tradition Finance"
click at [945, 412] on button "Save & Close" at bounding box center [899, 397] width 92 height 29
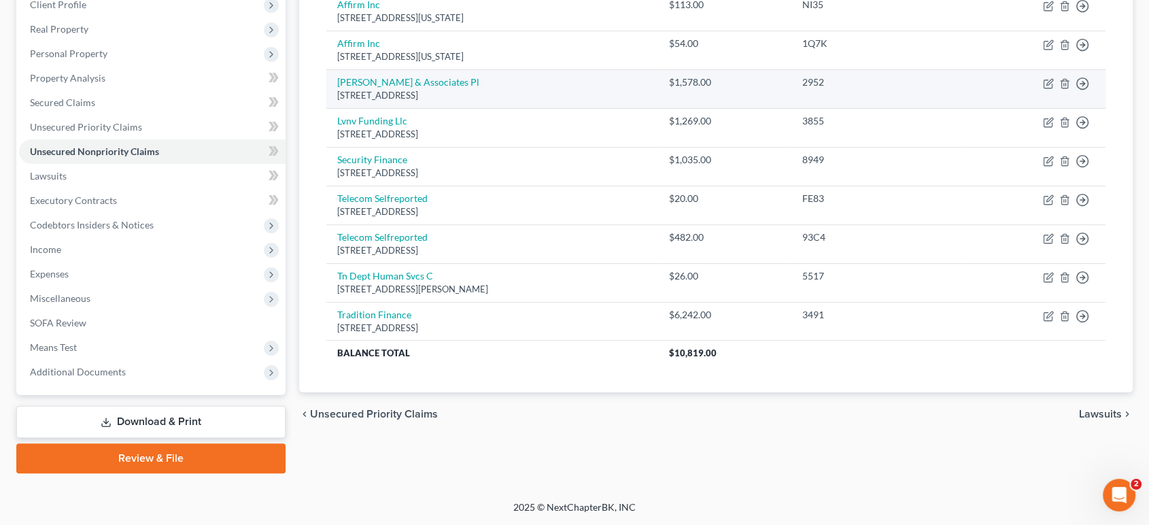
scroll to position [302, 0]
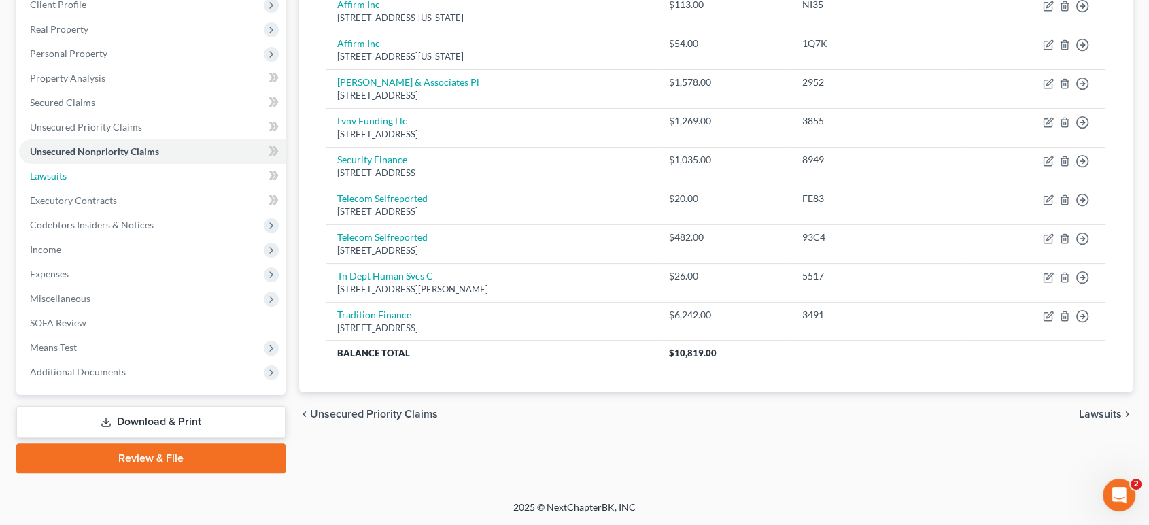
drag, startPoint x: 106, startPoint y: 193, endPoint x: 453, endPoint y: 251, distance: 352.2
click at [106, 188] on link "Lawsuits" at bounding box center [152, 176] width 267 height 24
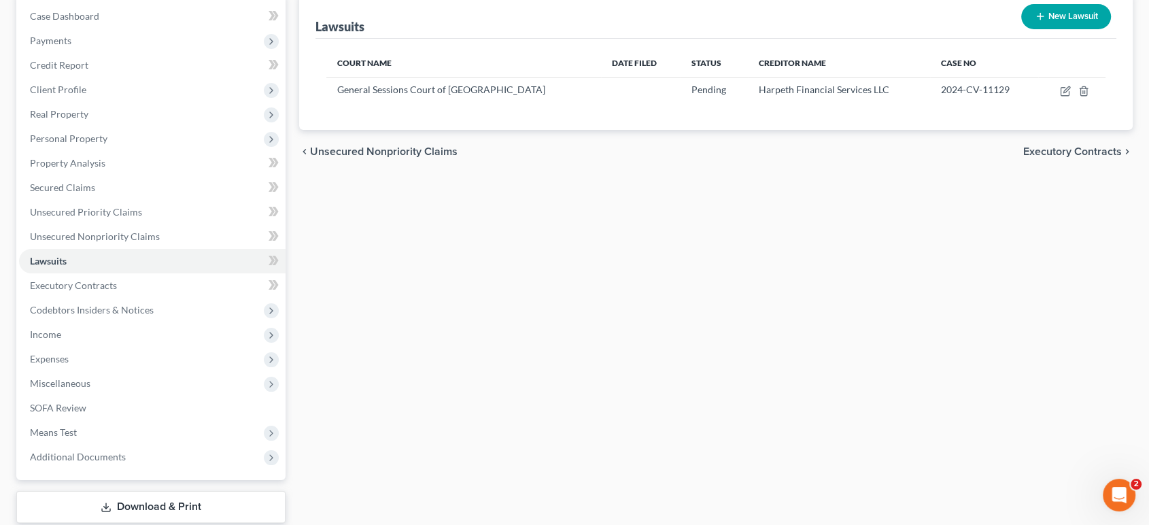
scroll to position [151, 0]
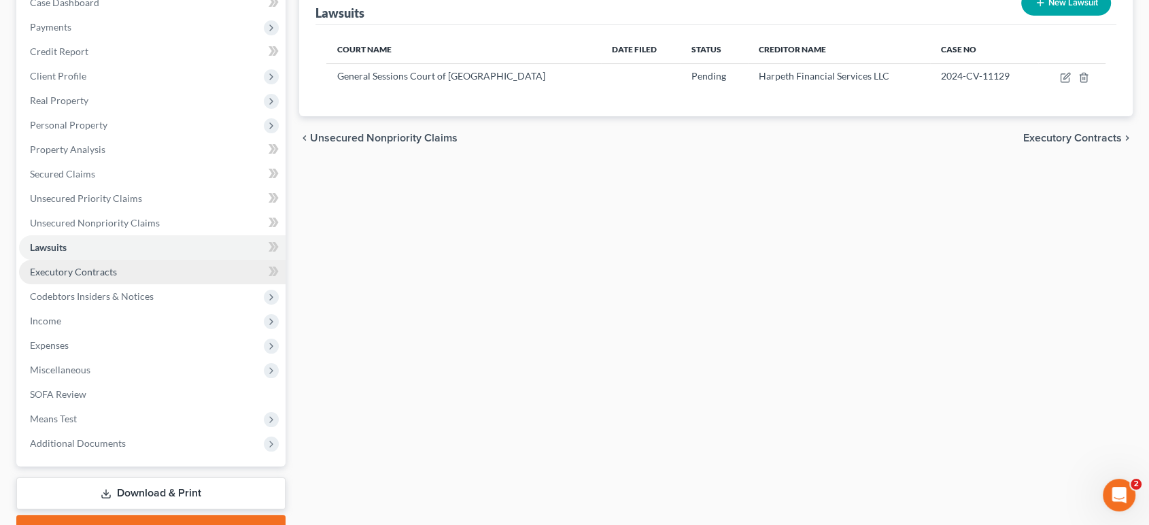
click at [150, 284] on link "Executory Contracts" at bounding box center [152, 272] width 267 height 24
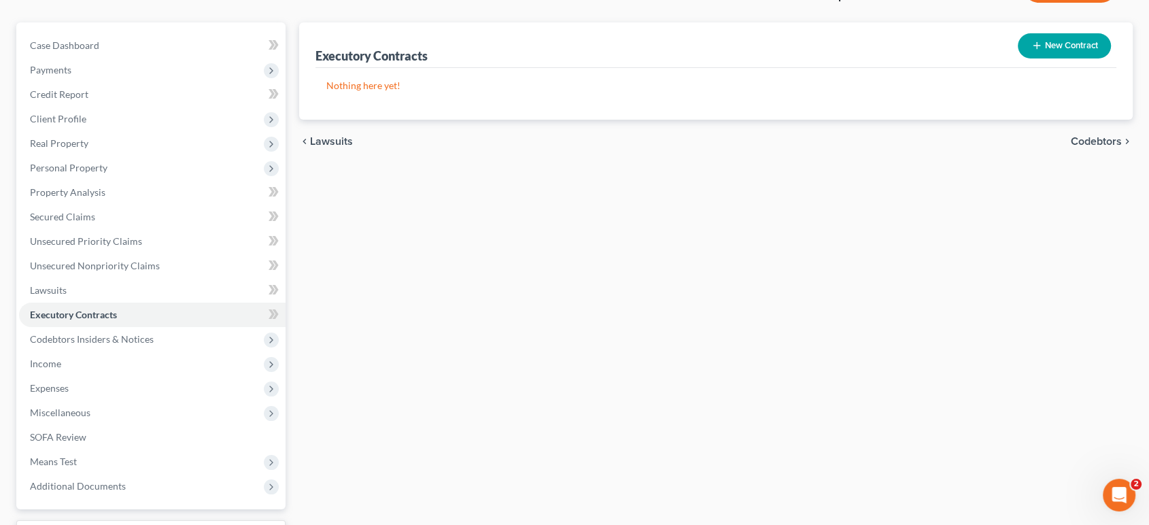
scroll to position [226, 0]
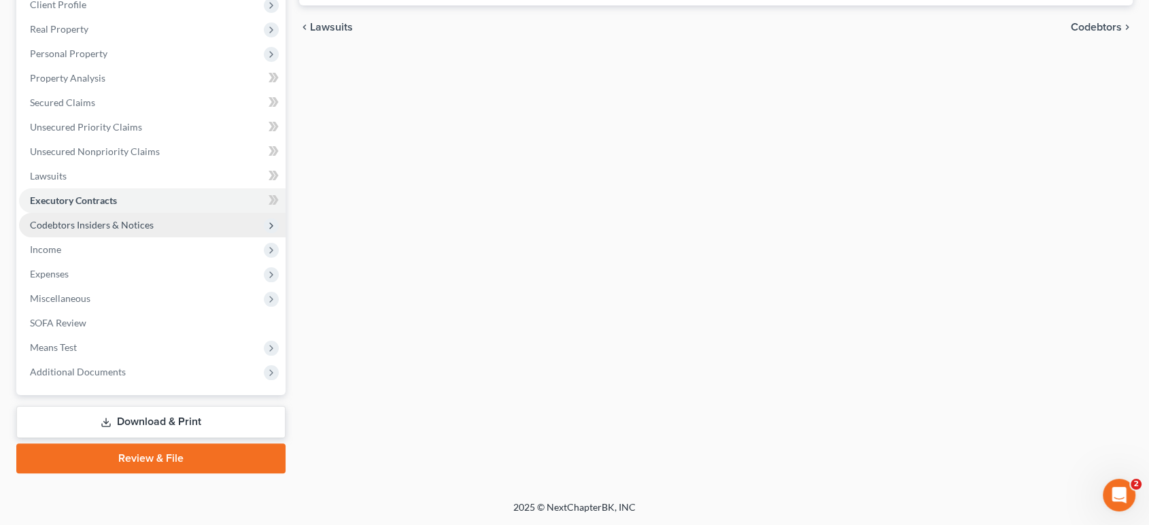
click at [101, 230] on span "Codebtors Insiders & Notices" at bounding box center [92, 225] width 124 height 12
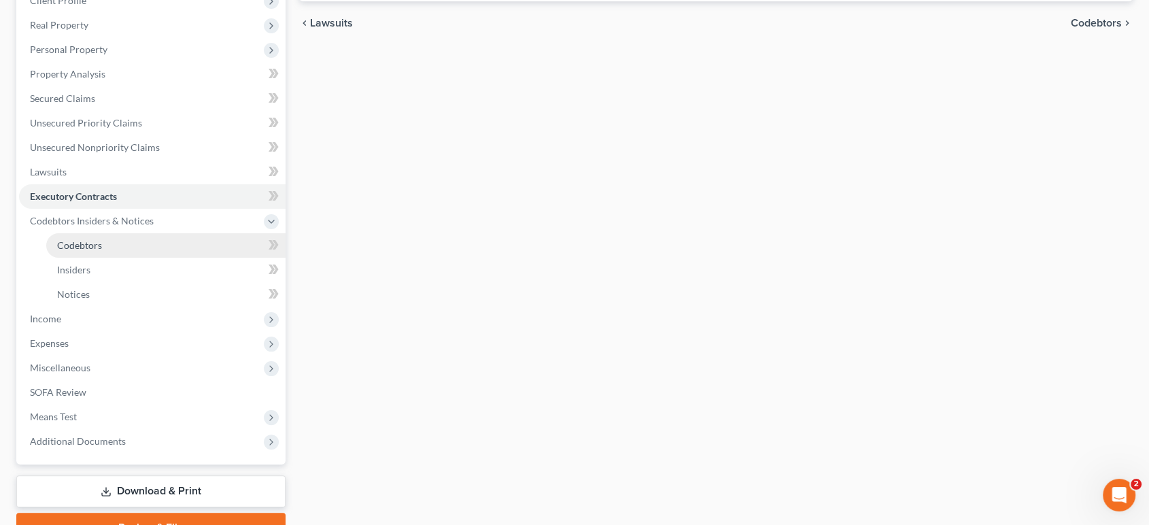
click at [95, 251] on span "Codebtors" at bounding box center [79, 245] width 45 height 12
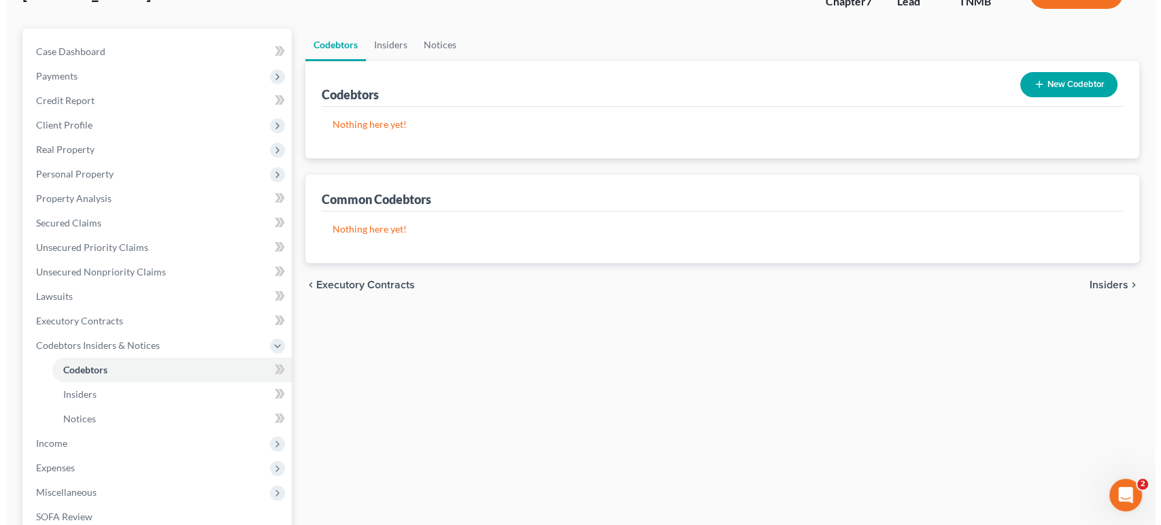
scroll to position [75, 0]
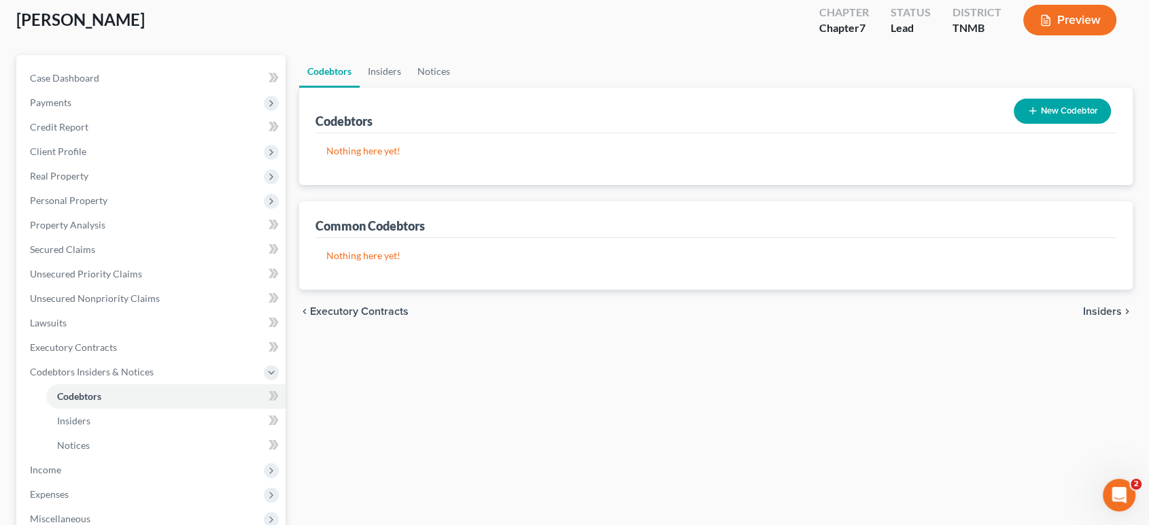
click at [1047, 124] on button "New Codebtor" at bounding box center [1062, 111] width 97 height 25
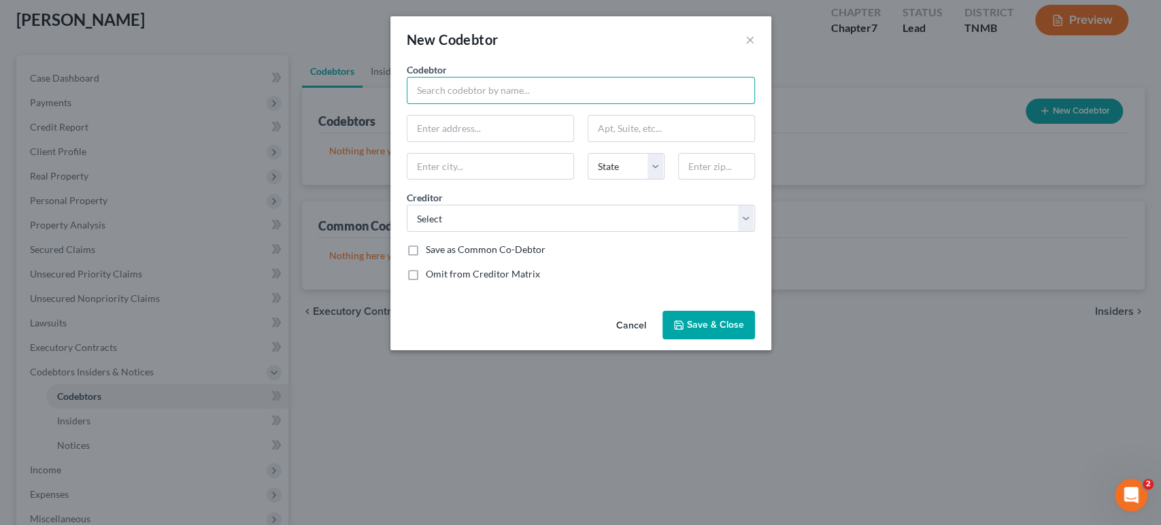
click at [435, 104] on input "text" at bounding box center [581, 90] width 348 height 27
type input "[PERSON_NAME]"
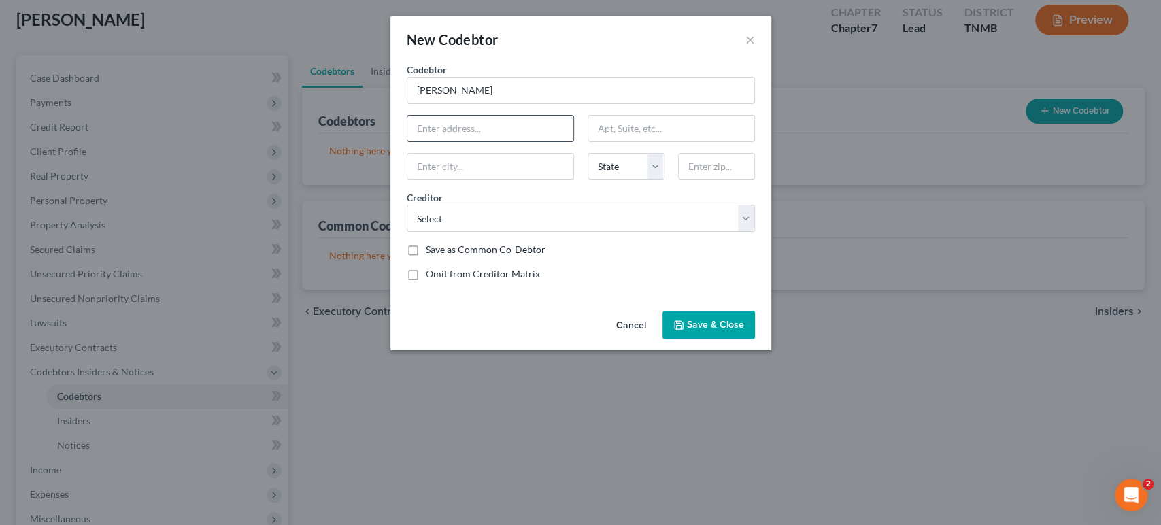
click at [473, 141] on input "text" at bounding box center [490, 129] width 166 height 26
click at [511, 141] on input "text" at bounding box center [490, 129] width 166 height 26
click at [542, 232] on select "Select [PERSON_NAME] & Associates Pl Lvnv Funding Llc Security Finance Telecom …" at bounding box center [581, 218] width 348 height 27
select select "8"
click at [407, 232] on select "Select [PERSON_NAME] & Associates Pl Lvnv Funding Llc Security Finance Telecom …" at bounding box center [581, 218] width 348 height 27
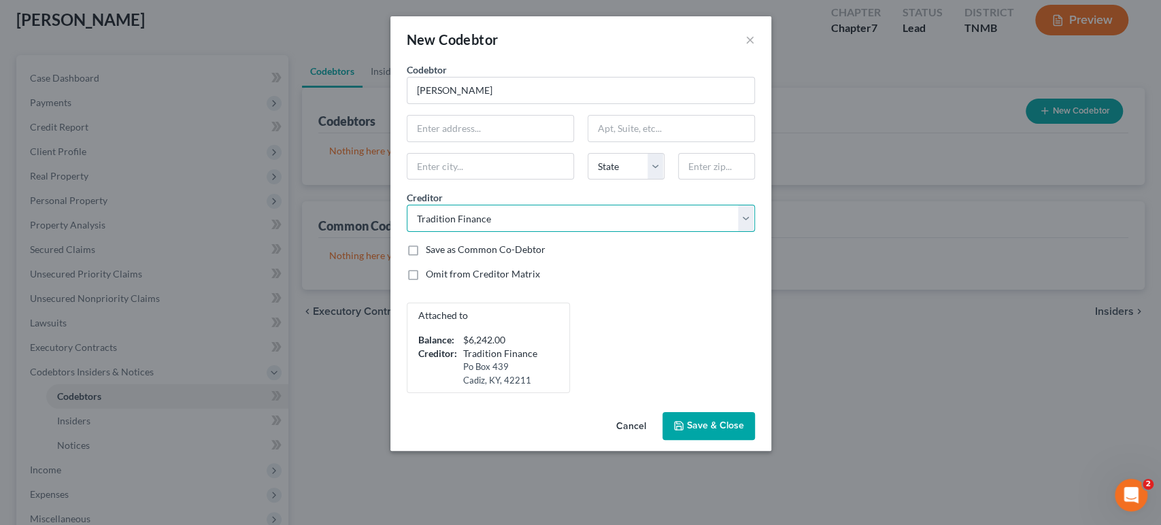
scroll to position [0, 0]
drag, startPoint x: 640, startPoint y: 200, endPoint x: 637, endPoint y: 220, distance: 19.9
click at [640, 180] on select "State [US_STATE] AK AR AZ CA CO CT DE DC [GEOGRAPHIC_DATA] [GEOGRAPHIC_DATA] GU…" at bounding box center [625, 166] width 77 height 27
select select "44"
click at [587, 180] on select "State [US_STATE] AK AR AZ CA CO CT DE DC [GEOGRAPHIC_DATA] [GEOGRAPHIC_DATA] GU…" at bounding box center [625, 166] width 77 height 27
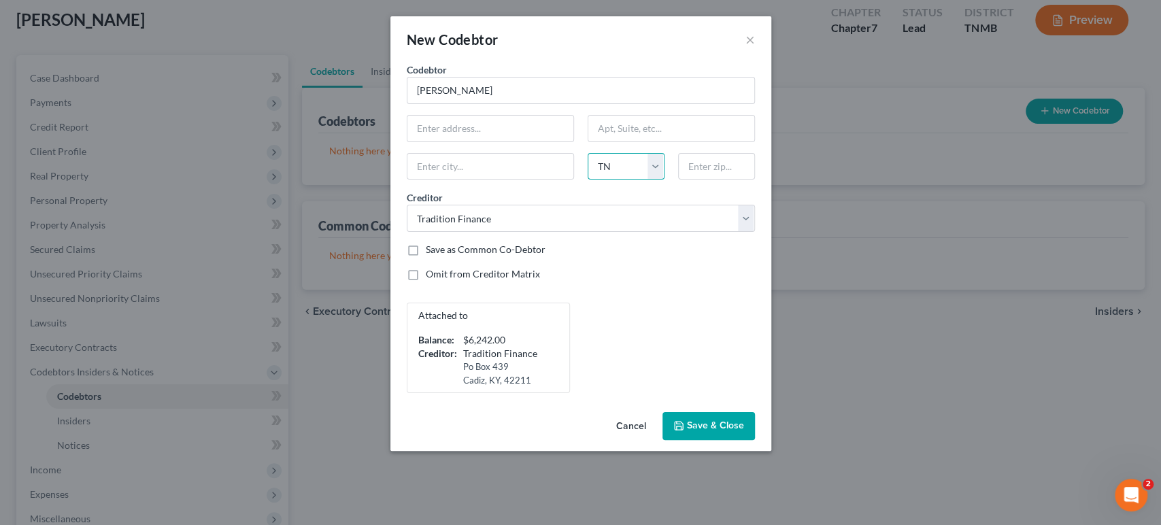
scroll to position [54, 0]
click at [730, 432] on span "Save & Close" at bounding box center [715, 426] width 57 height 12
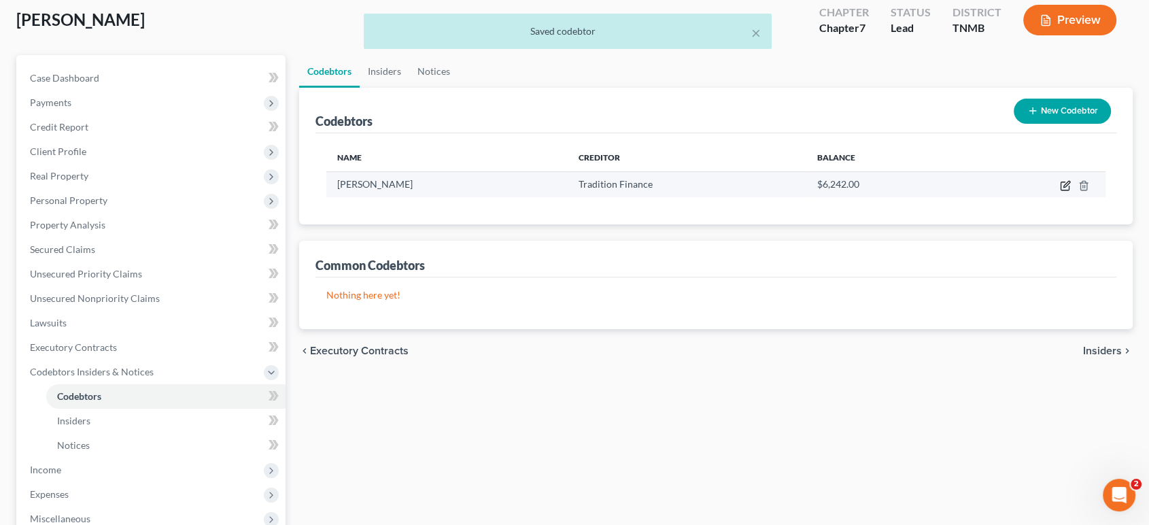
click at [1061, 190] on icon "button" at bounding box center [1065, 186] width 8 height 8
select select "44"
select select "8"
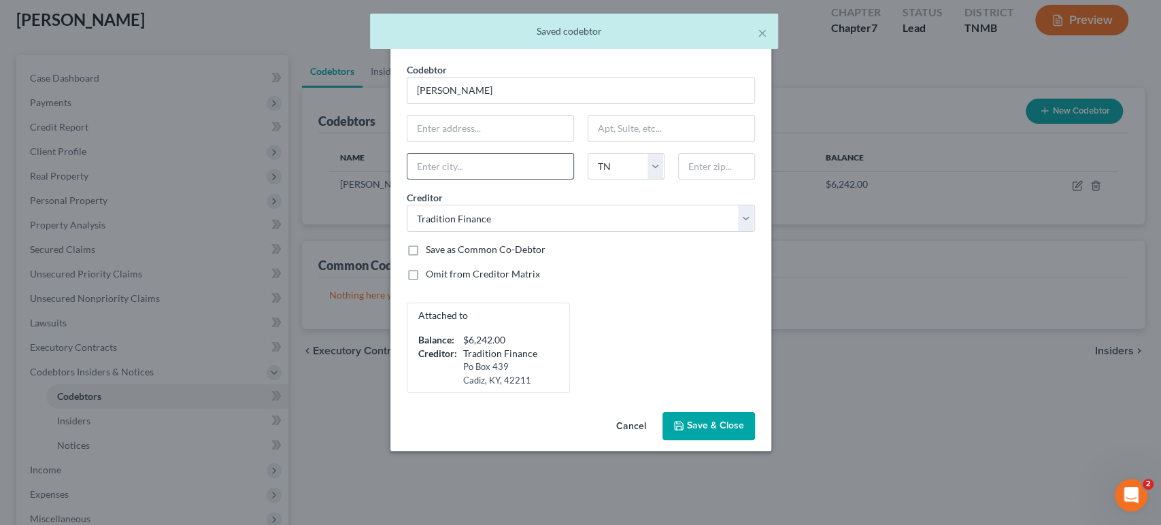
click at [500, 179] on input "text" at bounding box center [490, 167] width 166 height 26
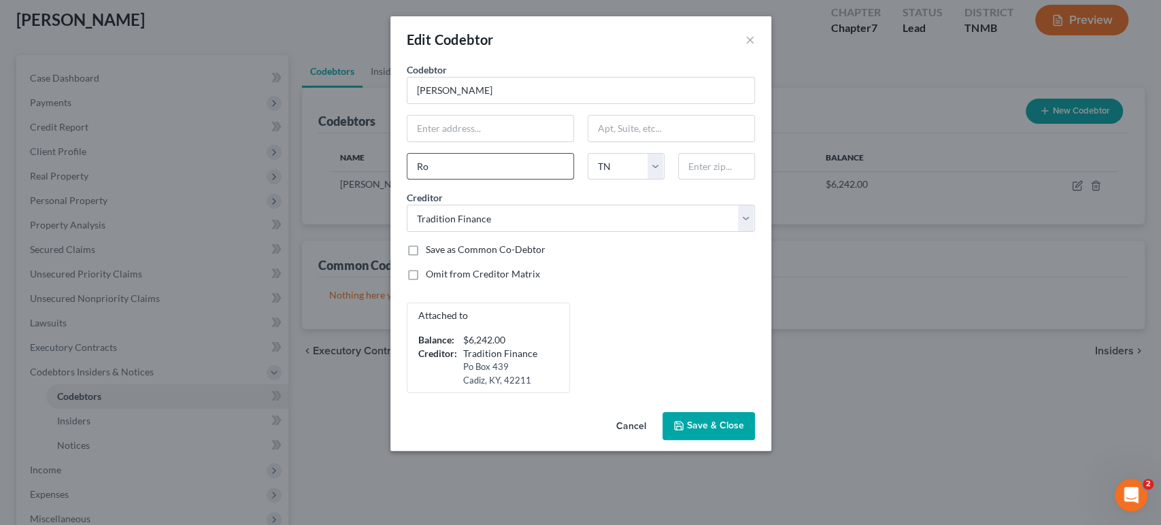
type input "R"
type input "[GEOGRAPHIC_DATA]"
click at [744, 432] on span "Save & Close" at bounding box center [715, 426] width 57 height 12
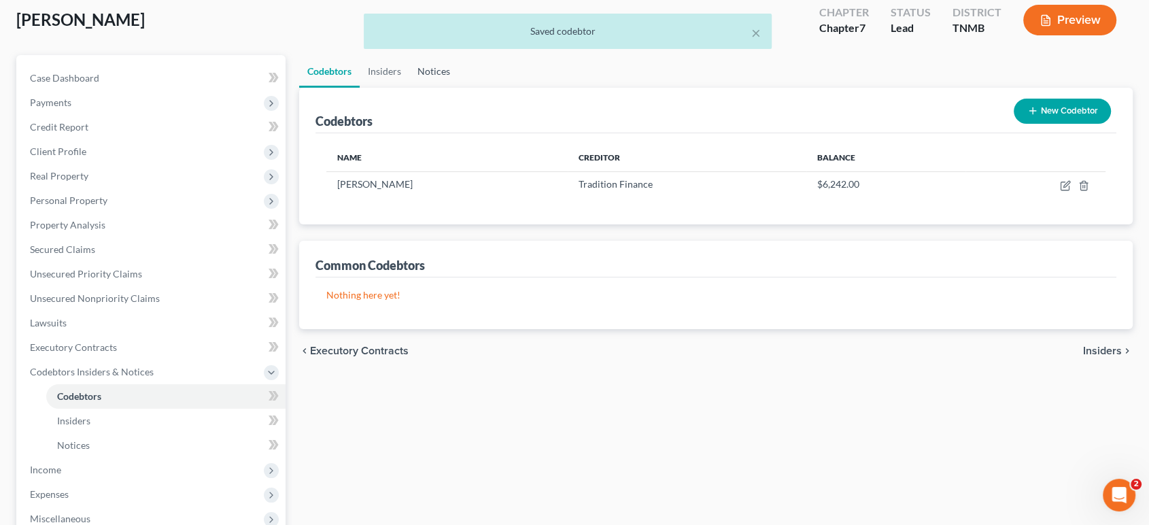
click at [458, 88] on link "Notices" at bounding box center [433, 71] width 49 height 33
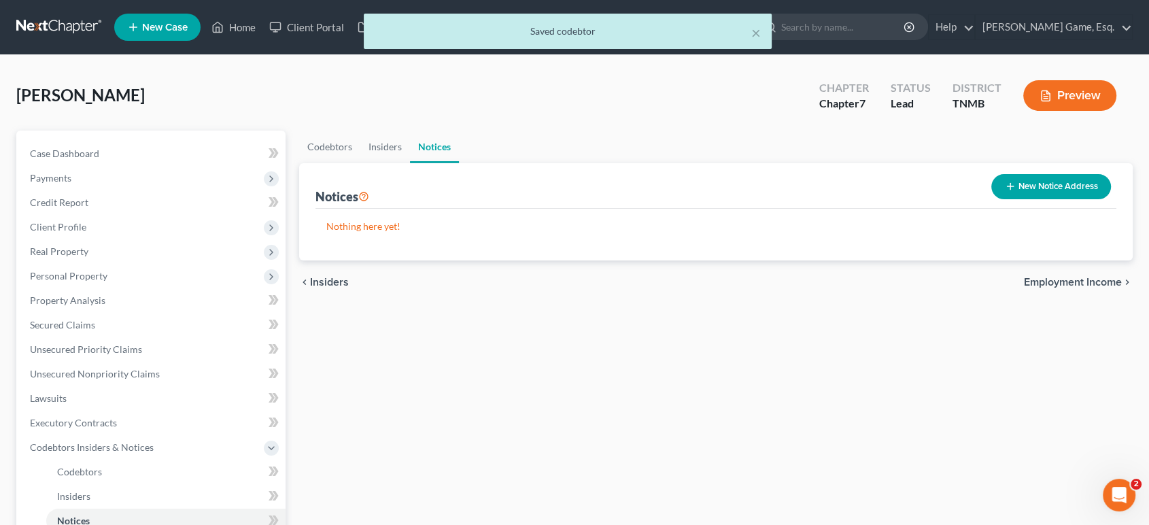
click at [1012, 199] on button "New Notice Address" at bounding box center [1051, 186] width 120 height 25
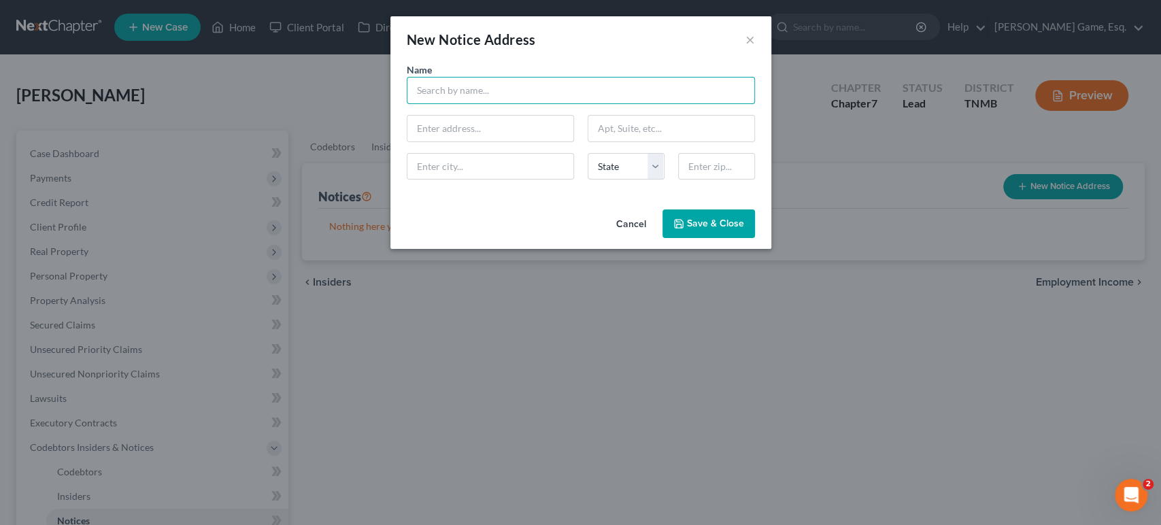
click at [432, 104] on input "text" at bounding box center [581, 90] width 348 height 27
type input "[PERSON_NAME]"
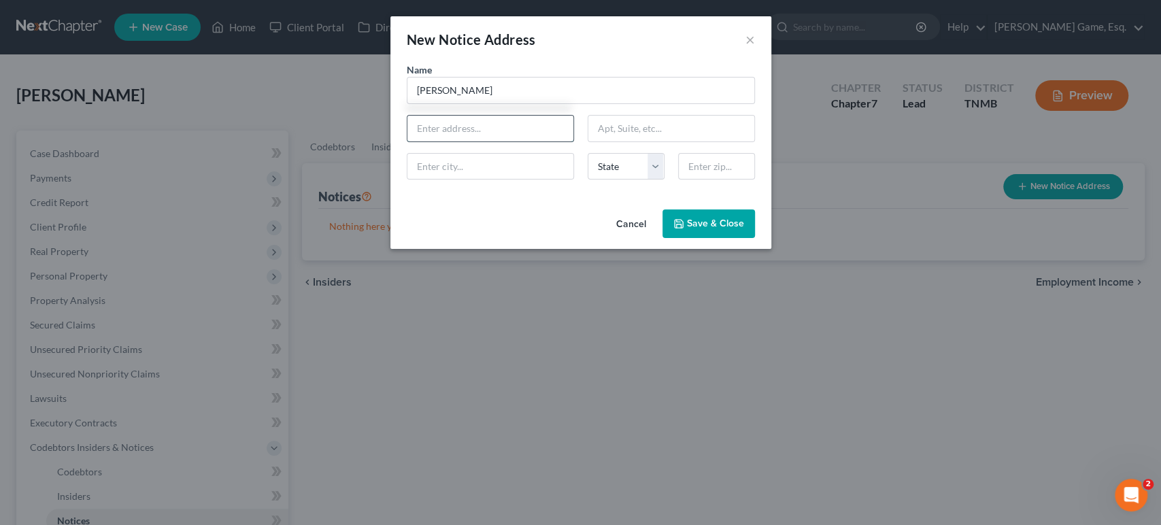
click at [529, 141] on input "text" at bounding box center [490, 129] width 166 height 26
click at [509, 141] on input "text" at bounding box center [490, 129] width 166 height 26
drag, startPoint x: 618, startPoint y: 199, endPoint x: 619, endPoint y: 220, distance: 21.1
click at [618, 180] on select "State [US_STATE] AK AR AZ CA CO CT DE DC [GEOGRAPHIC_DATA] [GEOGRAPHIC_DATA] GU…" at bounding box center [625, 166] width 77 height 27
select select "44"
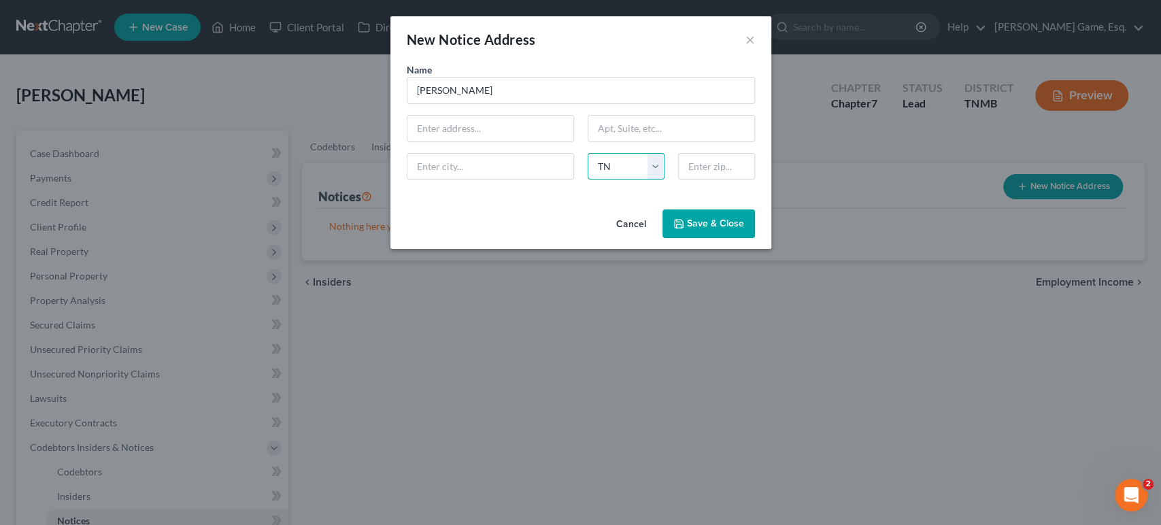
click at [587, 180] on select "State [US_STATE] AK AR AZ CA CO CT DE DC [GEOGRAPHIC_DATA] [GEOGRAPHIC_DATA] GU…" at bounding box center [625, 166] width 77 height 27
click at [479, 141] on input "text" at bounding box center [490, 129] width 166 height 26
type input "[STREET_ADDRESS]"
click at [619, 141] on input "text" at bounding box center [671, 129] width 166 height 26
click at [456, 179] on input "text" at bounding box center [490, 167] width 166 height 26
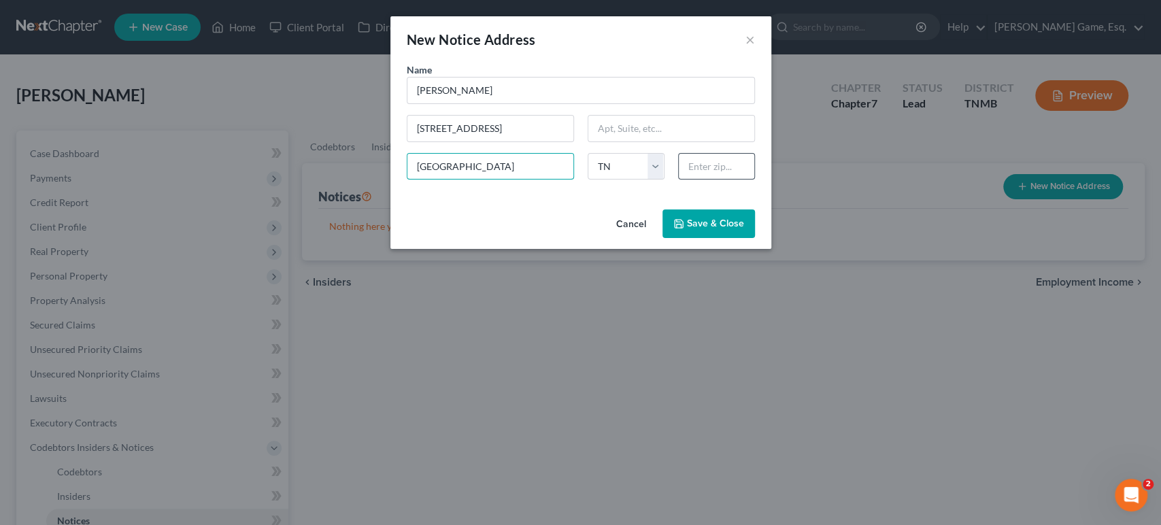
type input "[GEOGRAPHIC_DATA]"
click at [751, 180] on input "text" at bounding box center [716, 166] width 77 height 27
type input "37042"
click at [514, 249] on div "Cancel Save & Close" at bounding box center [580, 226] width 381 height 45
click at [740, 229] on span "Save & Close" at bounding box center [715, 224] width 57 height 12
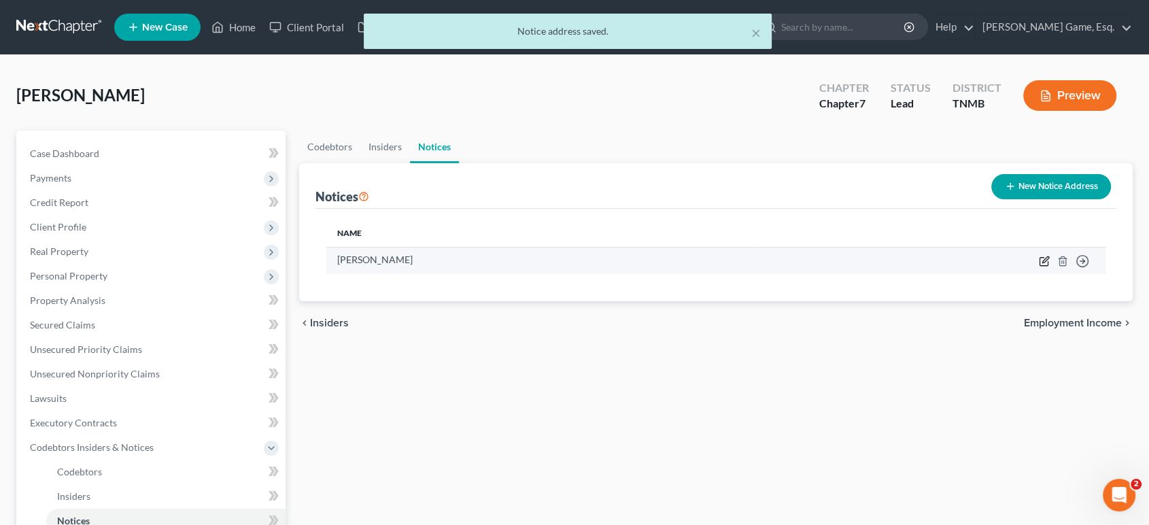
click at [1040, 266] on icon "button" at bounding box center [1044, 262] width 8 height 8
select select "44"
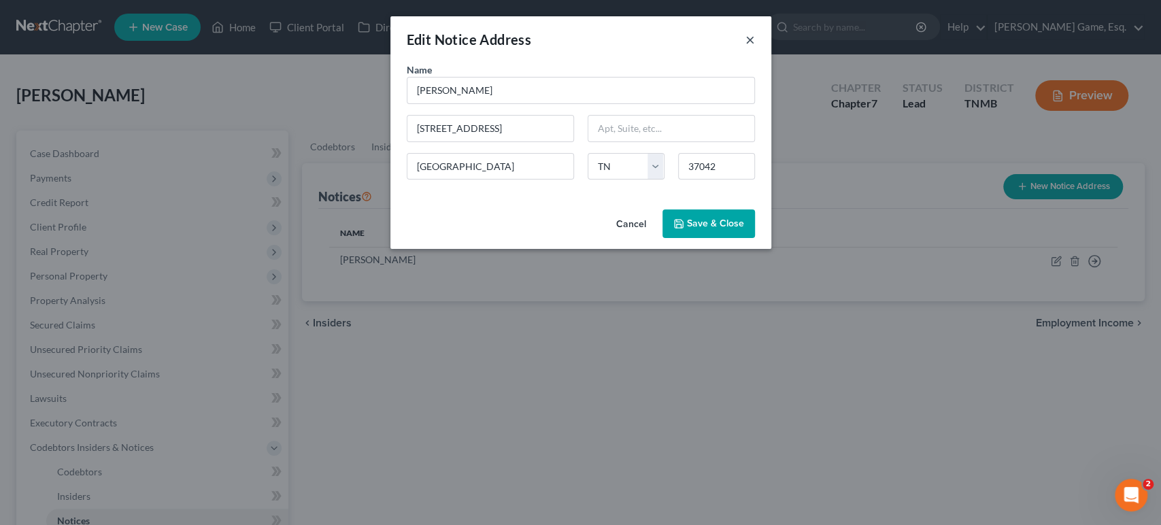
click at [755, 48] on button "×" at bounding box center [750, 39] width 10 height 16
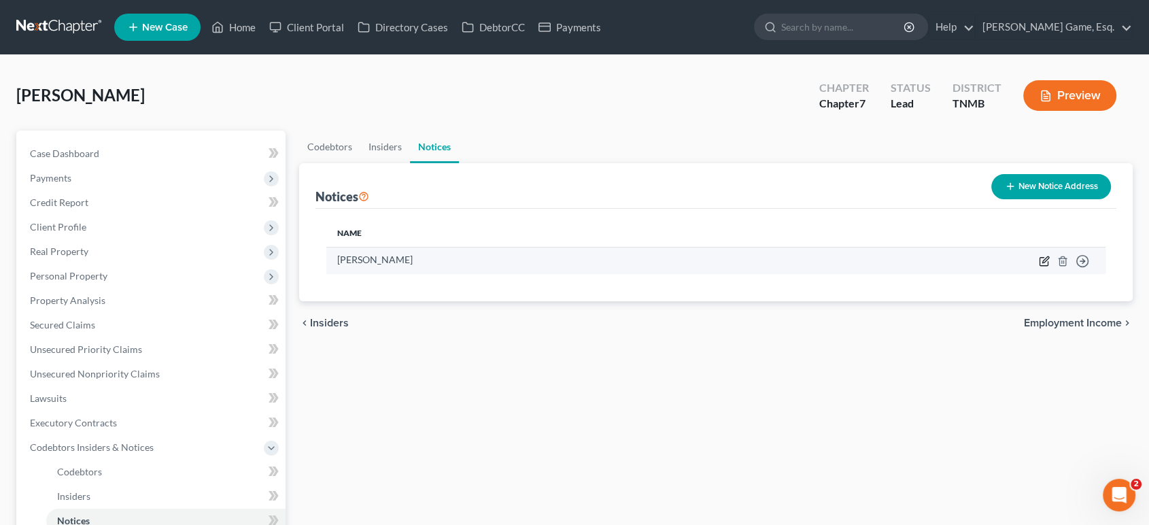
click at [1040, 266] on icon "button" at bounding box center [1044, 262] width 8 height 8
select select "44"
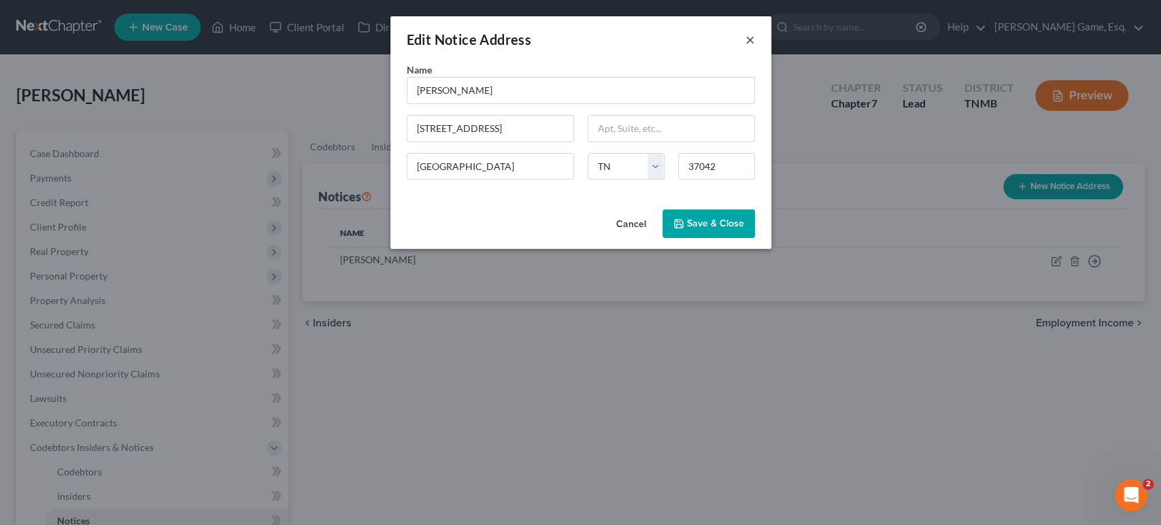
click at [755, 46] on button "×" at bounding box center [750, 39] width 10 height 16
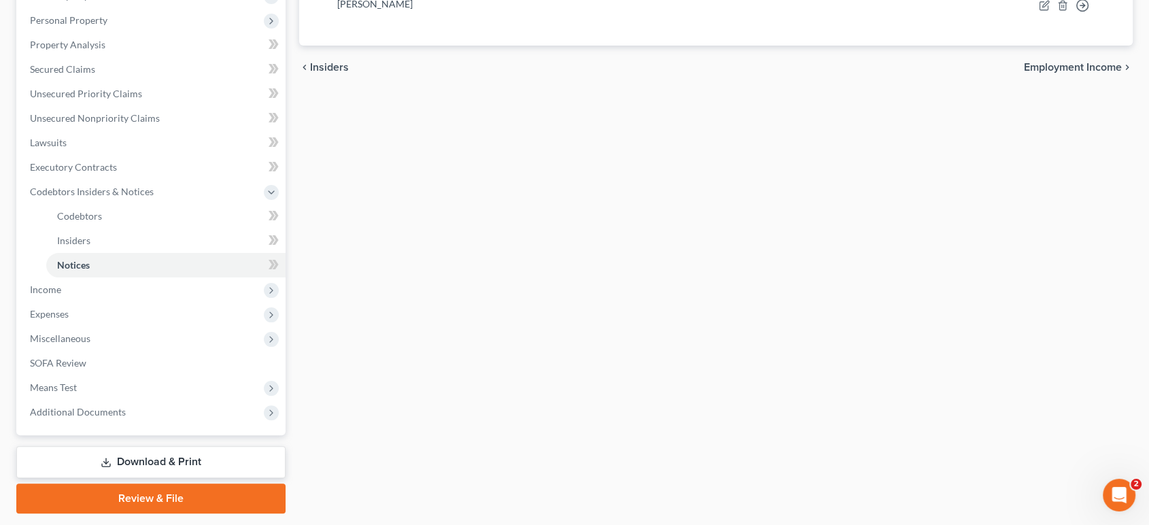
scroll to position [75, 0]
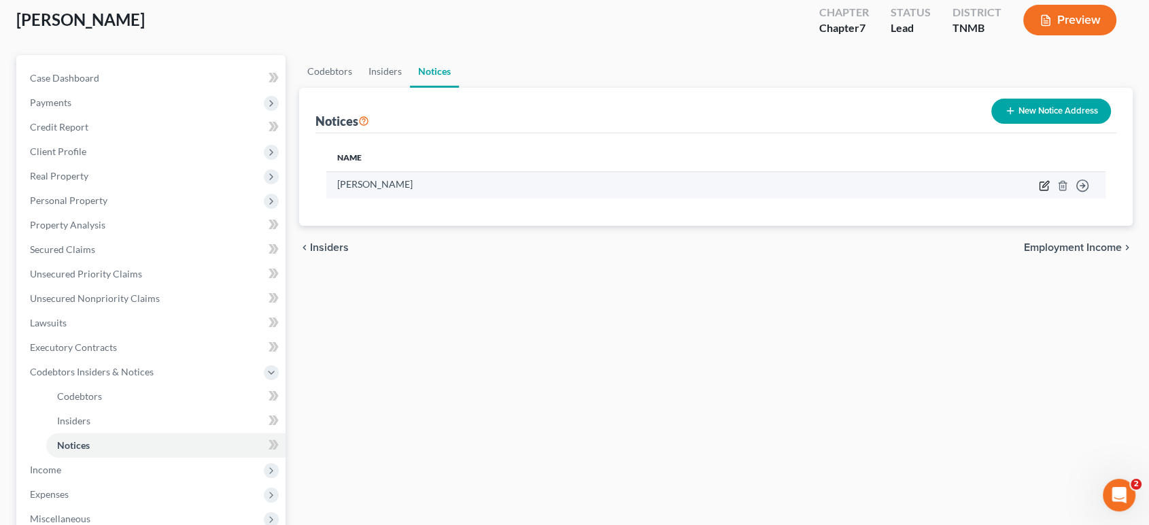
click at [1039, 191] on icon "button" at bounding box center [1044, 185] width 11 height 11
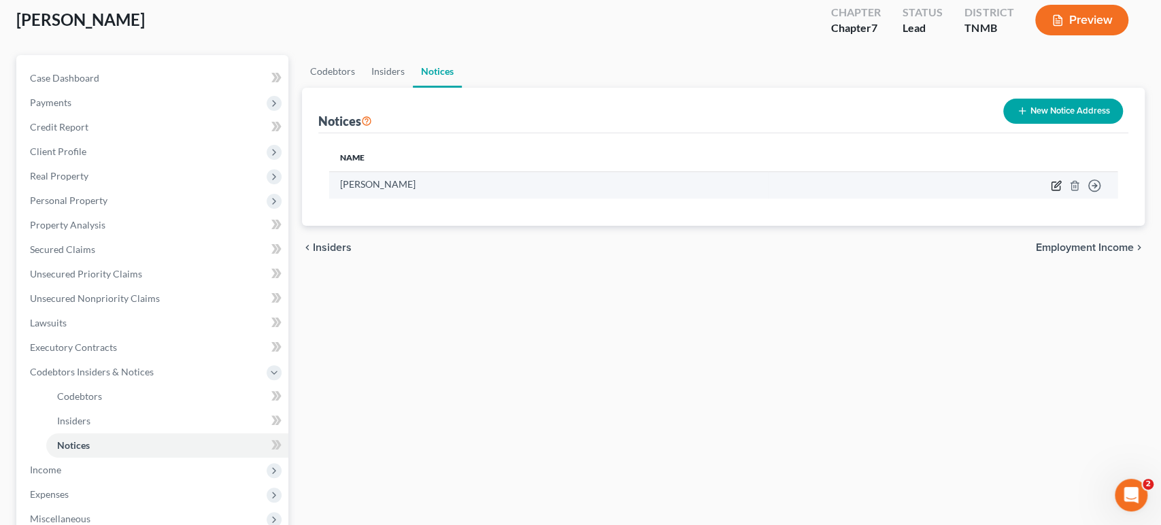
select select "44"
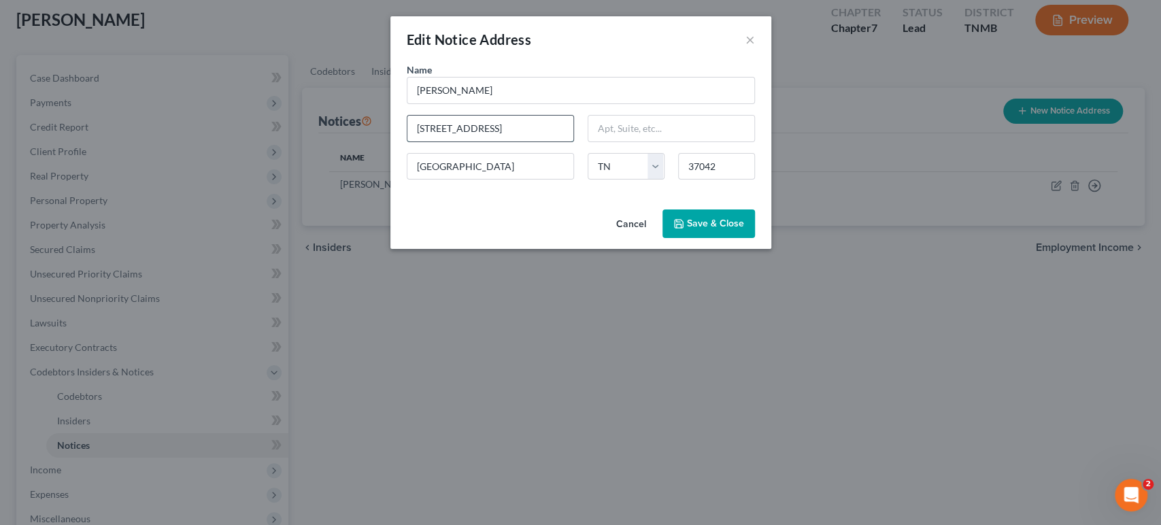
click at [538, 141] on input "[STREET_ADDRESS]" at bounding box center [490, 129] width 166 height 26
click at [744, 229] on span "Save & Close" at bounding box center [715, 224] width 57 height 12
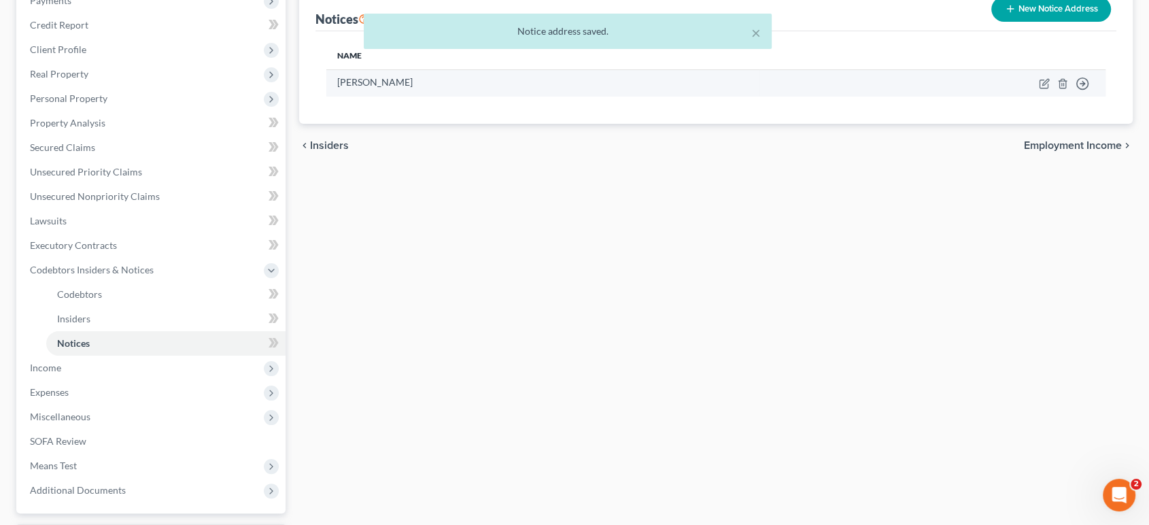
scroll to position [377, 0]
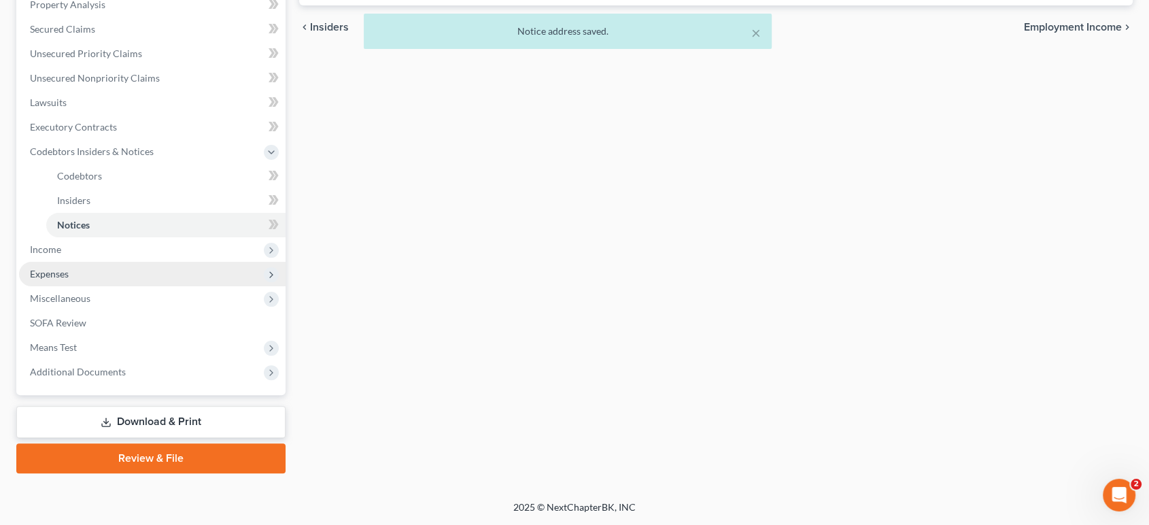
click at [167, 286] on span "Expenses" at bounding box center [152, 274] width 267 height 24
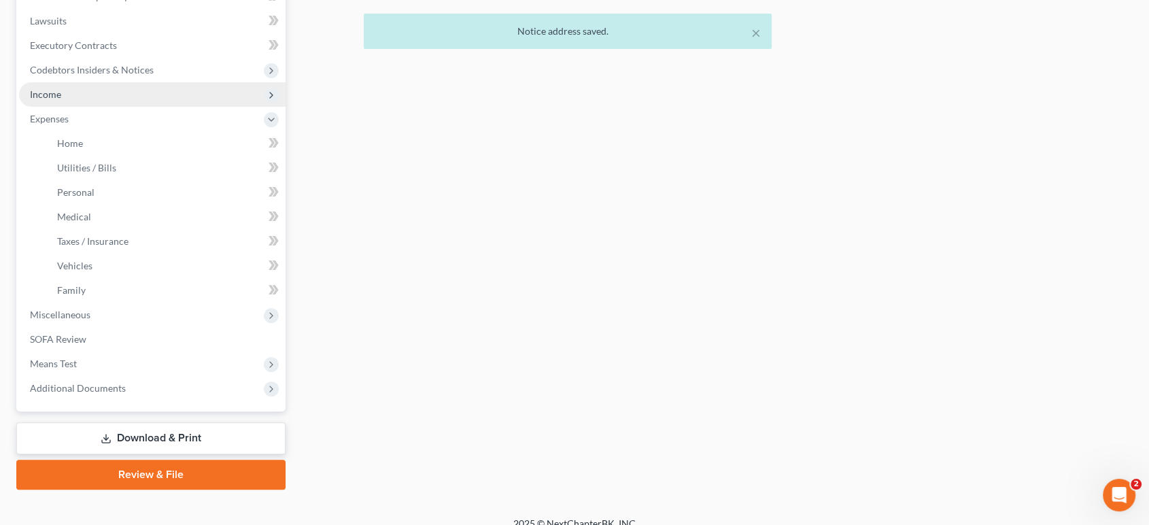
click at [133, 107] on span "Income" at bounding box center [152, 94] width 267 height 24
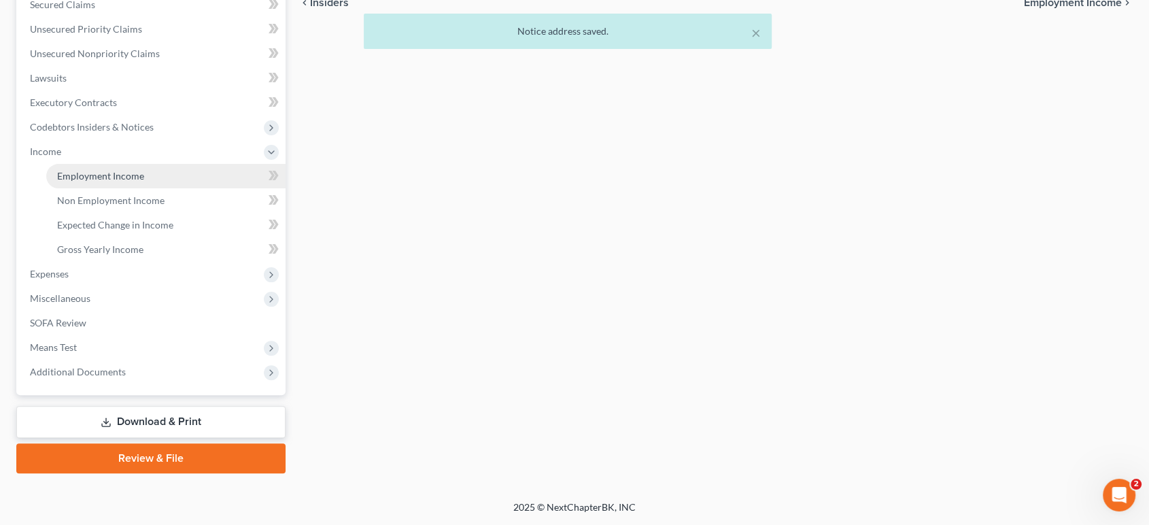
click at [142, 182] on span "Employment Income" at bounding box center [100, 176] width 87 height 12
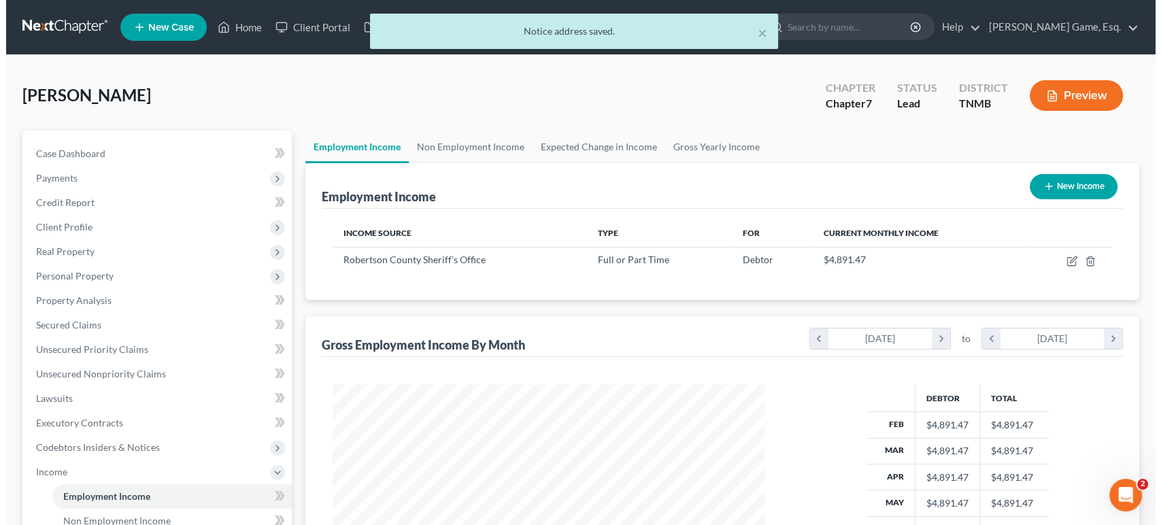
scroll to position [303, 458]
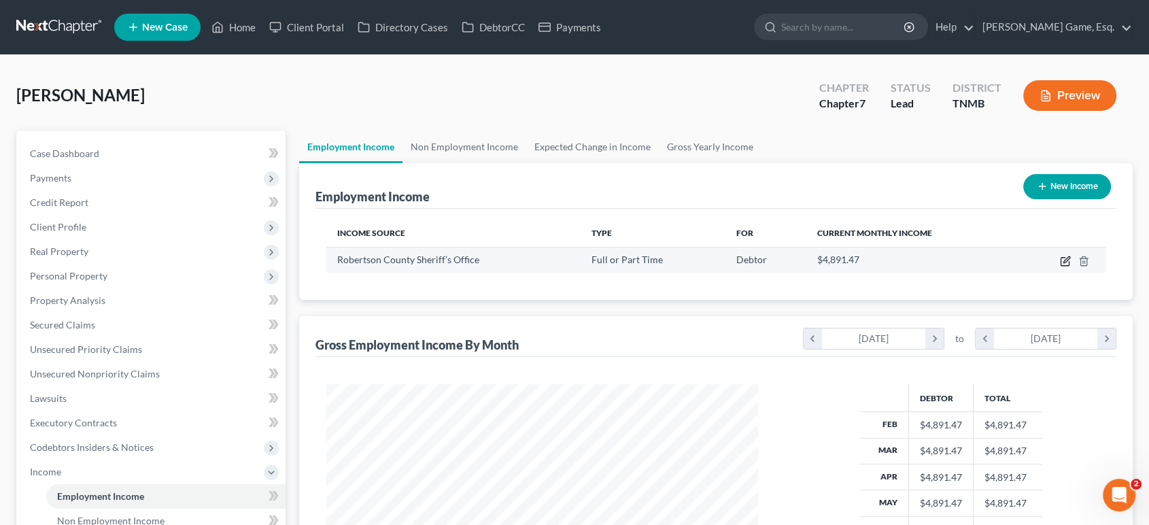
click at [1060, 267] on icon "button" at bounding box center [1065, 261] width 11 height 11
select select "0"
select select "44"
select select "2"
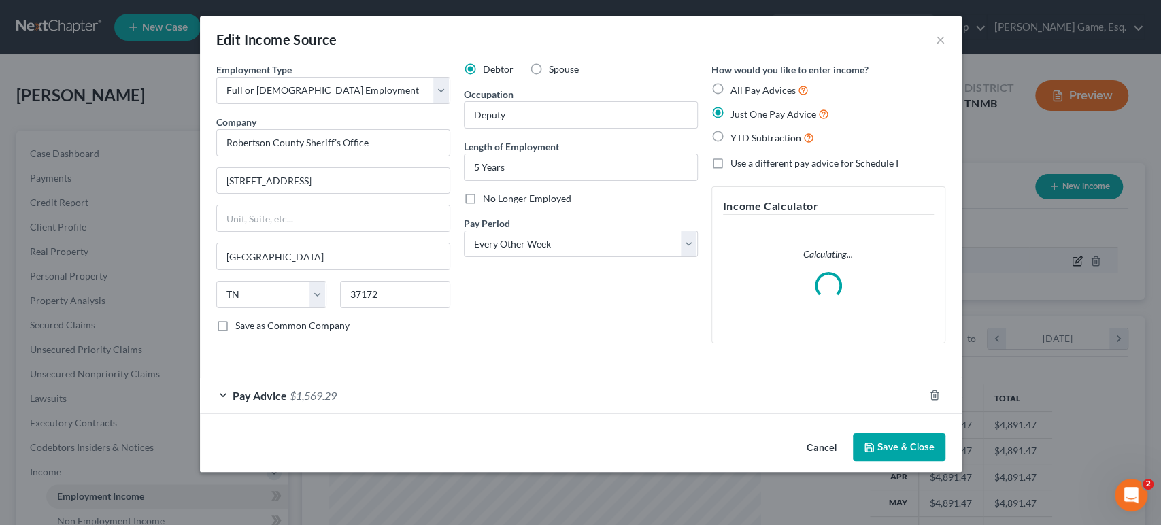
scroll to position [303, 464]
click at [553, 258] on select "Select Monthly Twice Monthly Every Other Week Weekly" at bounding box center [581, 243] width 234 height 27
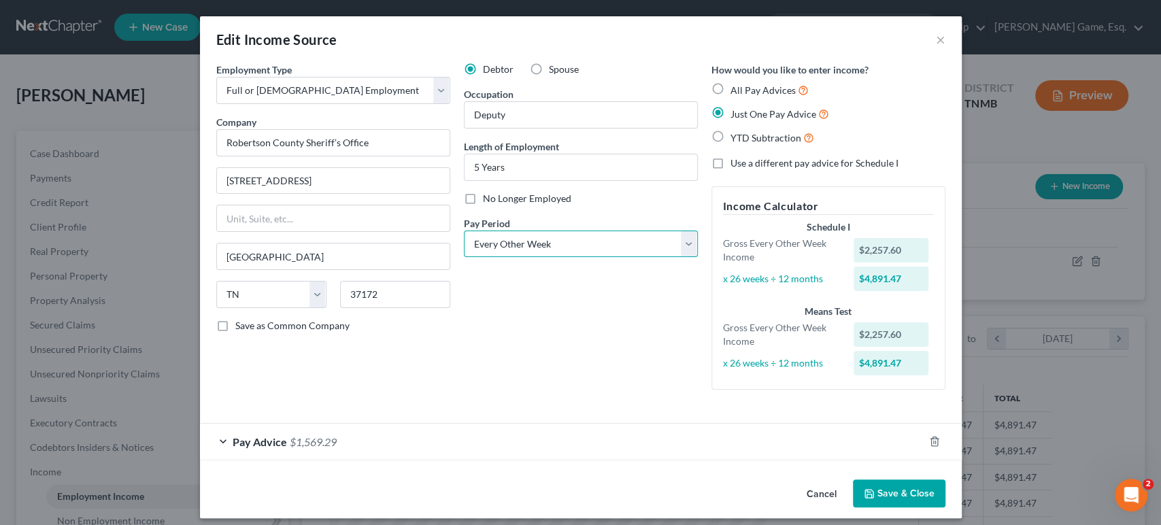
click at [553, 258] on select "Select Monthly Twice Monthly Every Other Week Weekly" at bounding box center [581, 243] width 234 height 27
click at [464, 180] on input "5 Years" at bounding box center [580, 167] width 233 height 26
type input "5 Years"
click at [515, 128] on input "Deputy" at bounding box center [580, 115] width 233 height 26
click at [464, 128] on input "Deputy" at bounding box center [580, 115] width 233 height 26
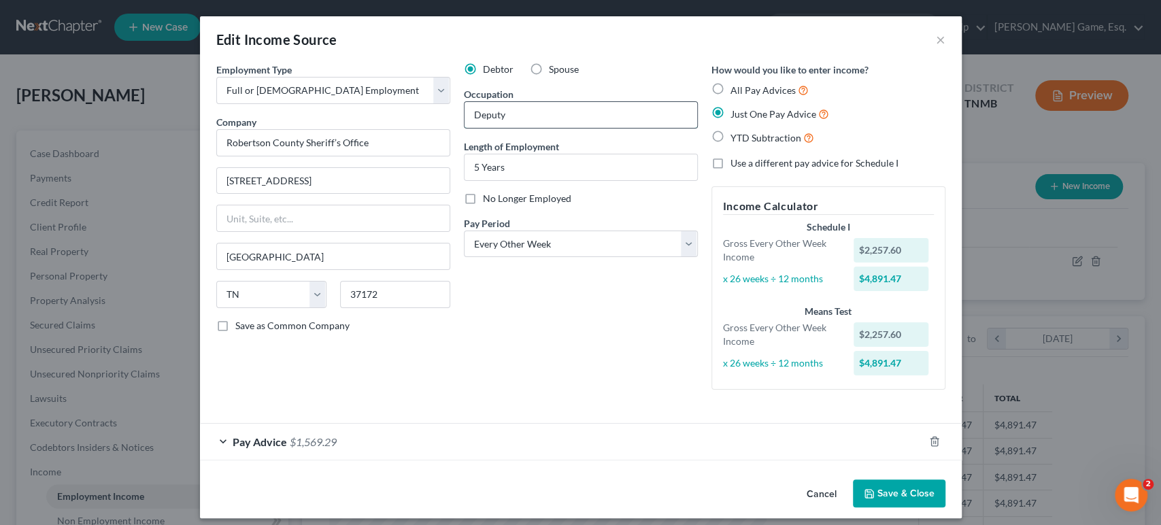
click at [464, 128] on input "Deputy" at bounding box center [580, 115] width 233 height 26
type input "[PERSON_NAME]'s Deputy"
click at [598, 105] on div "Debtor Spouse Occupation [PERSON_NAME]'s Deputy Length of Employment 5 Years No…" at bounding box center [580, 232] width 247 height 338
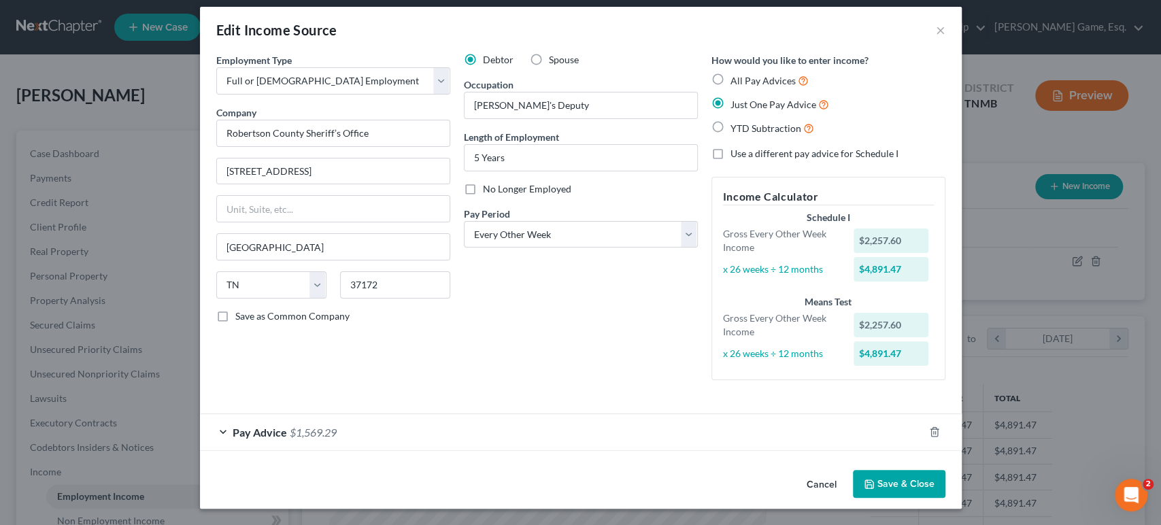
click at [432, 414] on div "Pay Advice $1,569.29" at bounding box center [561, 432] width 723 height 36
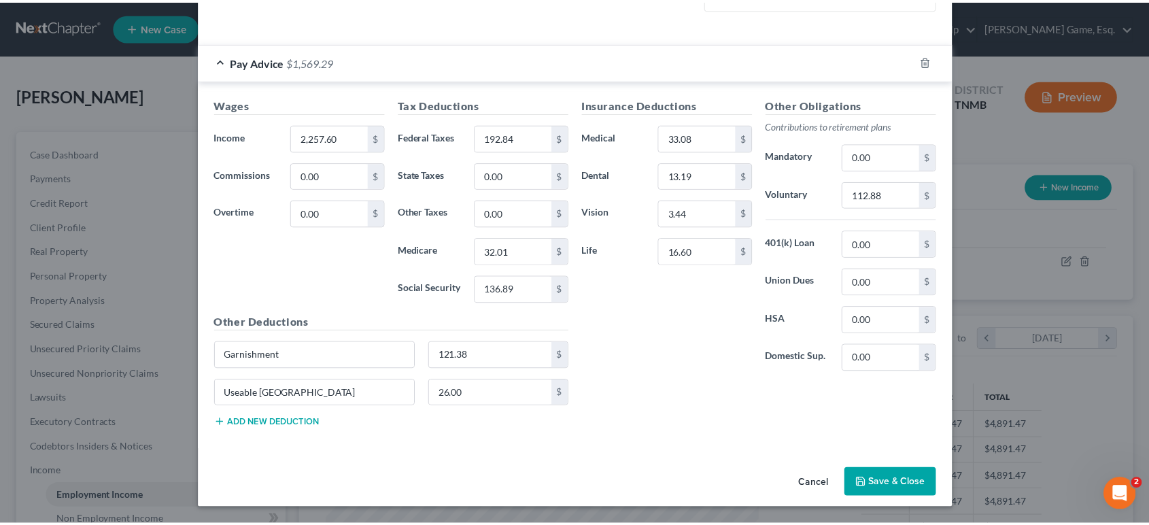
scroll to position [598, 0]
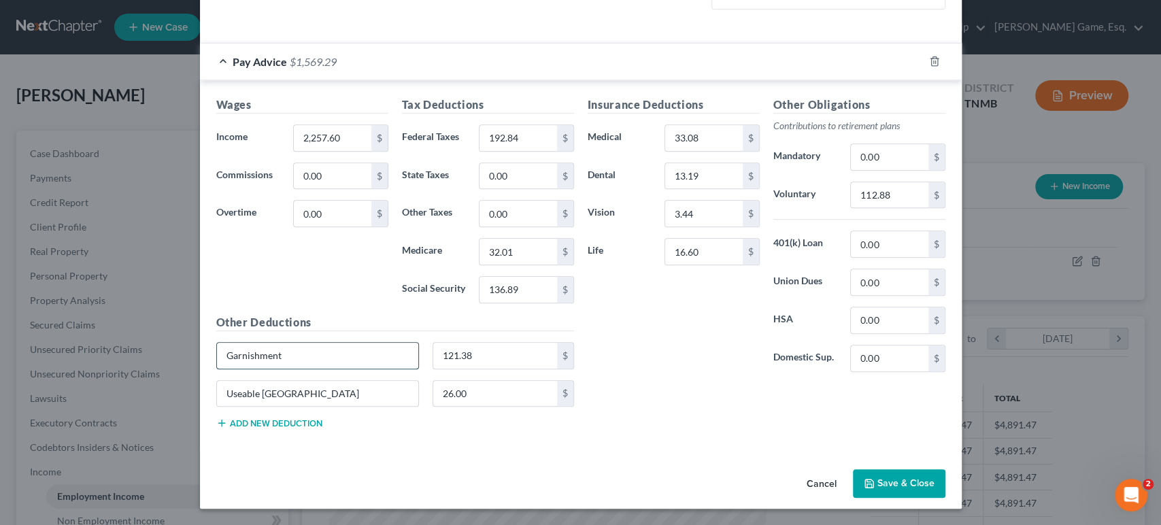
click at [264, 343] on input "Garnishment" at bounding box center [318, 356] width 202 height 26
type input "Garnishment Child Support"
click at [945, 475] on button "Save & Close" at bounding box center [899, 483] width 92 height 29
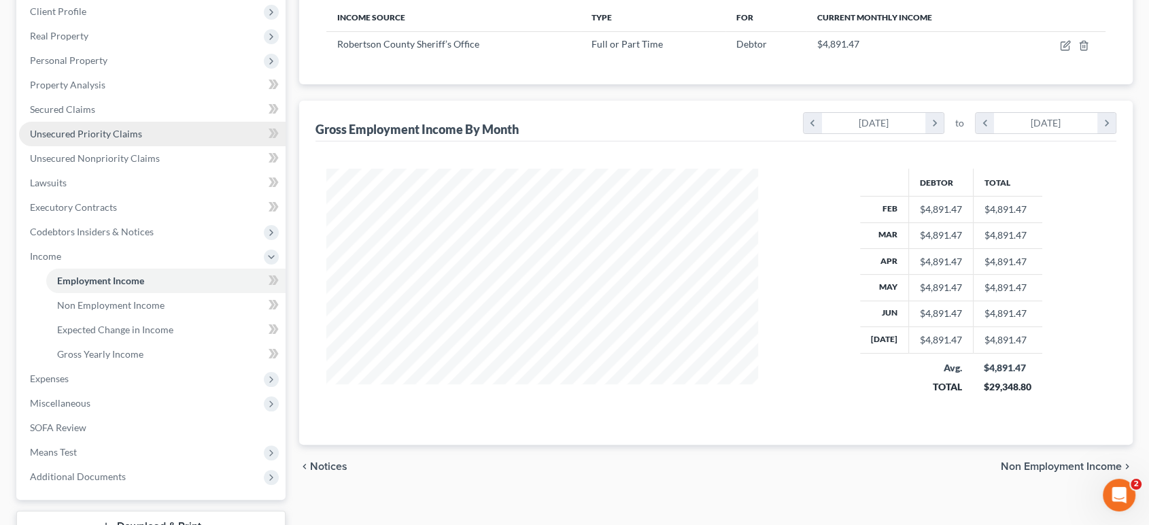
scroll to position [151, 0]
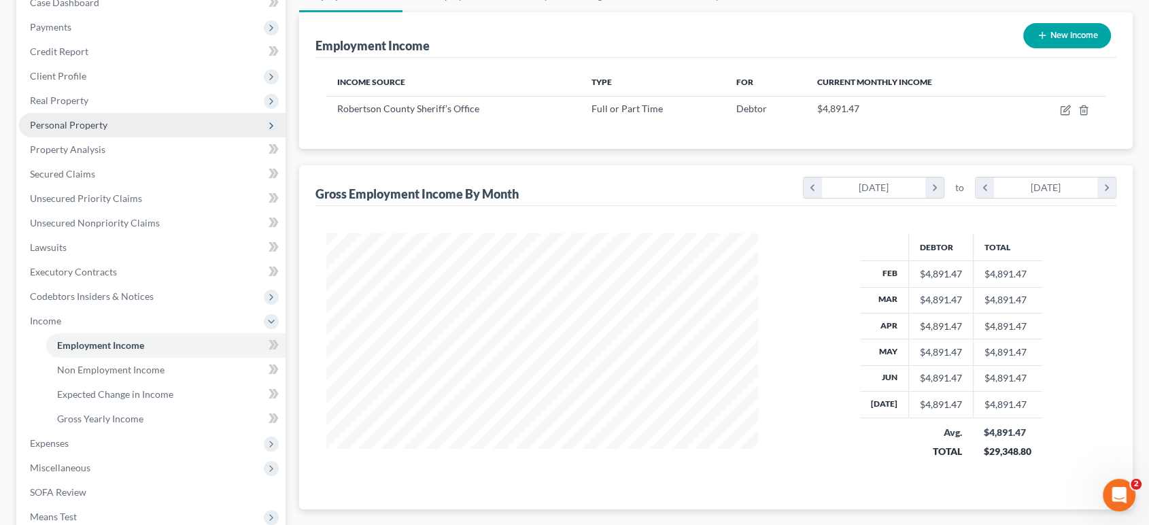
click at [107, 131] on span "Personal Property" at bounding box center [69, 125] width 78 height 12
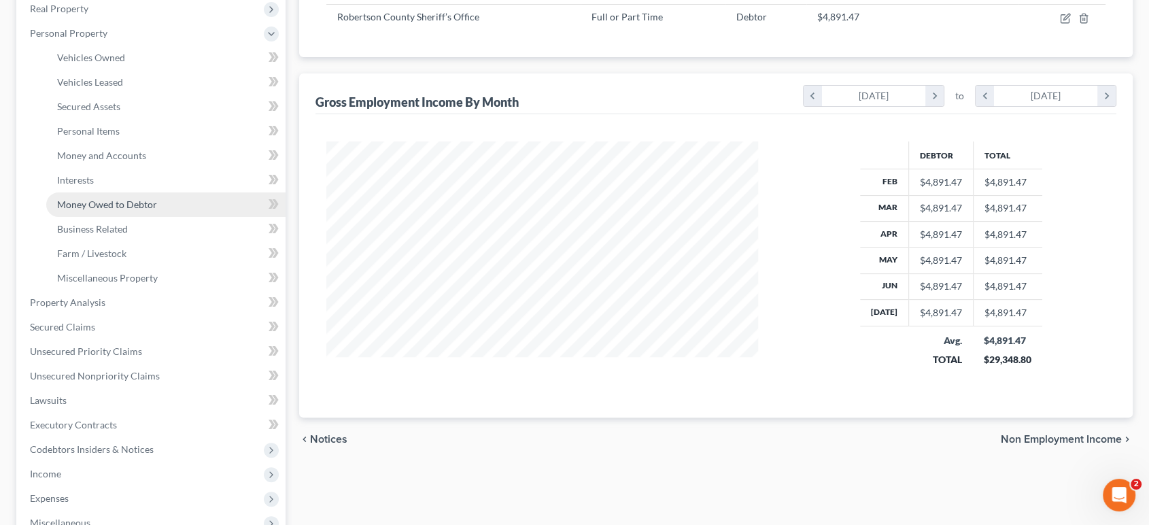
scroll to position [377, 0]
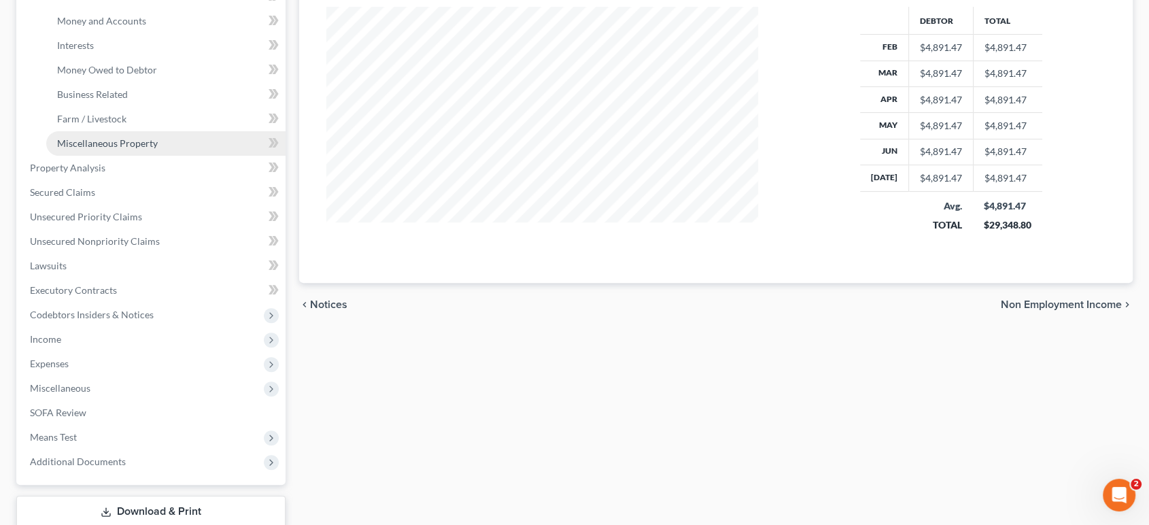
click at [118, 149] on span "Miscellaneous Property" at bounding box center [107, 143] width 101 height 12
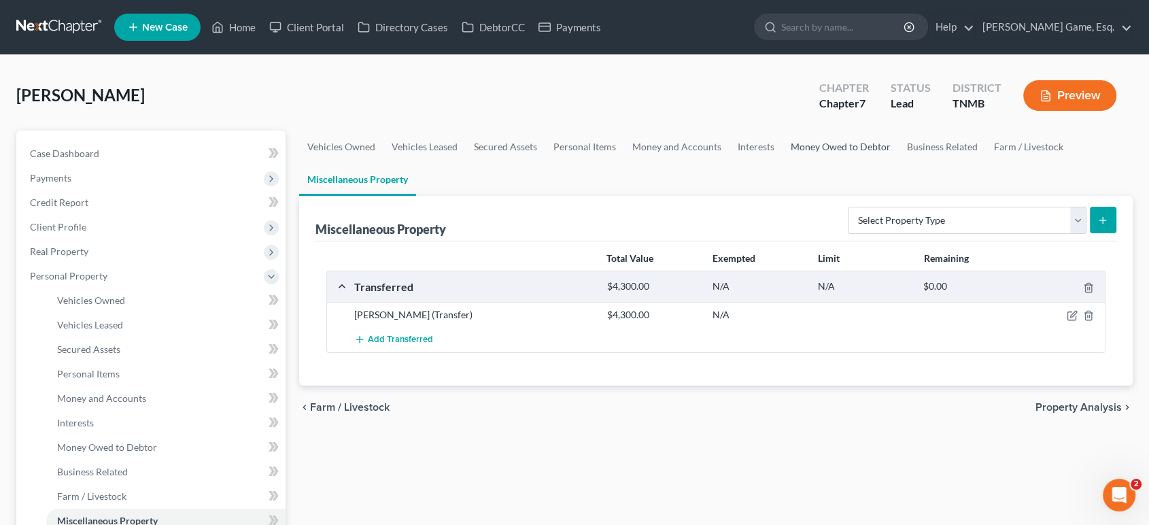
click at [899, 163] on link "Money Owed to Debtor" at bounding box center [841, 147] width 116 height 33
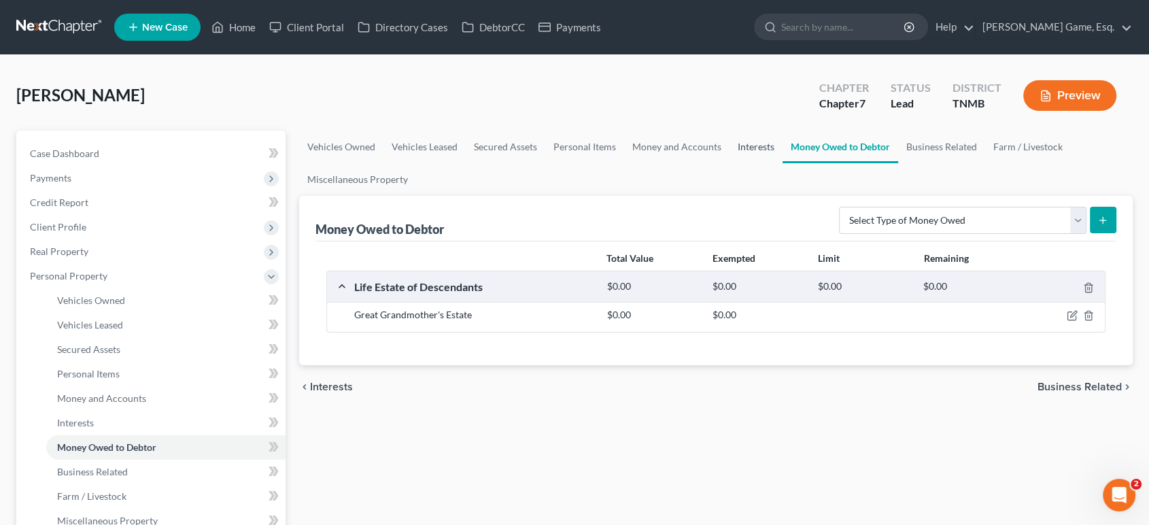
click at [783, 163] on link "Interests" at bounding box center [755, 147] width 53 height 33
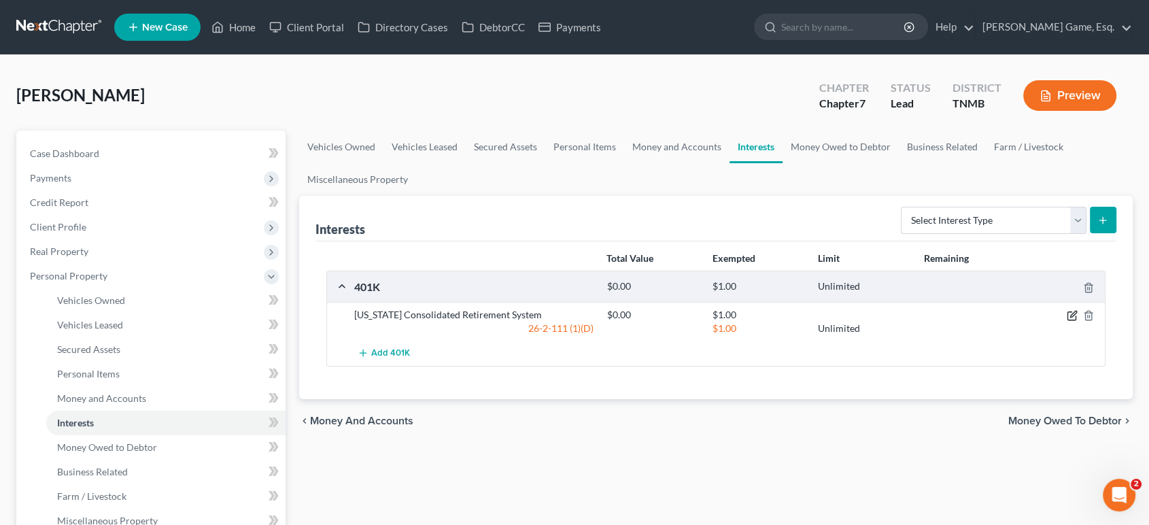
click at [1067, 321] on icon "button" at bounding box center [1072, 315] width 11 height 11
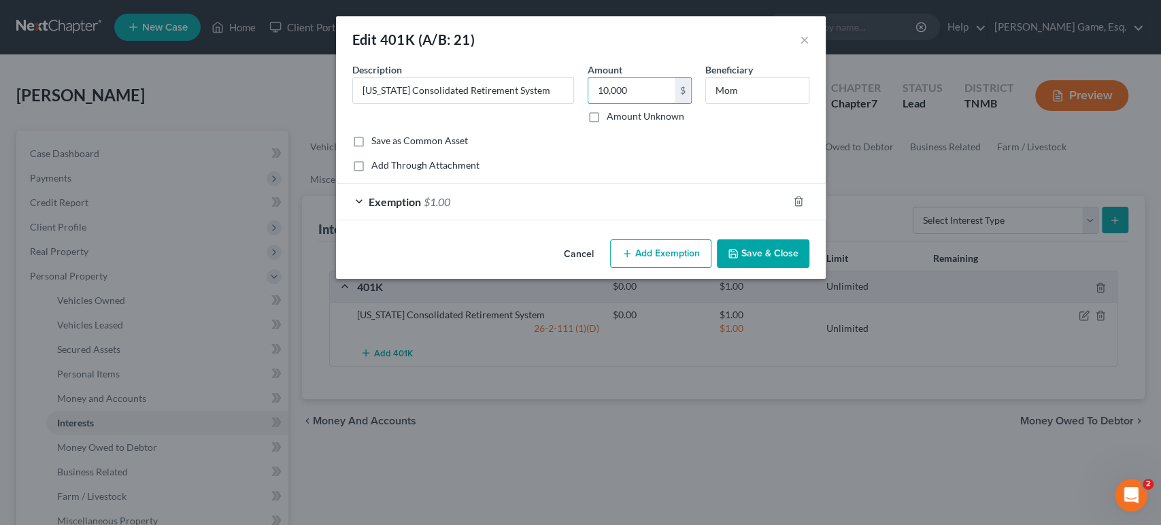
type input "10,000"
click at [768, 134] on div "Description * [US_STATE] Consolidated Retirement System Amount 10,000 $ Amount …" at bounding box center [580, 98] width 470 height 71
click at [451, 220] on div "Exemption $1.00" at bounding box center [561, 202] width 451 height 36
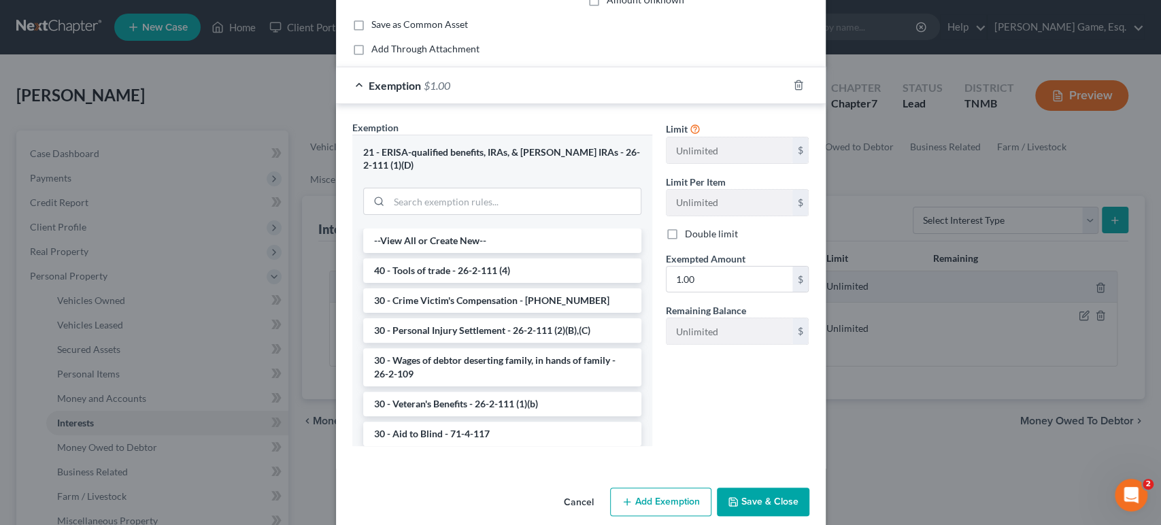
scroll to position [279, 0]
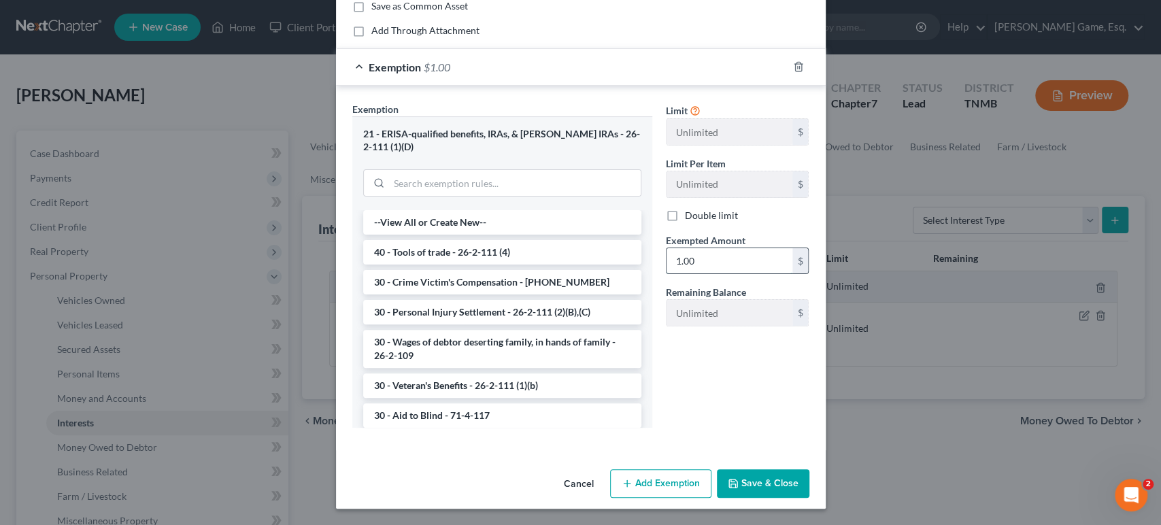
click at [751, 248] on input "1.00" at bounding box center [729, 261] width 126 height 26
type input "10,000"
click at [711, 469] on button "Add Exemption" at bounding box center [660, 483] width 101 height 29
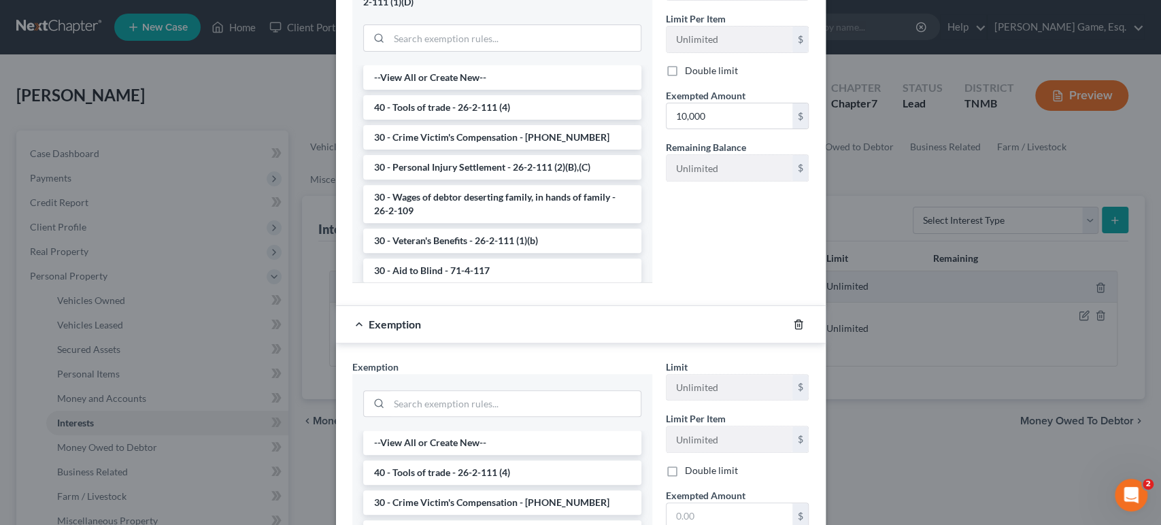
click at [801, 328] on icon "button" at bounding box center [798, 324] width 6 height 9
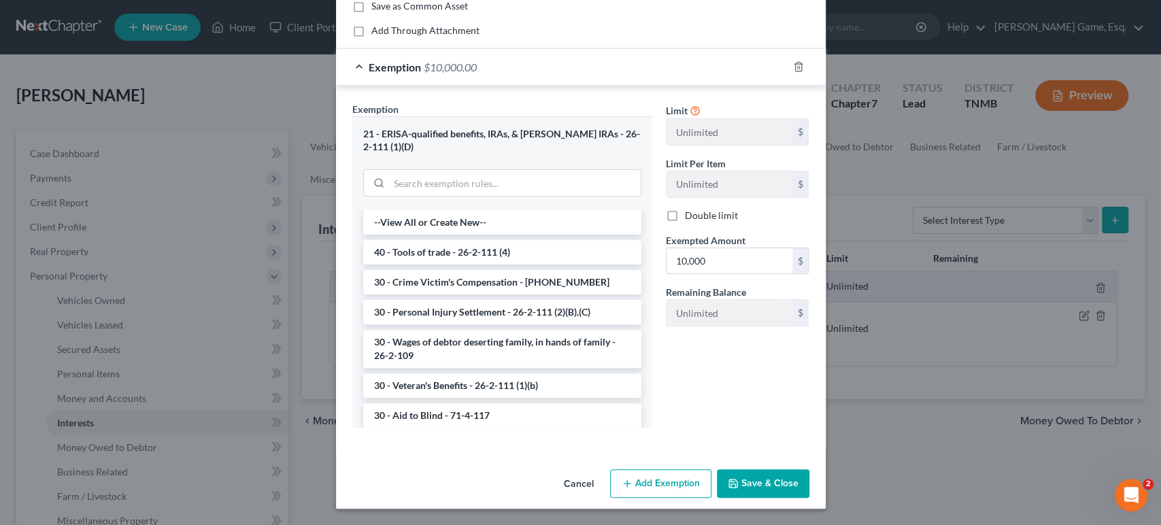
click at [809, 472] on button "Save & Close" at bounding box center [763, 483] width 92 height 29
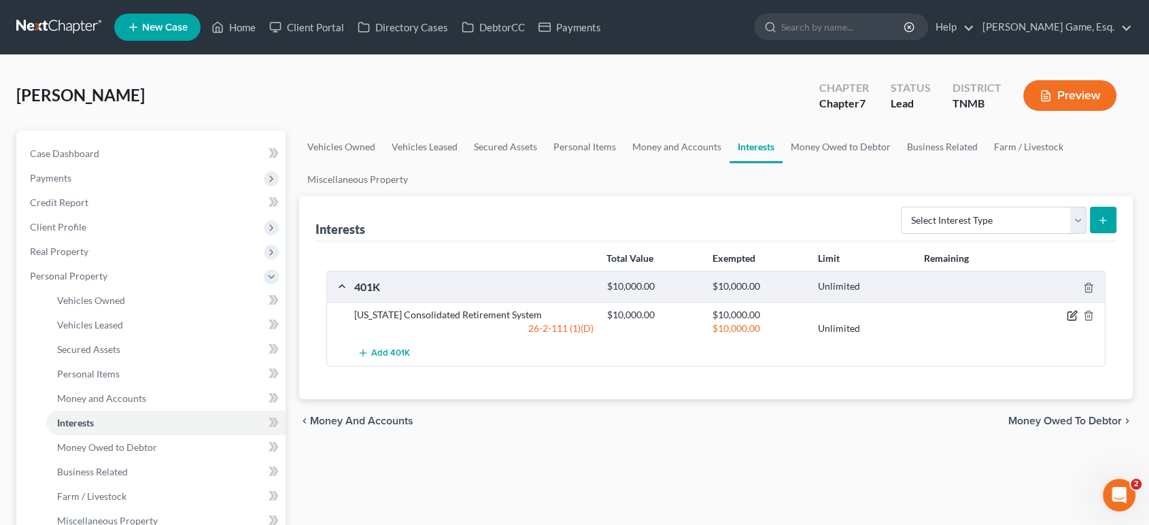
click at [1067, 321] on icon "button" at bounding box center [1072, 315] width 11 height 11
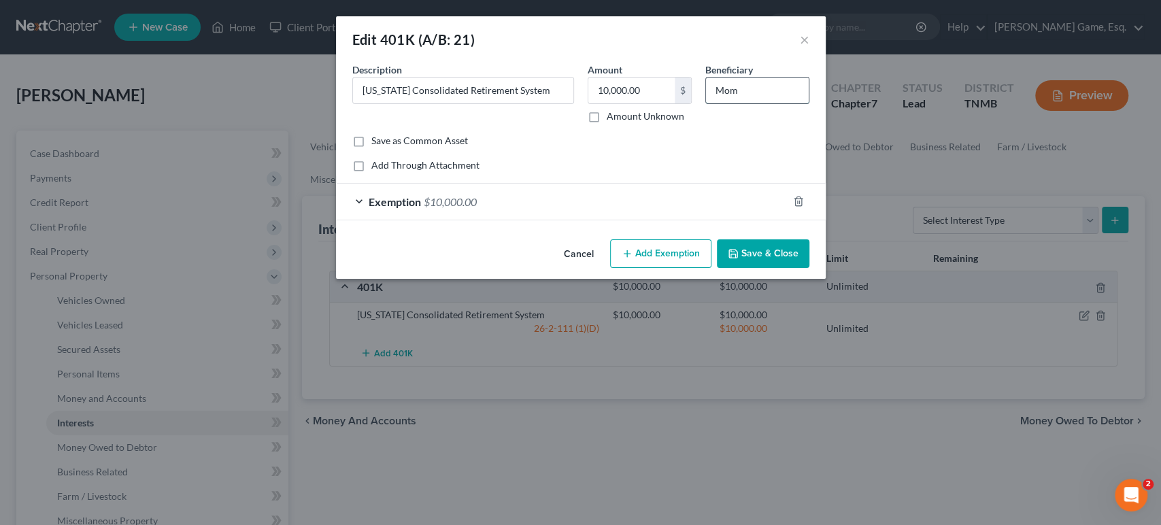
drag, startPoint x: 783, startPoint y: 111, endPoint x: 741, endPoint y: 107, distance: 41.6
click at [741, 103] on input "Mom" at bounding box center [757, 91] width 103 height 26
type input "Daughter"
click at [674, 103] on input "10,000.00" at bounding box center [631, 91] width 86 height 26
type input "16,105"
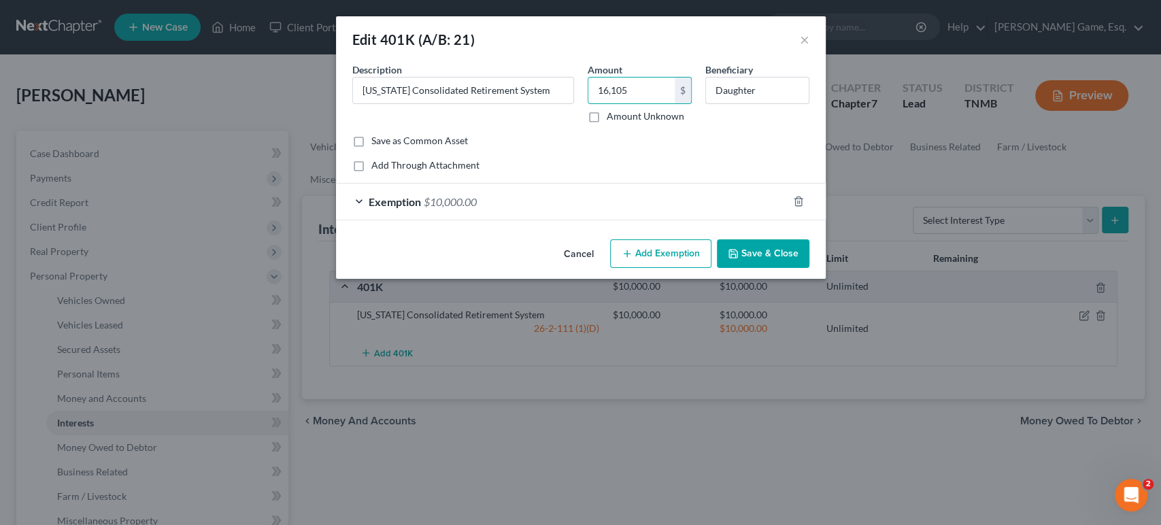
click at [519, 220] on div "Exemption $10,000.00" at bounding box center [561, 202] width 451 height 36
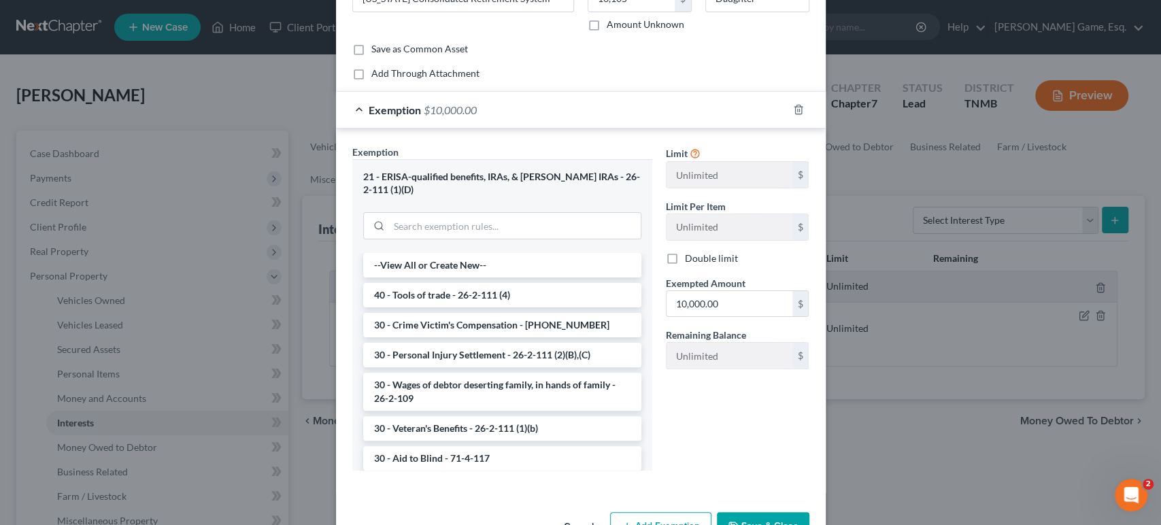
scroll to position [151, 0]
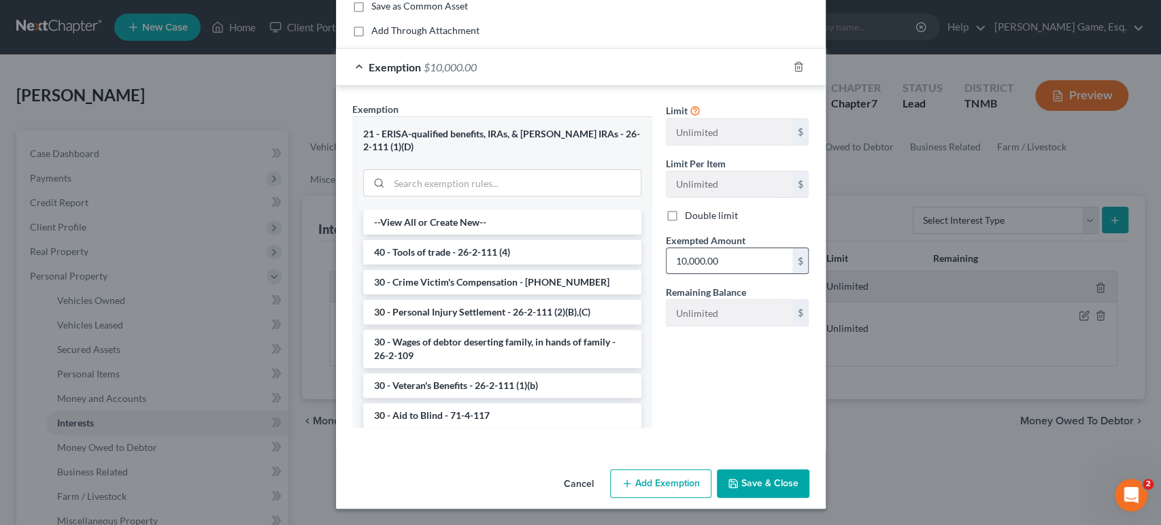
click at [776, 274] on input "10,000.00" at bounding box center [729, 261] width 126 height 26
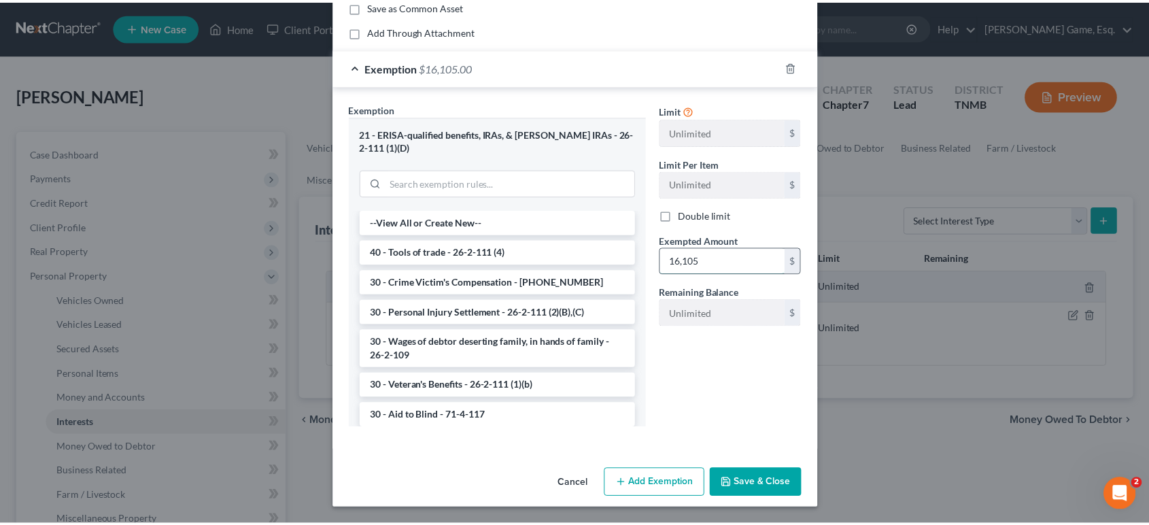
scroll to position [279, 0]
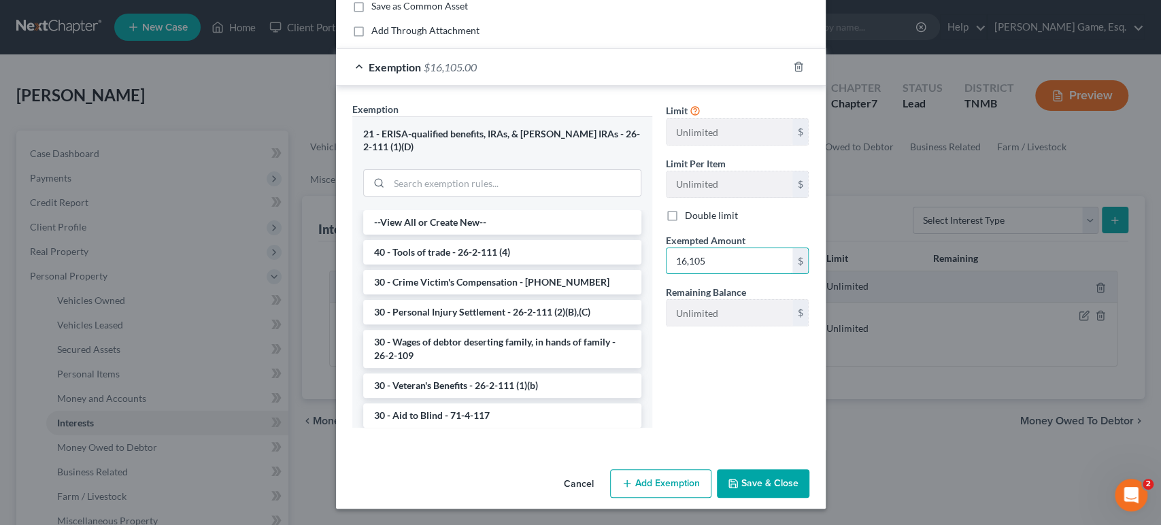
type input "16,105"
click at [809, 473] on button "Save & Close" at bounding box center [763, 483] width 92 height 29
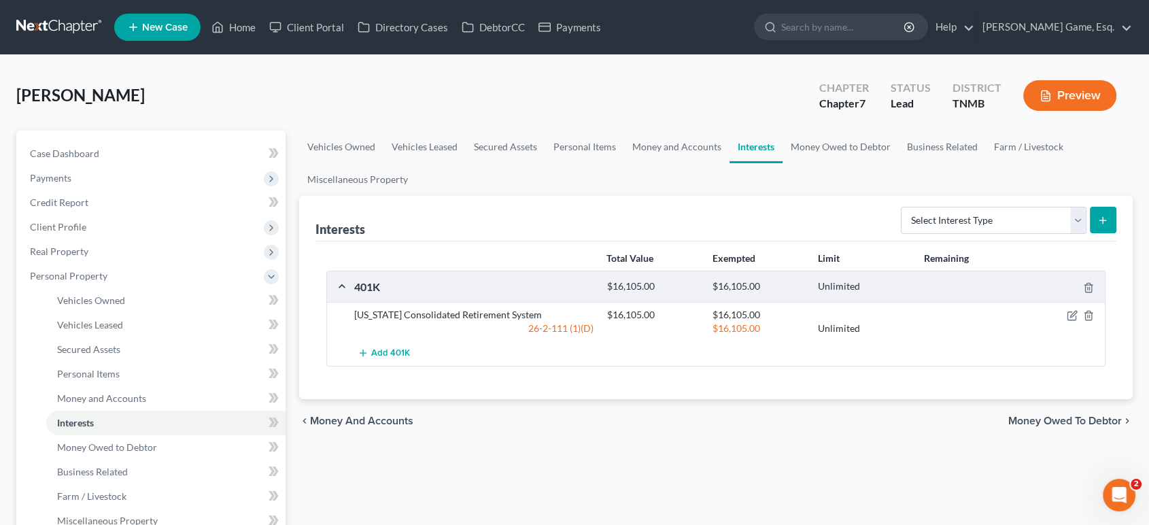
click at [1050, 322] on div at bounding box center [1064, 315] width 84 height 14
click at [1067, 321] on icon "button" at bounding box center [1072, 315] width 11 height 11
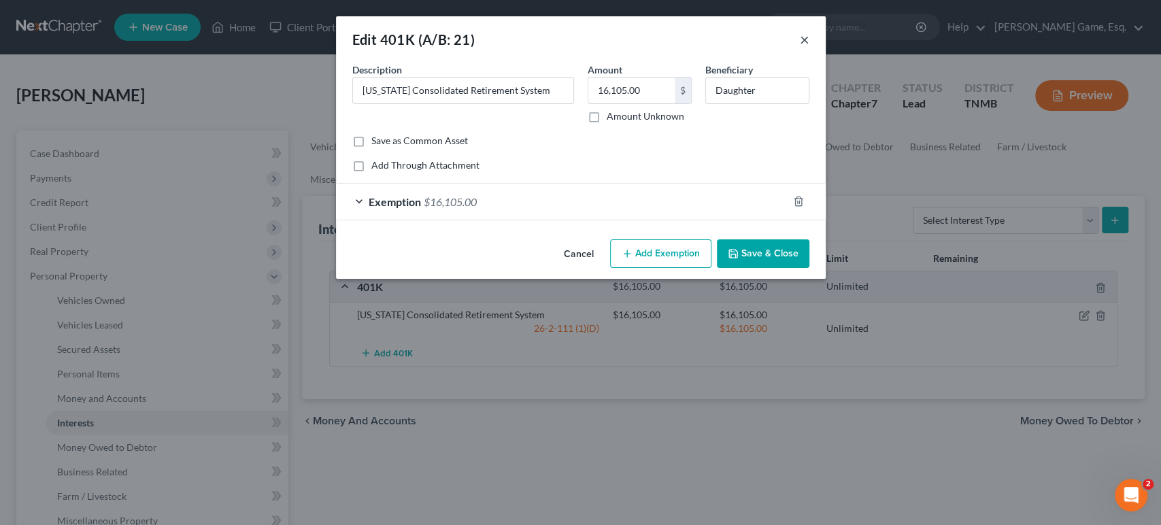
click at [809, 48] on button "×" at bounding box center [805, 39] width 10 height 16
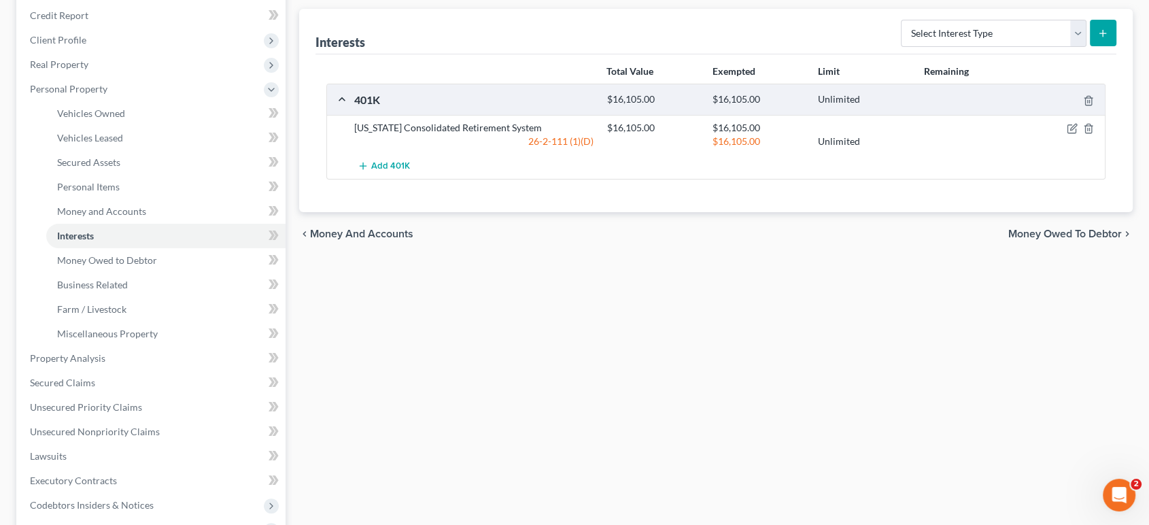
scroll to position [377, 0]
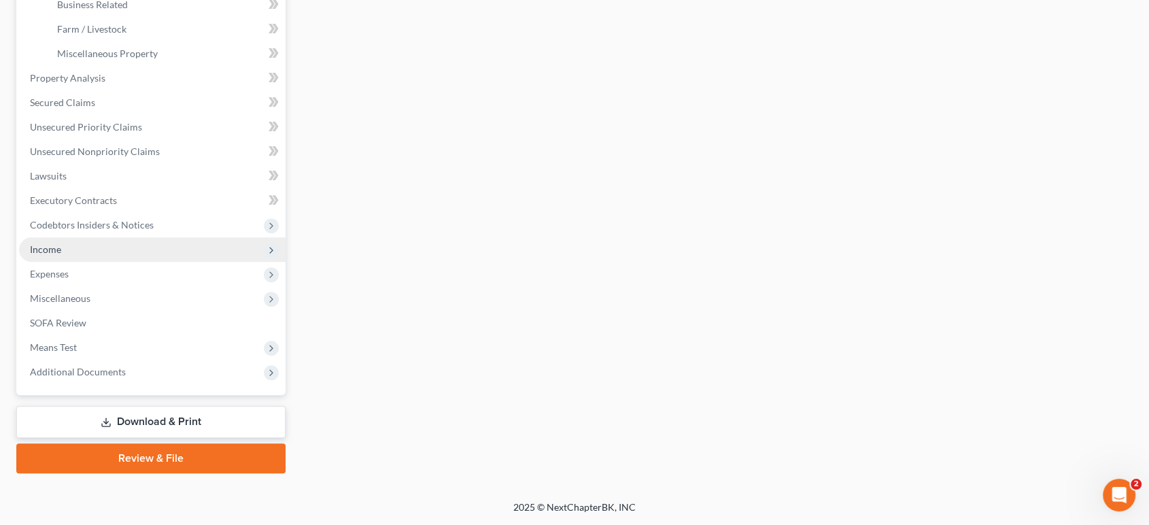
click at [98, 262] on span "Income" at bounding box center [152, 249] width 267 height 24
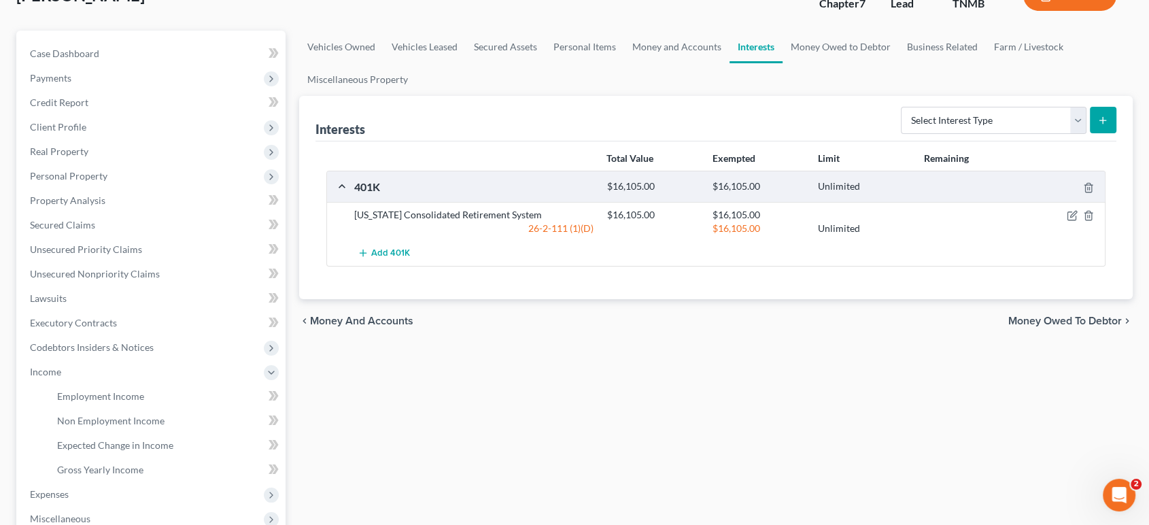
scroll to position [73, 0]
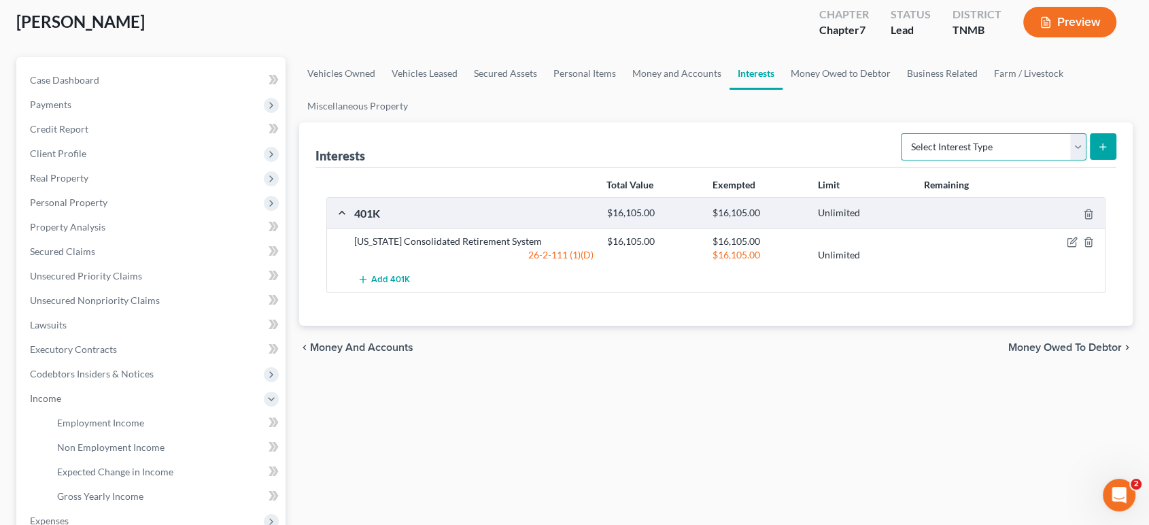
click at [986, 160] on select "Select Interest Type 401K (A/B: 21) Annuity (A/B: 23) Bond (A/B: 18) Education …" at bounding box center [994, 146] width 186 height 27
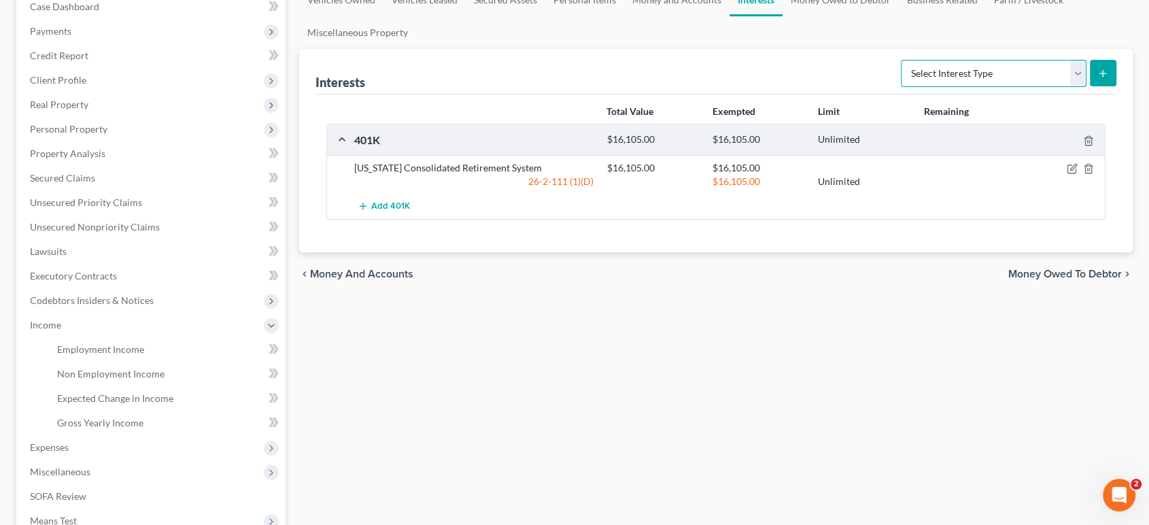
scroll to position [224, 0]
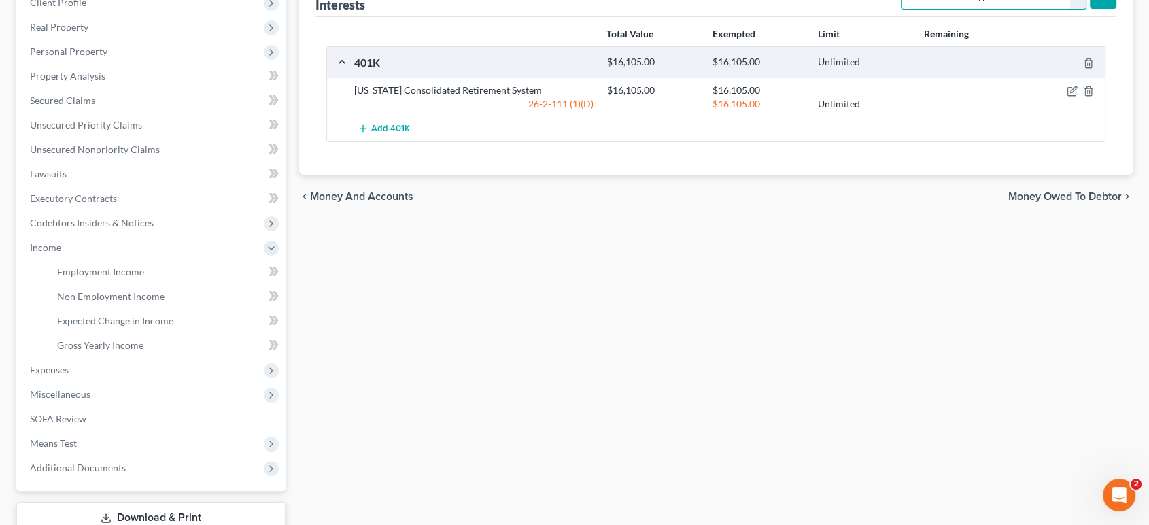
select select "joint_venture_inactive"
drag, startPoint x: 950, startPoint y: 39, endPoint x: 950, endPoint y: 60, distance: 21.1
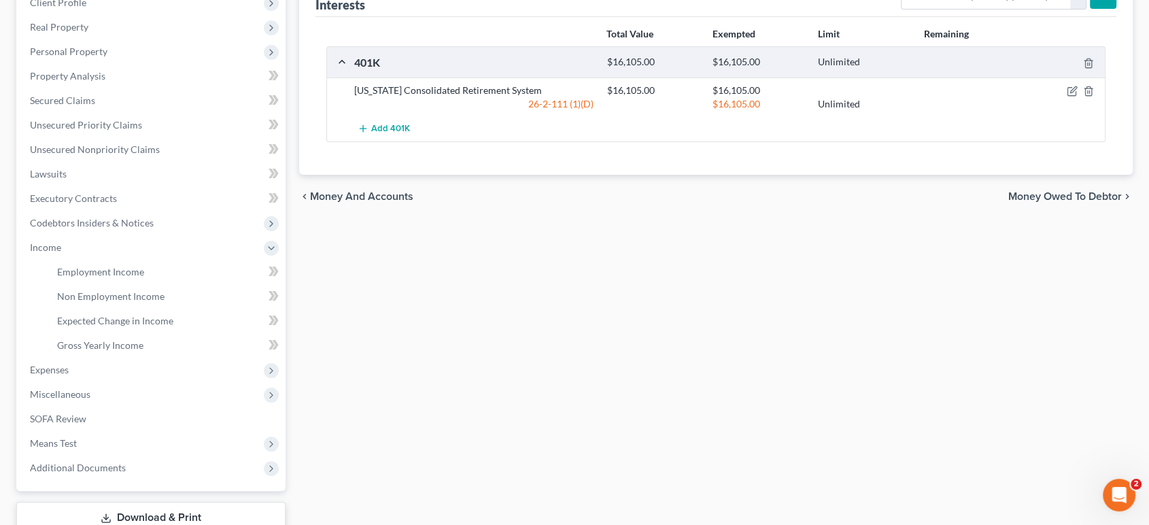
click at [717, 322] on div "Vehicles Owned Vehicles Leased Secured Assets Personal Items Money and Accounts…" at bounding box center [716, 237] width 848 height 663
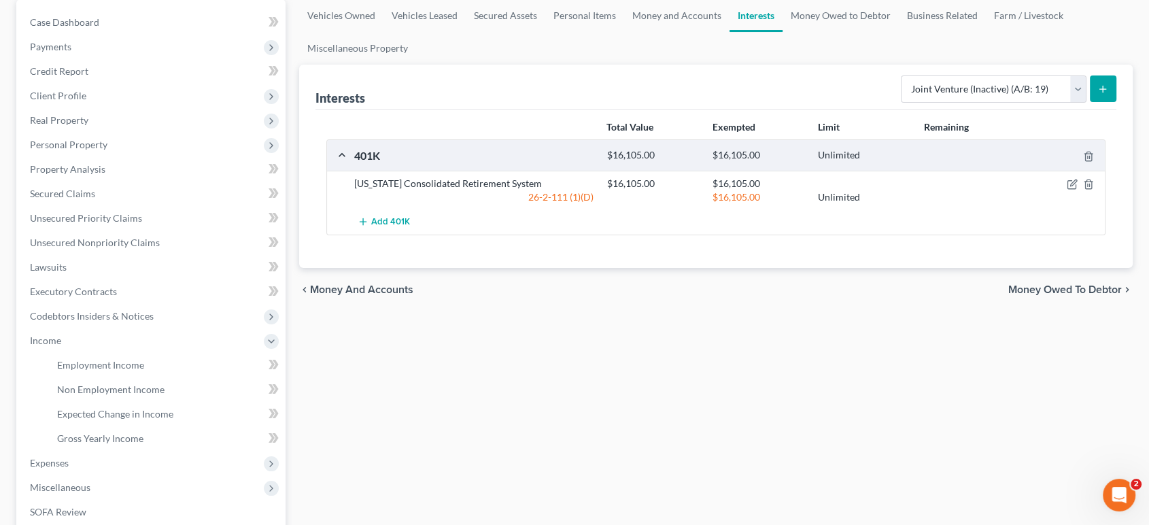
scroll to position [0, 0]
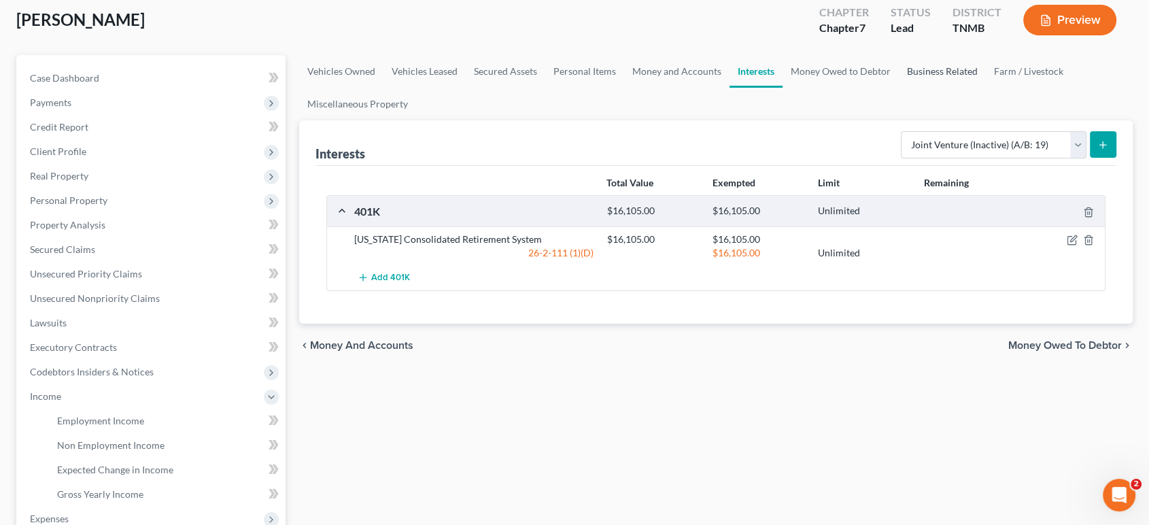
click at [899, 88] on link "Business Related" at bounding box center [942, 71] width 87 height 33
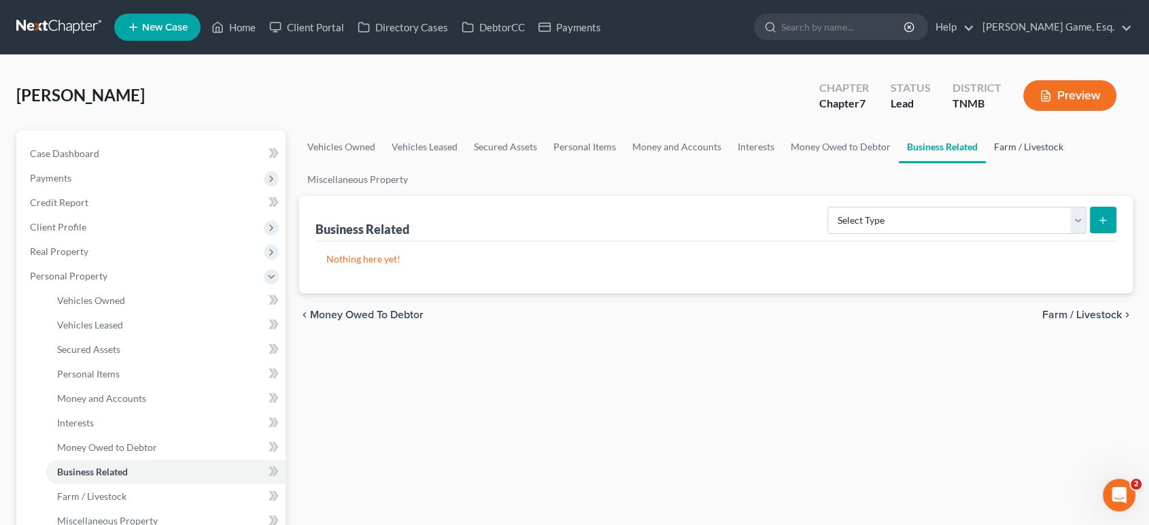
click at [986, 163] on link "Farm / Livestock" at bounding box center [1029, 147] width 86 height 33
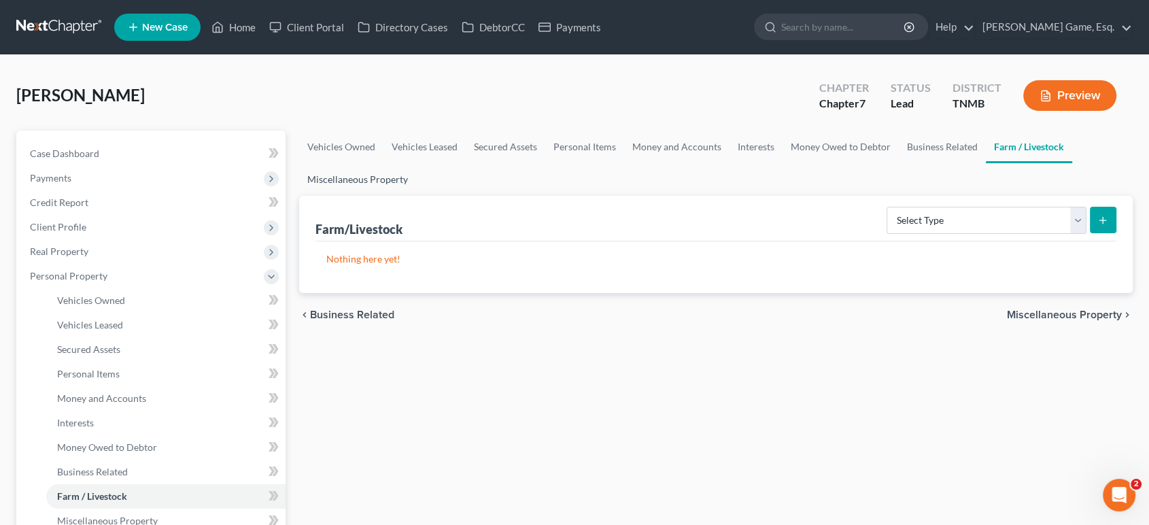
click at [416, 196] on link "Miscellaneous Property" at bounding box center [357, 179] width 117 height 33
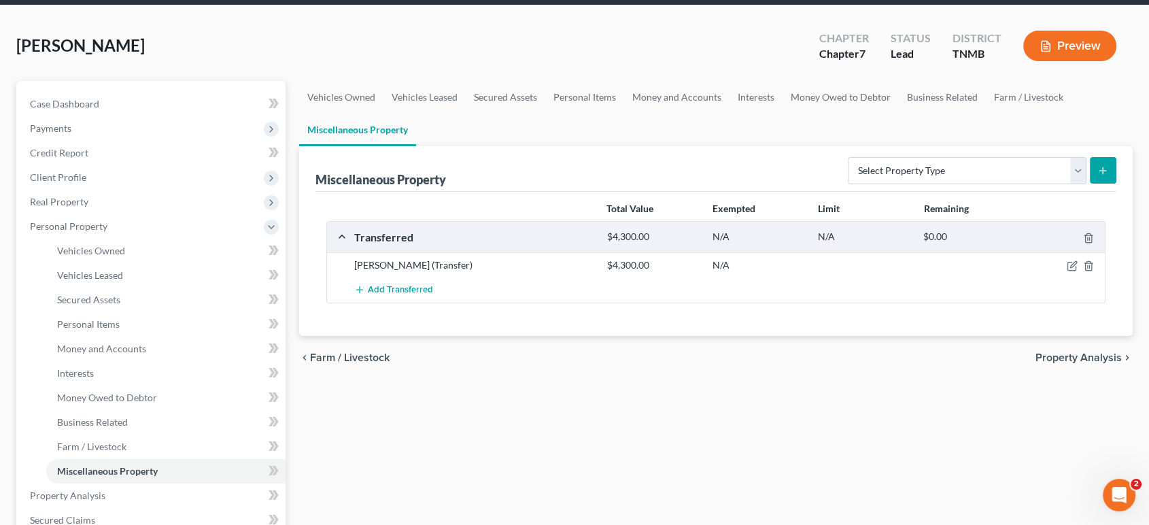
scroll to position [75, 0]
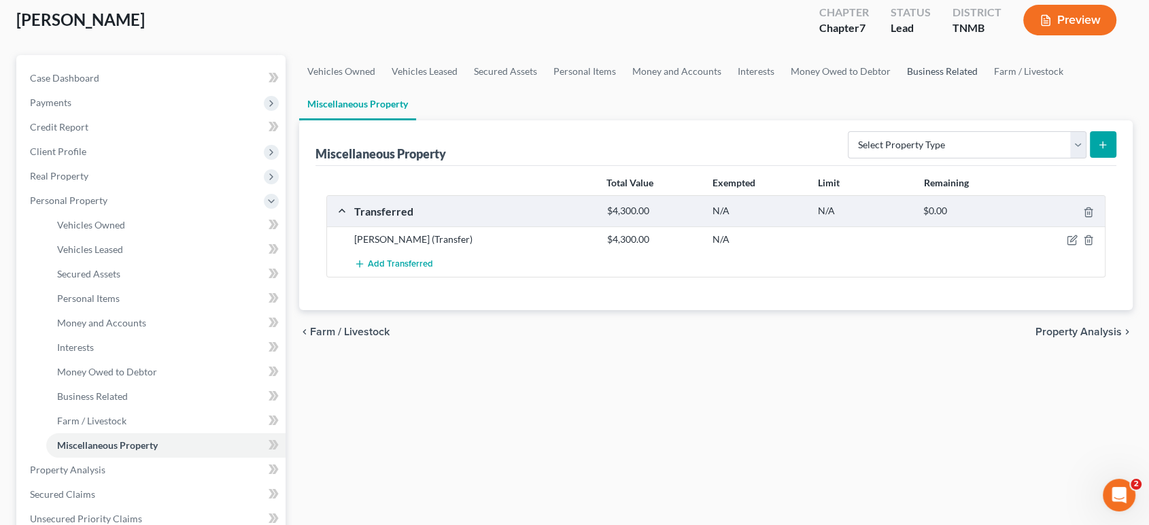
click at [899, 88] on link "Business Related" at bounding box center [942, 71] width 87 height 33
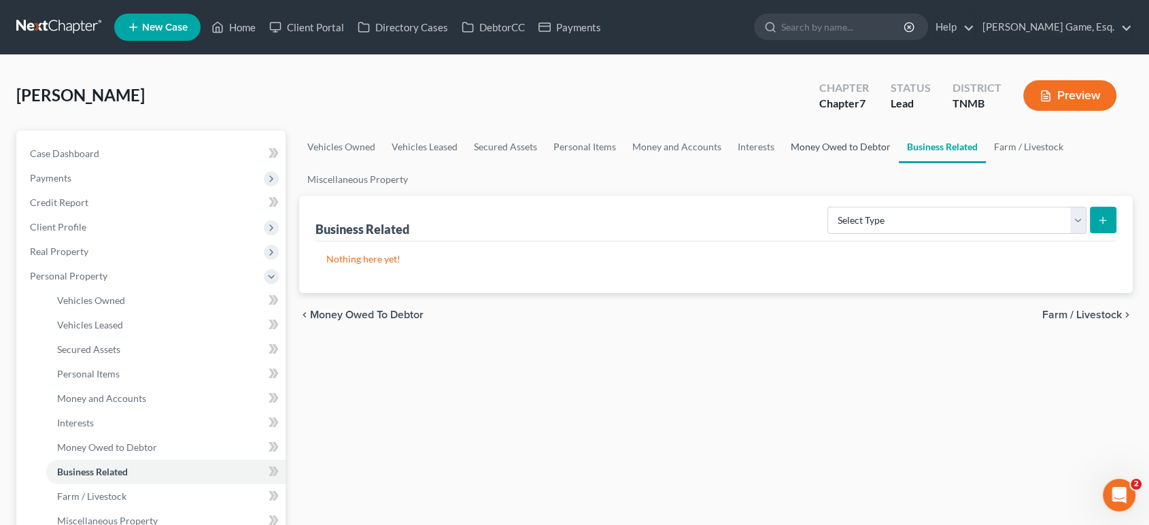
click at [899, 163] on link "Money Owed to Debtor" at bounding box center [841, 147] width 116 height 33
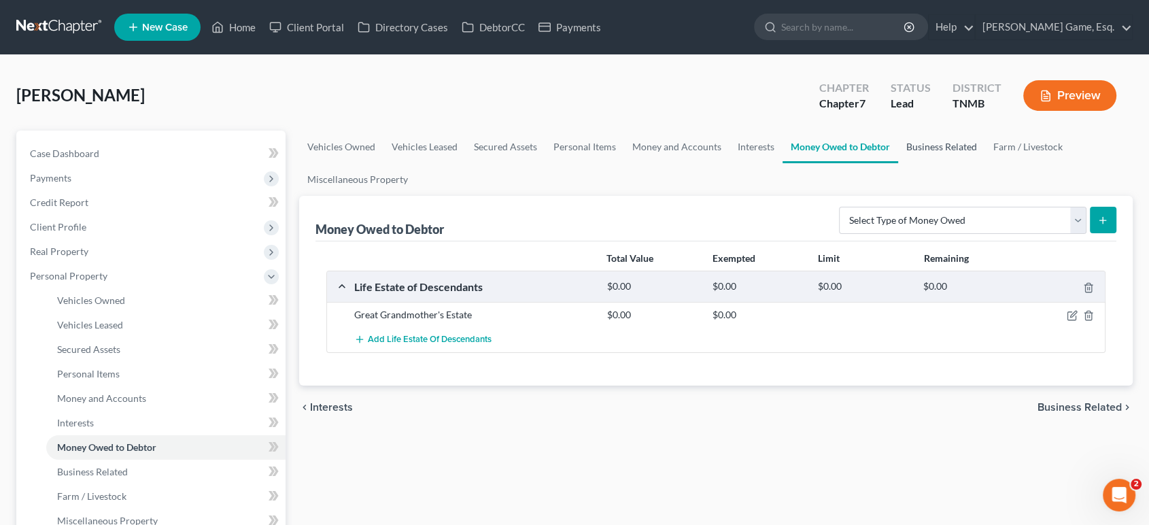
click at [898, 163] on link "Business Related" at bounding box center [941, 147] width 87 height 33
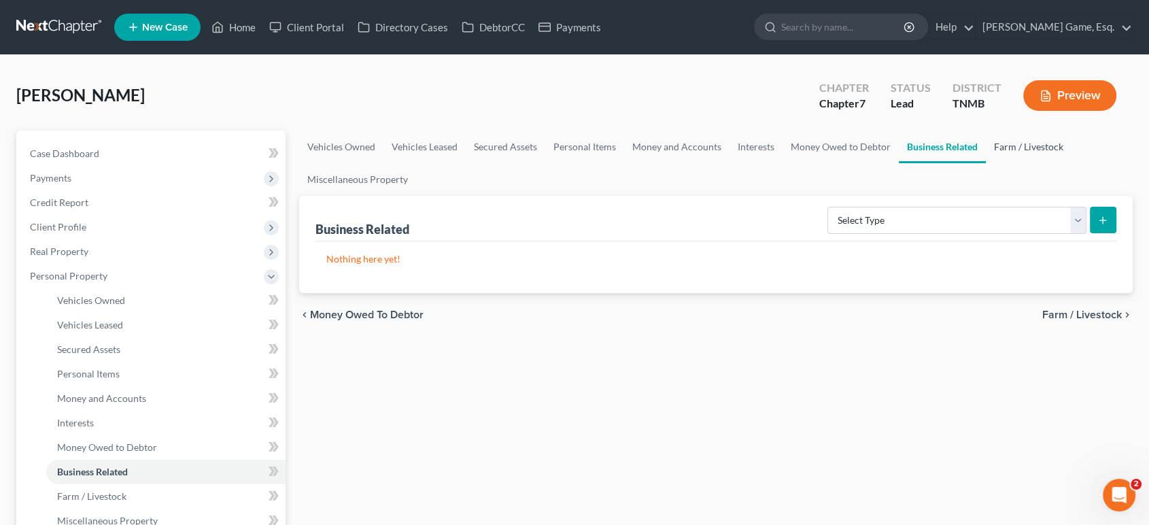
click at [986, 163] on link "Farm / Livestock" at bounding box center [1029, 147] width 86 height 33
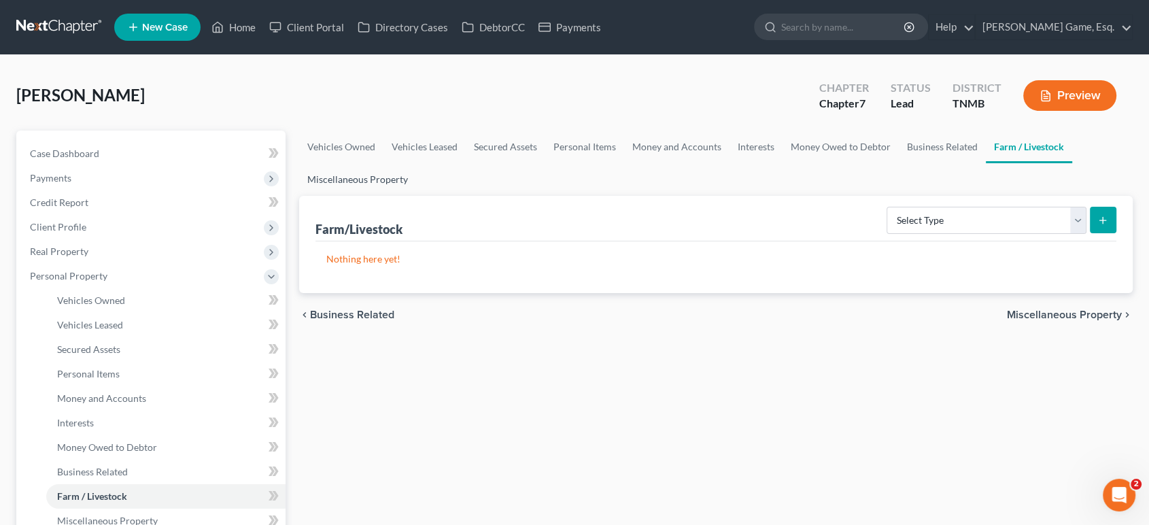
click at [416, 196] on link "Miscellaneous Property" at bounding box center [357, 179] width 117 height 33
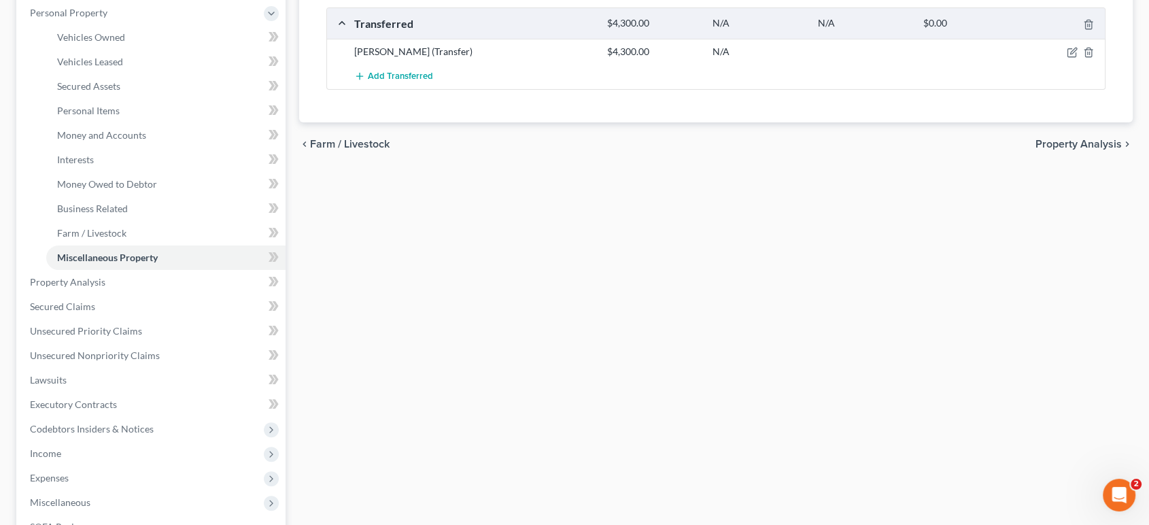
scroll to position [453, 0]
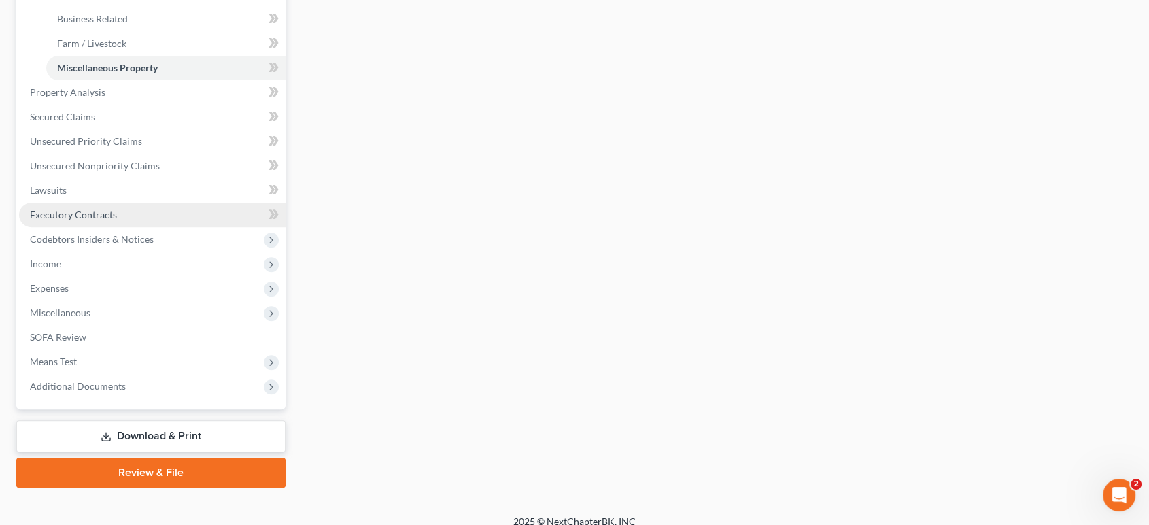
click at [107, 276] on span "Income" at bounding box center [152, 264] width 267 height 24
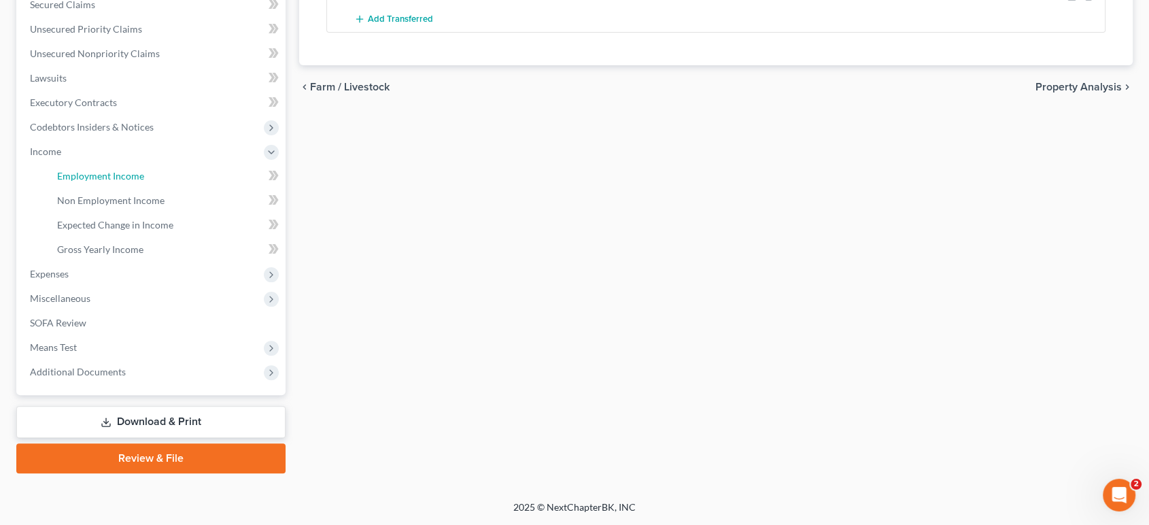
click at [122, 170] on span "Employment Income" at bounding box center [100, 176] width 87 height 12
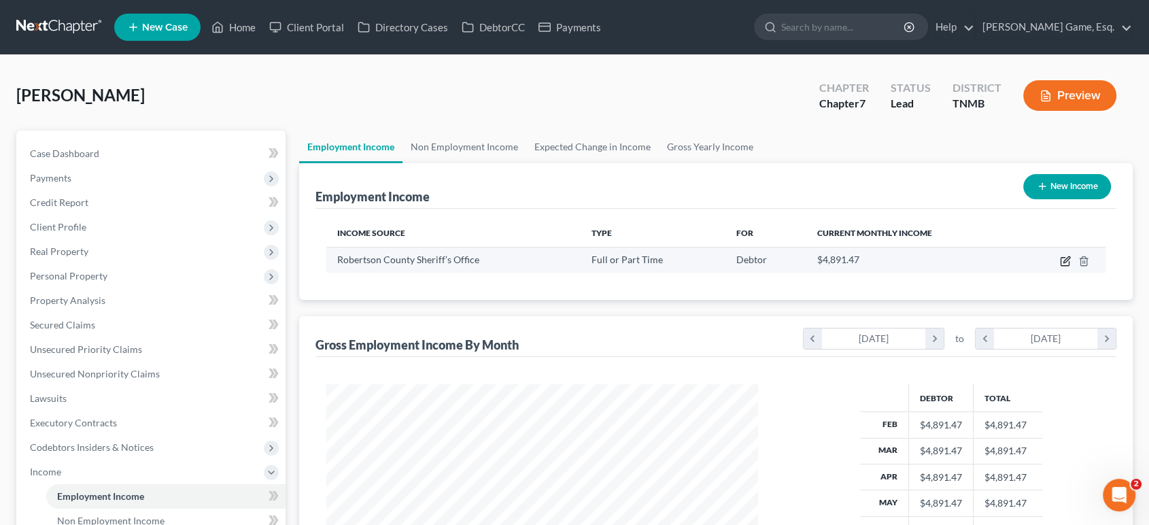
click at [1060, 267] on icon "button" at bounding box center [1065, 261] width 11 height 11
select select "0"
select select "44"
select select "2"
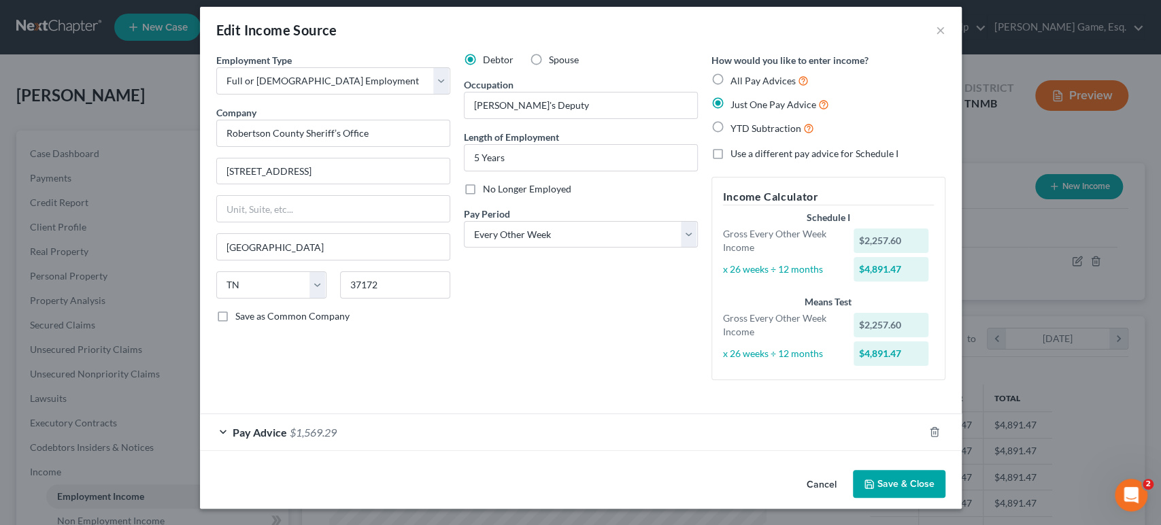
scroll to position [140, 0]
click at [382, 422] on div "Pay Advice $1,569.29" at bounding box center [561, 432] width 723 height 36
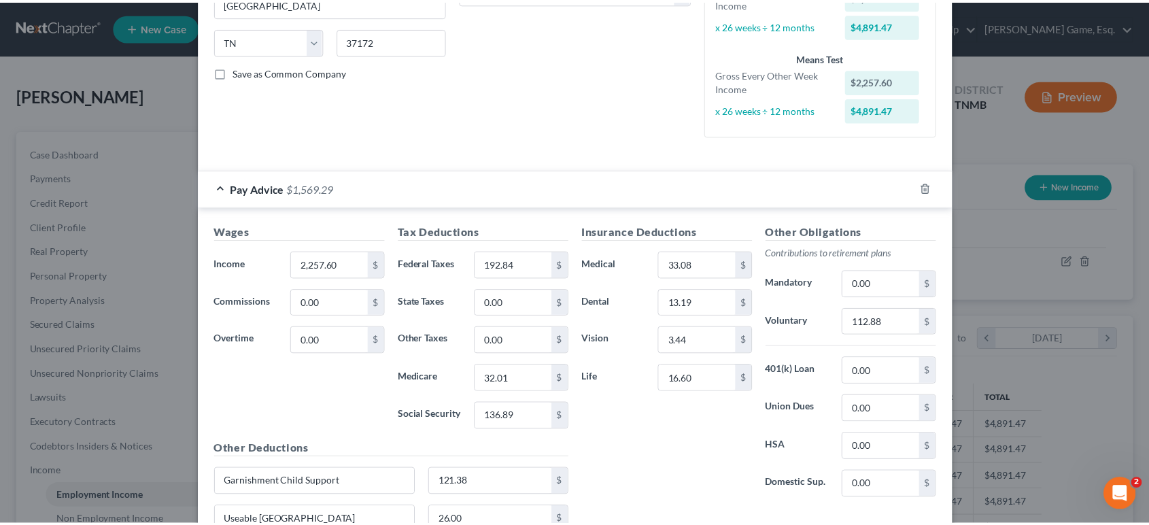
scroll to position [598, 0]
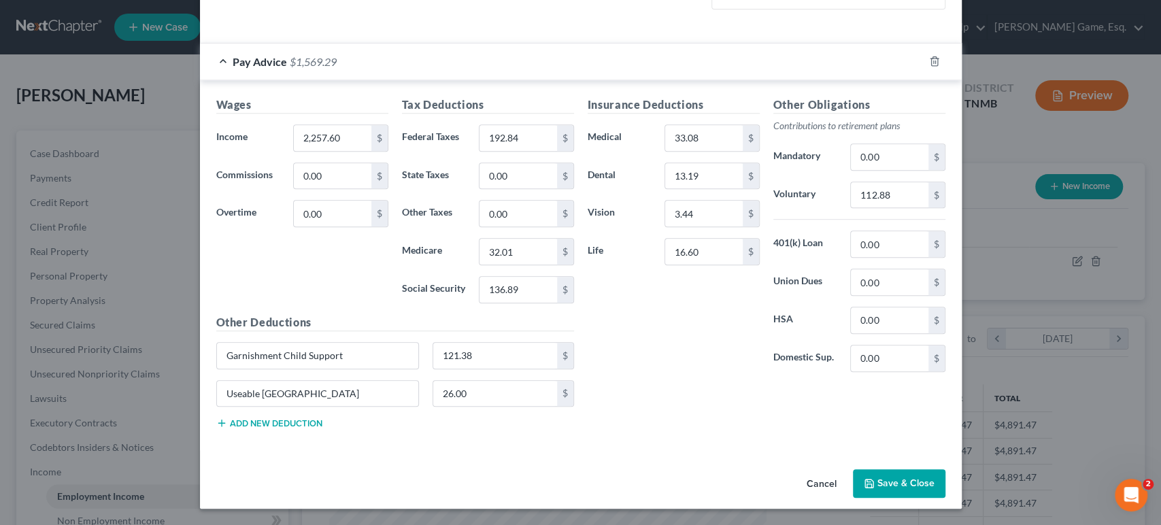
click at [945, 471] on button "Save & Close" at bounding box center [899, 483] width 92 height 29
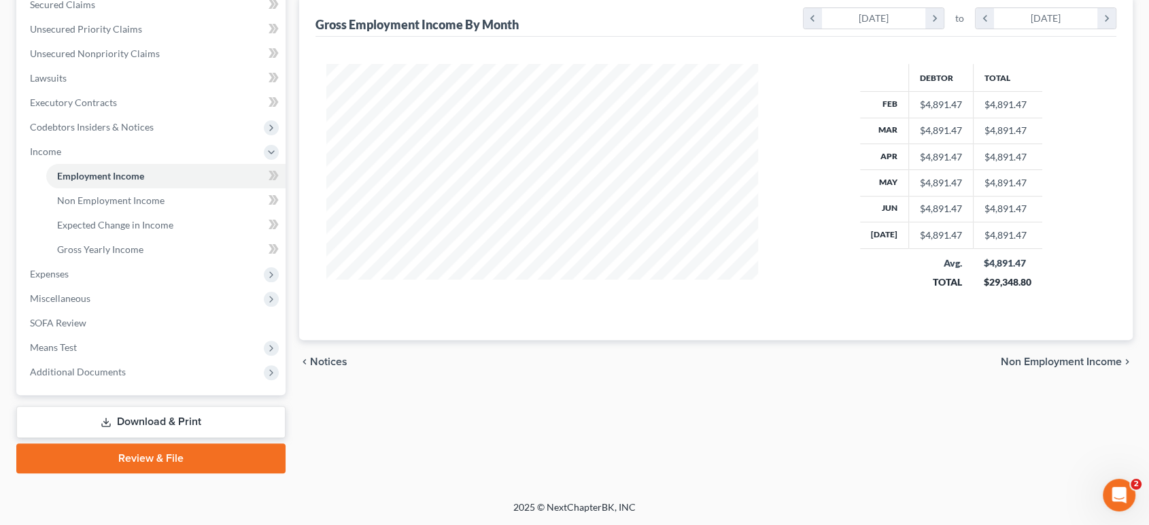
scroll to position [528, 0]
click at [71, 341] on span "Means Test" at bounding box center [53, 347] width 47 height 12
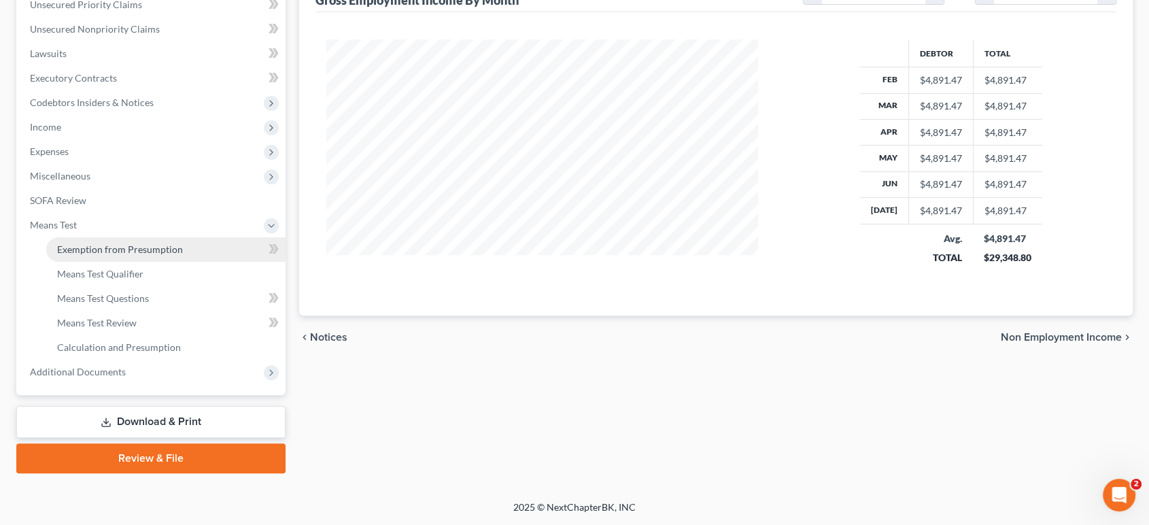
click at [159, 243] on span "Exemption from Presumption" at bounding box center [120, 249] width 126 height 12
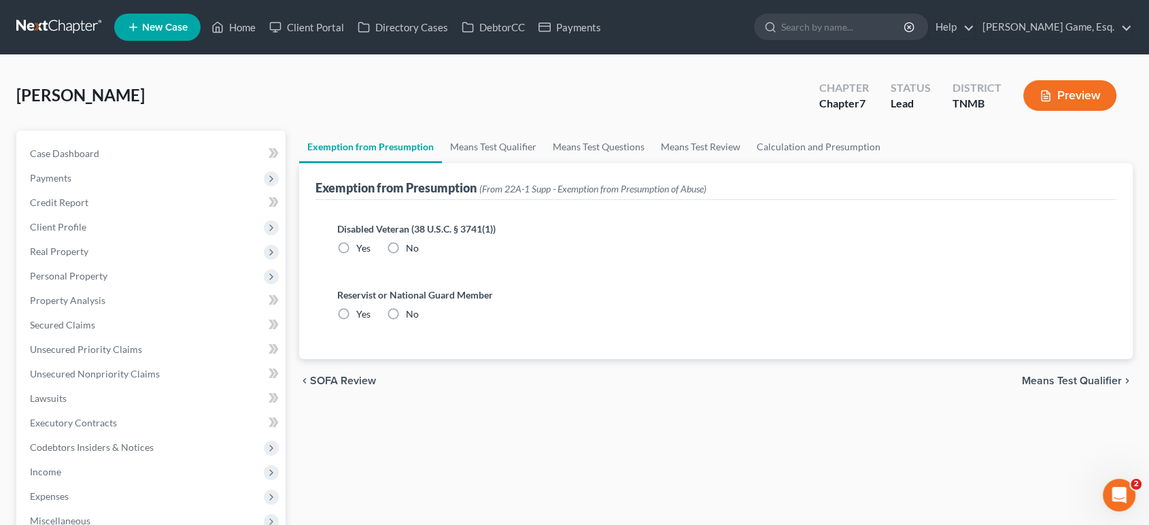
click at [417, 255] on label "No" at bounding box center [412, 248] width 13 height 14
click at [417, 250] on input "No" at bounding box center [415, 245] width 9 height 9
radio input "true"
click at [419, 321] on label "No" at bounding box center [412, 314] width 13 height 14
click at [419, 316] on input "No" at bounding box center [415, 311] width 9 height 9
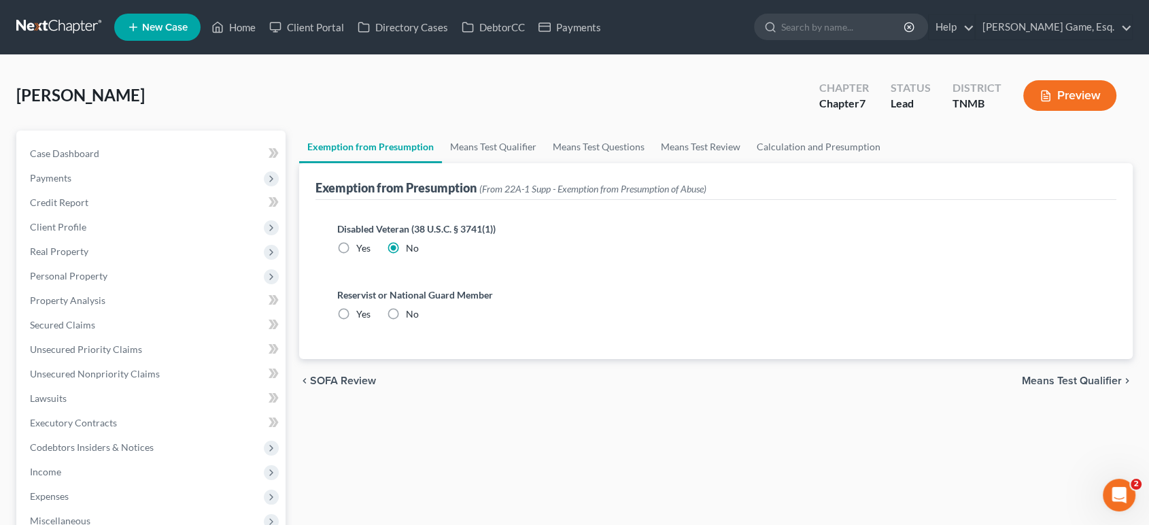
radio input "true"
click at [532, 163] on link "Means Test Qualifier" at bounding box center [493, 147] width 103 height 33
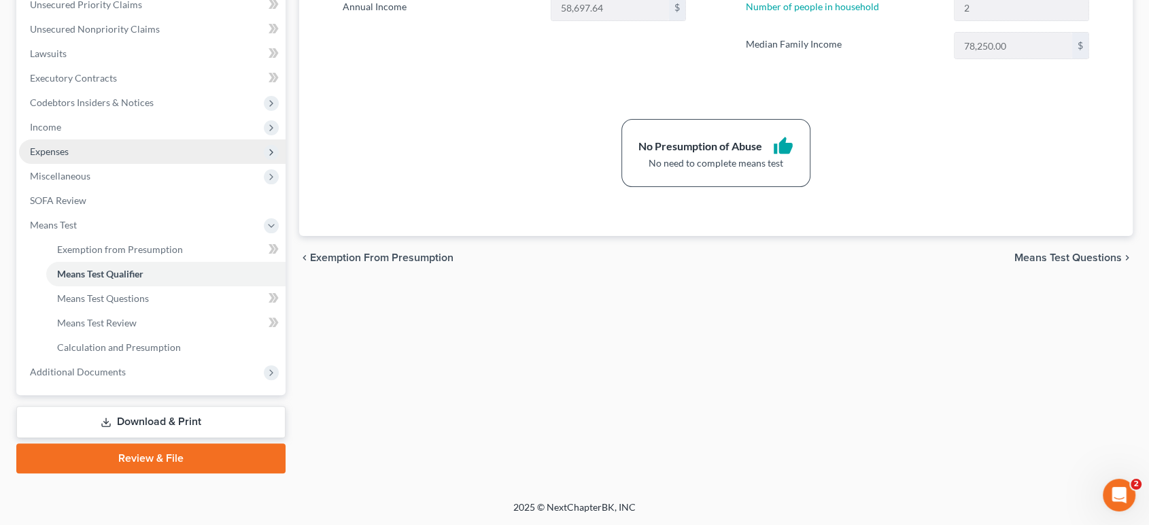
scroll to position [377, 0]
click at [69, 157] on span "Expenses" at bounding box center [49, 151] width 39 height 12
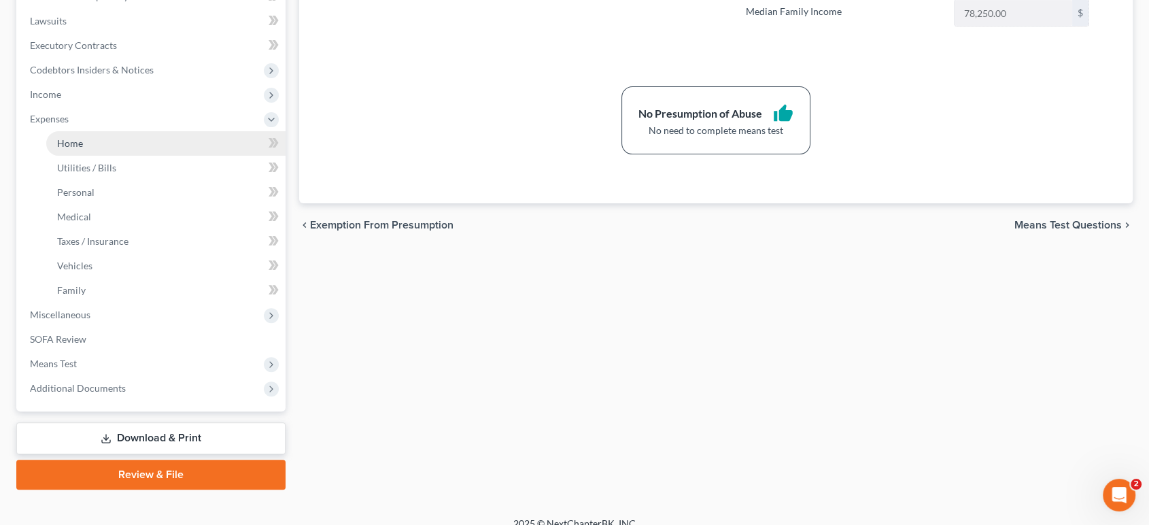
click at [111, 156] on link "Home" at bounding box center [165, 143] width 239 height 24
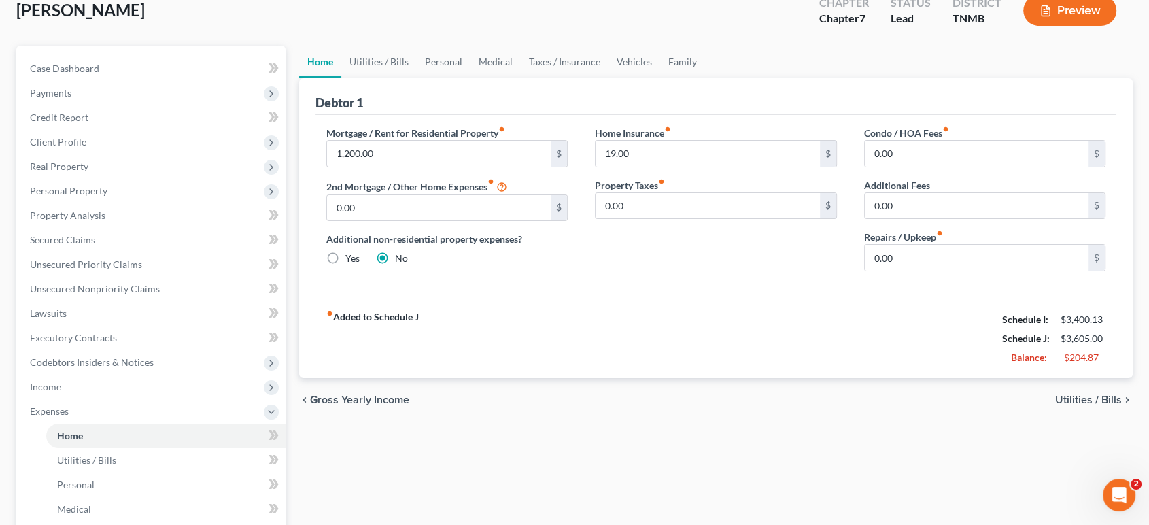
scroll to position [75, 0]
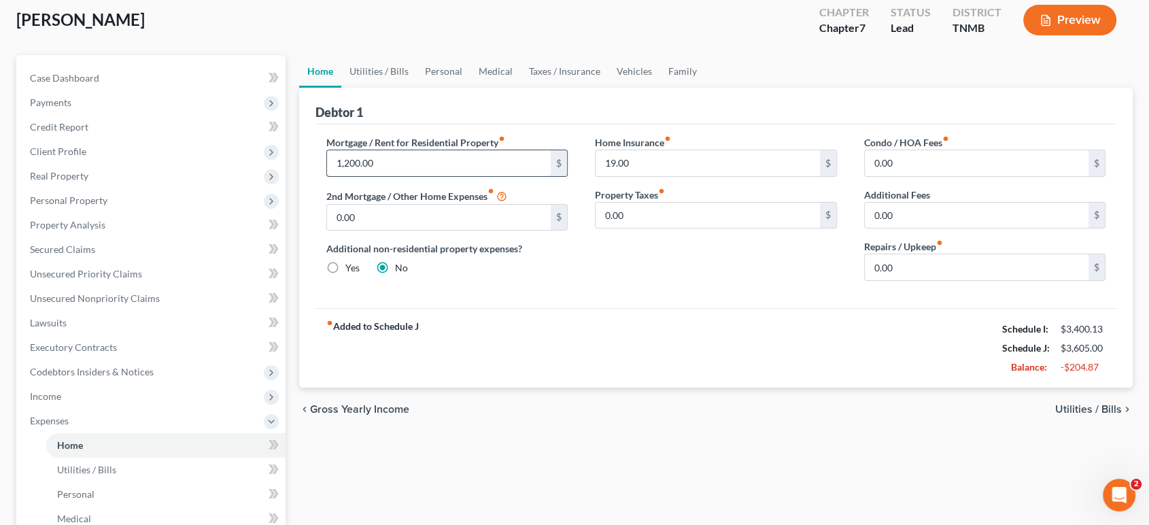
click at [376, 176] on input "1,200.00" at bounding box center [439, 163] width 224 height 26
type input "120.03"
click at [724, 176] on input "19.00" at bounding box center [708, 163] width 224 height 26
click at [403, 88] on link "Utilities / Bills" at bounding box center [378, 71] width 75 height 33
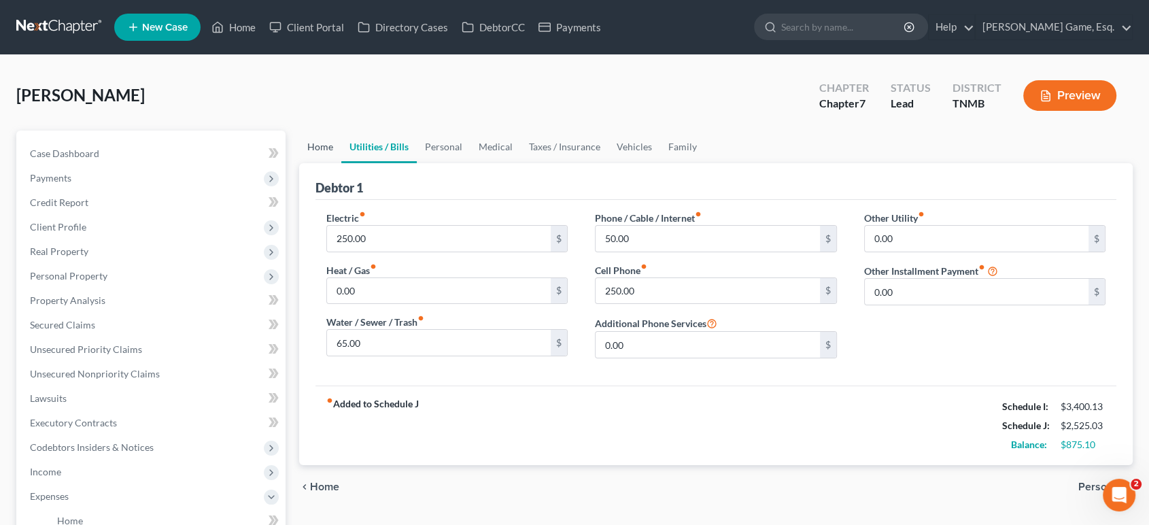
click at [317, 163] on link "Home" at bounding box center [320, 147] width 42 height 33
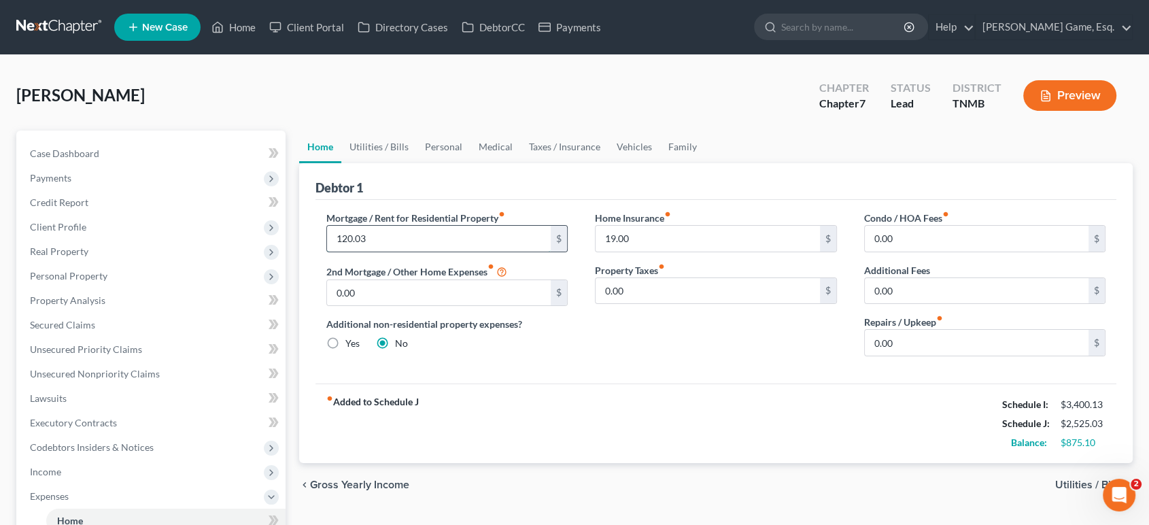
click at [409, 252] on input "120.03" at bounding box center [439, 239] width 224 height 26
type input "1,237"
click at [647, 367] on div "Home Insurance fiber_manual_record 19.00 $ Property Taxes fiber_manual_record 0…" at bounding box center [715, 289] width 269 height 156
click at [411, 163] on link "Utilities / Bills" at bounding box center [378, 147] width 75 height 33
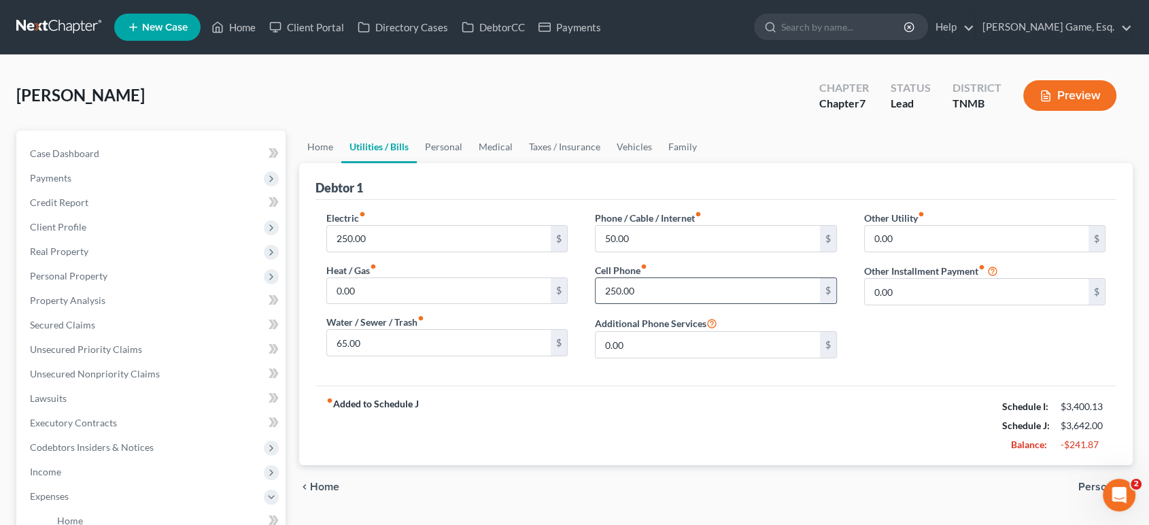
click at [663, 304] on input "250.00" at bounding box center [708, 291] width 224 height 26
type input "100"
click at [543, 247] on div "Electric fiber_manual_record 250.00 $ Heat / Gas fiber_manual_record 0.00 $ Wat…" at bounding box center [716, 293] width 802 height 186
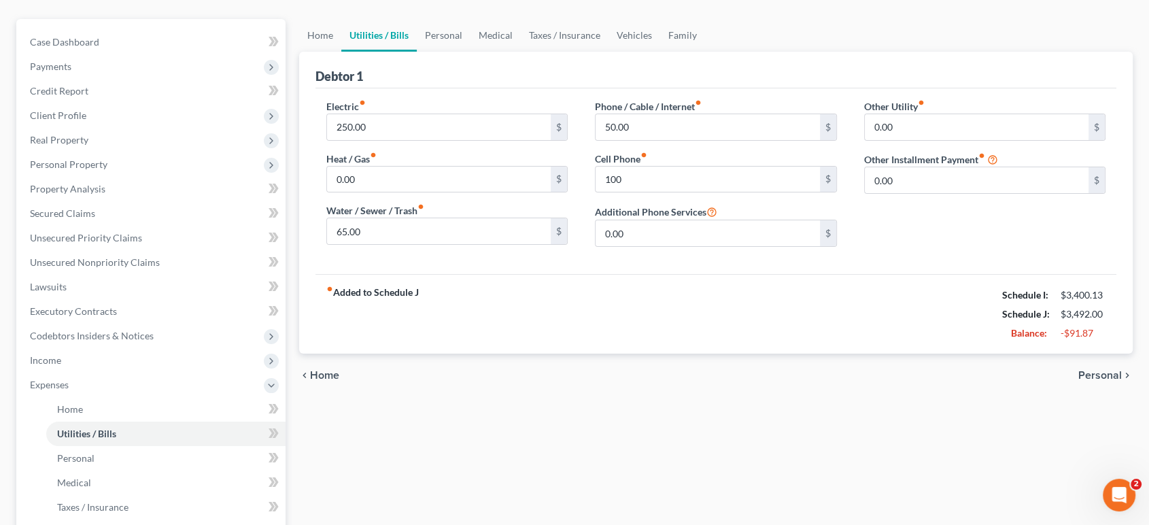
scroll to position [75, 0]
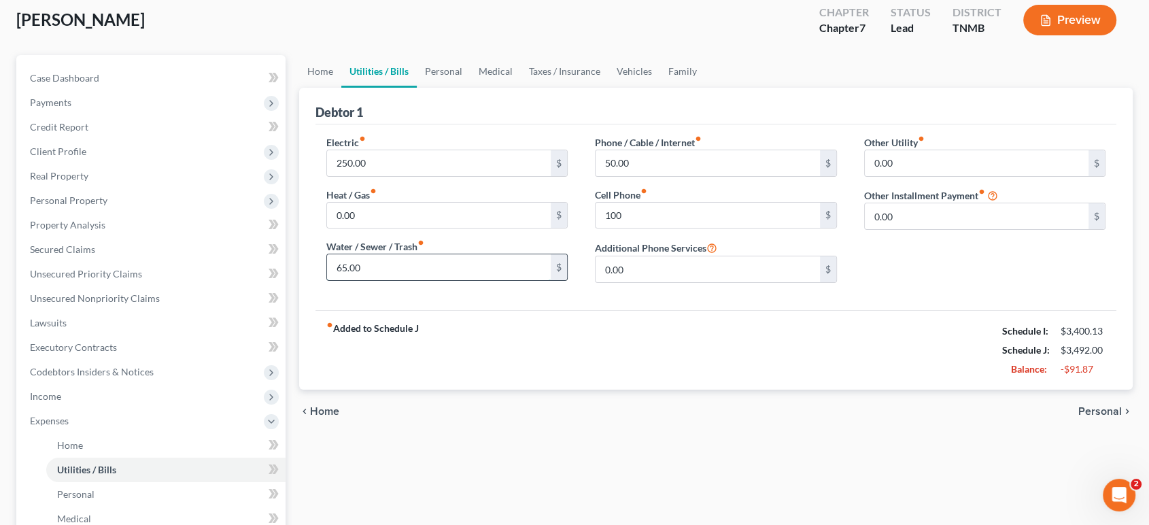
click at [433, 280] on input "65.00" at bounding box center [439, 267] width 224 height 26
click at [389, 280] on input "65.00" at bounding box center [439, 267] width 224 height 26
click at [470, 88] on link "Personal" at bounding box center [444, 71] width 54 height 33
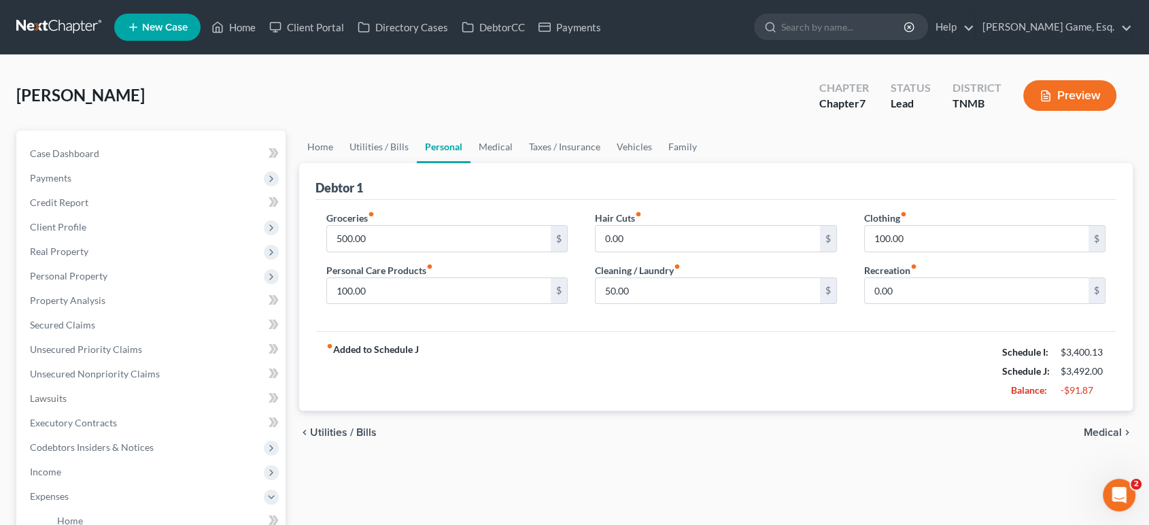
scroll to position [75, 0]
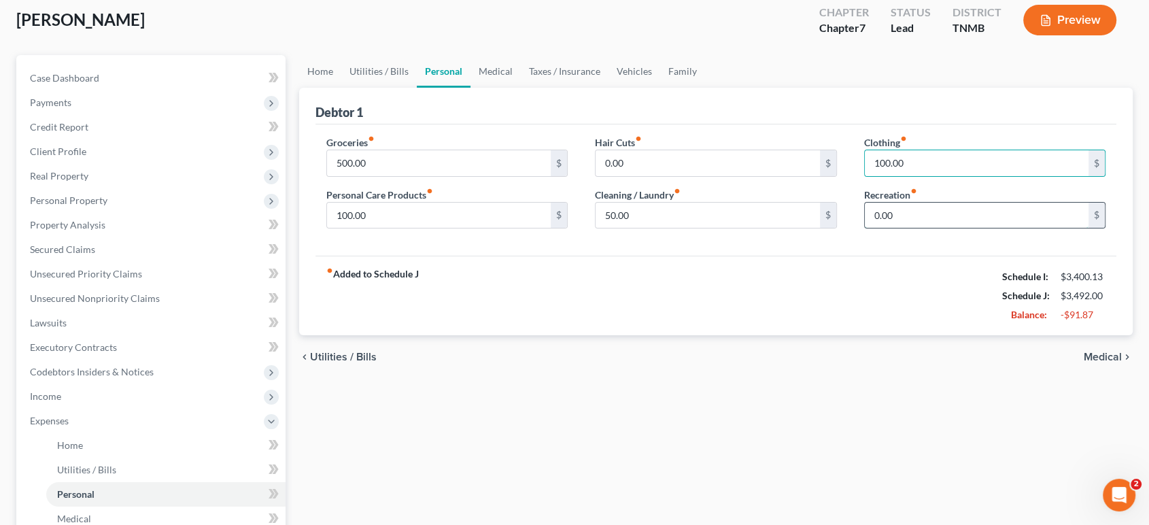
click at [919, 228] on input "0.00" at bounding box center [977, 216] width 224 height 26
click at [912, 228] on input "0.00" at bounding box center [977, 216] width 224 height 26
click at [921, 176] on input "100.00" at bounding box center [977, 163] width 224 height 26
type input "50"
click at [767, 335] on div "fiber_manual_record Added to Schedule J Schedule I: $3,400.13 Schedule J: $3,44…" at bounding box center [716, 296] width 802 height 80
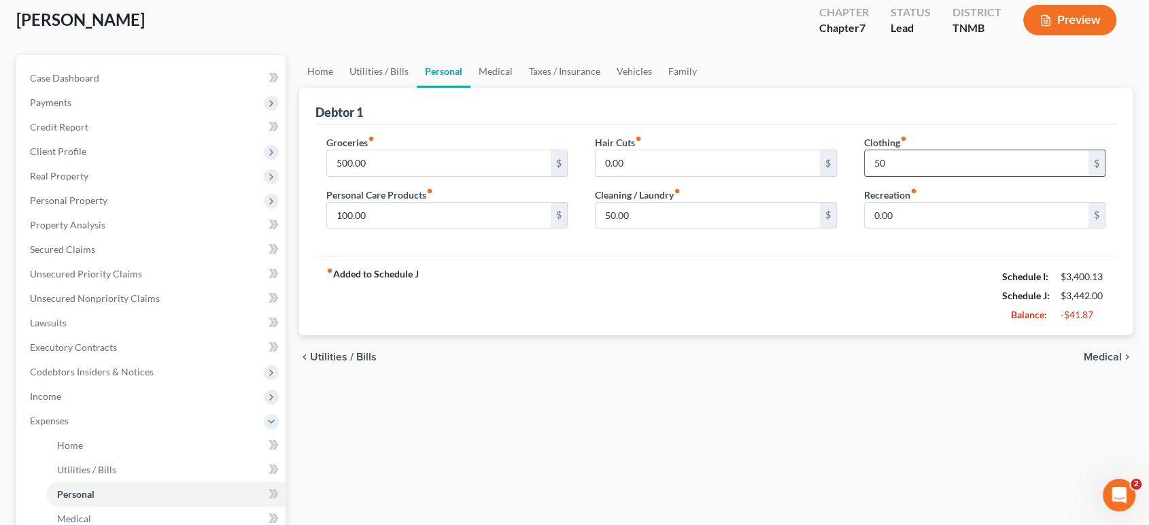
click at [914, 176] on input "50" at bounding box center [977, 163] width 224 height 26
click at [753, 176] on input "0.00" at bounding box center [708, 163] width 224 height 26
click at [469, 176] on input "500.00" at bounding box center [439, 163] width 224 height 26
click at [382, 228] on input "100.00" at bounding box center [439, 216] width 224 height 26
click at [521, 88] on link "Medical" at bounding box center [495, 71] width 50 height 33
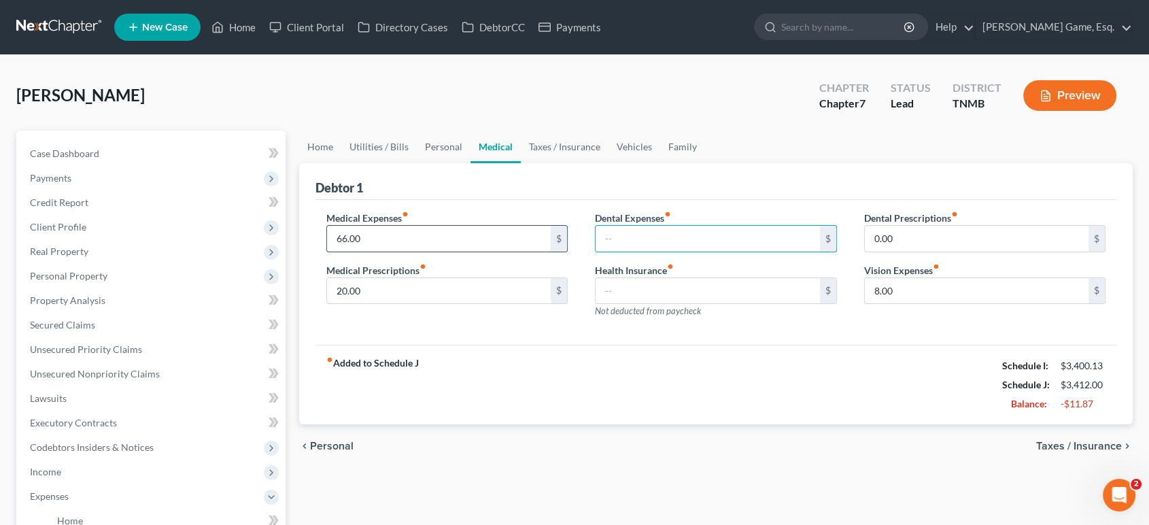
click at [419, 252] on input "66.00" at bounding box center [439, 239] width 224 height 26
type input "66.00"
type input "30.00"
click at [433, 304] on input "20.00" at bounding box center [439, 291] width 224 height 26
click at [402, 304] on input "20.00" at bounding box center [439, 291] width 224 height 26
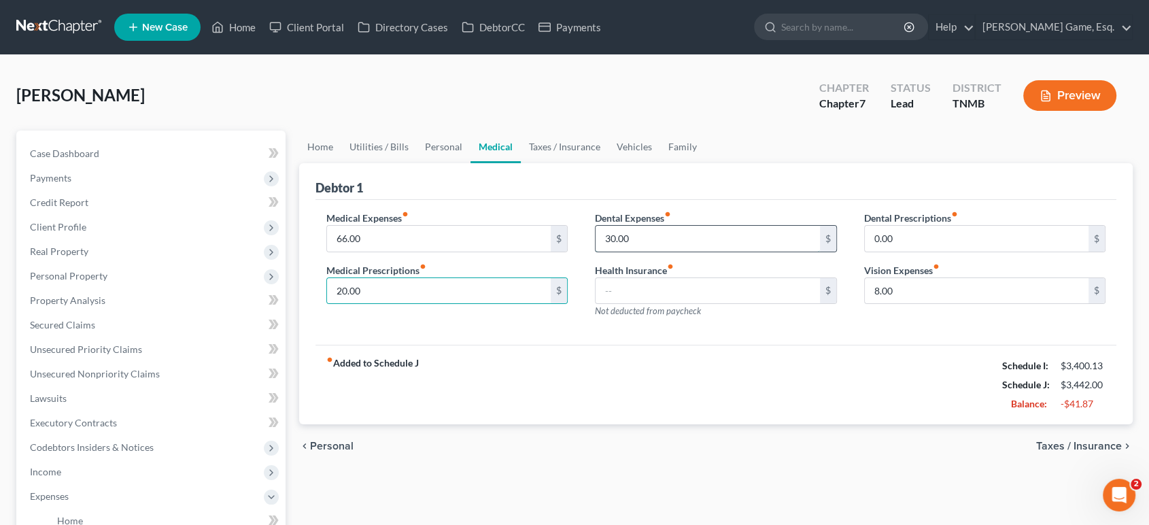
click at [655, 252] on input "30.00" at bounding box center [708, 239] width 224 height 26
click at [948, 304] on input "8.00" at bounding box center [977, 291] width 224 height 26
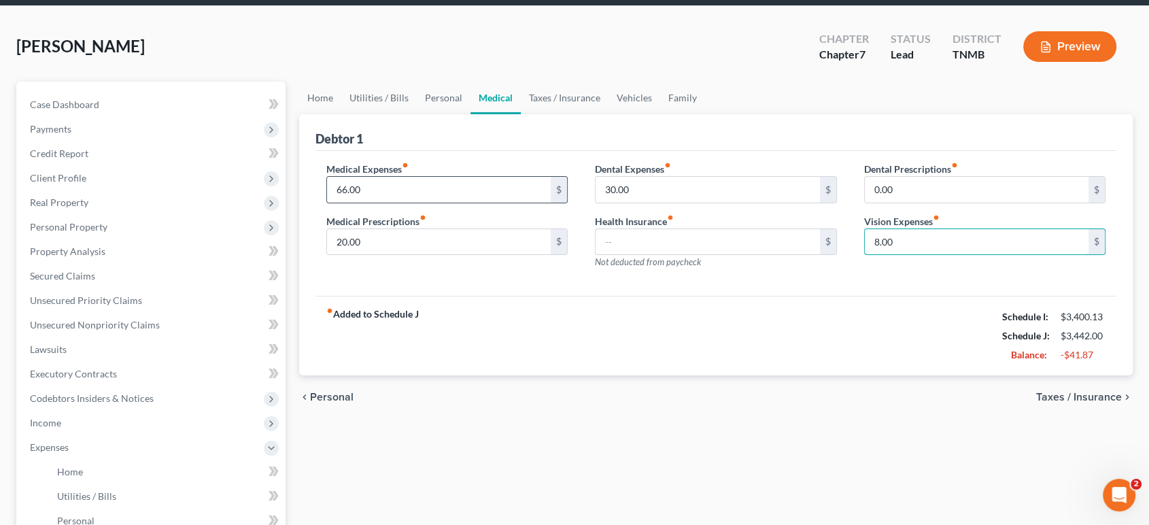
scroll to position [75, 0]
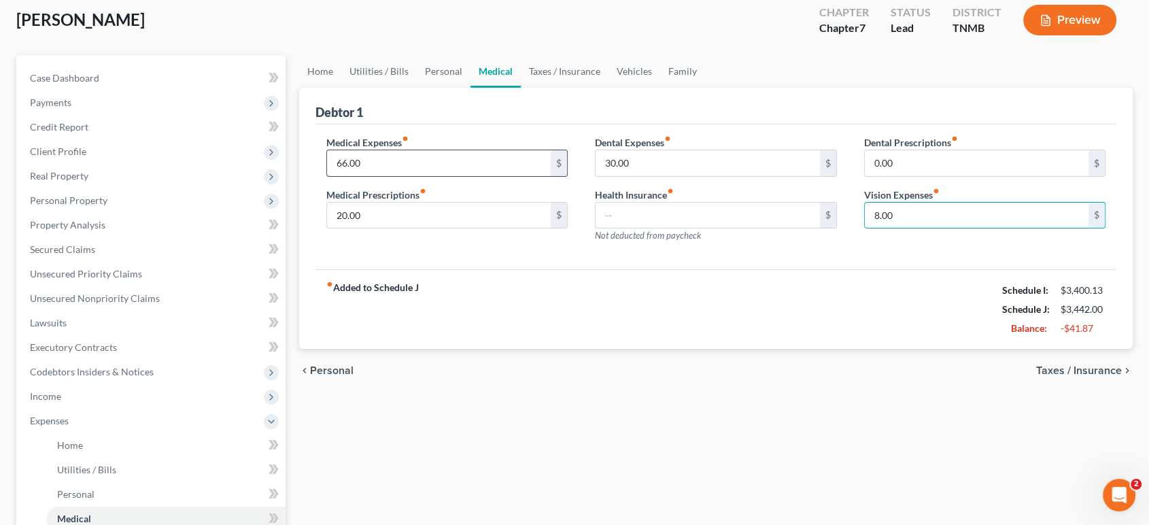
click at [453, 176] on input "66.00" at bounding box center [439, 163] width 224 height 26
type input "35"
click at [969, 228] on input "8.00" at bounding box center [977, 216] width 224 height 26
click at [702, 176] on input "30.00" at bounding box center [708, 163] width 224 height 26
click at [370, 228] on input "20.00" at bounding box center [439, 216] width 224 height 26
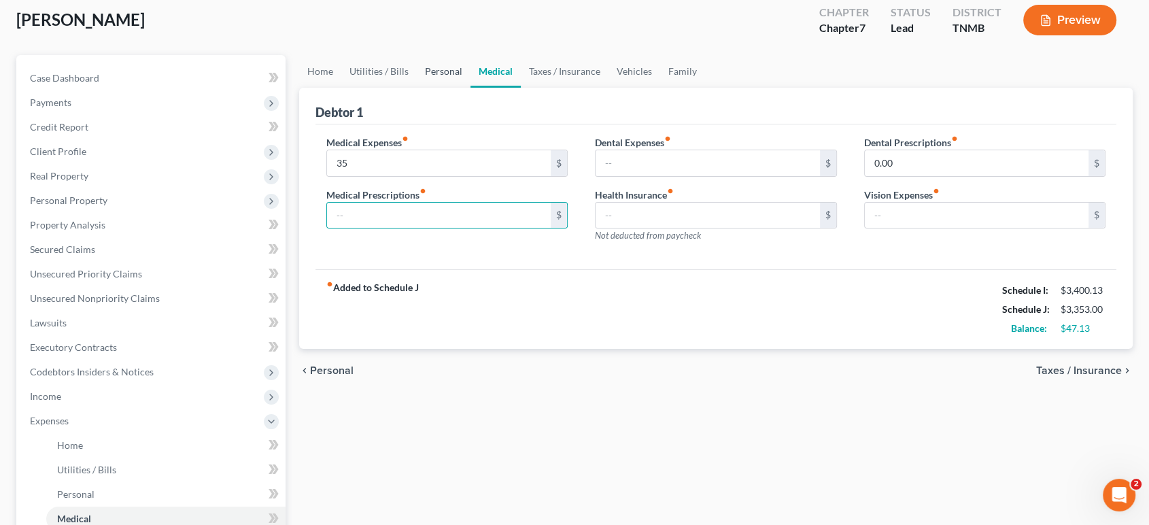
click at [469, 88] on link "Personal" at bounding box center [444, 71] width 54 height 33
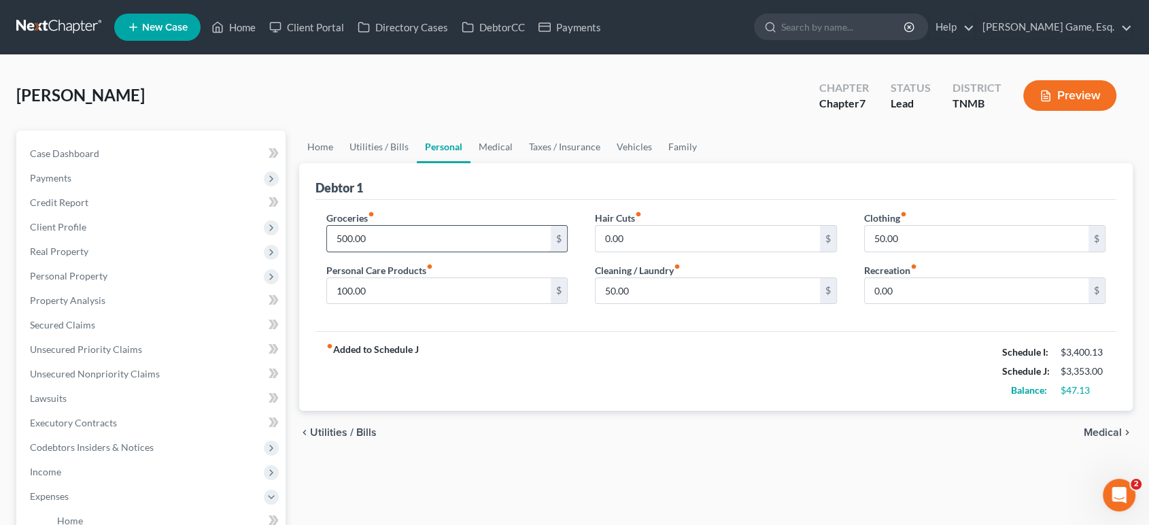
click at [392, 252] on input "500.00" at bounding box center [439, 239] width 224 height 26
type input "550"
click at [649, 411] on div "fiber_manual_record Added to Schedule J Schedule I: $3,400.13 Schedule J: $3,40…" at bounding box center [716, 371] width 802 height 80
click at [521, 163] on link "Medical" at bounding box center [495, 147] width 50 height 33
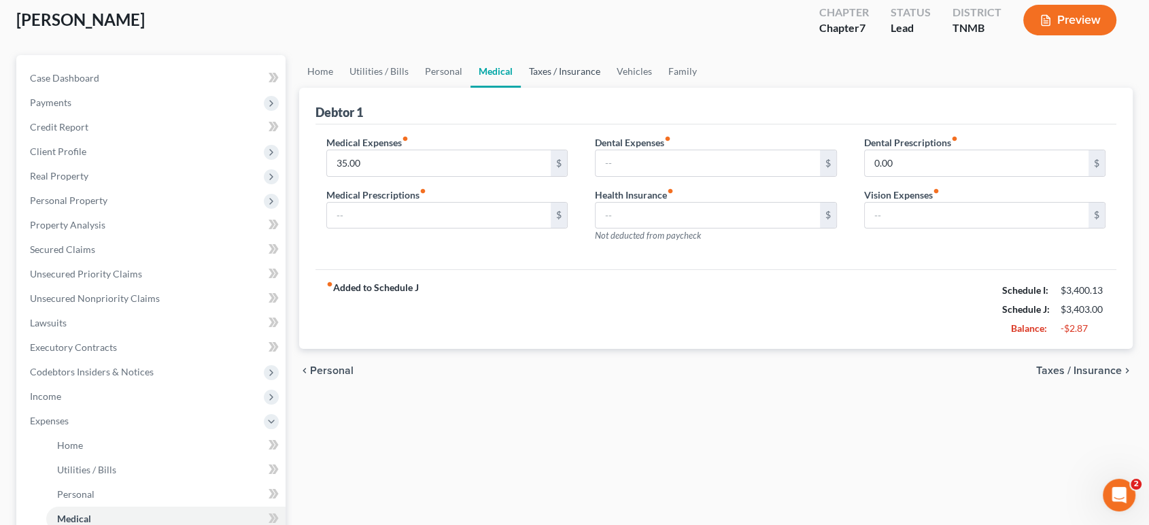
click at [608, 88] on link "Taxes / Insurance" at bounding box center [565, 71] width 88 height 33
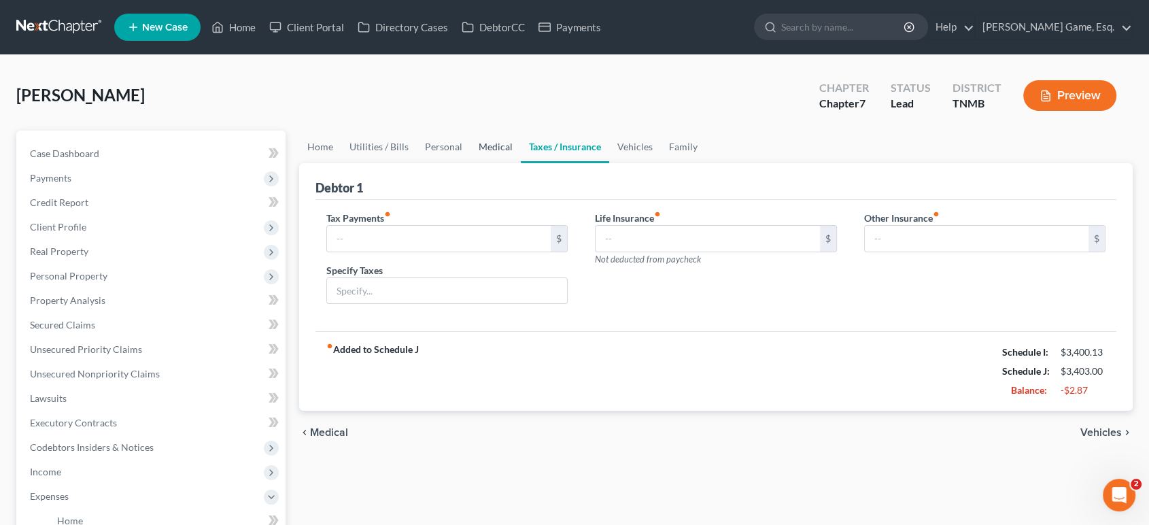
click at [514, 163] on link "Medical" at bounding box center [495, 147] width 50 height 33
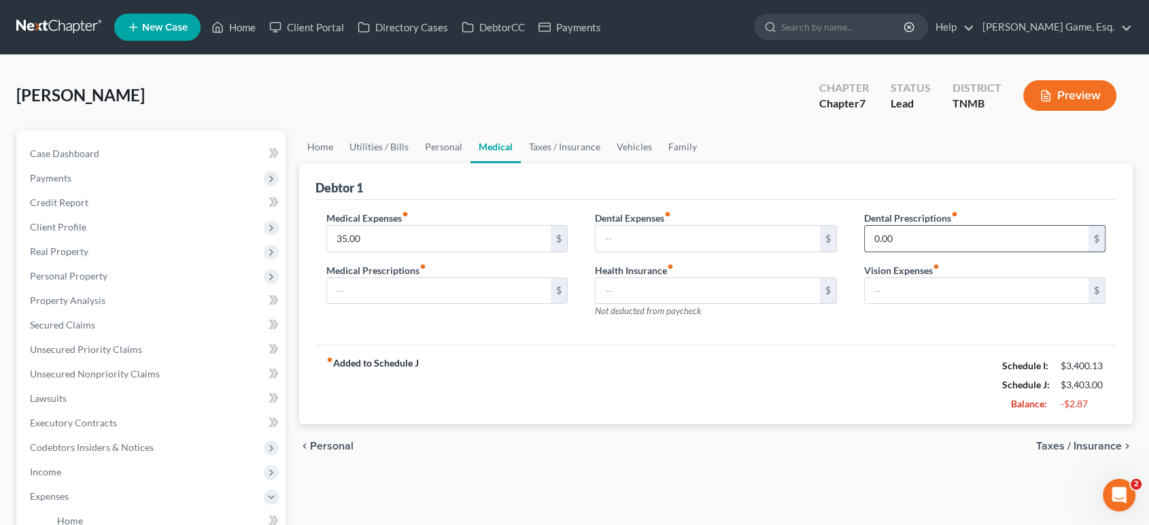
click at [942, 252] on input "0.00" at bounding box center [977, 239] width 224 height 26
click at [919, 163] on ul "Home Utilities / Bills Personal Medical Taxes / Insurance Vehicles Family" at bounding box center [716, 147] width 834 height 33
click at [660, 163] on link "Vehicles" at bounding box center [634, 147] width 52 height 33
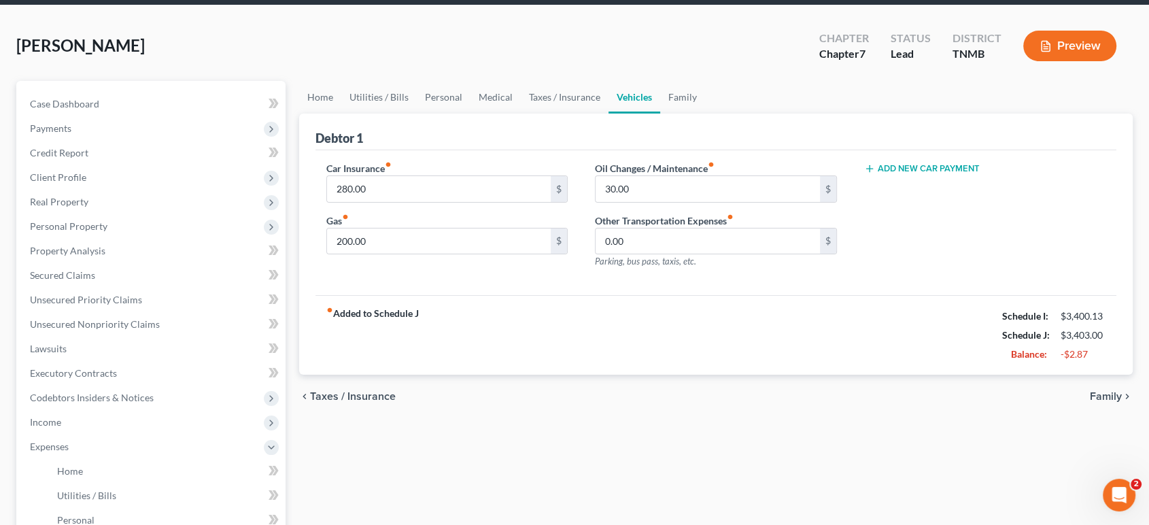
scroll to position [75, 0]
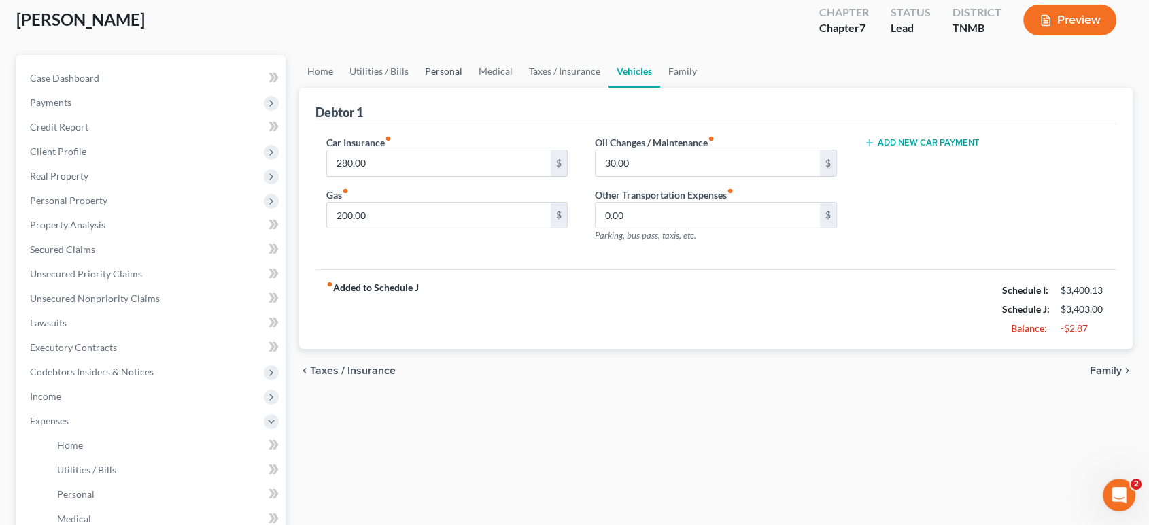
click at [470, 88] on link "Personal" at bounding box center [444, 71] width 54 height 33
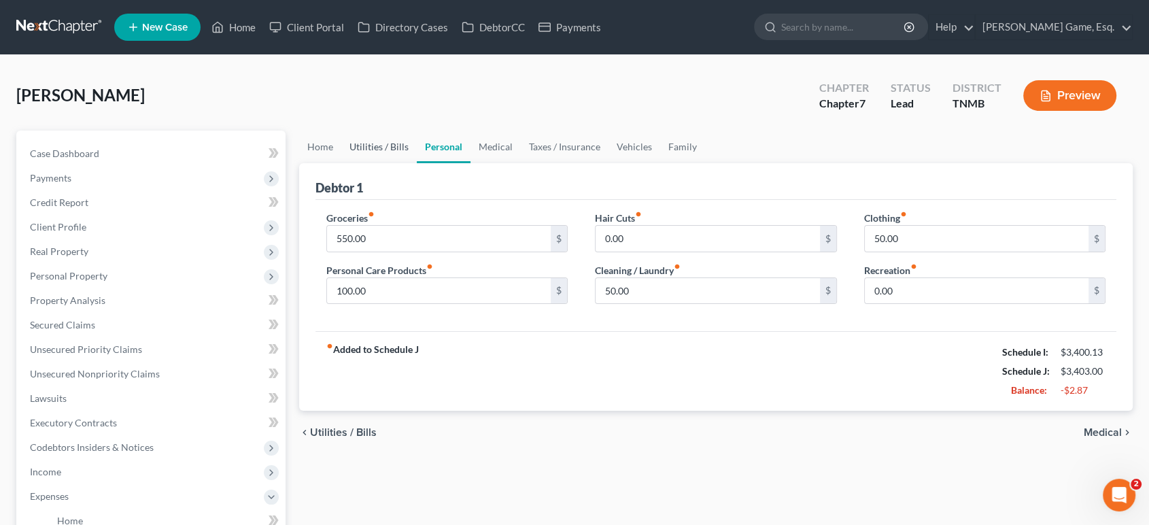
click at [417, 163] on link "Utilities / Bills" at bounding box center [378, 147] width 75 height 33
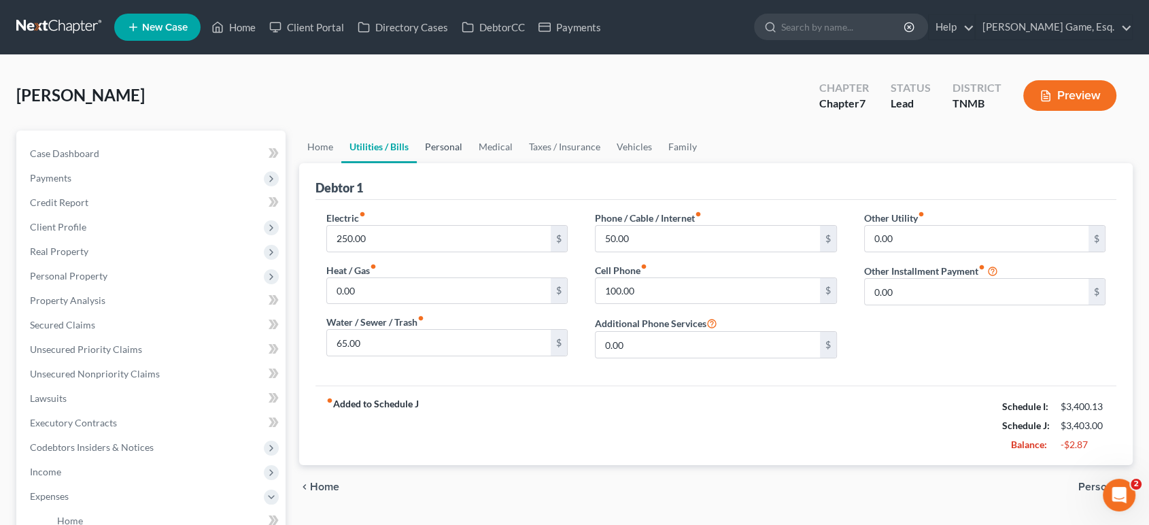
click at [470, 163] on link "Personal" at bounding box center [444, 147] width 54 height 33
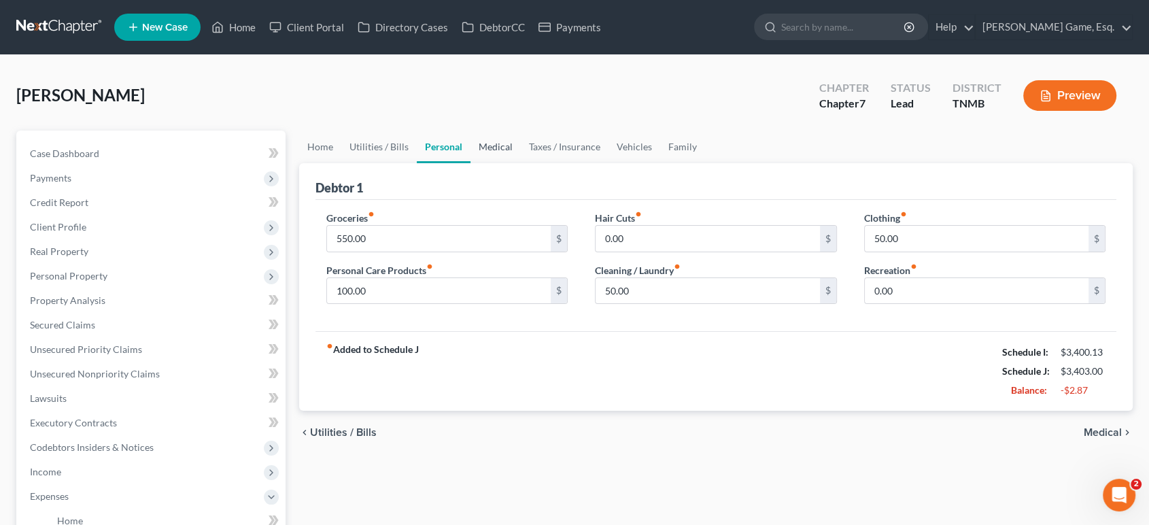
click at [521, 163] on link "Medical" at bounding box center [495, 147] width 50 height 33
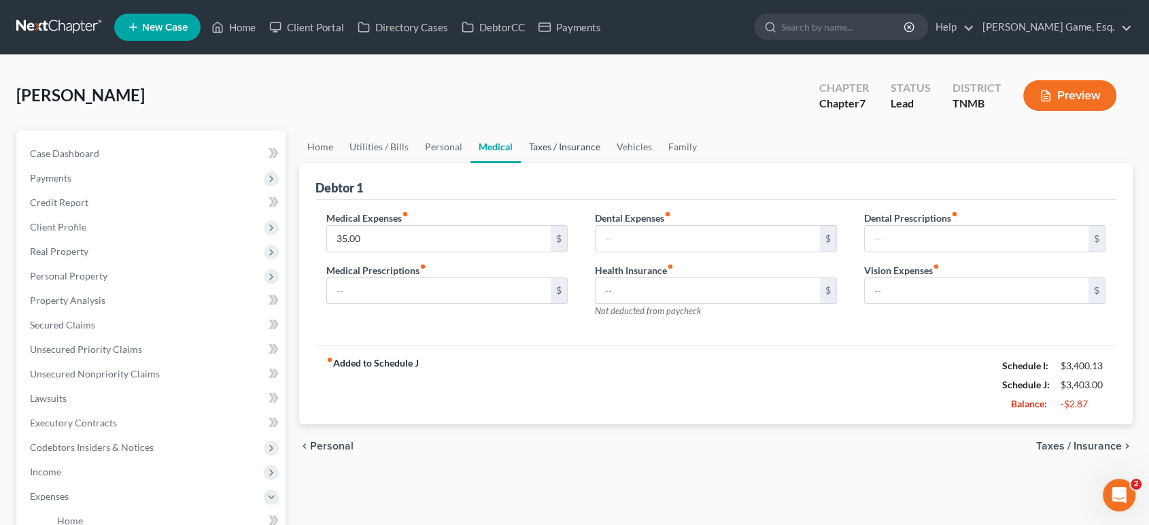
click at [608, 163] on link "Taxes / Insurance" at bounding box center [565, 147] width 88 height 33
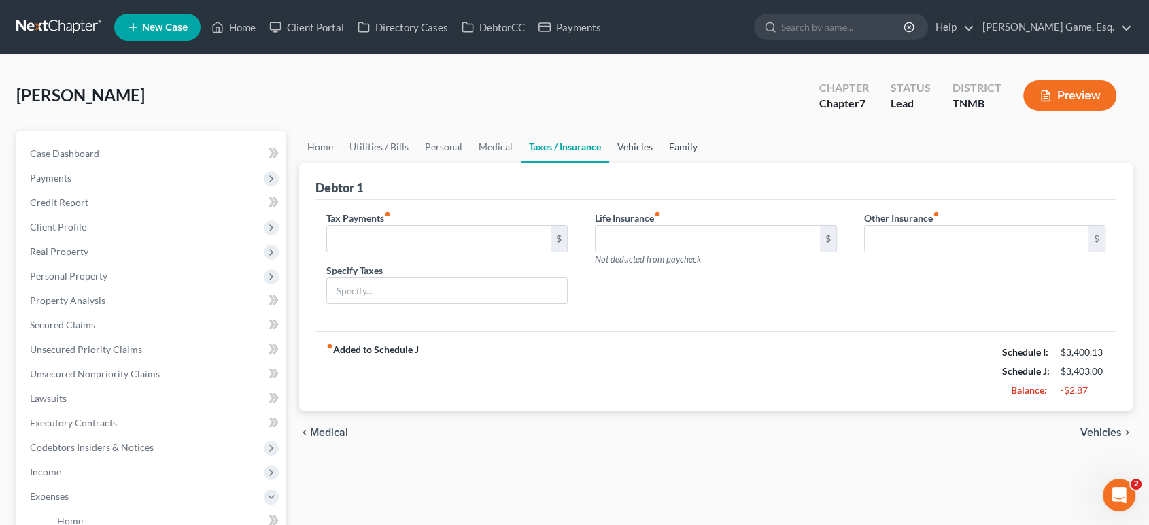
click at [661, 163] on link "Vehicles" at bounding box center [635, 147] width 52 height 33
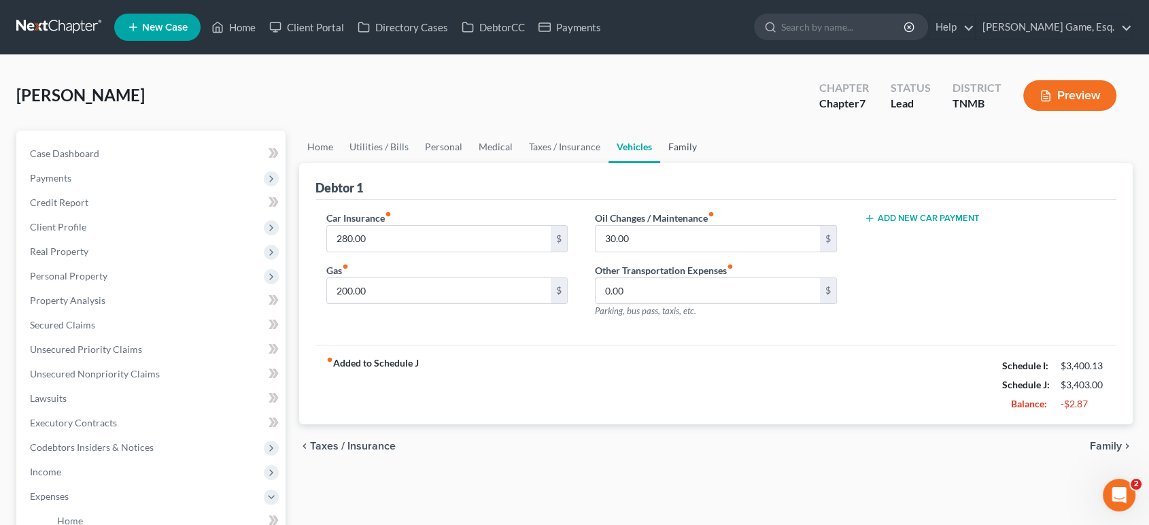
click at [705, 163] on link "Family" at bounding box center [682, 147] width 45 height 33
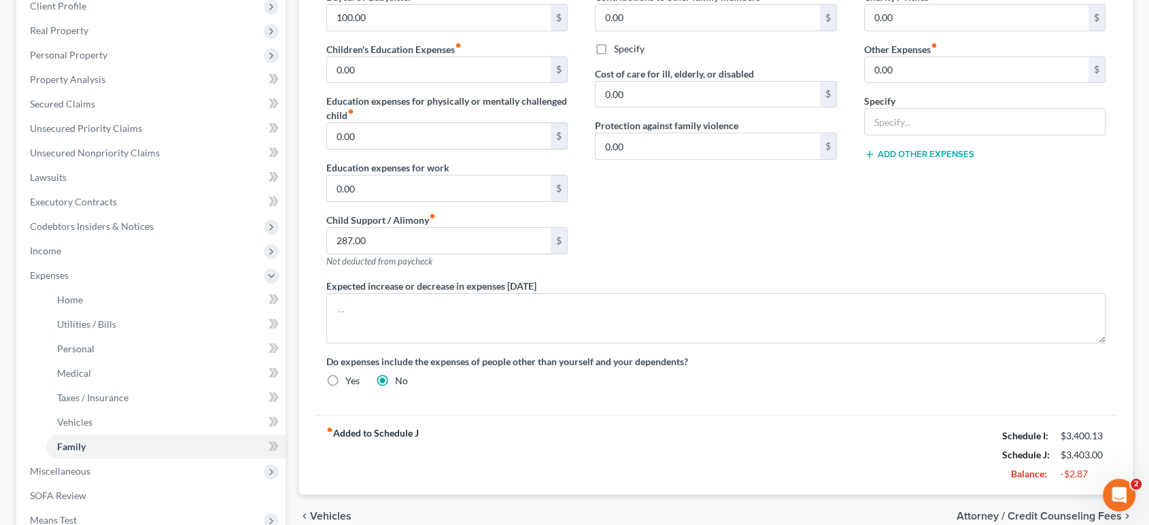
scroll to position [302, 0]
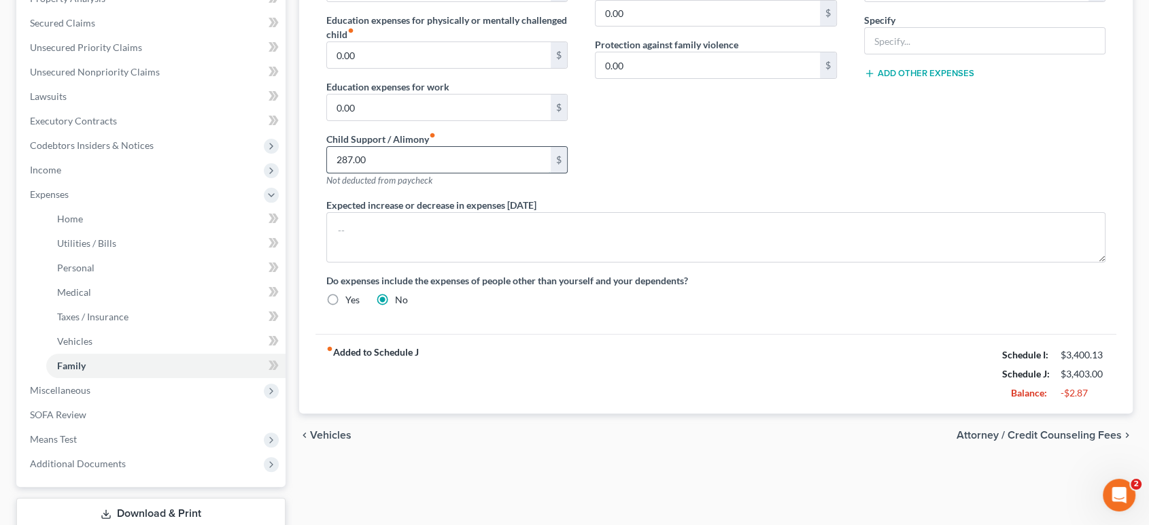
click at [402, 173] on input "287.00" at bounding box center [439, 160] width 224 height 26
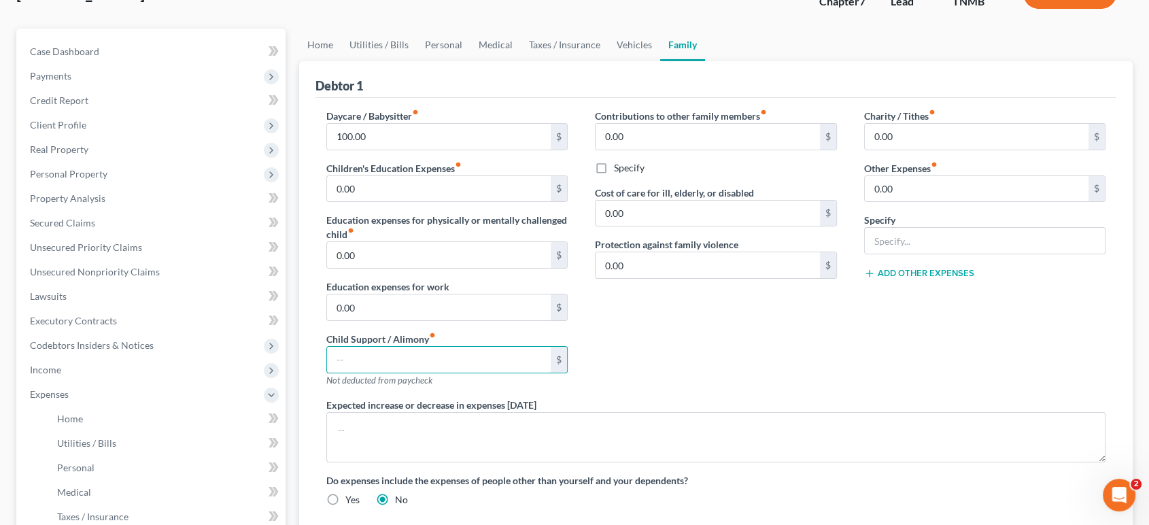
scroll to position [75, 0]
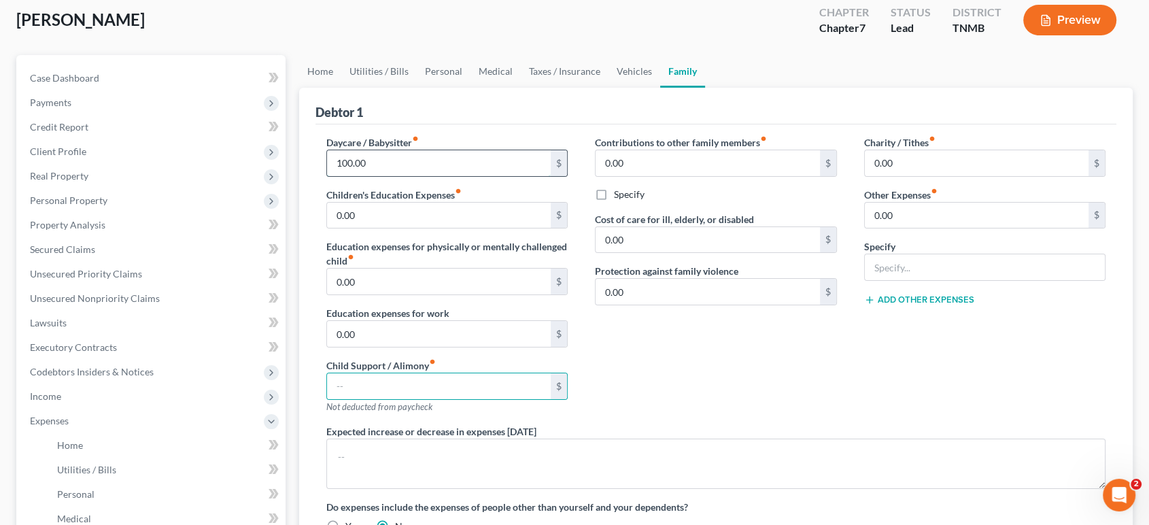
click at [419, 176] on input "100.00" at bounding box center [439, 163] width 224 height 26
click at [500, 124] on div "Debtor 1" at bounding box center [716, 106] width 802 height 37
click at [426, 176] on input "100.00" at bounding box center [439, 163] width 224 height 26
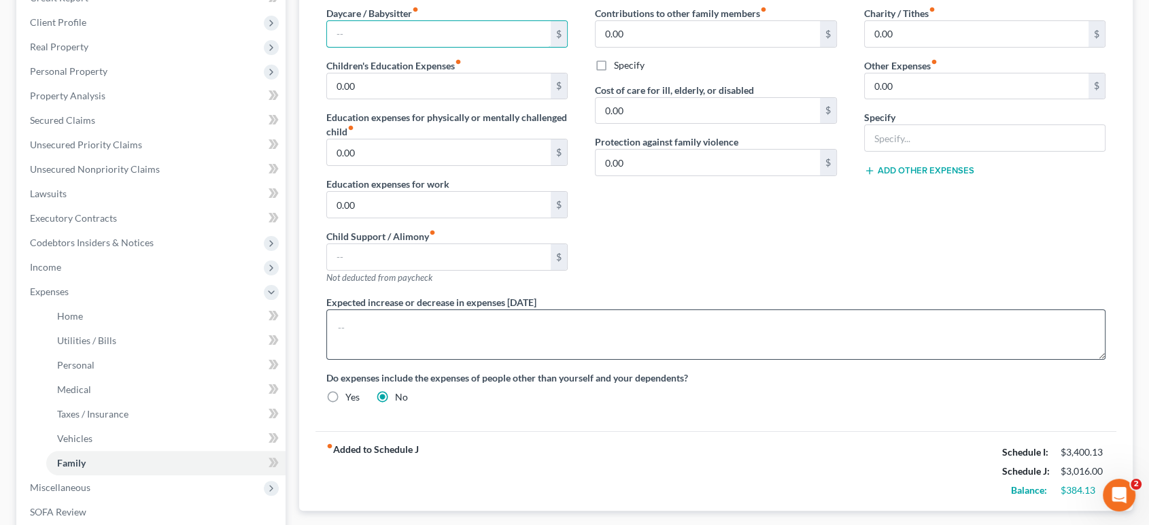
scroll to position [377, 0]
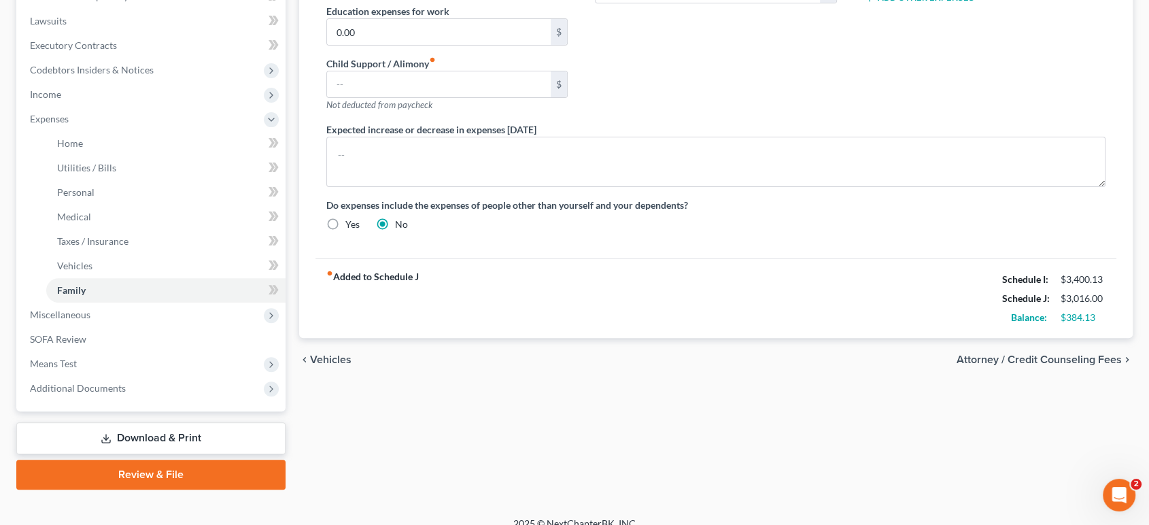
click at [742, 187] on div "Expected increase or decrease in expenses [DATE]" at bounding box center [716, 154] width 807 height 65
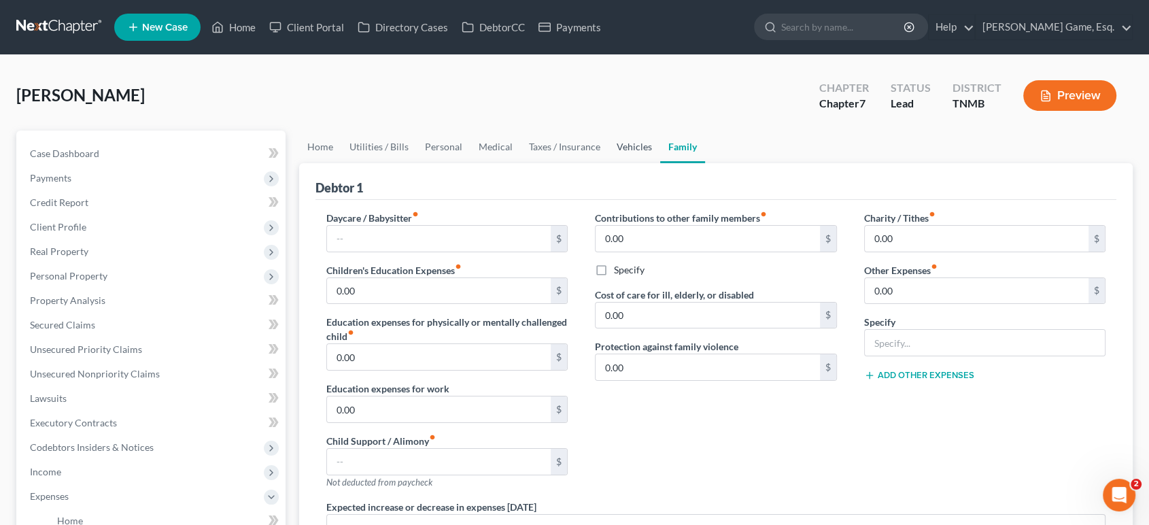
click at [660, 163] on link "Vehicles" at bounding box center [634, 147] width 52 height 33
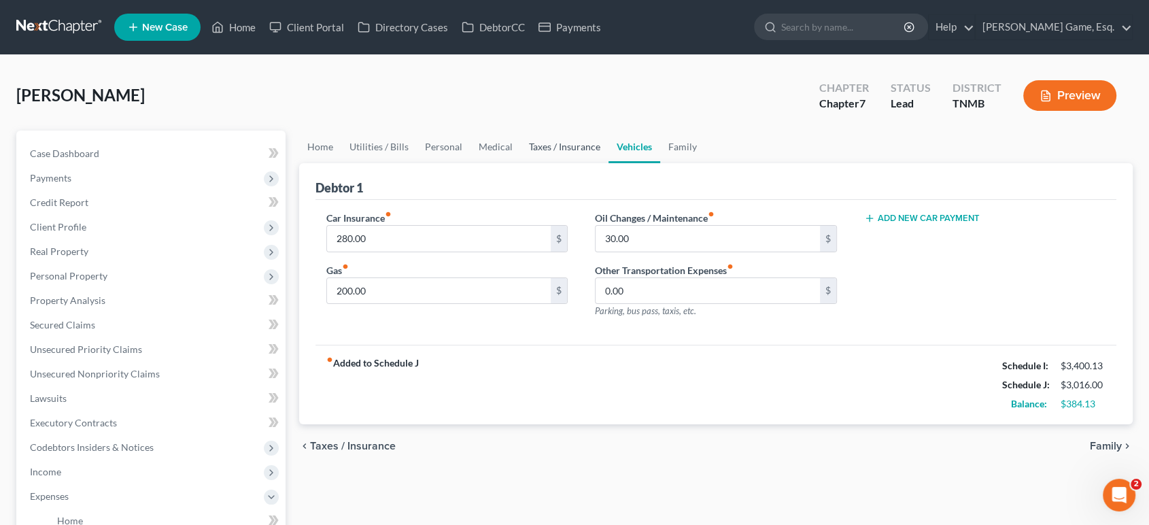
click at [608, 163] on link "Taxes / Insurance" at bounding box center [565, 147] width 88 height 33
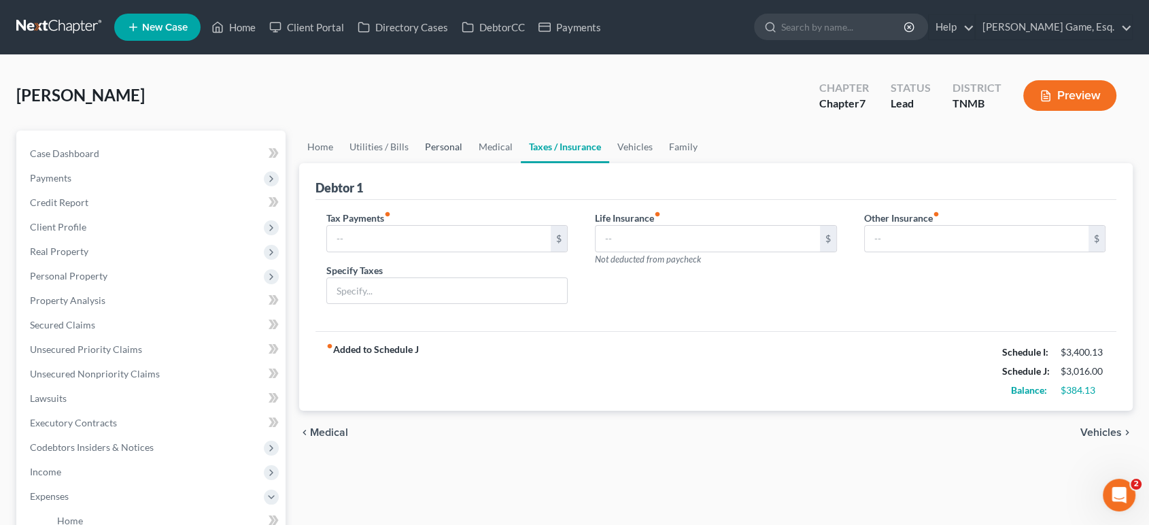
click at [470, 163] on link "Personal" at bounding box center [444, 147] width 54 height 33
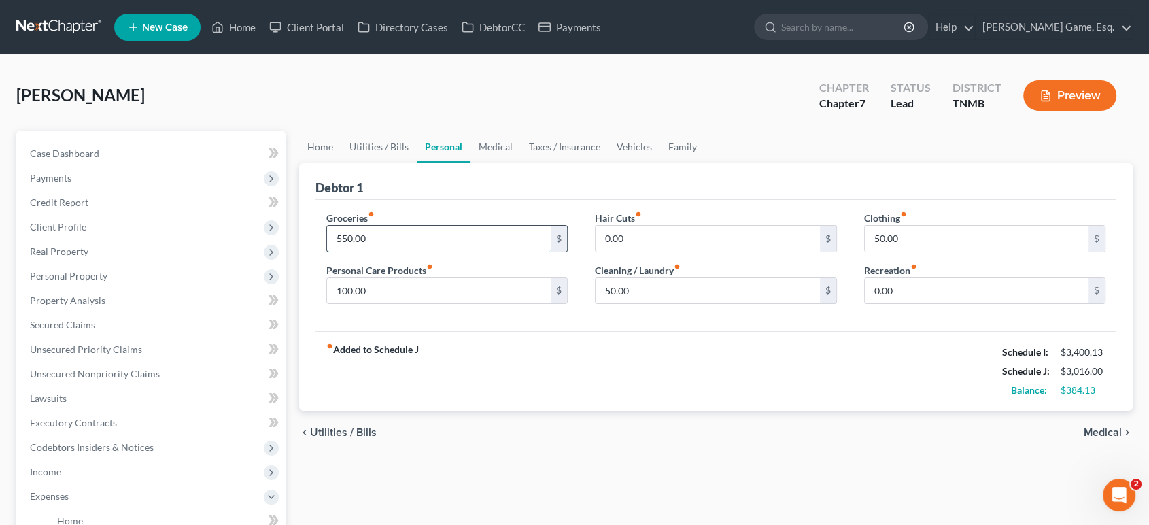
drag, startPoint x: 389, startPoint y: 292, endPoint x: 477, endPoint y: 295, distance: 87.7
click at [389, 252] on input "550.00" at bounding box center [439, 239] width 224 height 26
type input "700"
click at [725, 411] on div "fiber_manual_record Added to Schedule J Schedule I: $3,400.13 Schedule J: $3,16…" at bounding box center [716, 371] width 802 height 80
click at [663, 304] on input "50.00" at bounding box center [708, 291] width 224 height 26
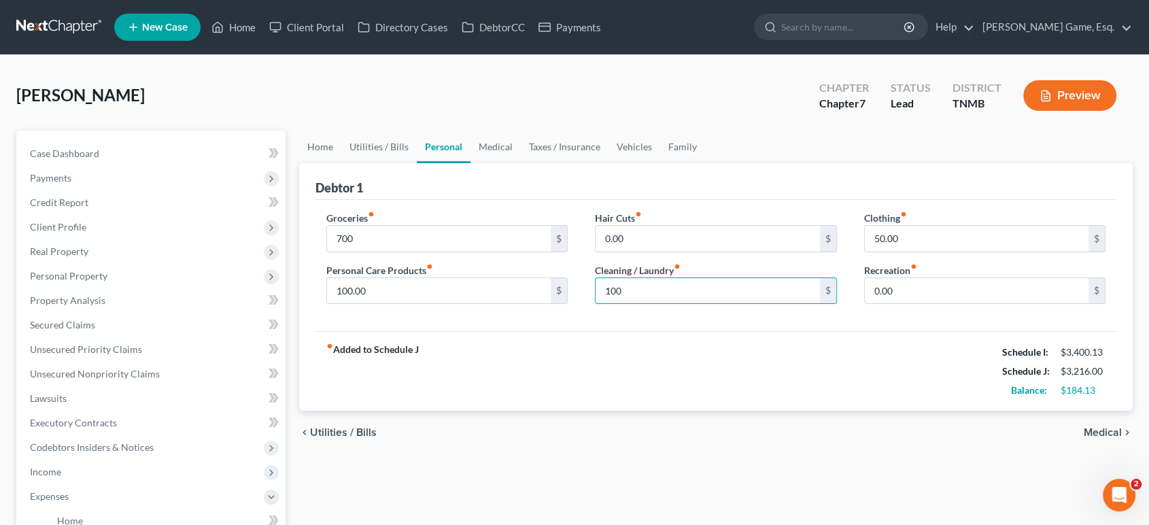
drag, startPoint x: 848, startPoint y: 439, endPoint x: 839, endPoint y: 434, distance: 10.0
click at [844, 411] on div "fiber_manual_record Added to Schedule J Schedule I: $3,400.13 Schedule J: $3,21…" at bounding box center [716, 371] width 802 height 80
click at [674, 304] on input "100" at bounding box center [708, 291] width 224 height 26
type input "5"
type input "75"
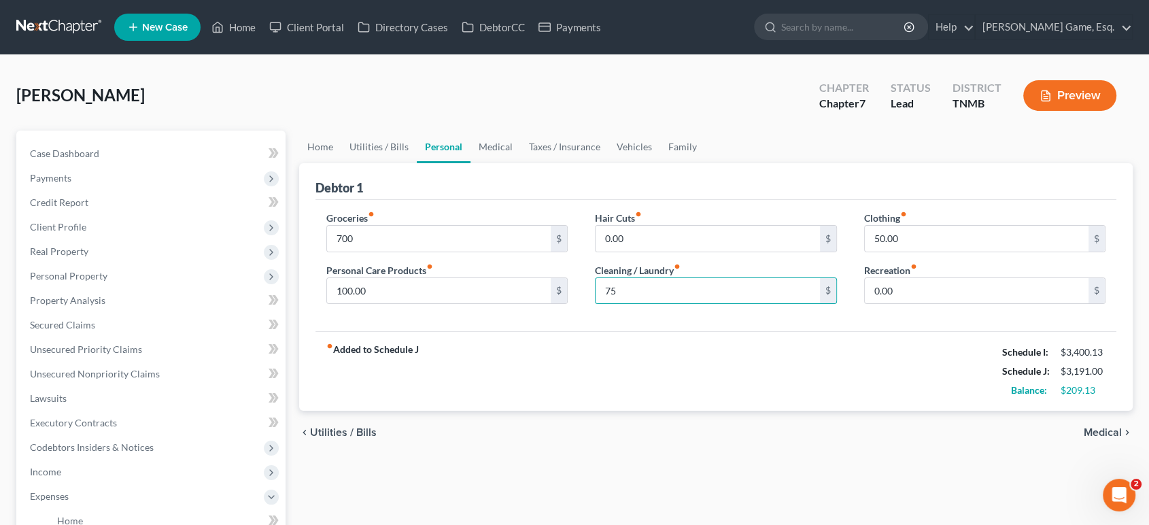
click at [748, 411] on div "fiber_manual_record Added to Schedule J Schedule I: $3,400.13 Schedule J: $3,19…" at bounding box center [716, 371] width 802 height 80
click at [952, 304] on input "0.00" at bounding box center [977, 291] width 224 height 26
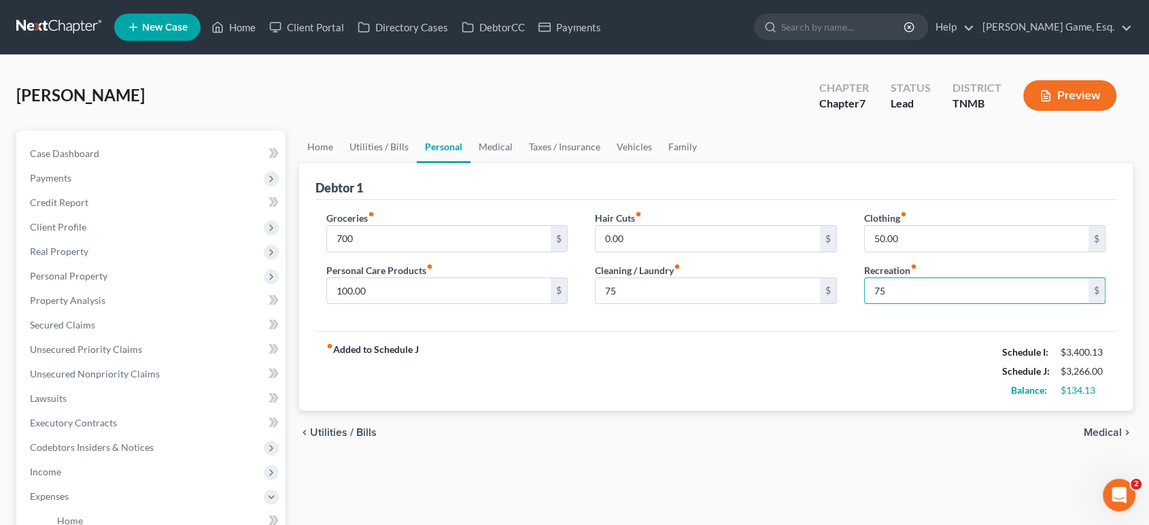
type input "75"
click at [846, 411] on div "fiber_manual_record Added to Schedule J Schedule I: $3,400.13 Schedule J: $3,26…" at bounding box center [716, 371] width 802 height 80
click at [948, 252] on input "50.00" at bounding box center [977, 239] width 224 height 26
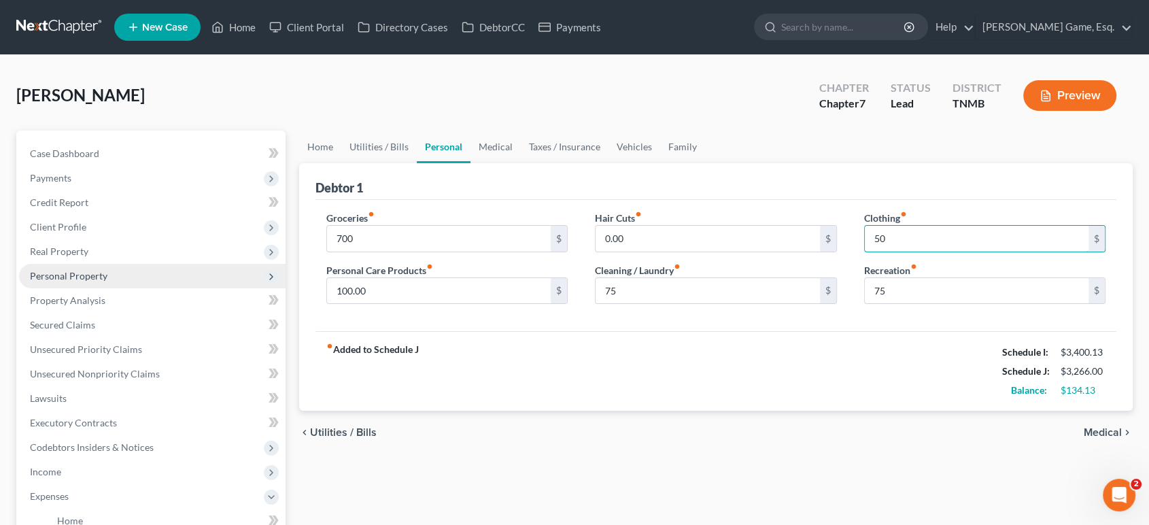
type input "50"
click at [771, 200] on div "Debtor 1" at bounding box center [716, 181] width 802 height 37
click at [434, 252] on input "700" at bounding box center [439, 239] width 224 height 26
click at [435, 252] on input "700" at bounding box center [439, 239] width 224 height 26
click at [417, 163] on link "Utilities / Bills" at bounding box center [378, 147] width 75 height 33
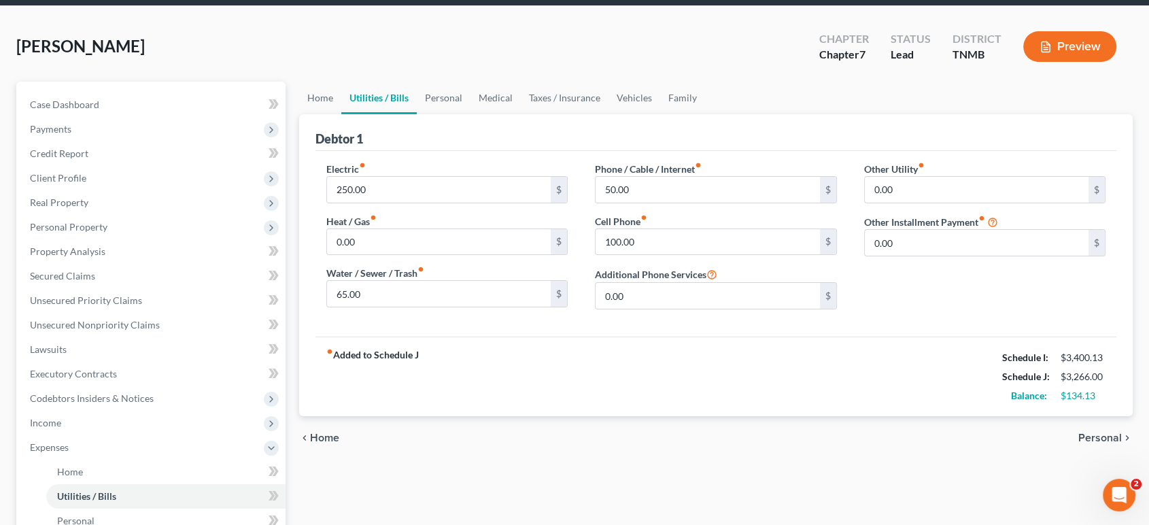
scroll to position [75, 0]
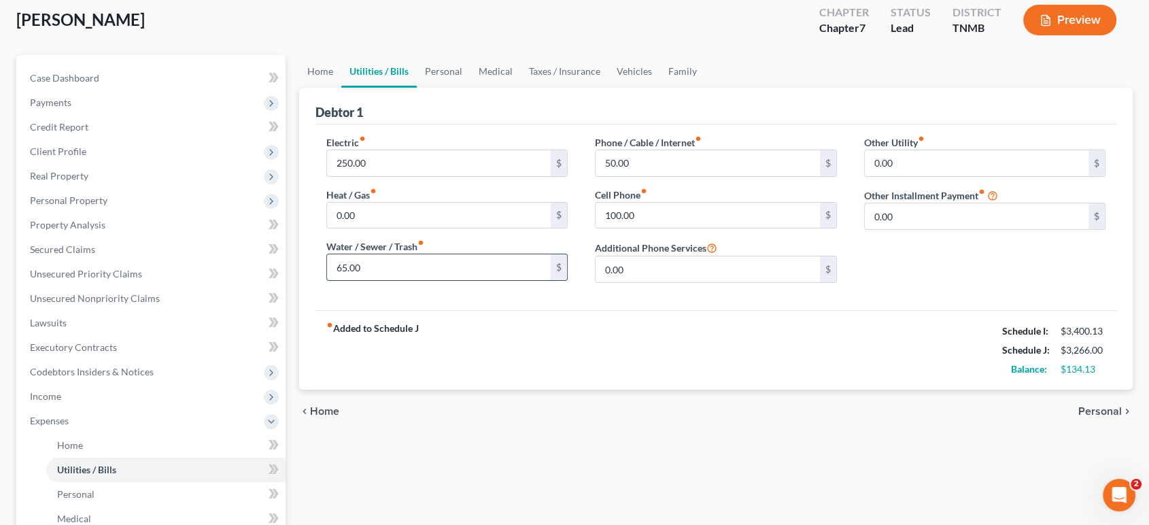
click at [402, 280] on input "65.00" at bounding box center [439, 267] width 224 height 26
click at [444, 280] on input "65.00" at bounding box center [439, 267] width 224 height 26
type input "65.00"
click at [712, 390] on div "fiber_manual_record Added to Schedule J Schedule I: $3,400.13 Schedule J: $3,26…" at bounding box center [716, 350] width 802 height 80
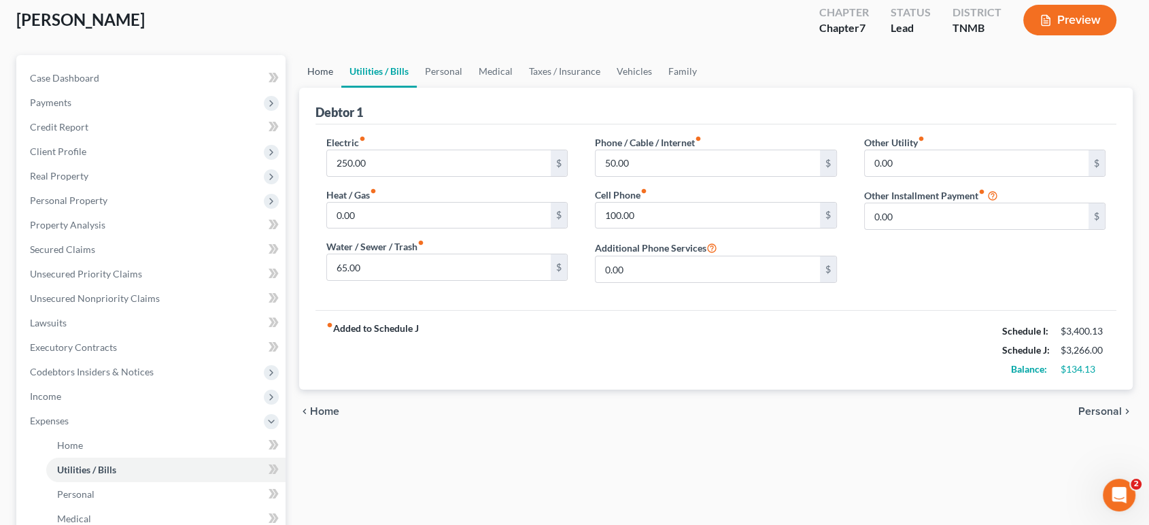
click at [321, 88] on link "Home" at bounding box center [320, 71] width 42 height 33
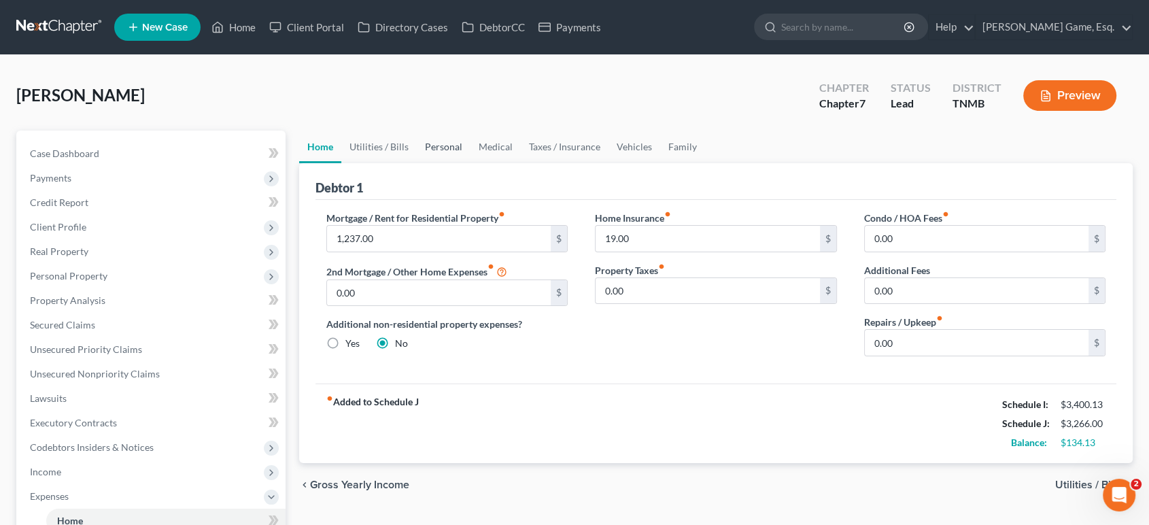
click at [468, 163] on link "Personal" at bounding box center [444, 147] width 54 height 33
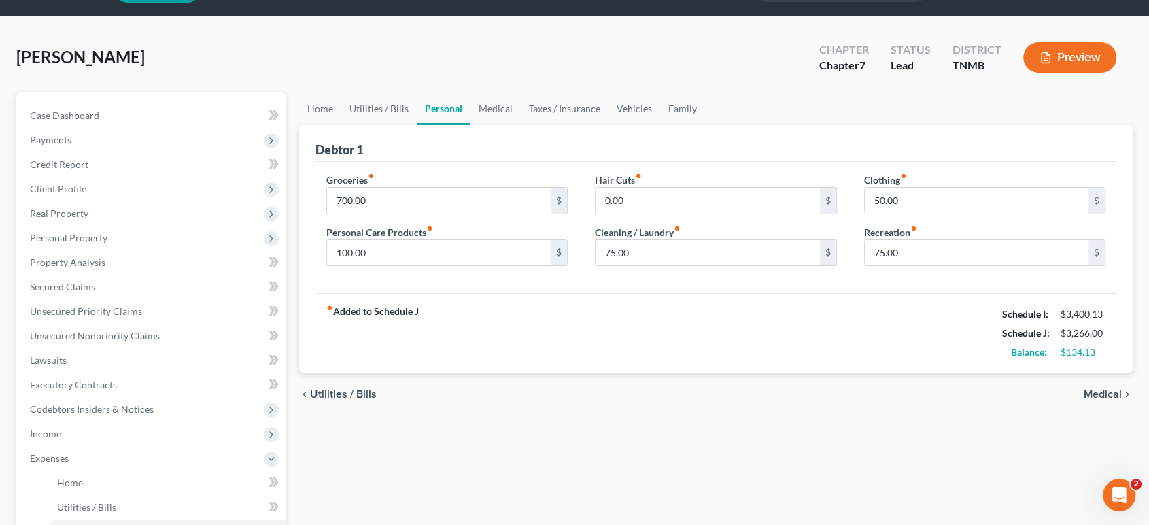
scroll to position [75, 0]
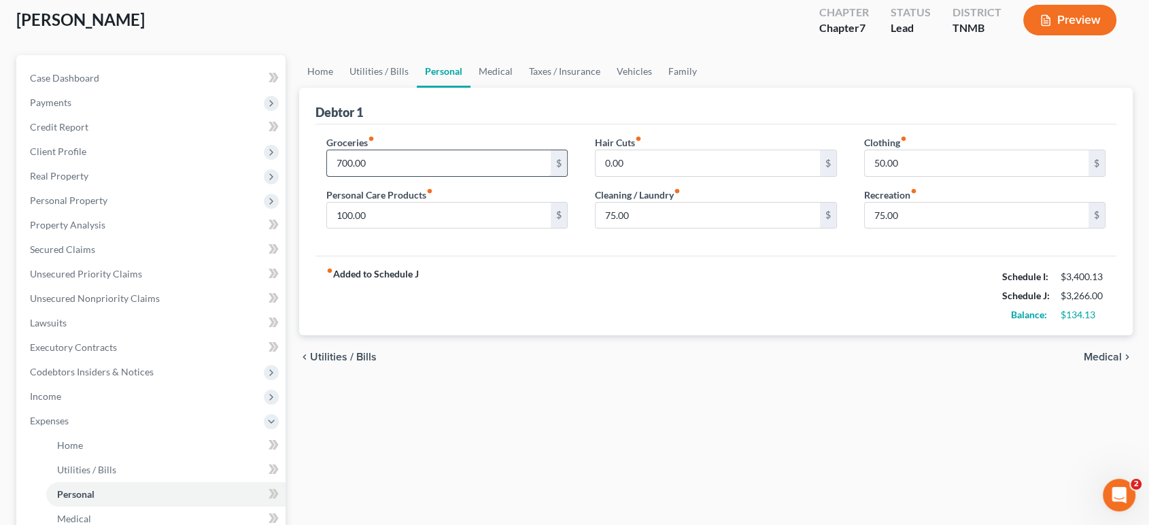
click at [366, 176] on input "700.00" at bounding box center [439, 163] width 224 height 26
click at [521, 88] on link "Medical" at bounding box center [495, 71] width 50 height 33
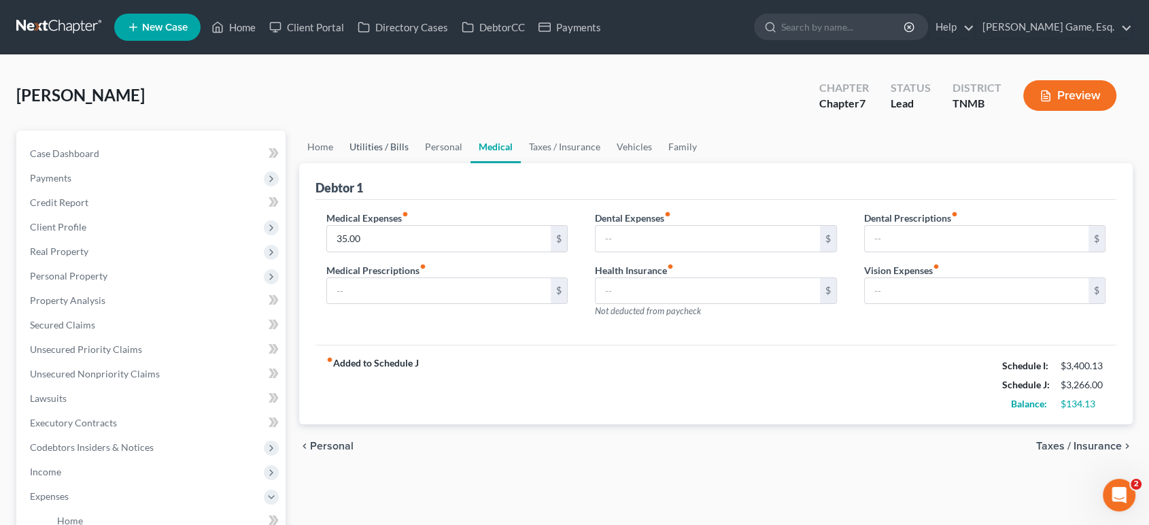
click at [402, 163] on link "Utilities / Bills" at bounding box center [378, 147] width 75 height 33
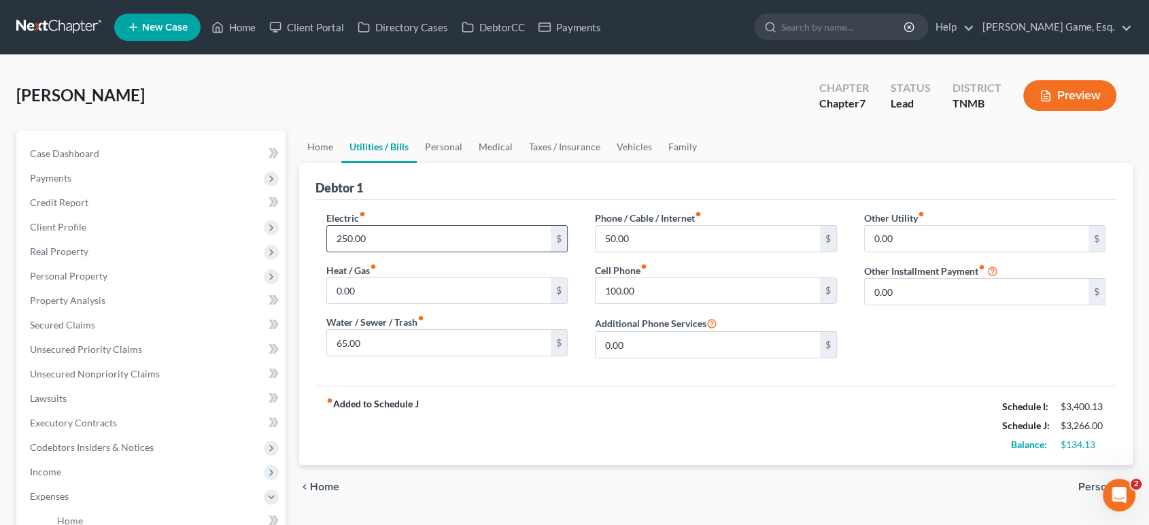
click at [368, 252] on input "250.00" at bounding box center [439, 239] width 224 height 26
type input "275"
click at [587, 200] on div "Debtor 1" at bounding box center [716, 181] width 802 height 37
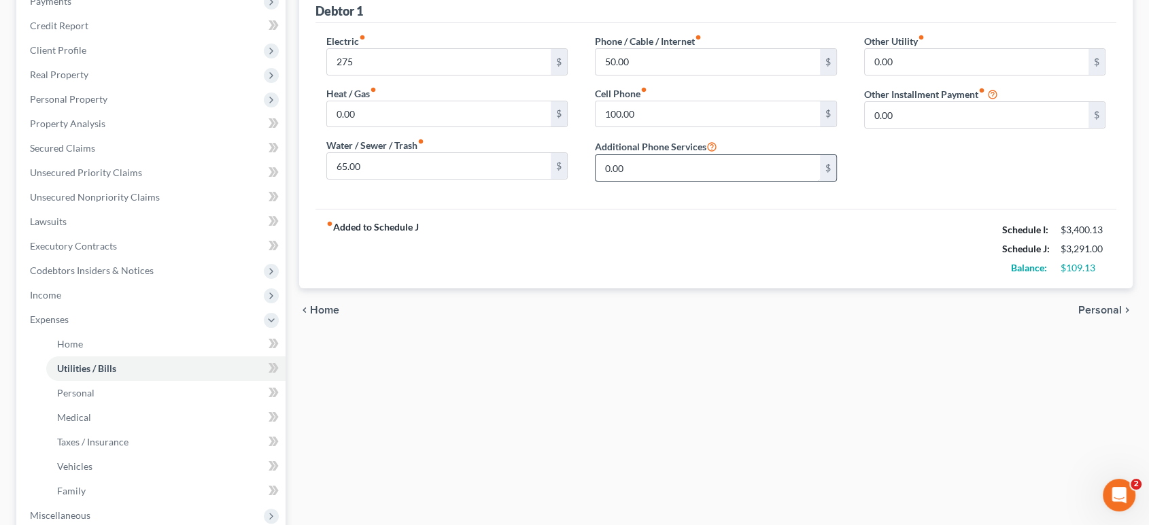
scroll to position [151, 0]
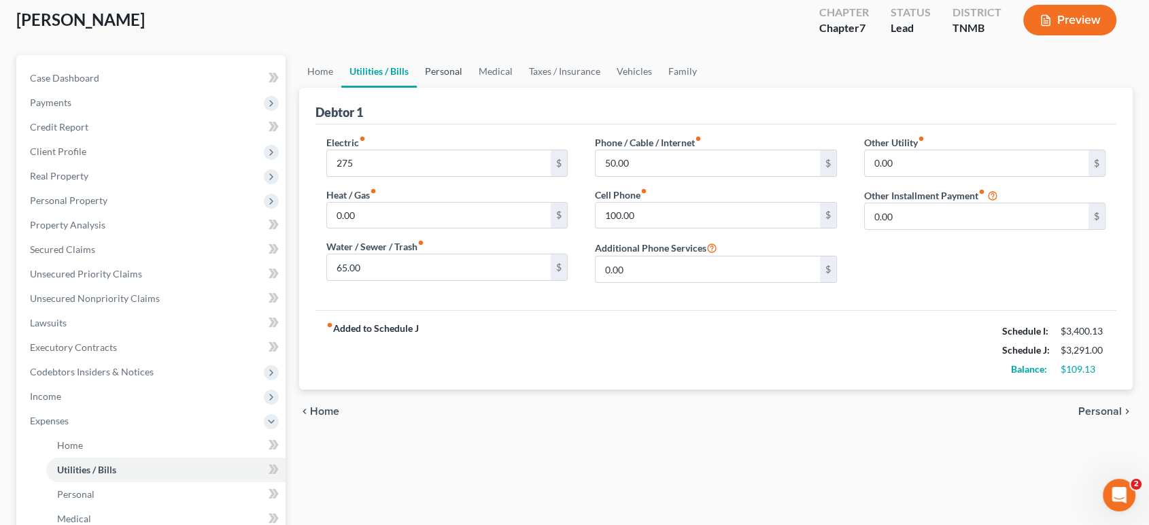
click at [470, 88] on link "Personal" at bounding box center [444, 71] width 54 height 33
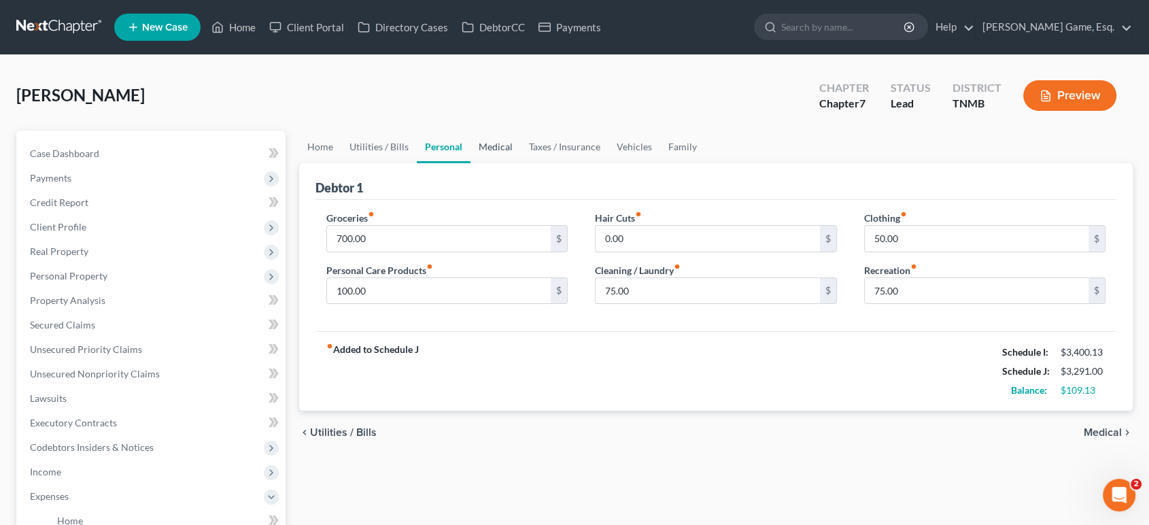
click at [521, 163] on link "Medical" at bounding box center [495, 147] width 50 height 33
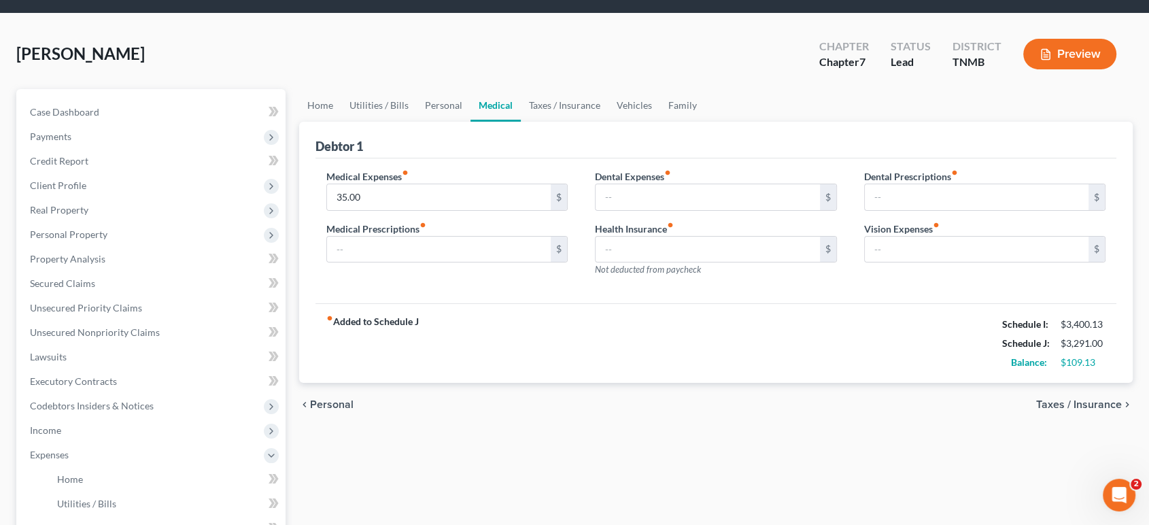
scroll to position [75, 0]
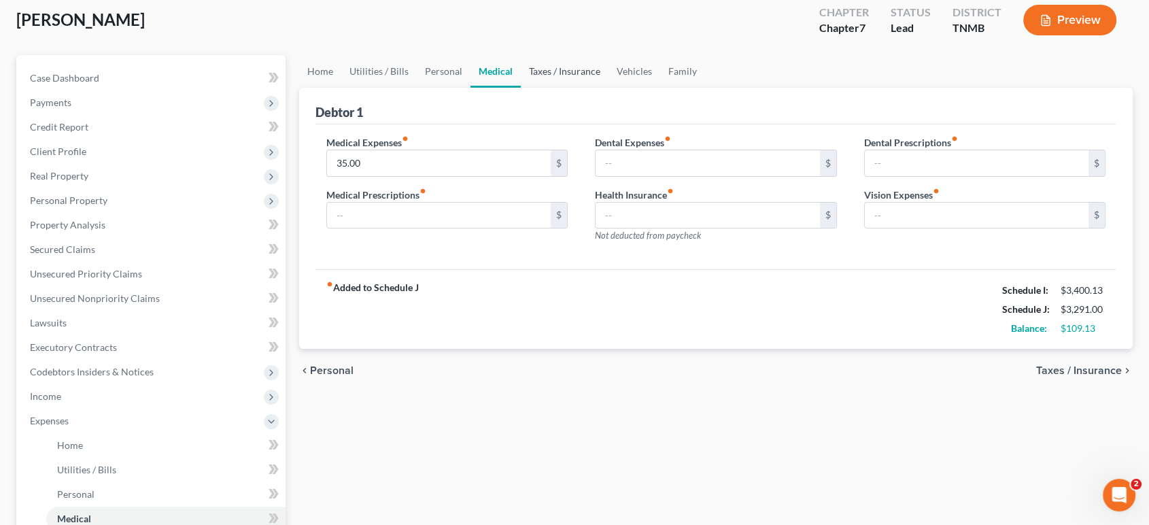
click at [608, 88] on link "Taxes / Insurance" at bounding box center [565, 71] width 88 height 33
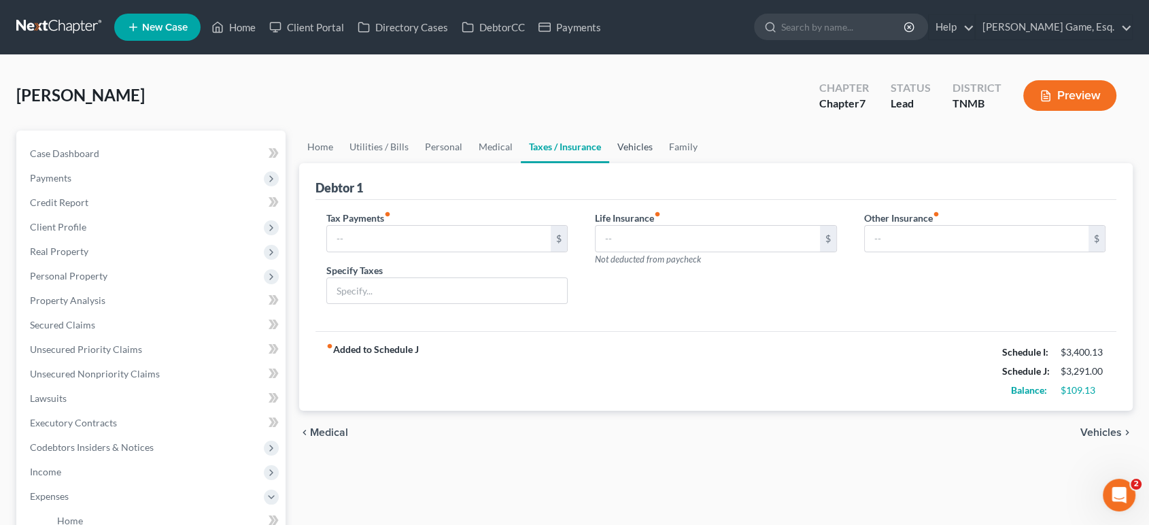
click at [661, 163] on link "Vehicles" at bounding box center [635, 147] width 52 height 33
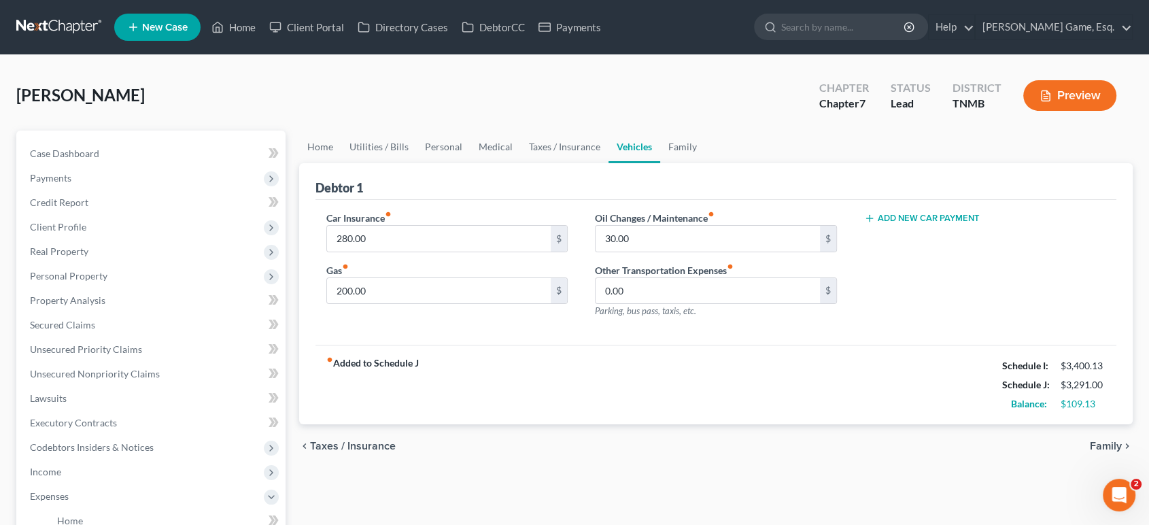
scroll to position [75, 0]
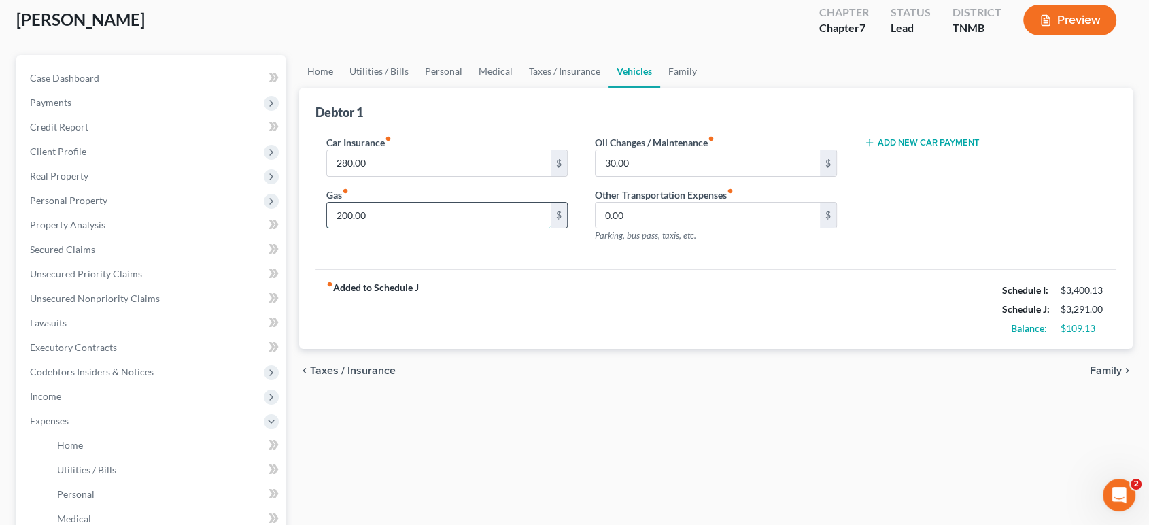
click at [363, 228] on input "200.00" at bounding box center [439, 216] width 224 height 26
click at [493, 228] on input "200.00" at bounding box center [439, 216] width 224 height 26
click at [705, 88] on link "Family" at bounding box center [682, 71] width 45 height 33
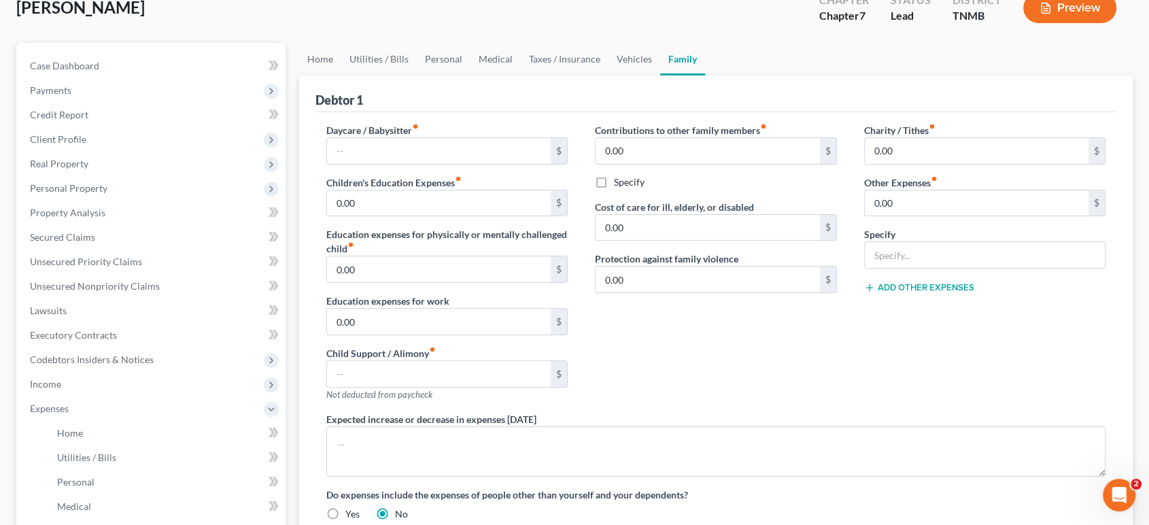
scroll to position [75, 0]
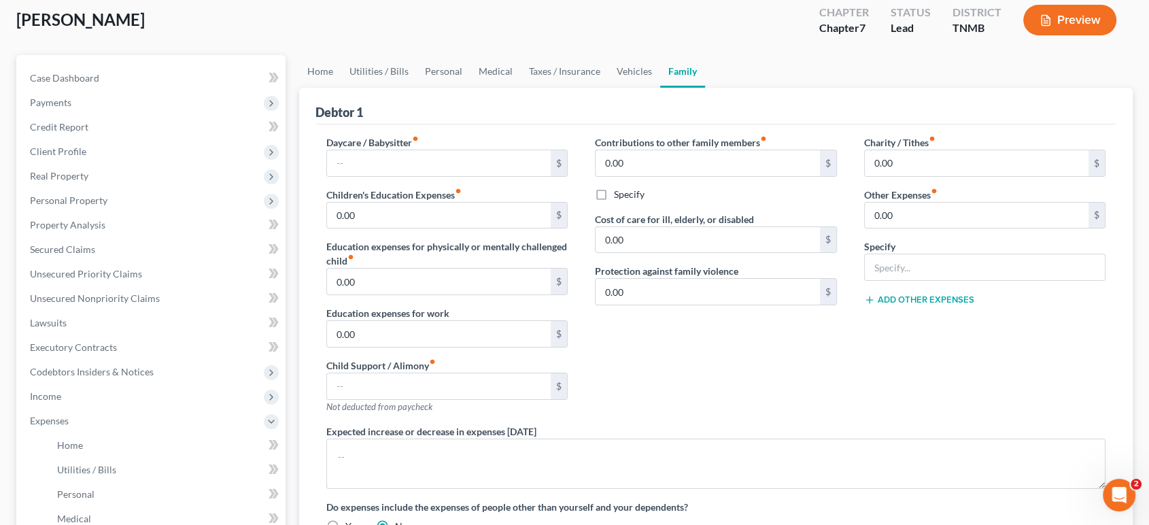
drag, startPoint x: 772, startPoint y: 105, endPoint x: 593, endPoint y: 158, distance: 186.5
click at [593, 124] on div "Debtor 1" at bounding box center [716, 106] width 802 height 37
click at [670, 176] on input "0.00" at bounding box center [708, 163] width 224 height 26
type input "60"
click at [614, 201] on label "Specify" at bounding box center [629, 195] width 31 height 14
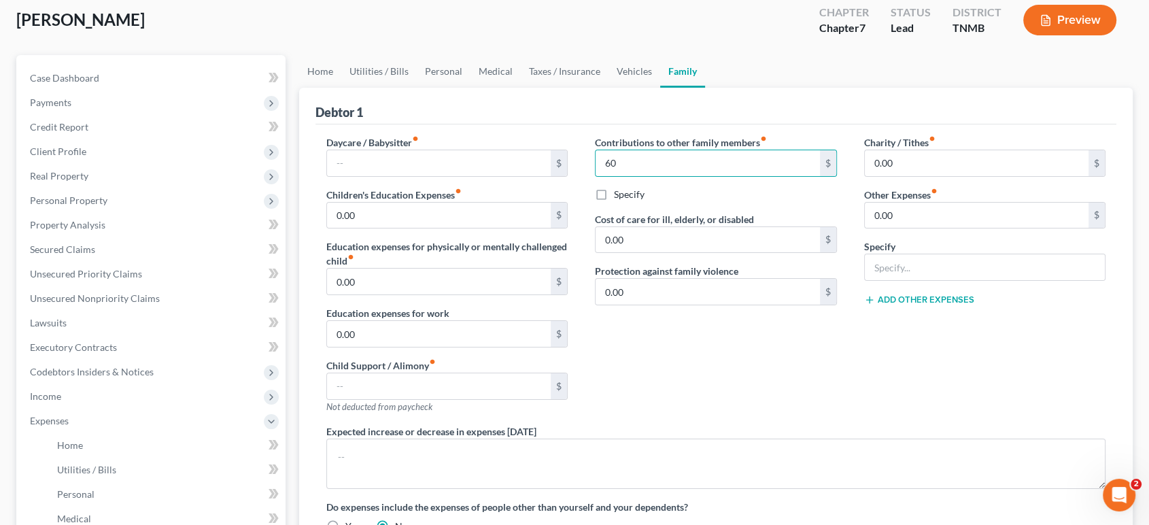
click at [619, 196] on input "Specify" at bounding box center [623, 192] width 9 height 9
checkbox input "true"
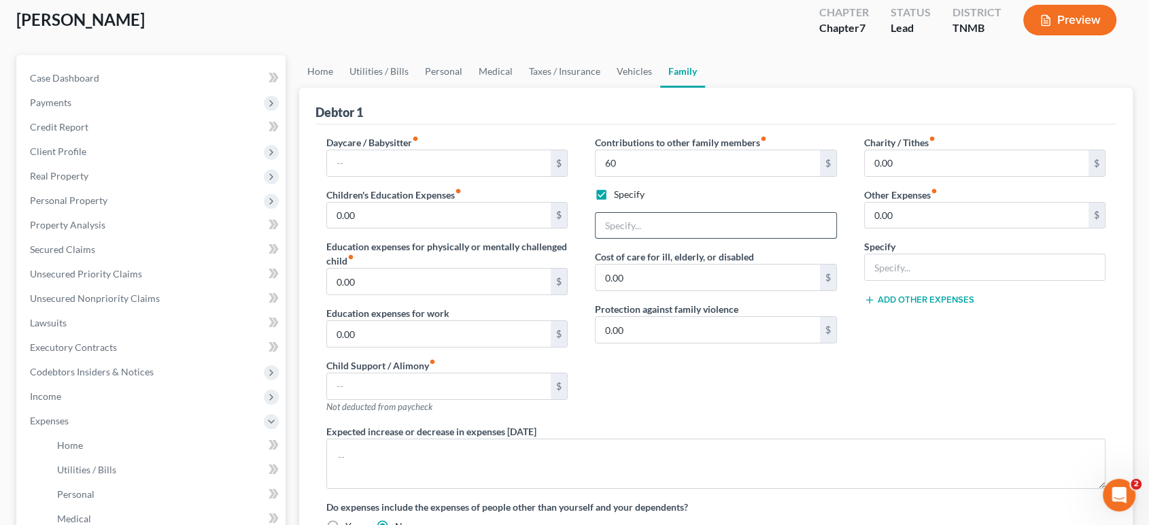
click at [649, 239] on input "text" at bounding box center [716, 226] width 241 height 26
type input "Helpi"
click at [627, 176] on input "60" at bounding box center [708, 163] width 224 height 26
click at [1071, 424] on div "Charity / Tithes fiber_manual_record 0.00 $ Other Expenses fiber_manual_record …" at bounding box center [985, 279] width 269 height 289
click at [642, 176] on input "60" at bounding box center [708, 163] width 224 height 26
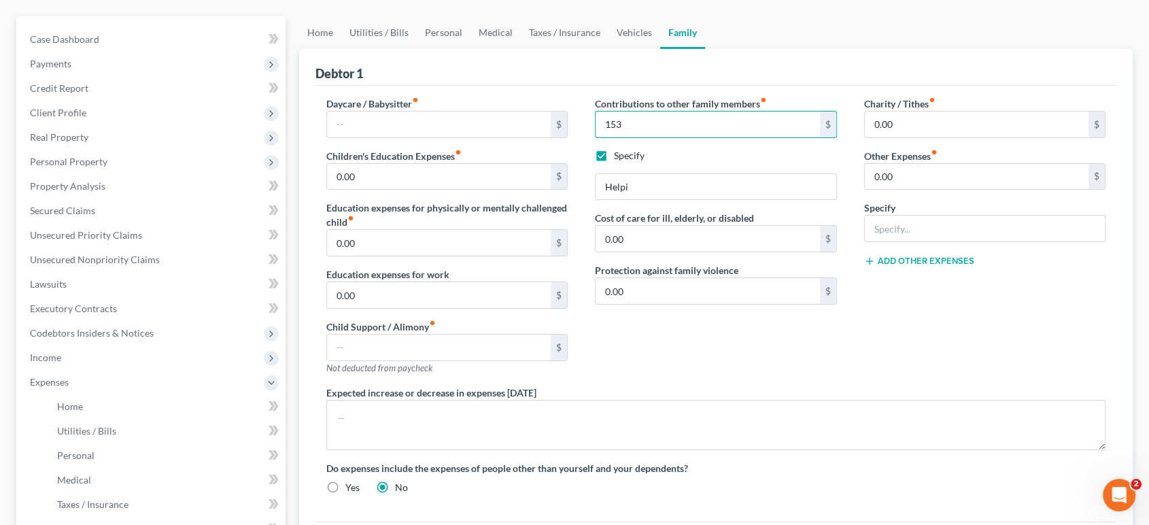
scroll to position [151, 0]
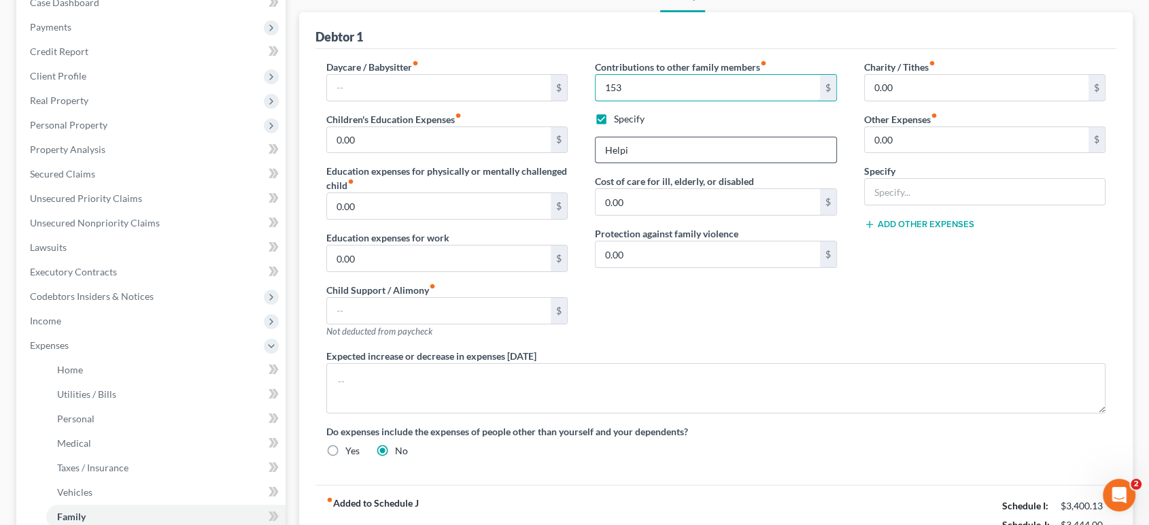
type input "153"
click at [682, 163] on input "Helpi" at bounding box center [716, 150] width 241 height 26
type input "H"
click at [942, 349] on div "Charity / Tithes fiber_manual_record 0.00 $ Other Expenses fiber_manual_record …" at bounding box center [985, 204] width 269 height 289
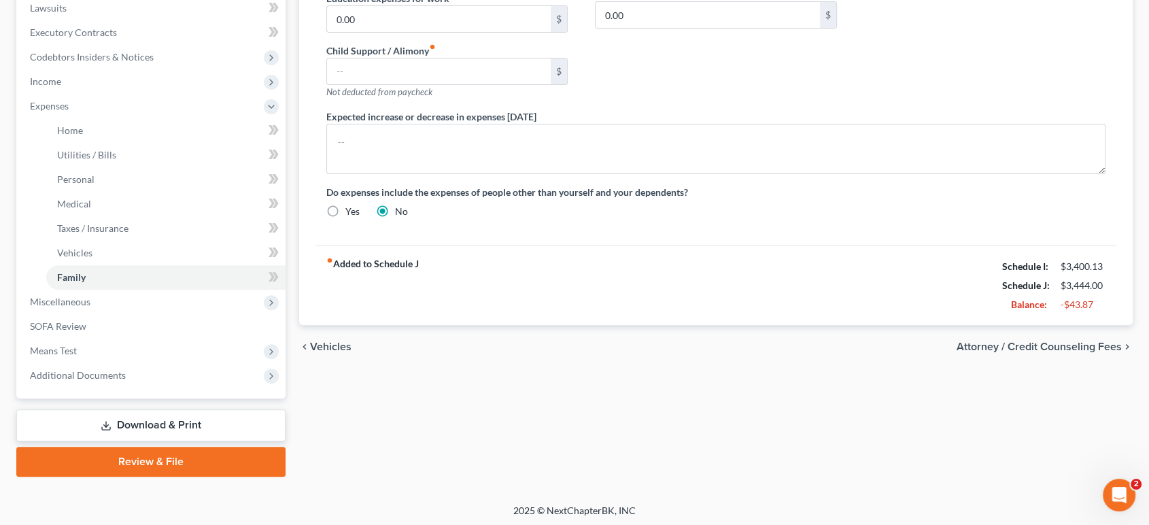
scroll to position [226, 0]
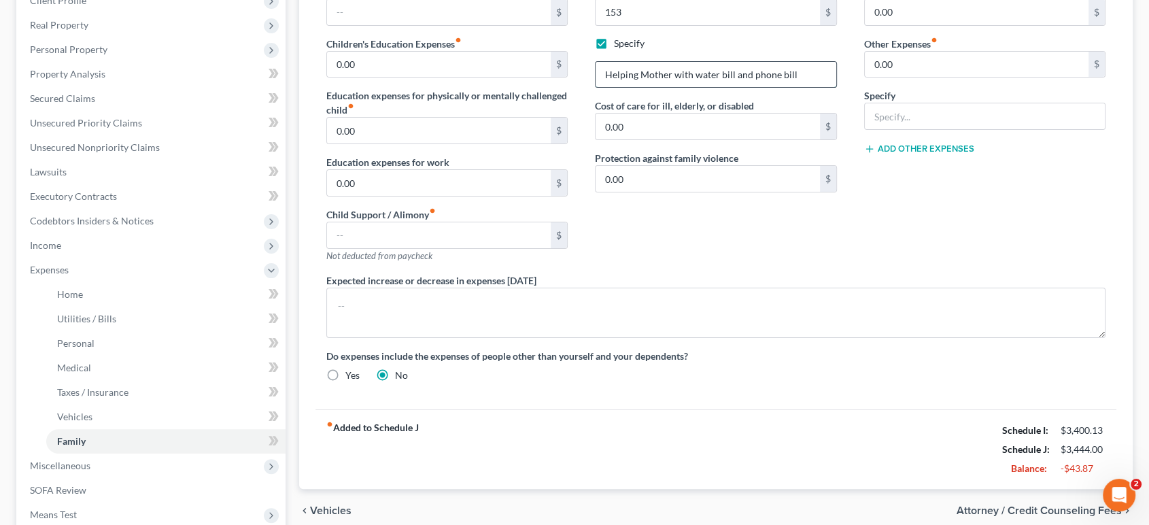
click at [653, 88] on input "Helping Mother with water bill and phone bill" at bounding box center [716, 75] width 241 height 26
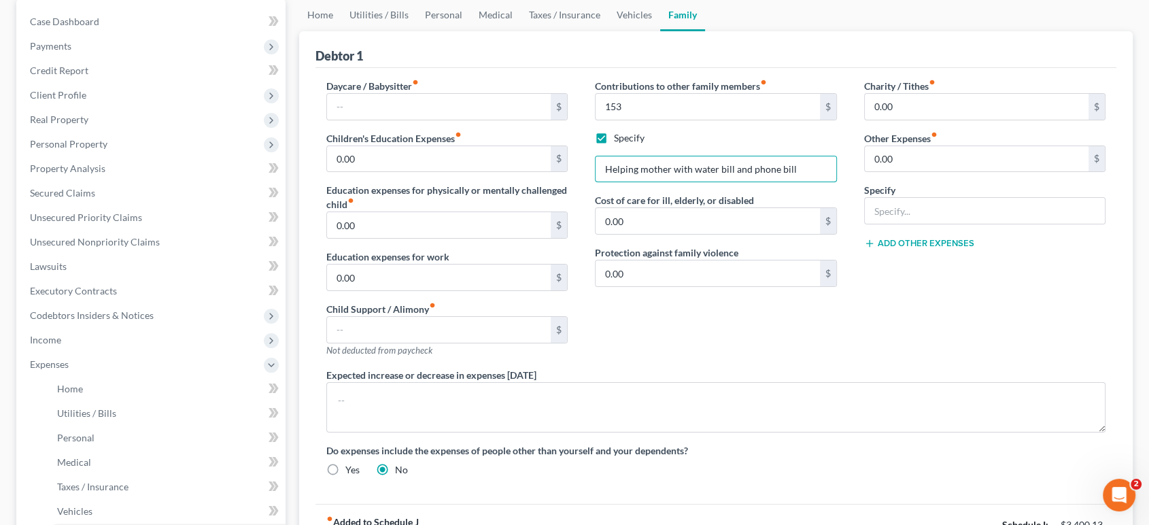
scroll to position [75, 0]
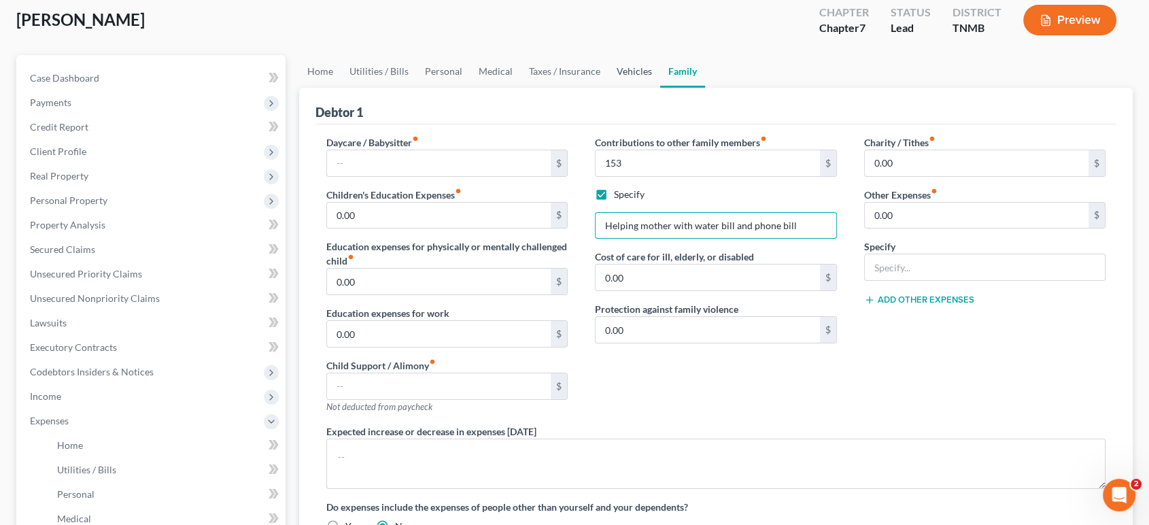
type input "Helping mother with water bill and phone bill"
click at [660, 88] on link "Vehicles" at bounding box center [634, 71] width 52 height 33
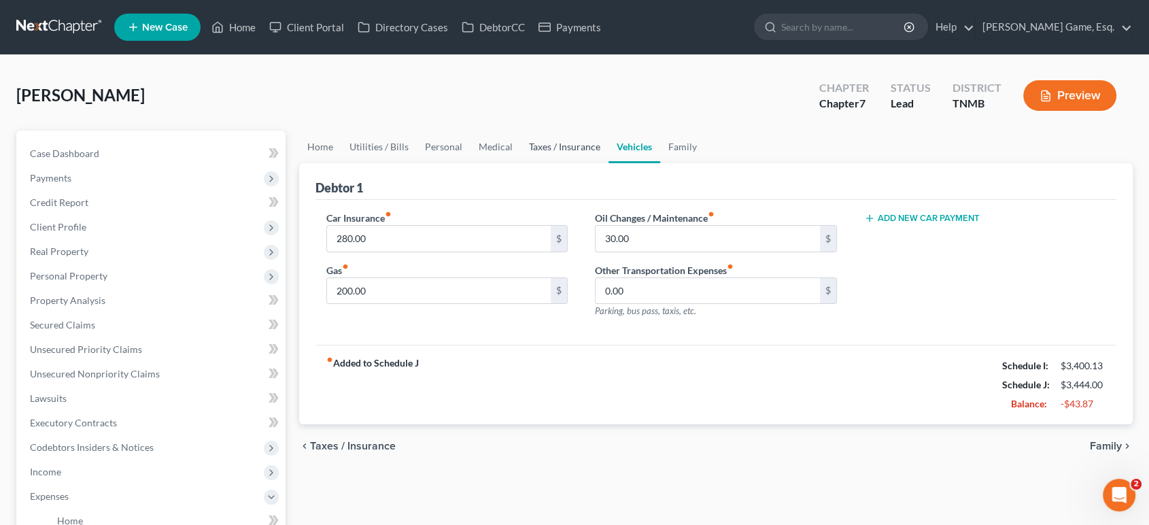
click at [608, 163] on link "Taxes / Insurance" at bounding box center [565, 147] width 88 height 33
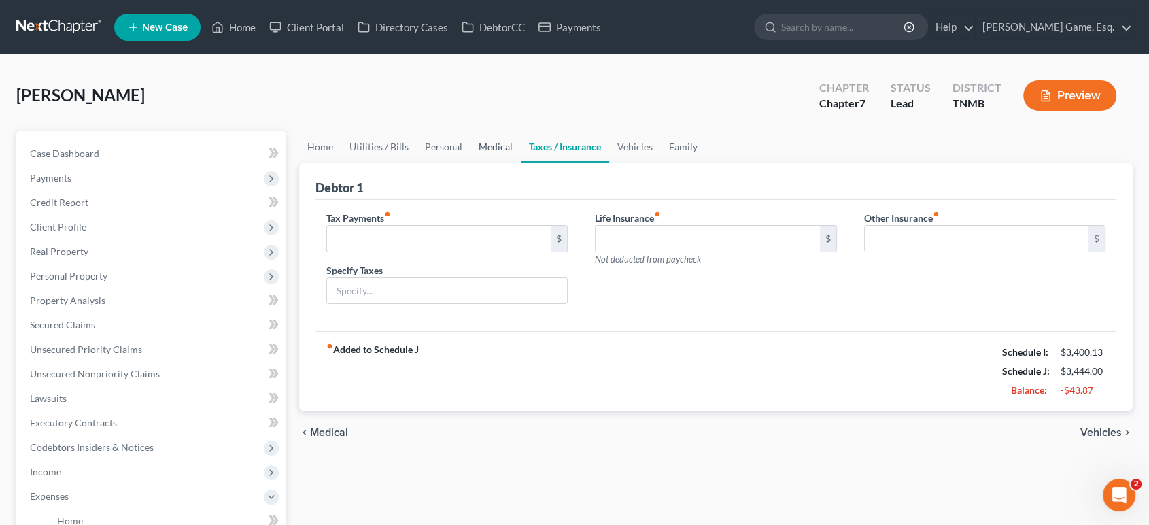
click at [521, 163] on link "Medical" at bounding box center [495, 147] width 50 height 33
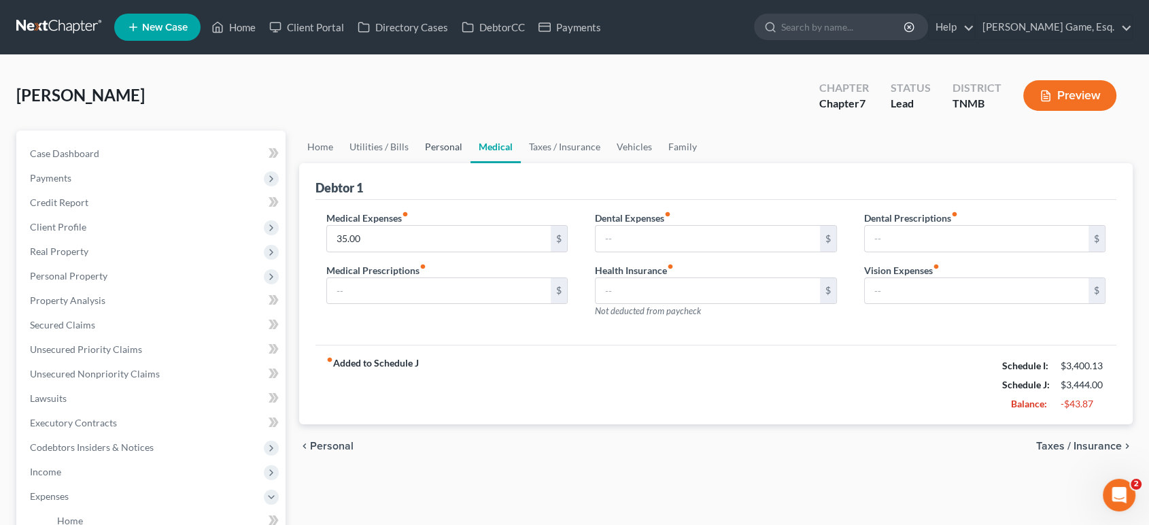
click at [460, 163] on link "Personal" at bounding box center [444, 147] width 54 height 33
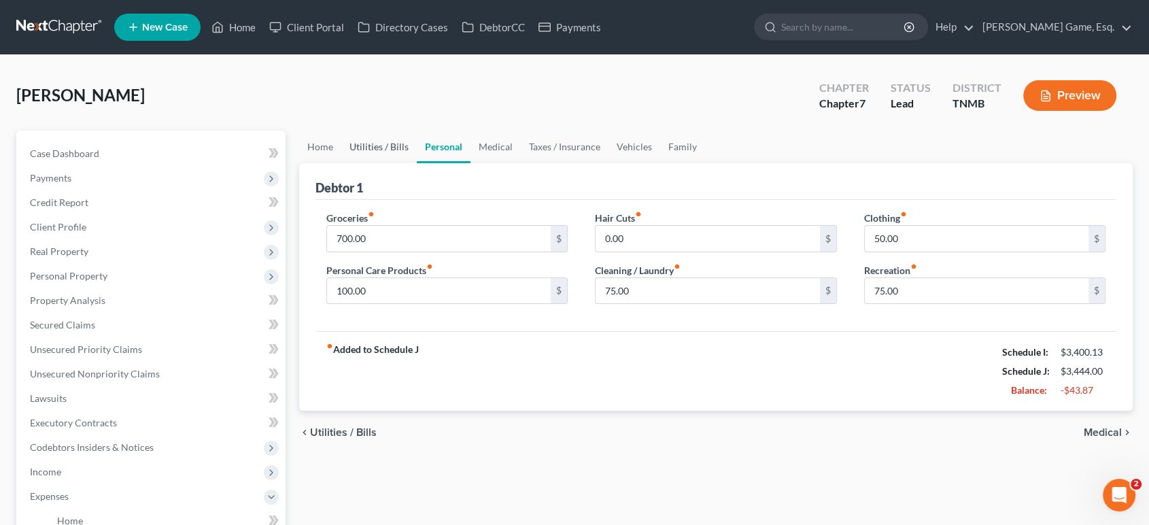
click at [409, 163] on link "Utilities / Bills" at bounding box center [378, 147] width 75 height 33
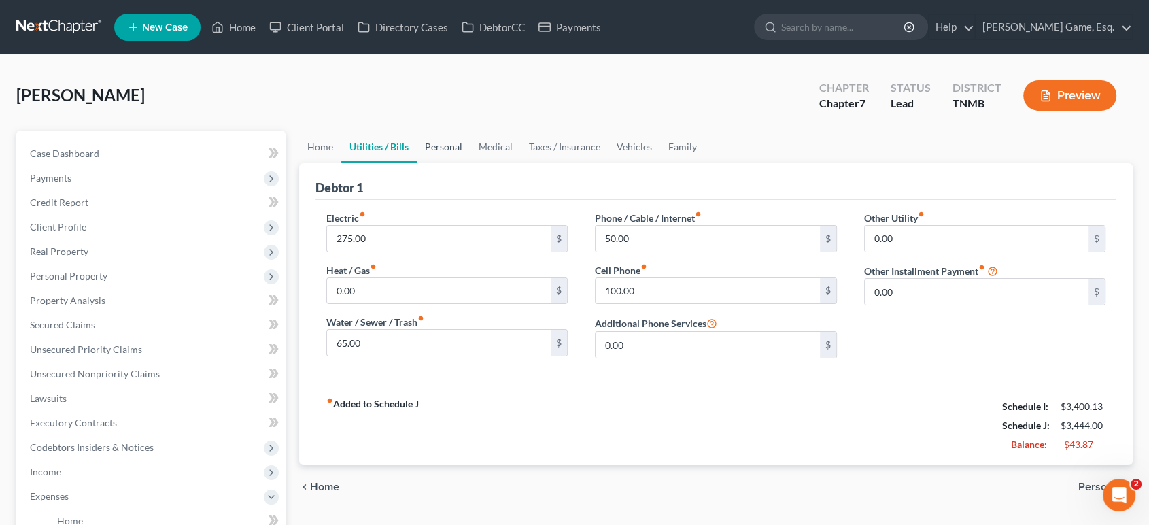
click at [470, 163] on link "Personal" at bounding box center [444, 147] width 54 height 33
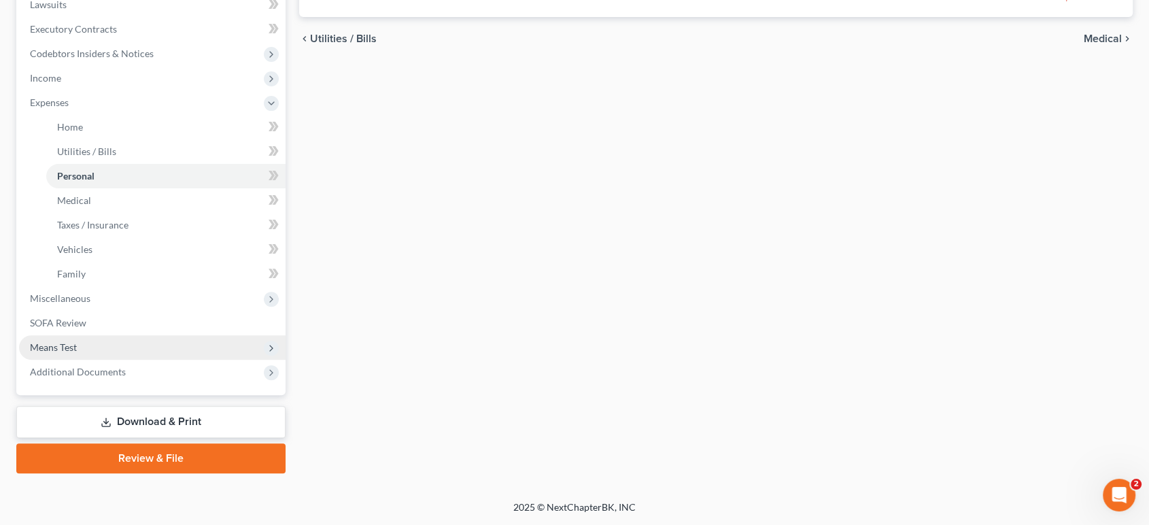
click at [152, 335] on span "Means Test" at bounding box center [152, 347] width 267 height 24
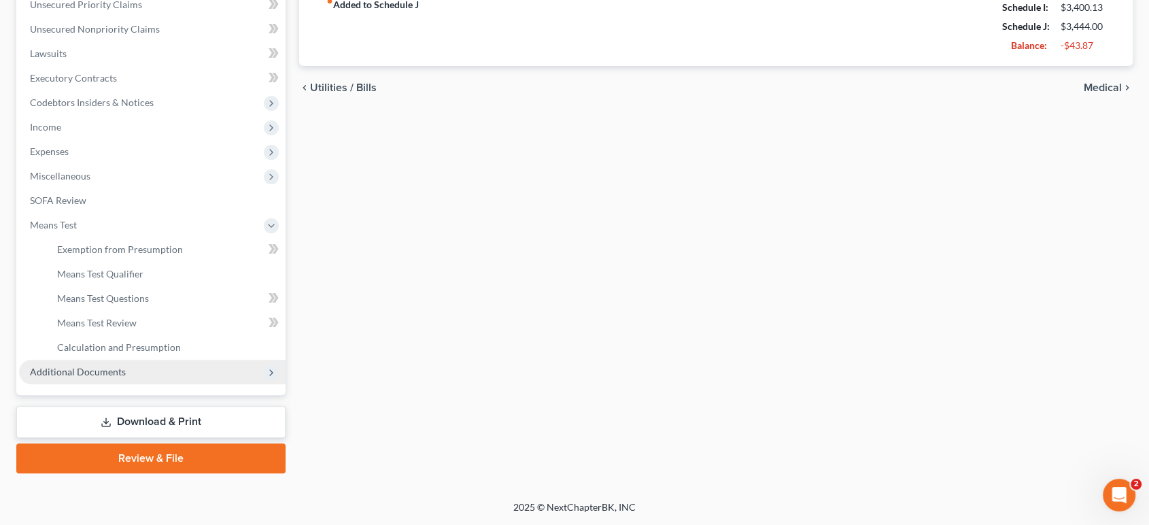
scroll to position [558, 0]
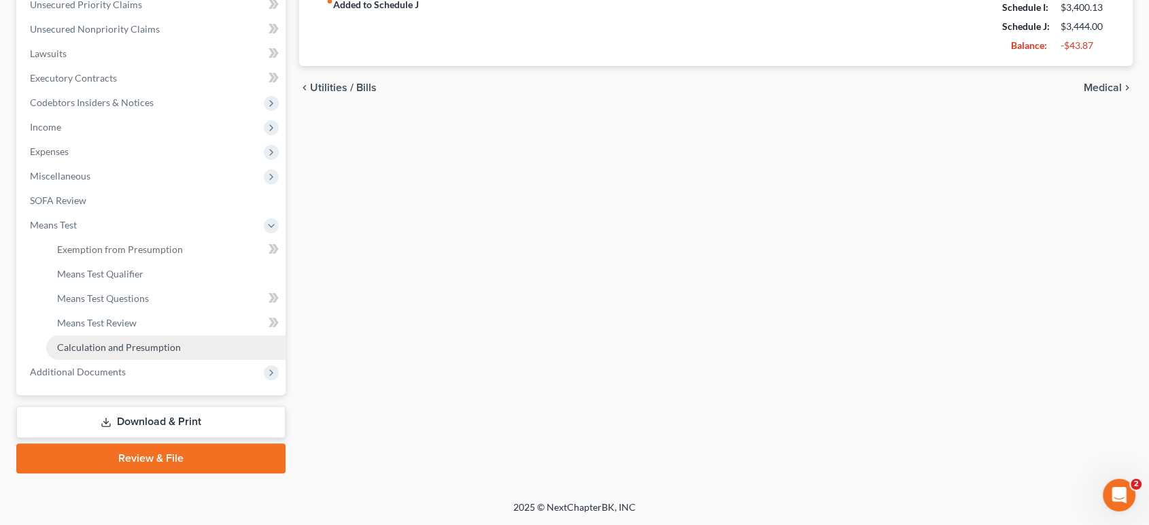
click at [156, 335] on link "Calculation and Presumption" at bounding box center [165, 347] width 239 height 24
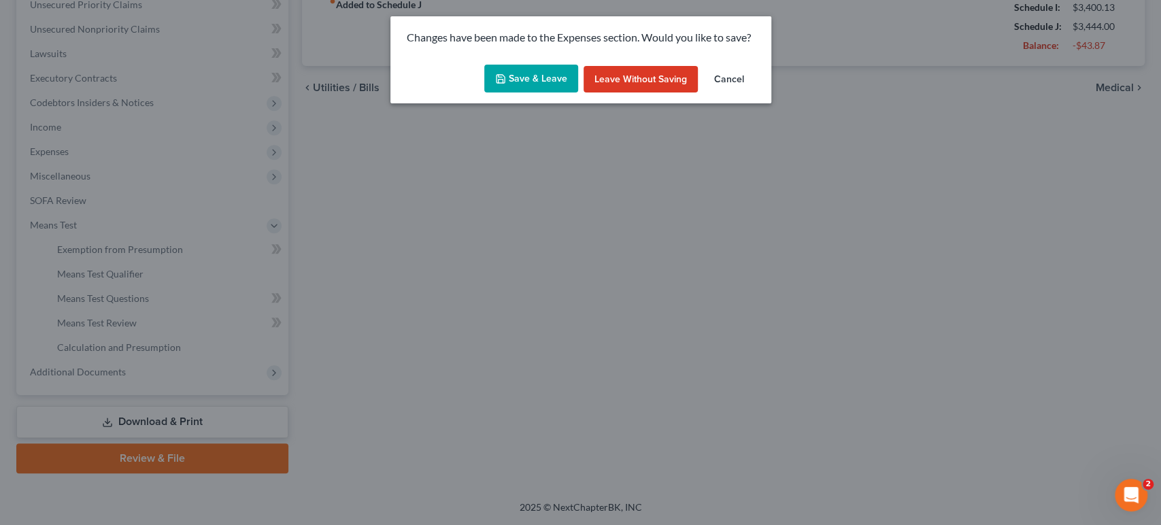
click at [531, 86] on button "Save & Leave" at bounding box center [531, 79] width 94 height 29
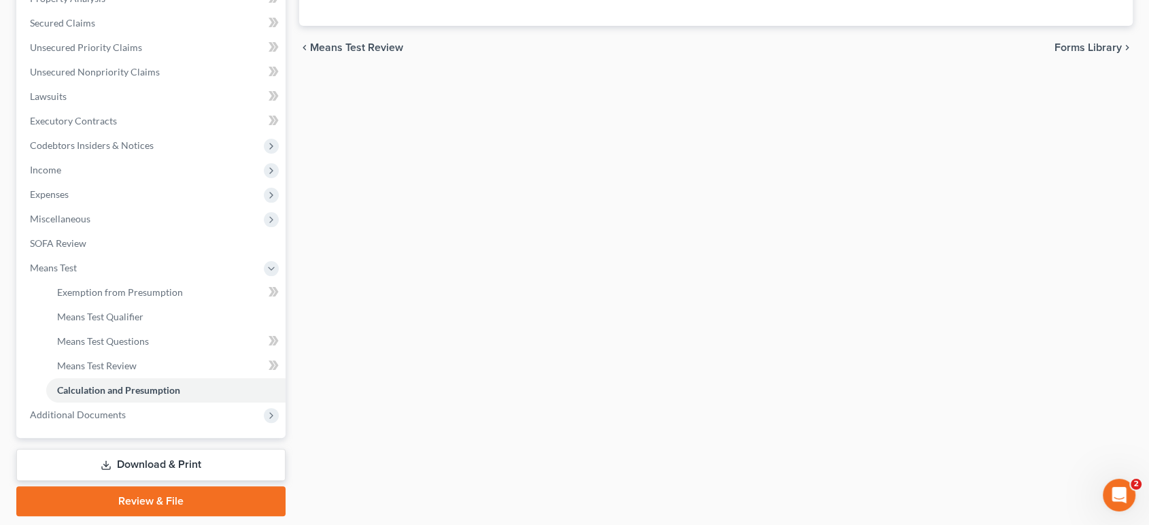
scroll to position [453, 0]
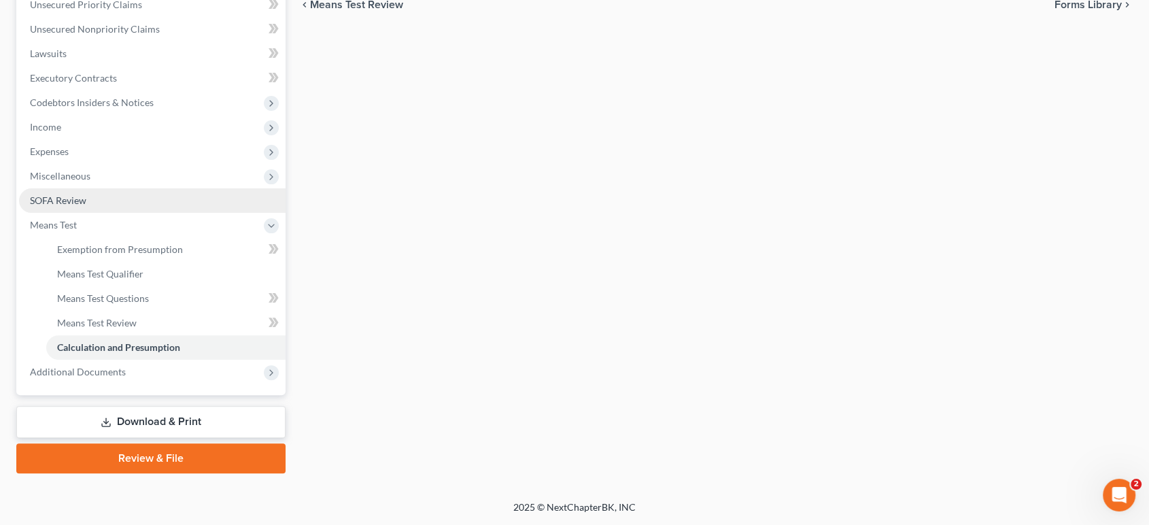
click at [141, 213] on link "SOFA Review" at bounding box center [152, 200] width 267 height 24
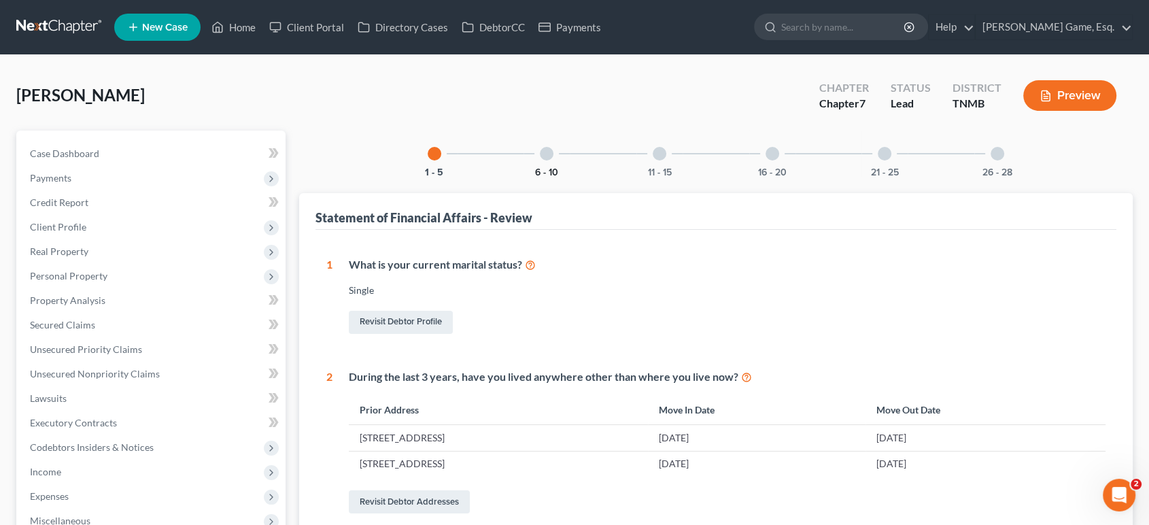
drag, startPoint x: 502, startPoint y: 212, endPoint x: 500, endPoint y: 205, distance: 6.9
click at [535, 177] on button "6 - 10" at bounding box center [546, 173] width 23 height 10
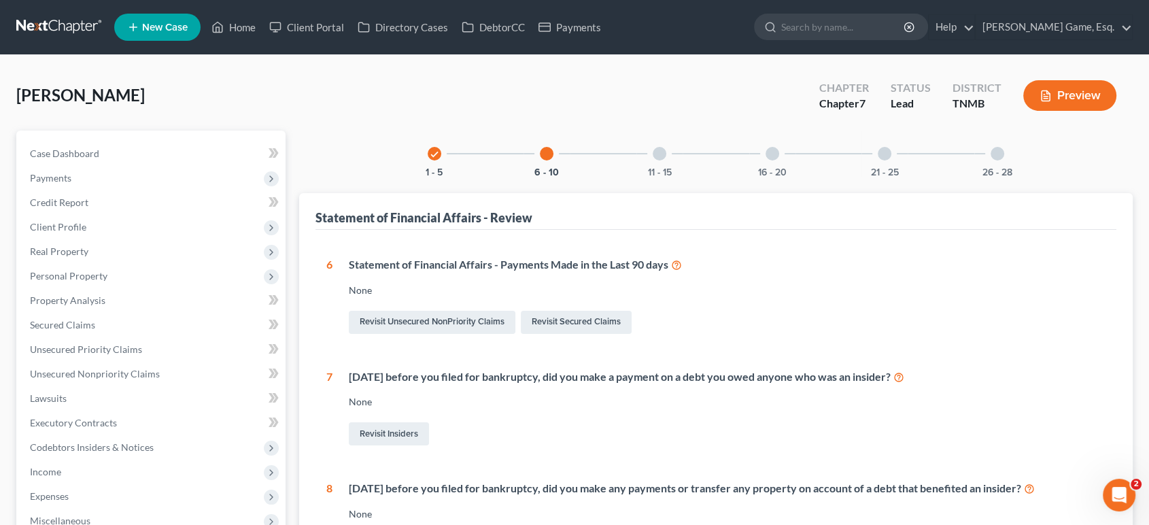
click at [636, 177] on div "11 - 15" at bounding box center [659, 154] width 46 height 46
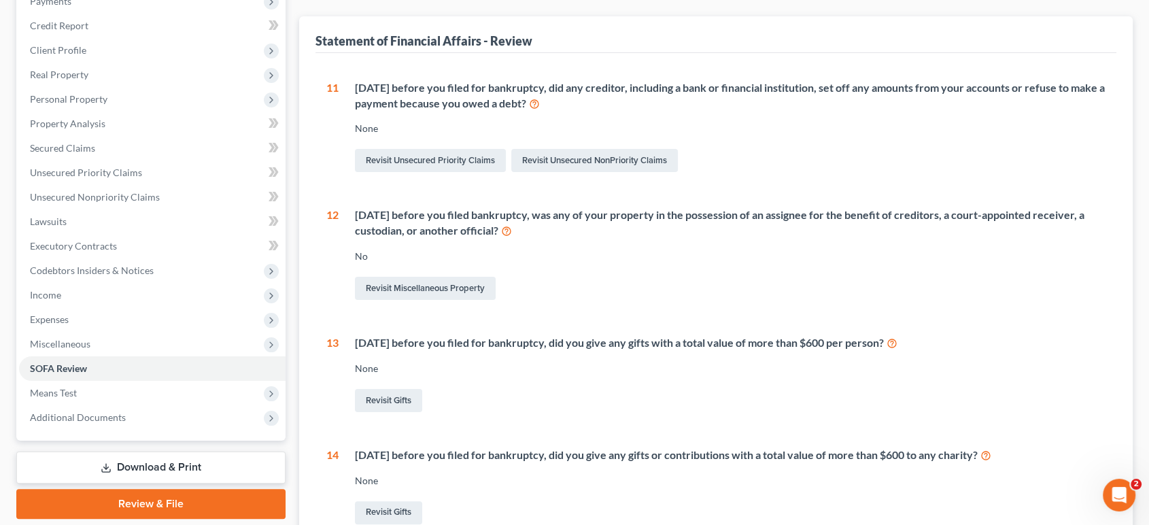
scroll to position [102, 0]
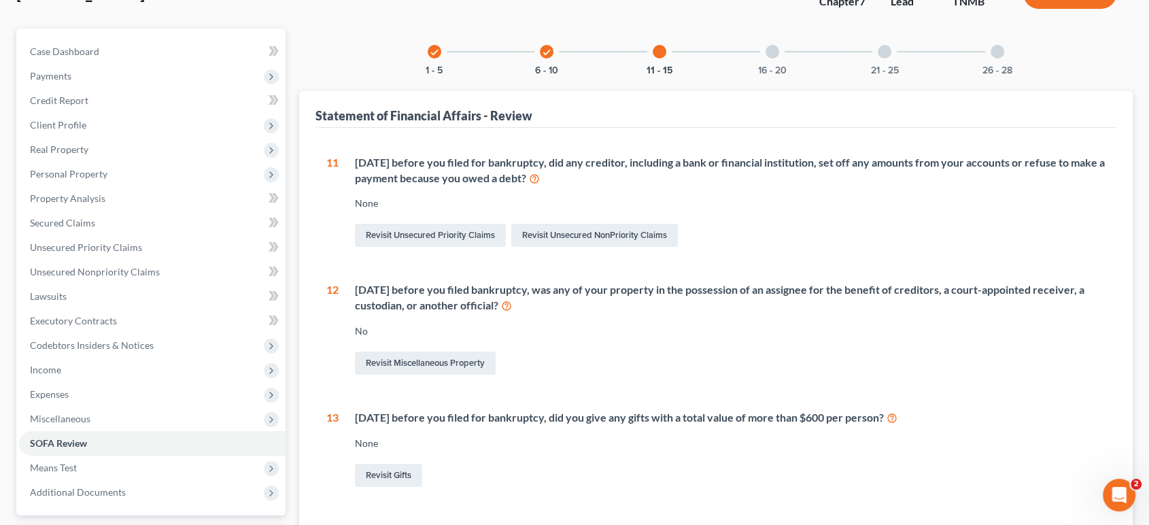
click at [778, 75] on div "16 - 20" at bounding box center [772, 52] width 46 height 46
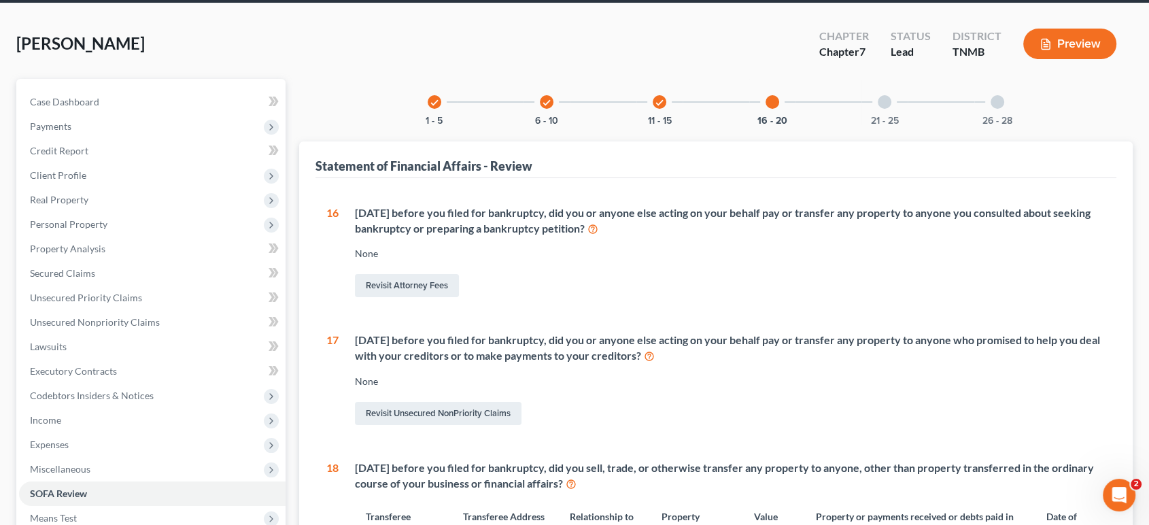
scroll to position [27, 0]
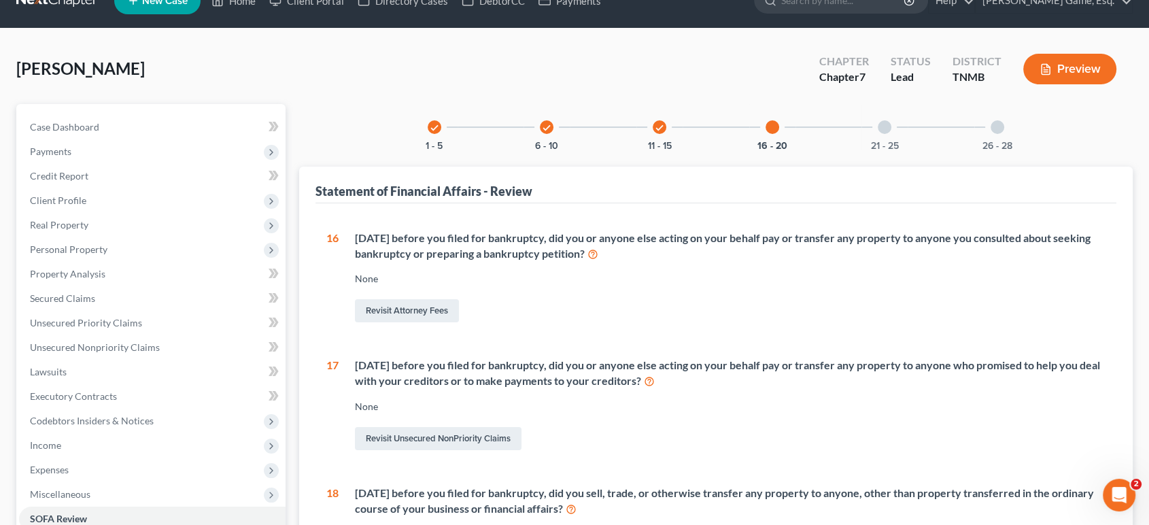
click at [891, 134] on div at bounding box center [885, 127] width 14 height 14
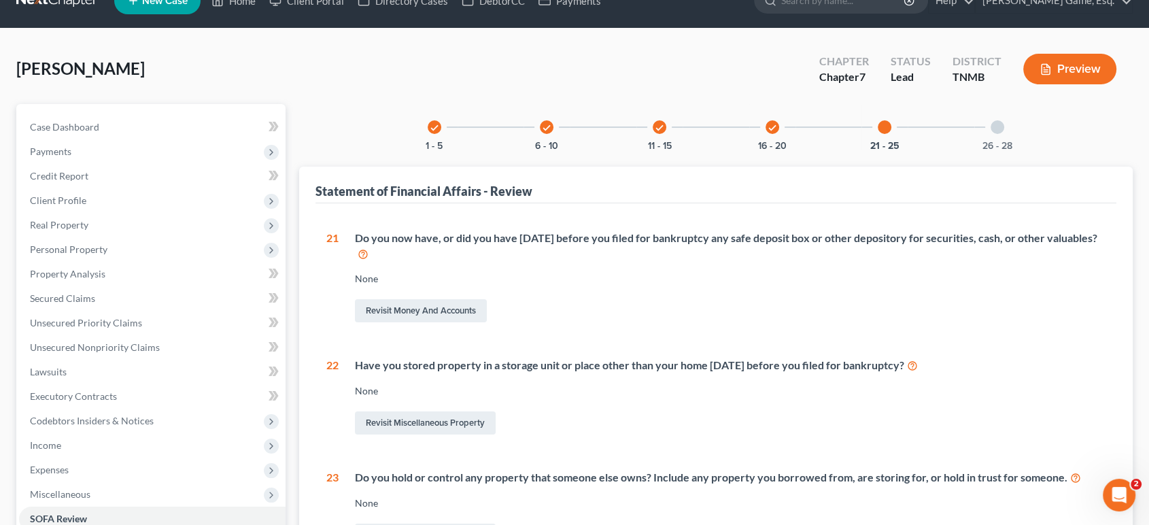
click at [1020, 150] on div "26 - 28" at bounding box center [997, 127] width 46 height 46
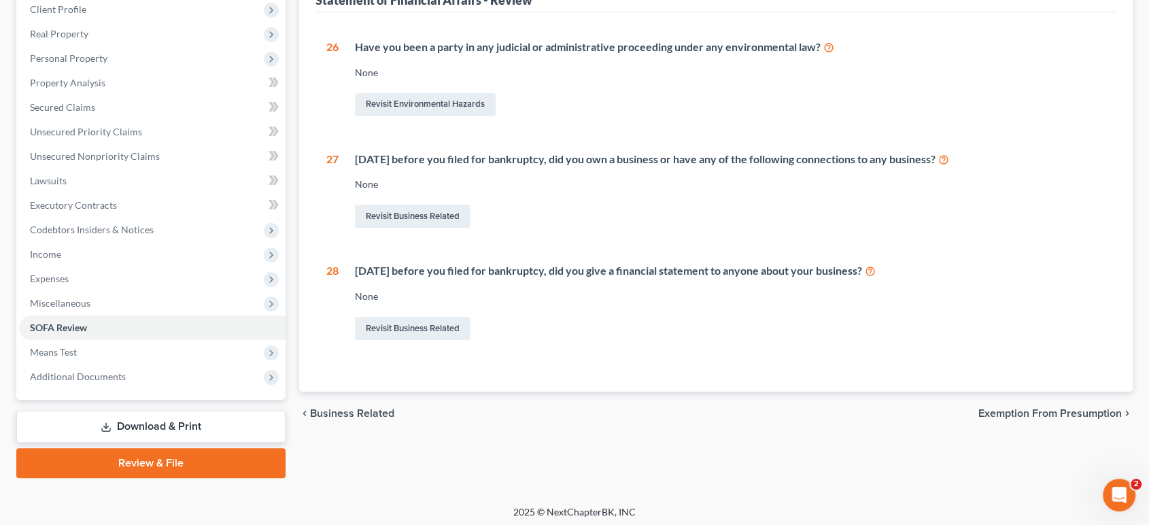
scroll to position [253, 0]
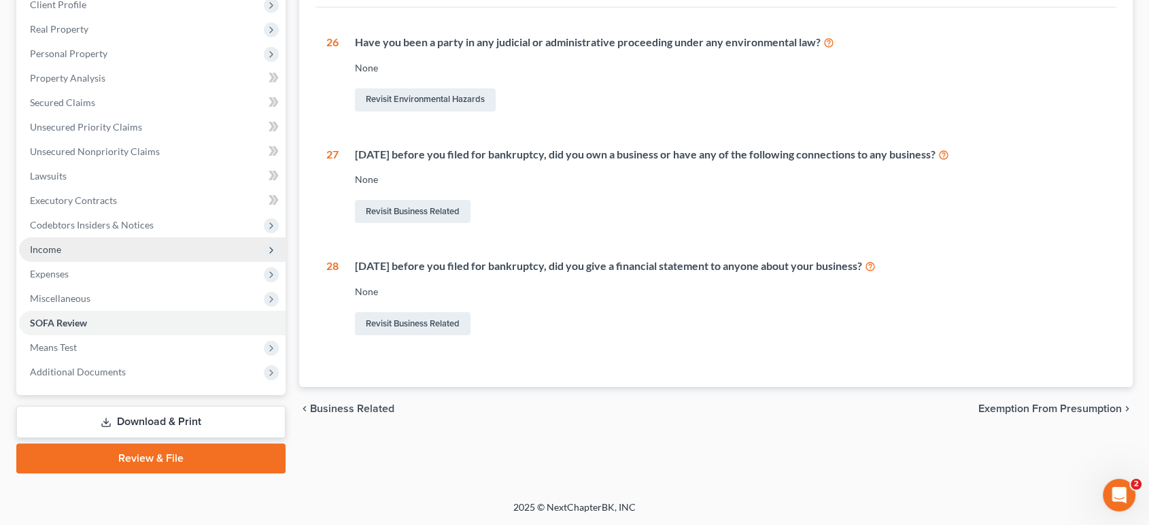
click at [165, 262] on span "Income" at bounding box center [152, 249] width 267 height 24
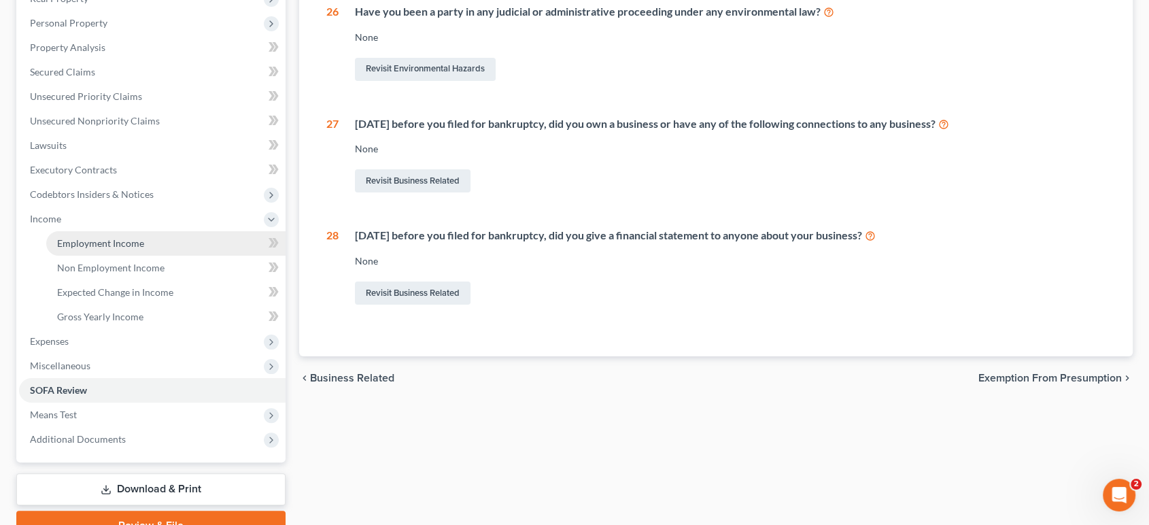
click at [174, 256] on link "Employment Income" at bounding box center [165, 243] width 239 height 24
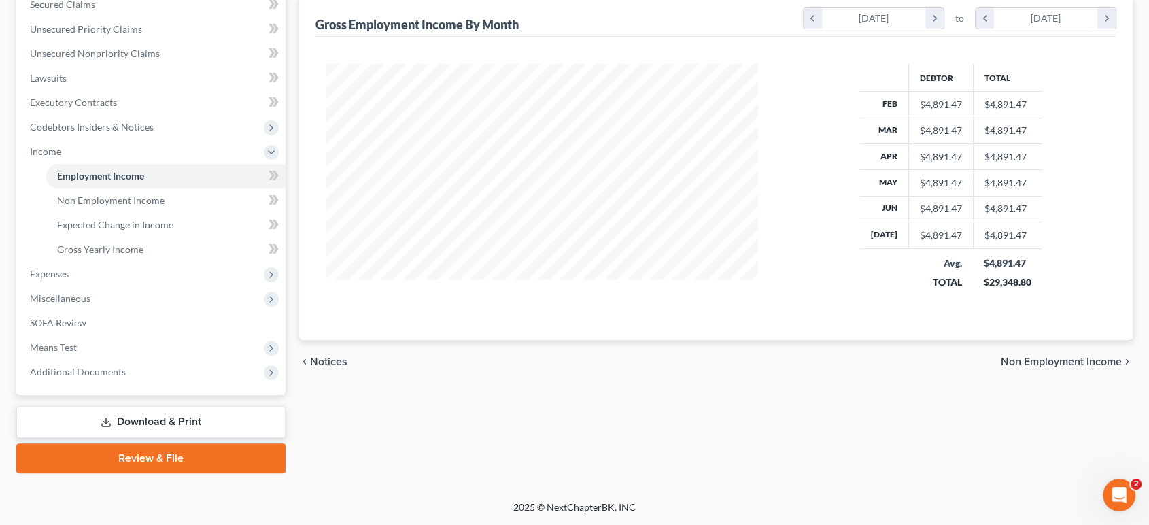
scroll to position [453, 0]
click at [114, 377] on span "Additional Documents" at bounding box center [78, 372] width 96 height 12
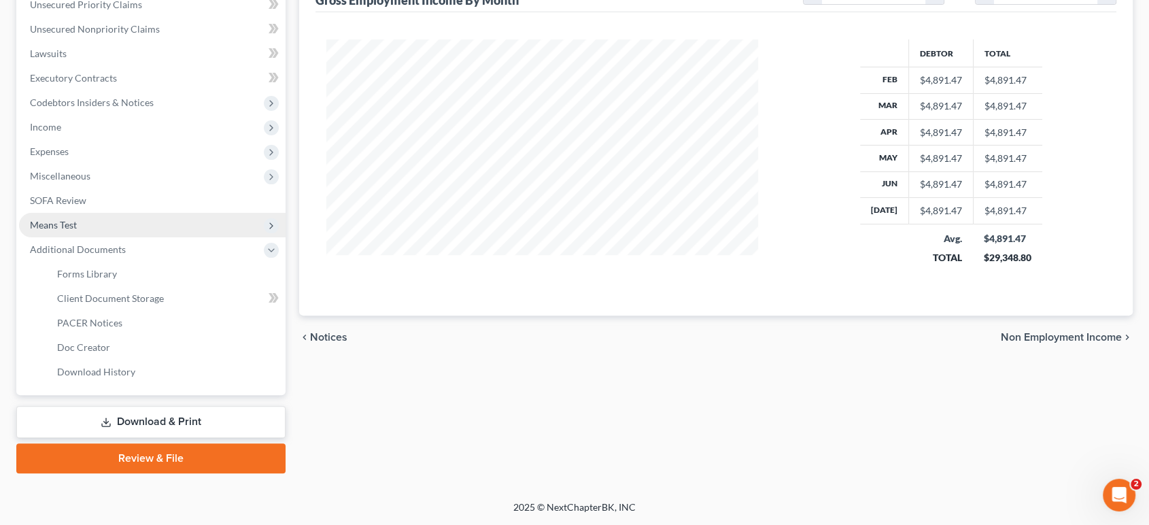
click at [116, 237] on span "Means Test" at bounding box center [152, 225] width 267 height 24
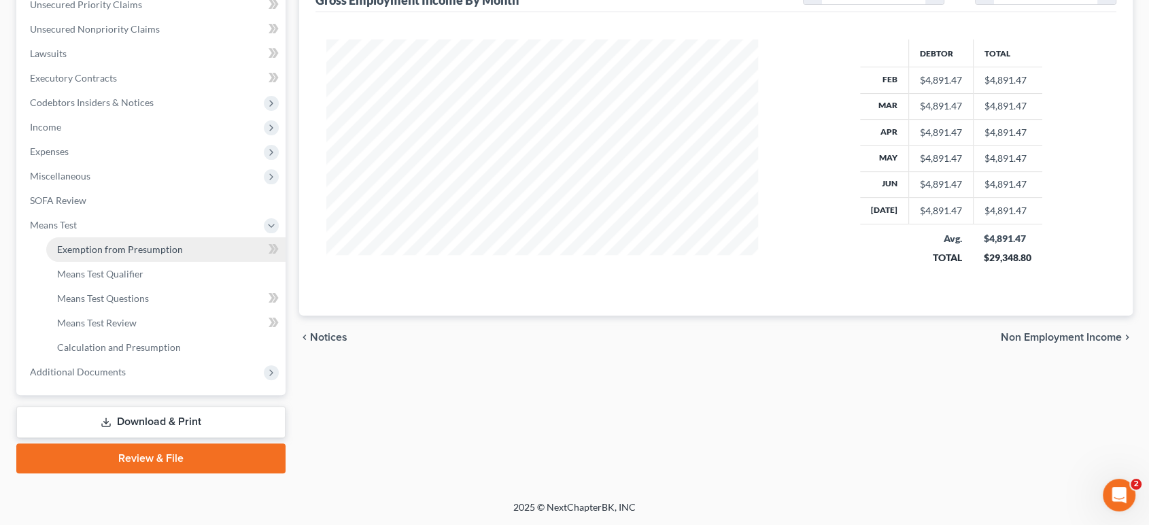
click at [152, 255] on span "Exemption from Presumption" at bounding box center [120, 249] width 126 height 12
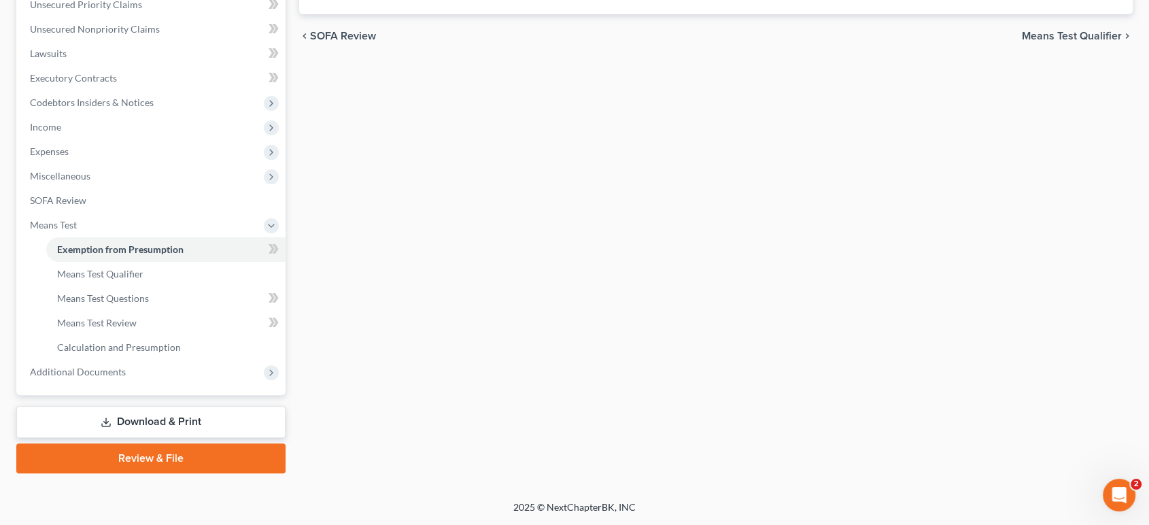
radio input "true"
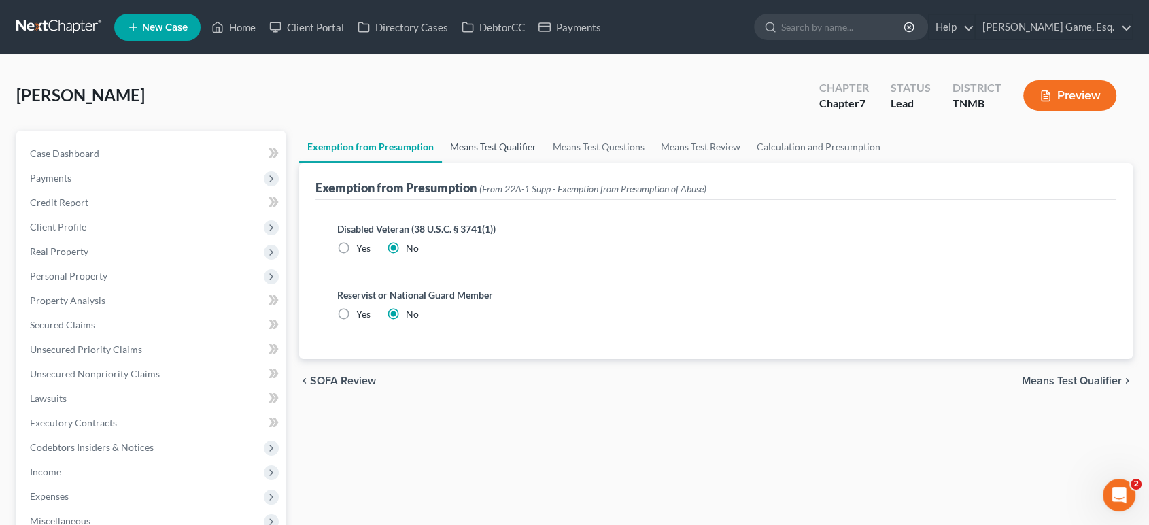
click at [526, 163] on link "Means Test Qualifier" at bounding box center [493, 147] width 103 height 33
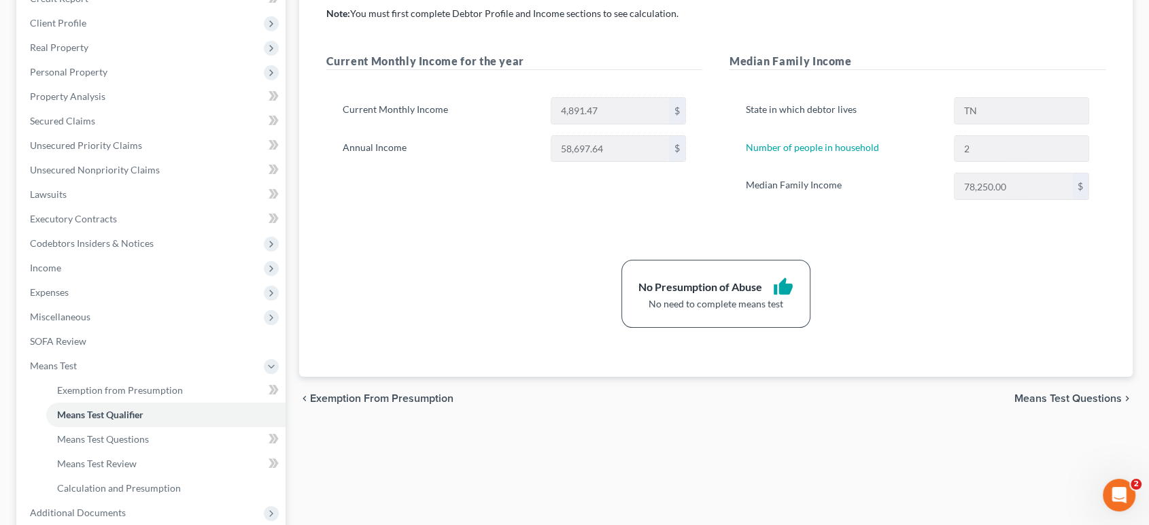
scroll to position [226, 0]
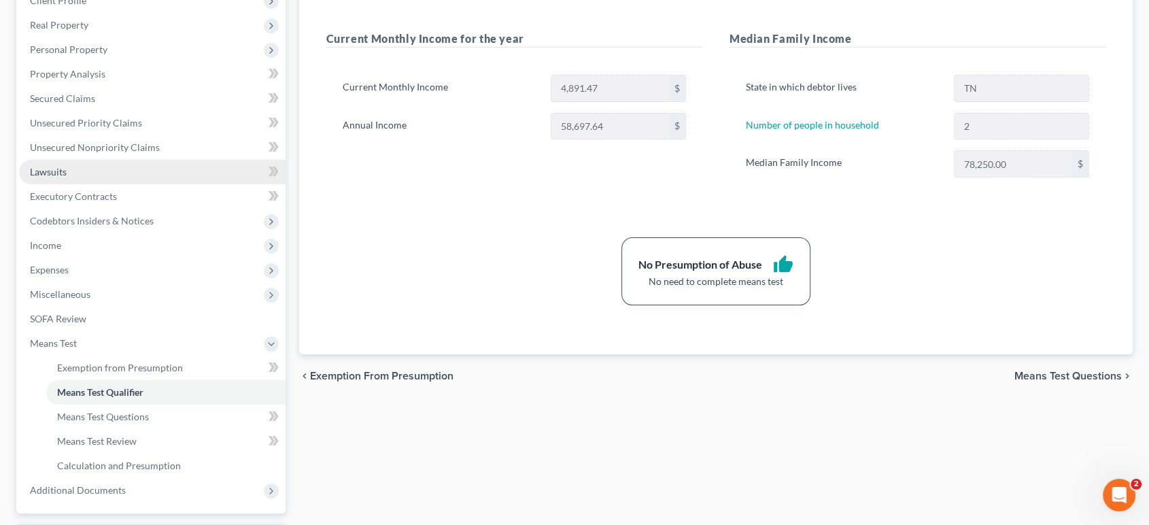
click at [152, 184] on link "Lawsuits" at bounding box center [152, 172] width 267 height 24
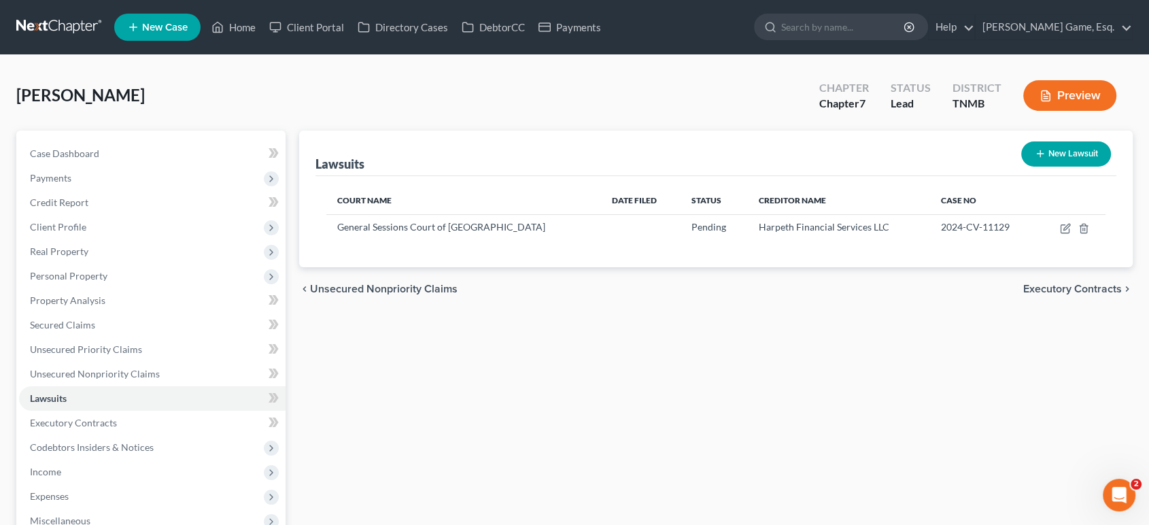
click at [1030, 167] on button "New Lawsuit" at bounding box center [1066, 153] width 90 height 25
select select "0"
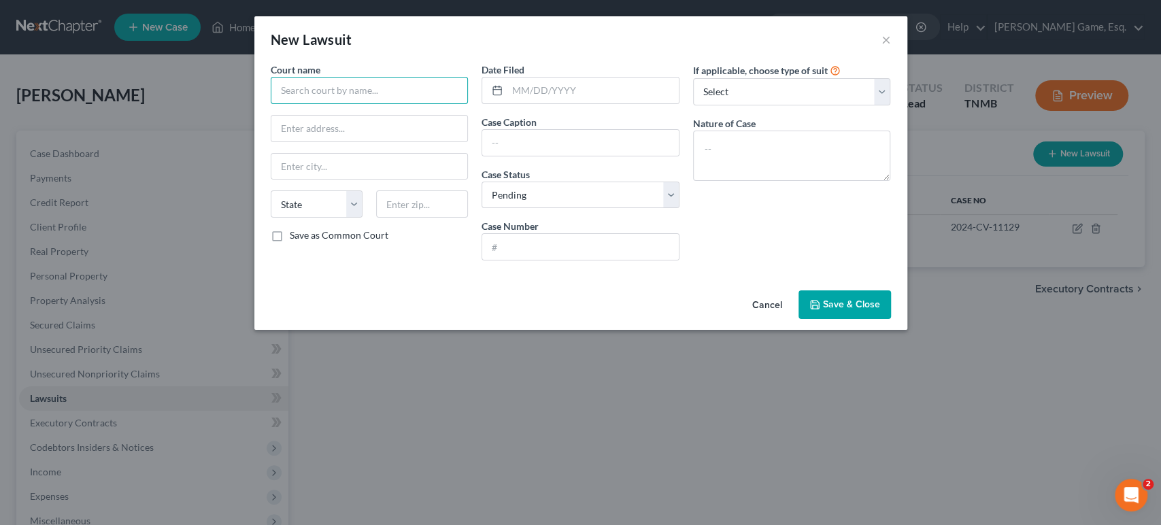
click at [298, 104] on input "text" at bounding box center [370, 90] width 198 height 27
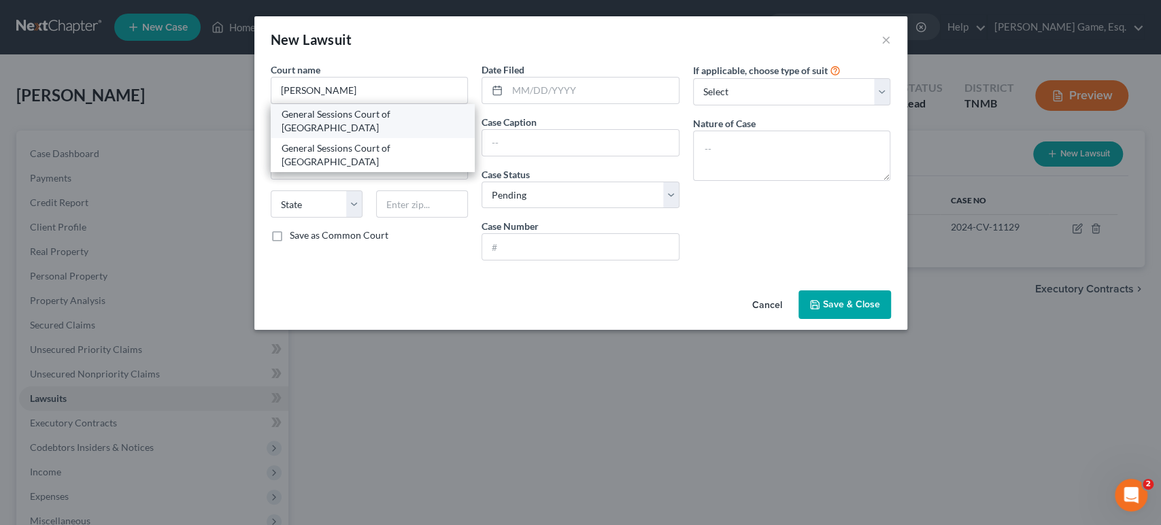
click at [345, 135] on div "General Sessions Court of [GEOGRAPHIC_DATA]" at bounding box center [372, 120] width 183 height 27
type input "General Sessions Court of [GEOGRAPHIC_DATA]"
type input "[STREET_ADDRESS]"
type input "[GEOGRAPHIC_DATA]"
select select "44"
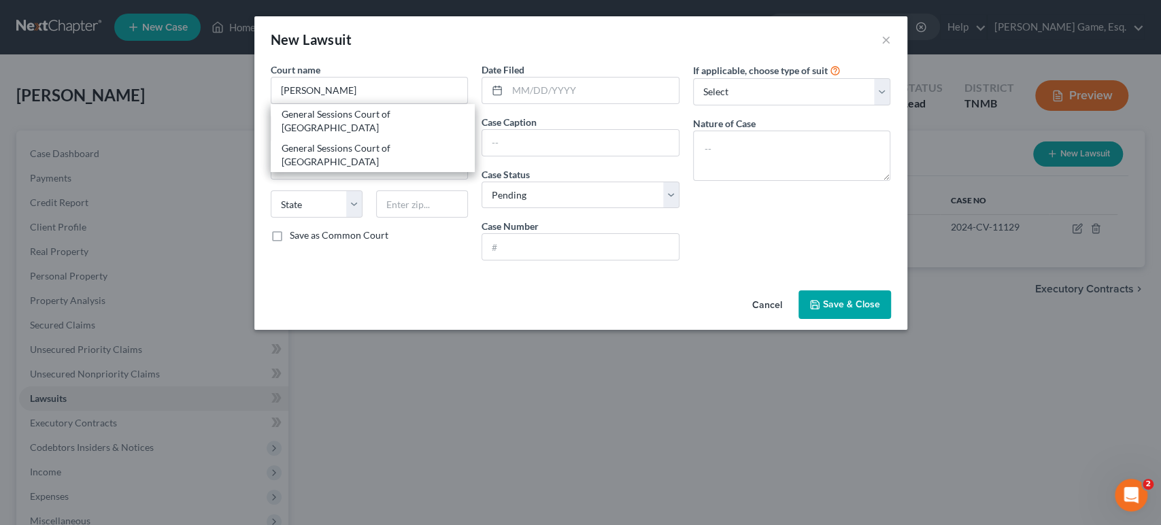
type input "37172"
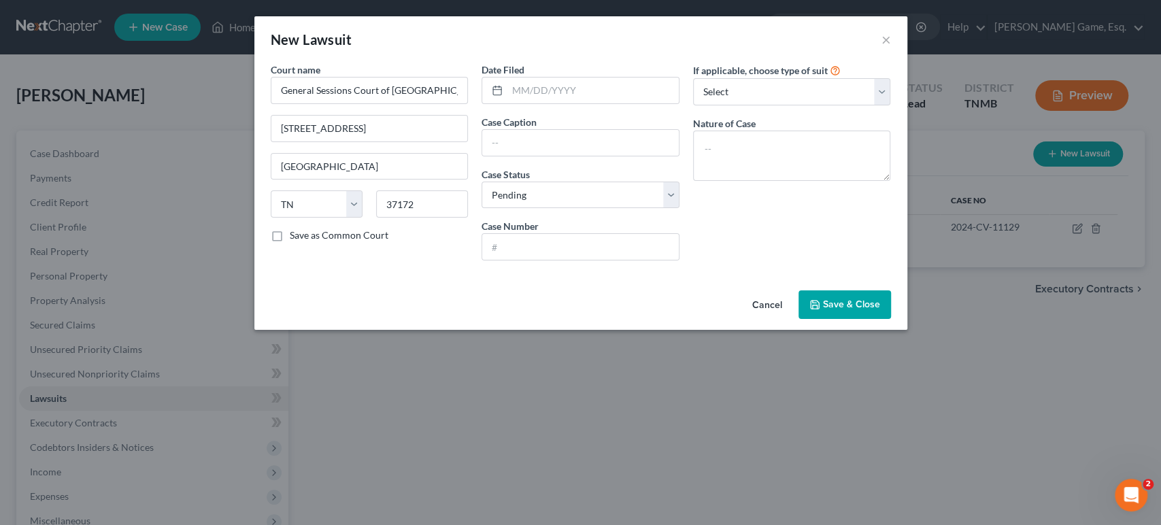
click at [290, 242] on label "Save as Common Court" at bounding box center [339, 235] width 99 height 14
click at [295, 237] on input "Save as Common Court" at bounding box center [299, 232] width 9 height 9
checkbox input "true"
click at [589, 103] on input "text" at bounding box center [592, 91] width 171 height 26
type input "[DATE]"
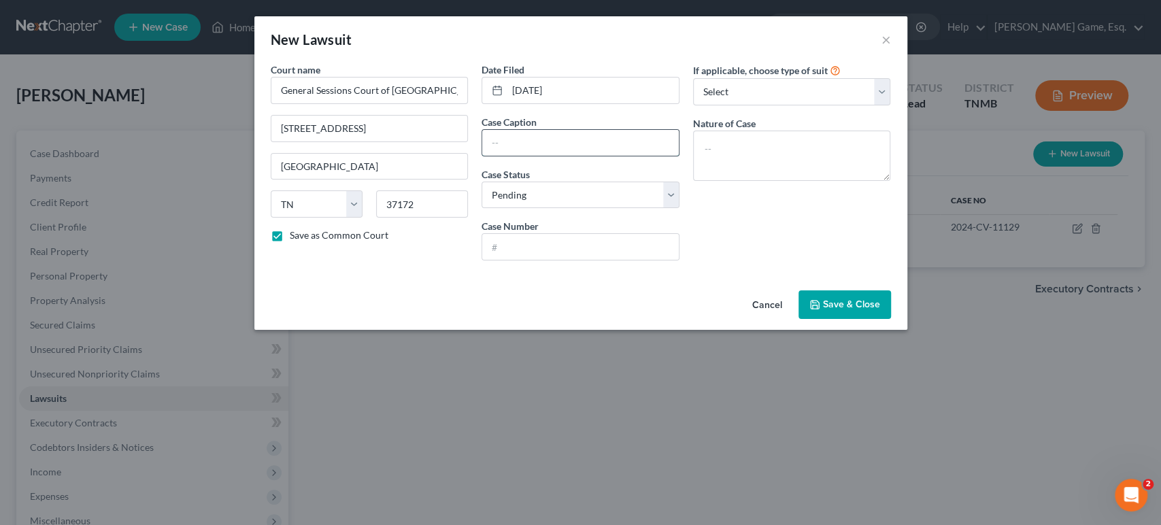
click at [561, 156] on input "text" at bounding box center [580, 143] width 196 height 26
click at [526, 156] on input "text" at bounding box center [580, 143] width 196 height 26
paste input "[PERSON_NAME] vs [US_STATE] Department of Corrections (et. al)"
type input "[PERSON_NAME] vs [US_STATE] Department of Corrections (et. al)"
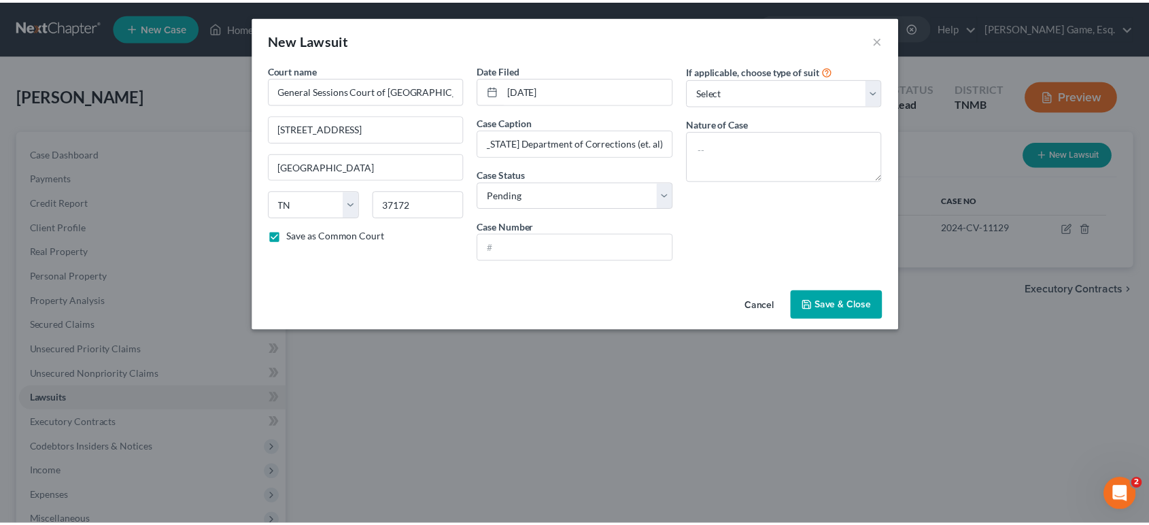
scroll to position [0, 0]
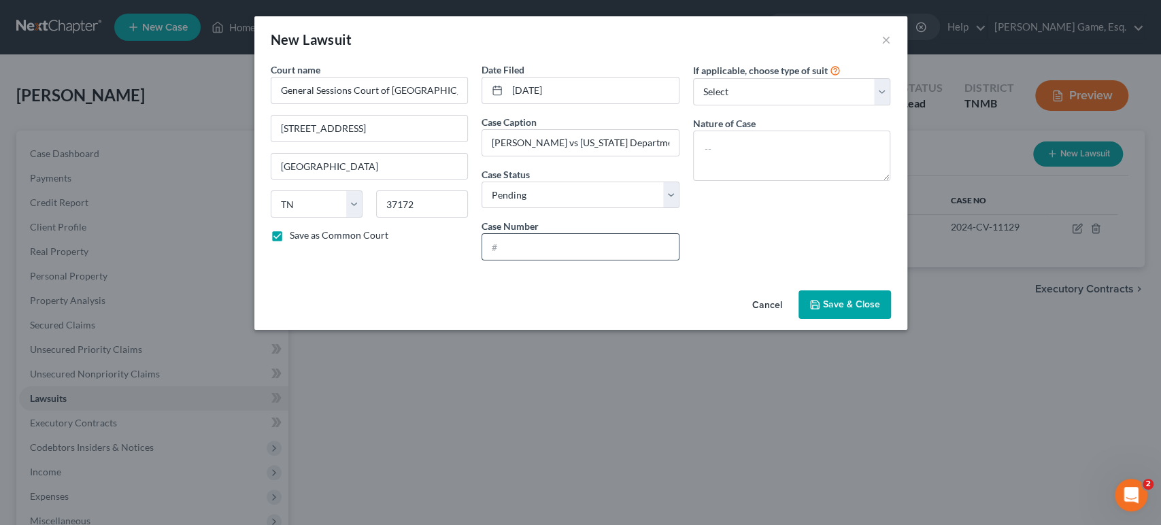
click at [540, 260] on input "text" at bounding box center [580, 247] width 196 height 26
paste input "74CC5-2023-CV-334"
type input "74CC5-2023-CV-334"
click at [532, 209] on select "Select Pending On Appeal Concluded" at bounding box center [580, 195] width 198 height 27
select select "2"
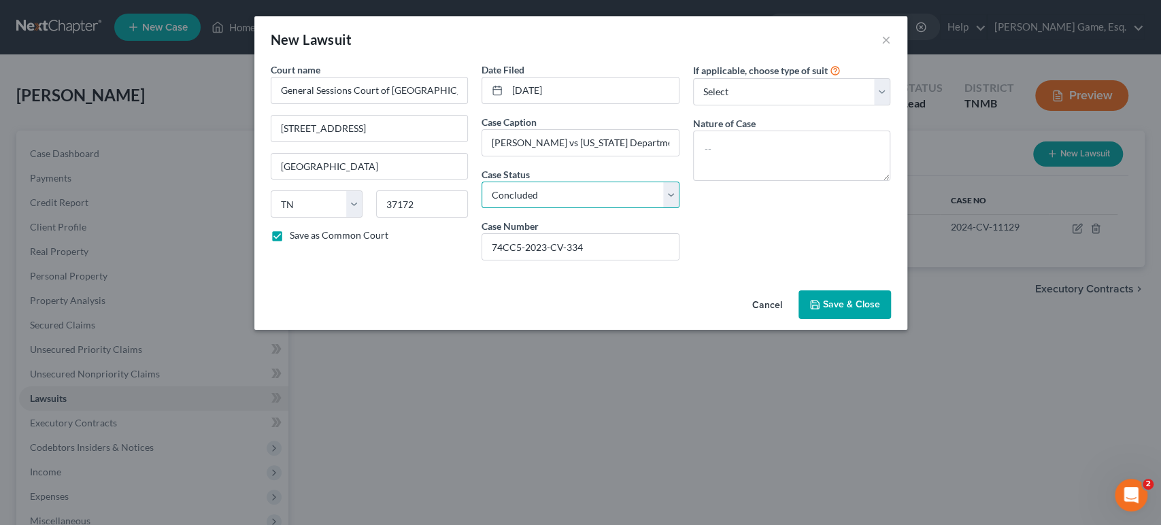
click at [481, 209] on select "Select Pending On Appeal Concluded" at bounding box center [580, 195] width 198 height 27
click at [782, 101] on select "Select Repossession Garnishment Foreclosure Attached, Seized, Or Levied Other" at bounding box center [792, 91] width 198 height 27
click at [782, 105] on select "Select Repossession Garnishment Foreclosure Attached, Seized, Or Levied Other" at bounding box center [792, 91] width 198 height 27
select select "4"
click at [712, 97] on select "Select Repossession Garnishment Foreclosure Attached, Seized, Or Levied Other" at bounding box center [792, 91] width 198 height 27
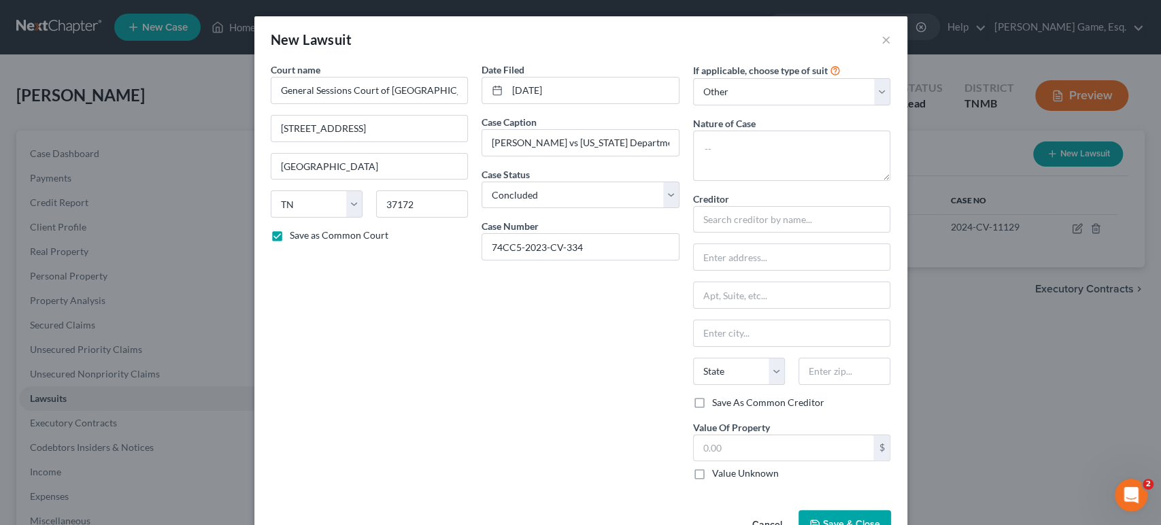
click at [772, 78] on label "If applicable, choose type of suit" at bounding box center [760, 70] width 135 height 14
click at [774, 97] on select "Select Repossession Garnishment Foreclosure Attached, Seized, Or Levied Other" at bounding box center [792, 91] width 198 height 27
click at [776, 105] on select "Select Repossession Garnishment Foreclosure Attached, Seized, Or Levied Other" at bounding box center [792, 91] width 198 height 27
drag, startPoint x: 776, startPoint y: 112, endPoint x: 774, endPoint y: 129, distance: 17.1
click at [776, 105] on select "Select Repossession Garnishment Foreclosure Attached, Seized, Or Levied Other" at bounding box center [792, 91] width 198 height 27
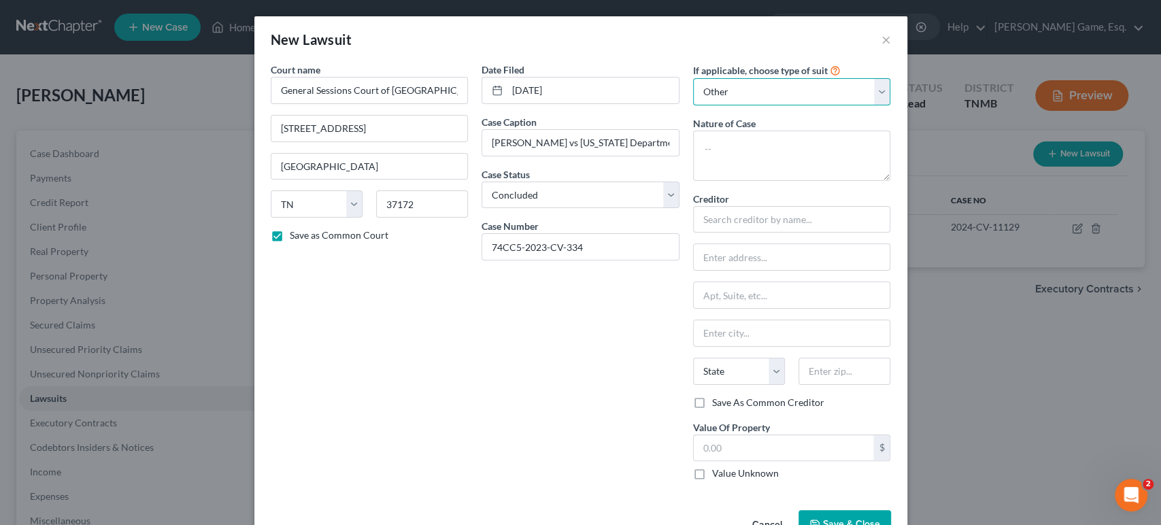
select select
click at [718, 97] on select "Select Repossession Garnishment Foreclosure Attached, Seized, Or Levied Other" at bounding box center [792, 91] width 198 height 27
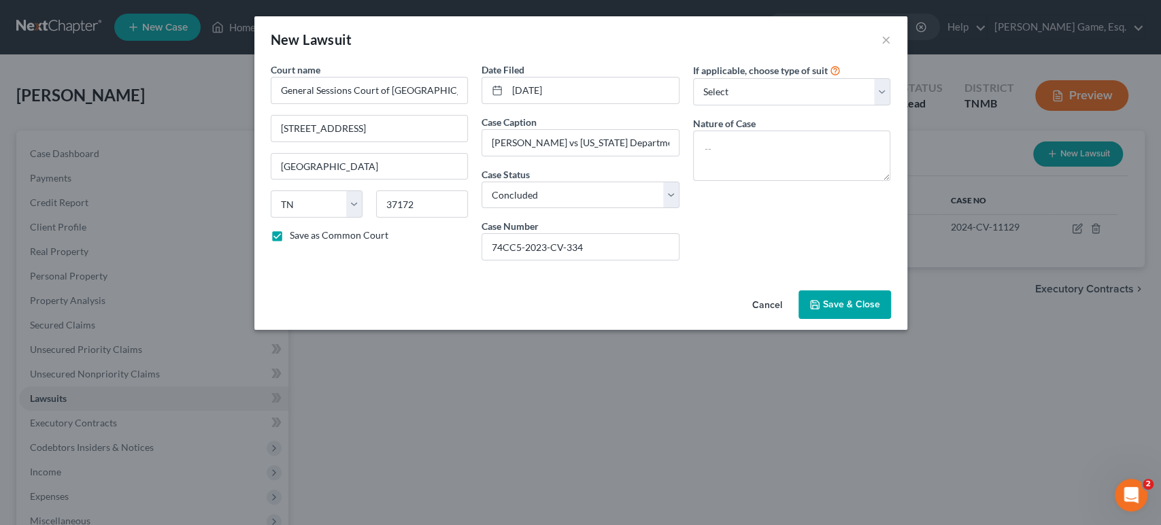
click at [880, 310] on span "Save & Close" at bounding box center [851, 304] width 57 height 12
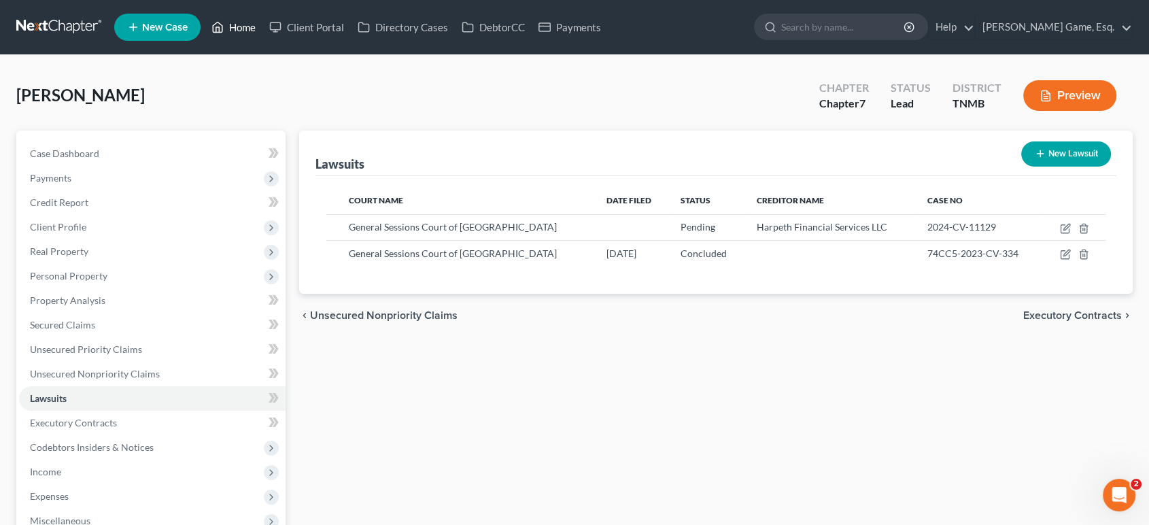
click at [262, 37] on link "Home" at bounding box center [234, 27] width 58 height 24
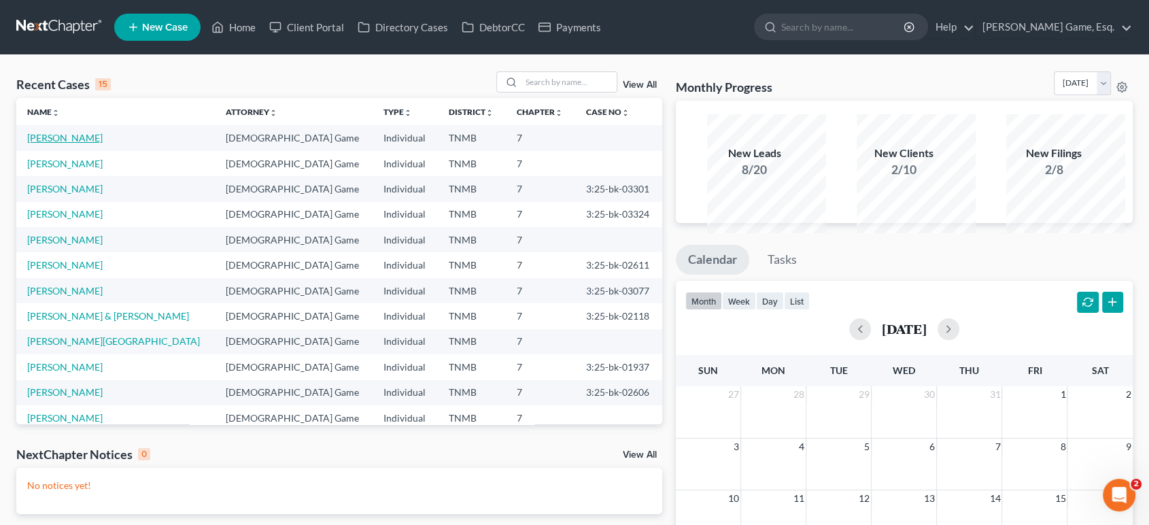
click at [90, 143] on link "[PERSON_NAME]" at bounding box center [64, 138] width 75 height 12
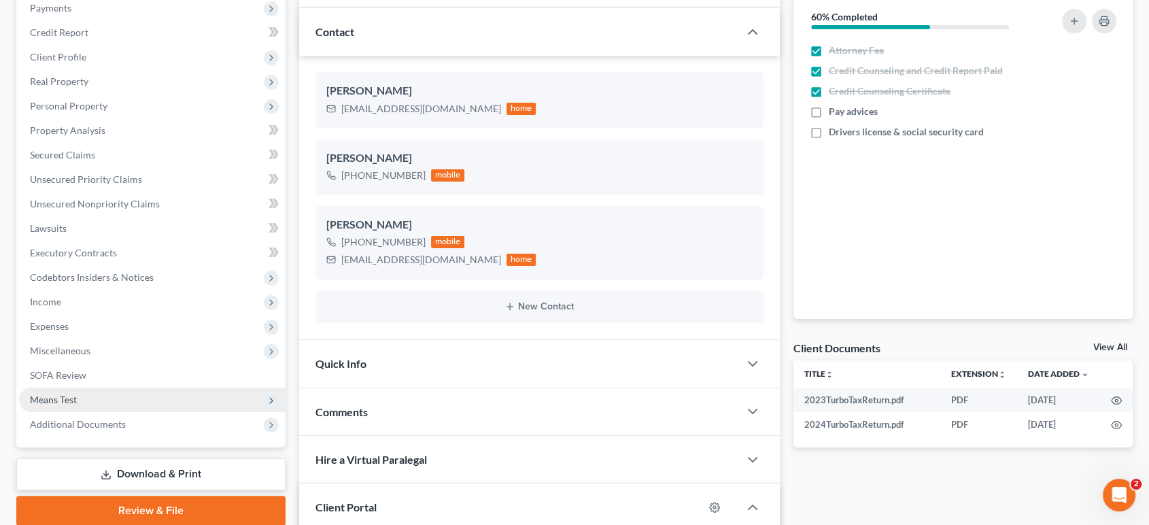
scroll to position [377, 0]
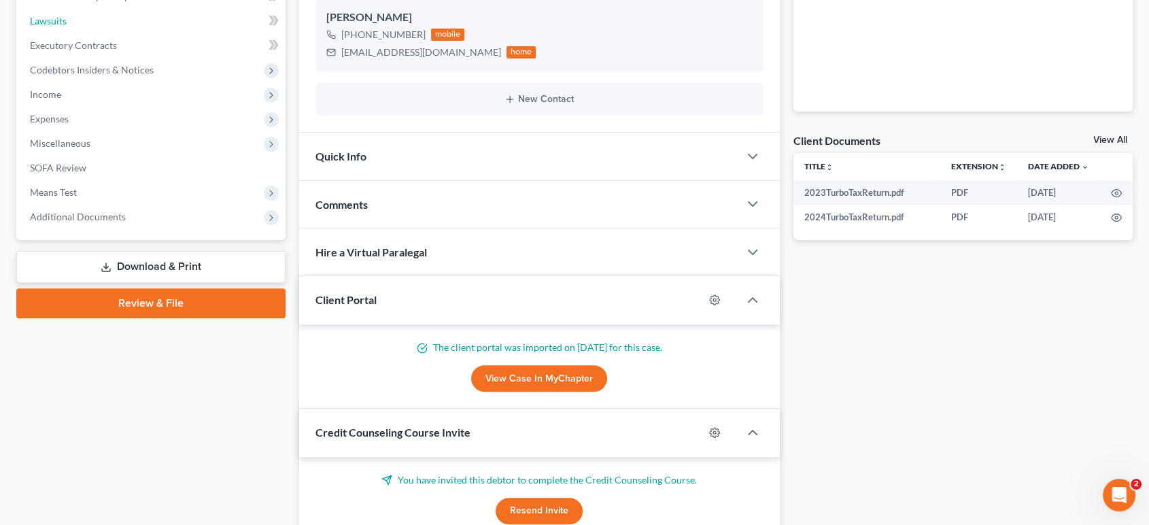
click at [114, 33] on link "Lawsuits" at bounding box center [152, 21] width 267 height 24
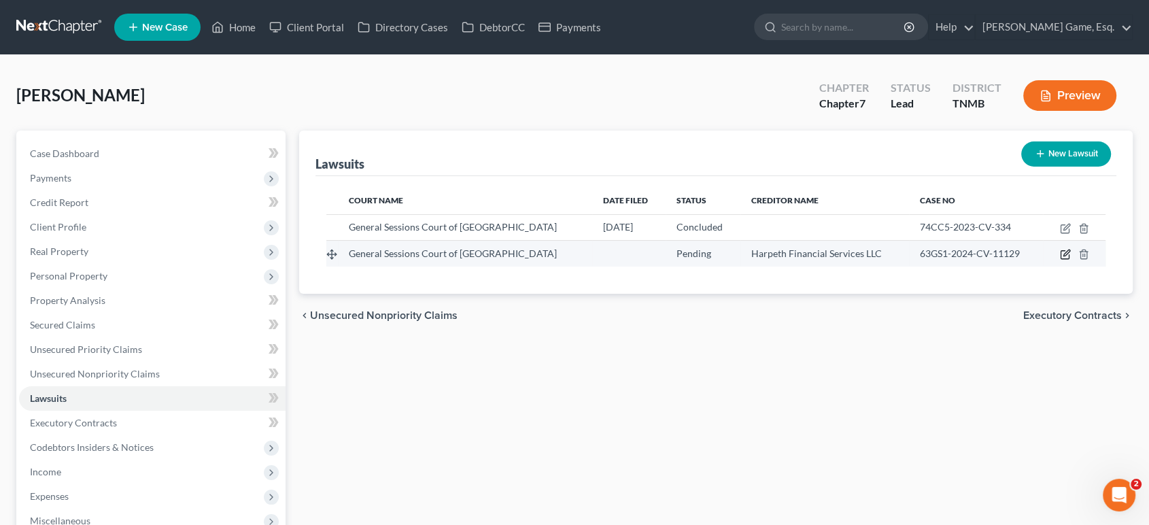
click at [1068, 256] on icon "button" at bounding box center [1066, 253] width 6 height 6
select select "44"
select select "0"
select select "1"
select select "44"
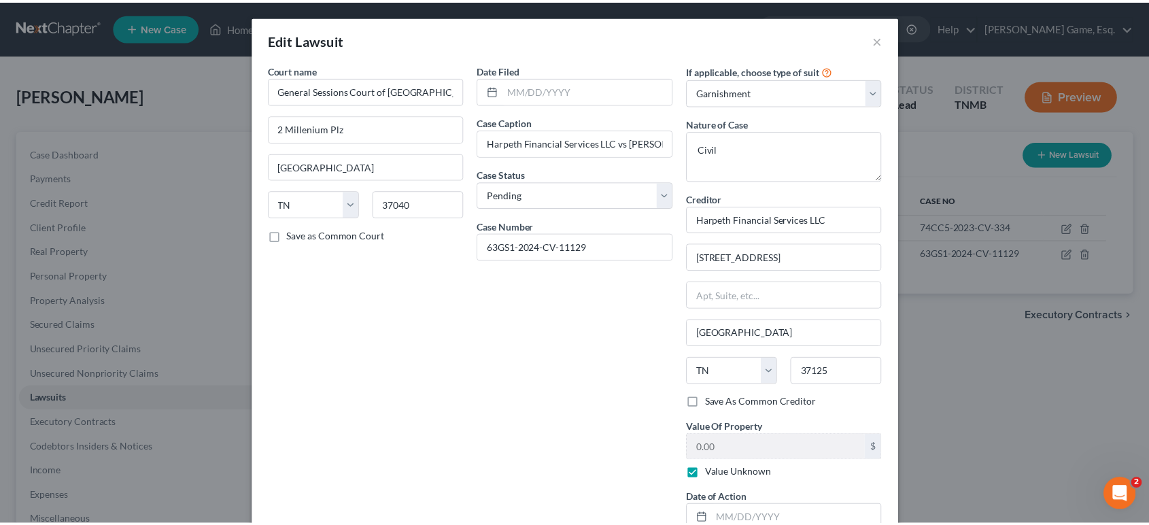
scroll to position [241, 0]
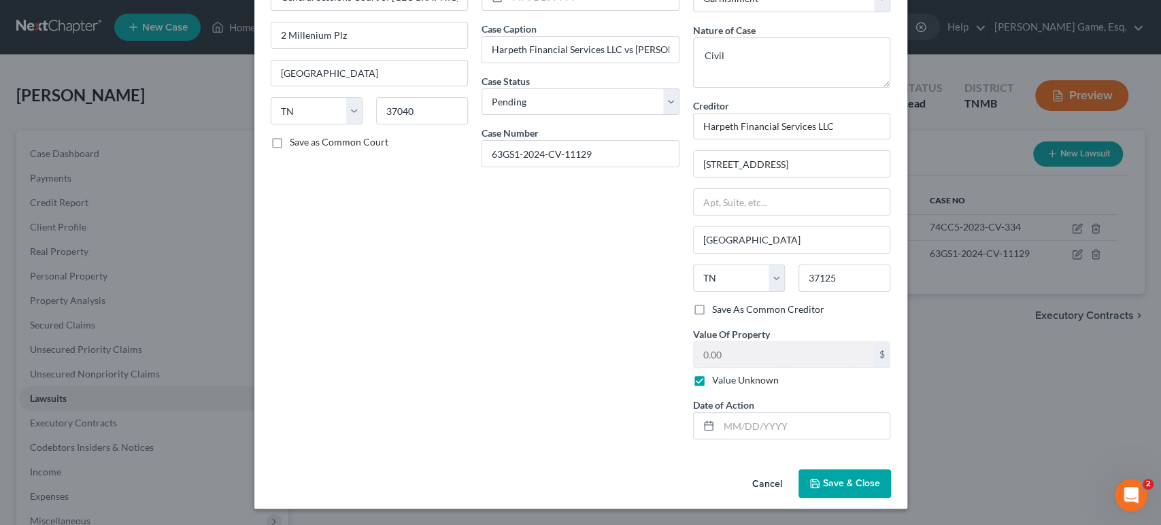
click at [880, 477] on span "Save & Close" at bounding box center [851, 483] width 57 height 12
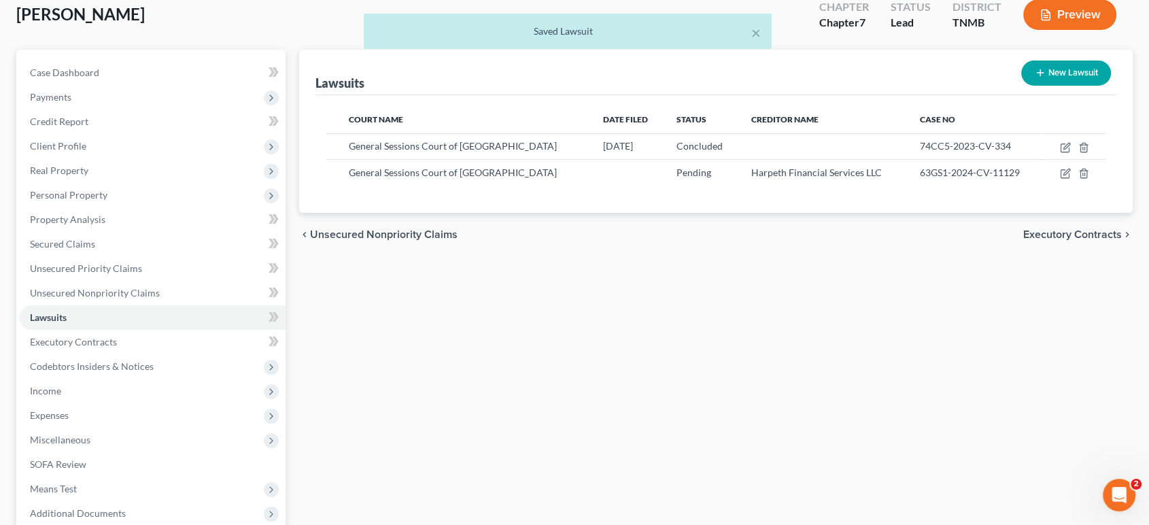
scroll to position [75, 0]
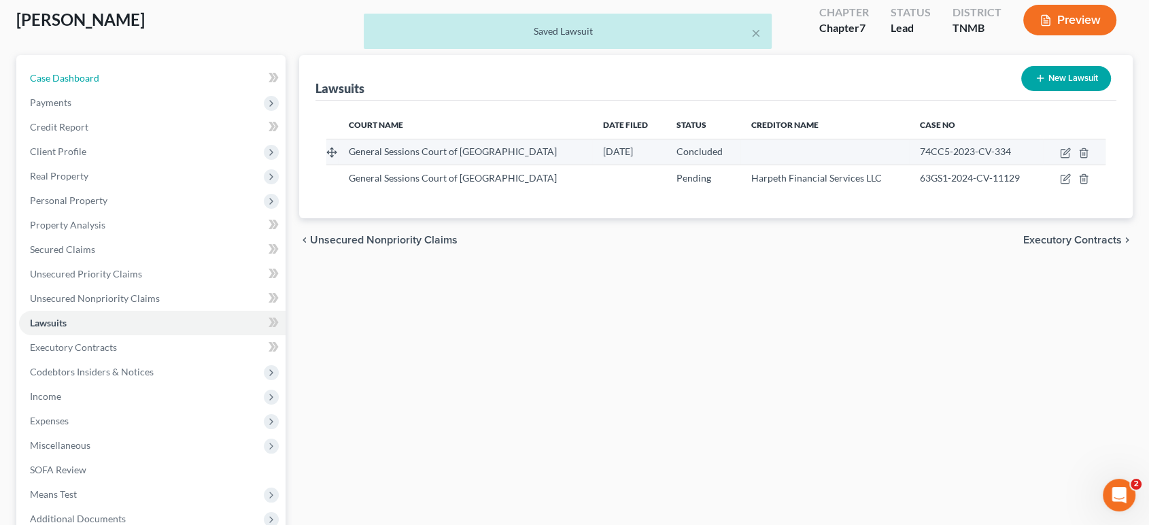
drag, startPoint x: 65, startPoint y: 108, endPoint x: 422, endPoint y: 211, distance: 371.4
click at [65, 84] on span "Case Dashboard" at bounding box center [64, 78] width 69 height 12
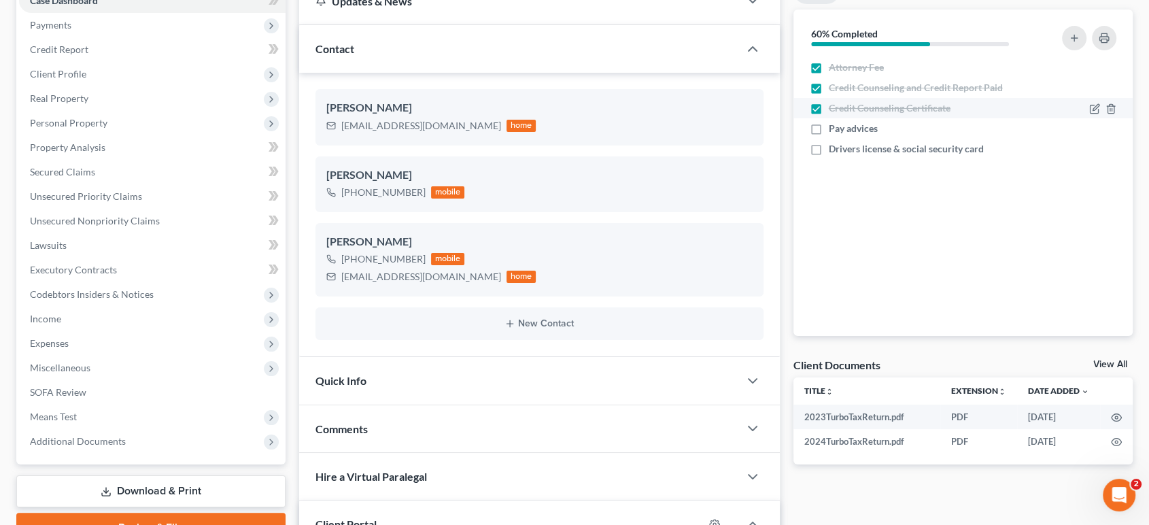
scroll to position [151, 0]
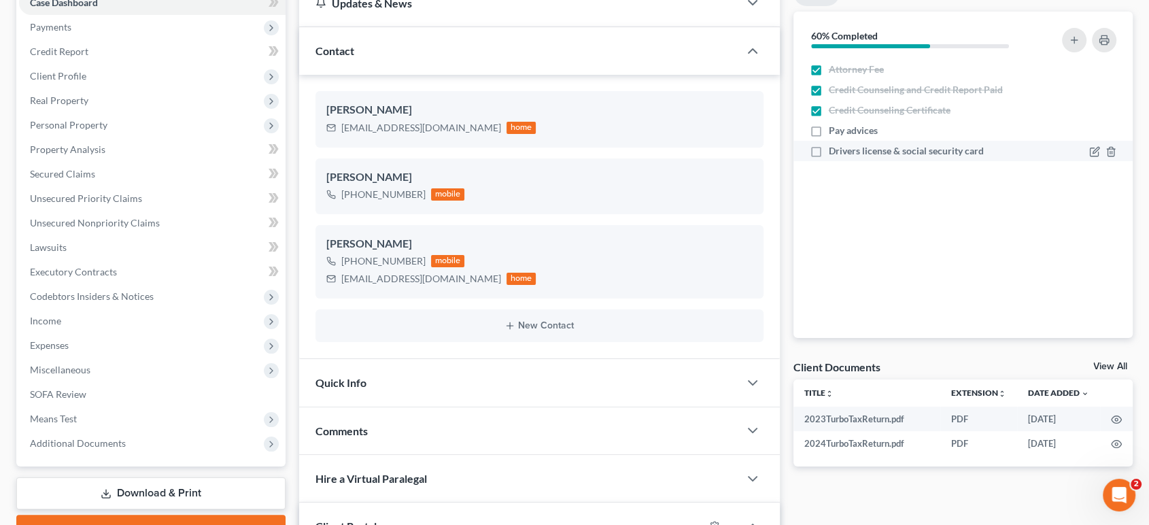
click at [829, 137] on label "Pay advices" at bounding box center [853, 131] width 49 height 14
click at [834, 133] on input "Pay advices" at bounding box center [838, 128] width 9 height 9
checkbox input "true"
click at [829, 158] on label "Drivers license & social security card" at bounding box center [906, 151] width 155 height 14
click at [834, 153] on input "Drivers license & social security card" at bounding box center [838, 148] width 9 height 9
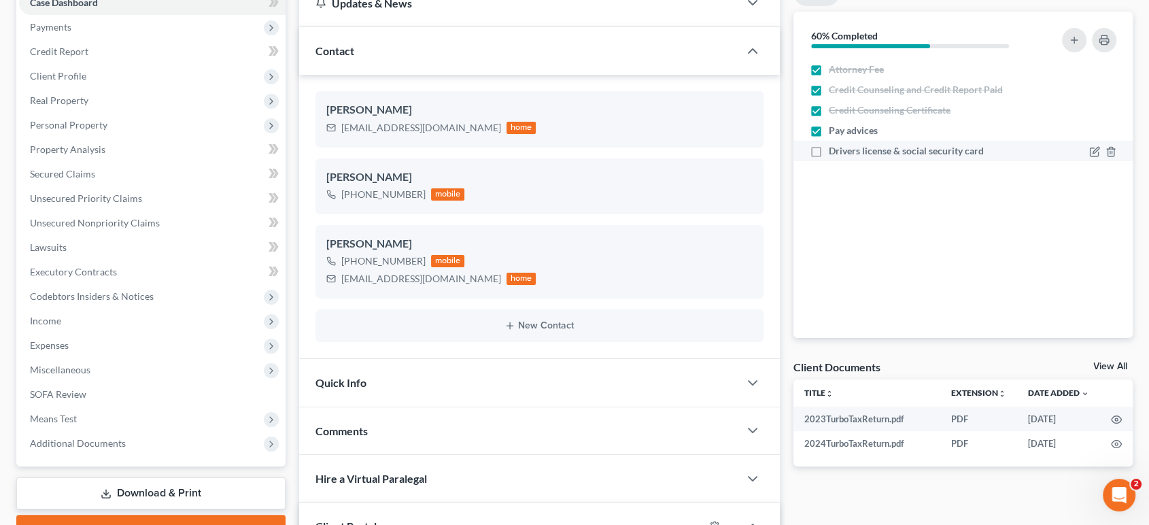
checkbox input "true"
click at [855, 281] on div "Nothing here yet! Attorney Fee Credit Counseling and Credit Report Paid Credit …" at bounding box center [962, 198] width 339 height 279
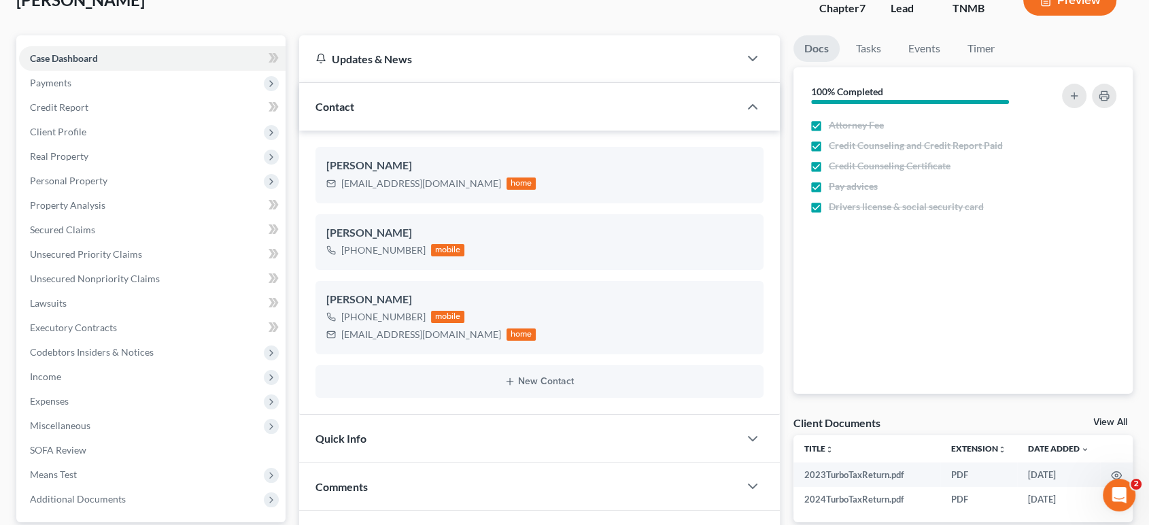
scroll to position [0, 0]
